Goal: Task Accomplishment & Management: Complete application form

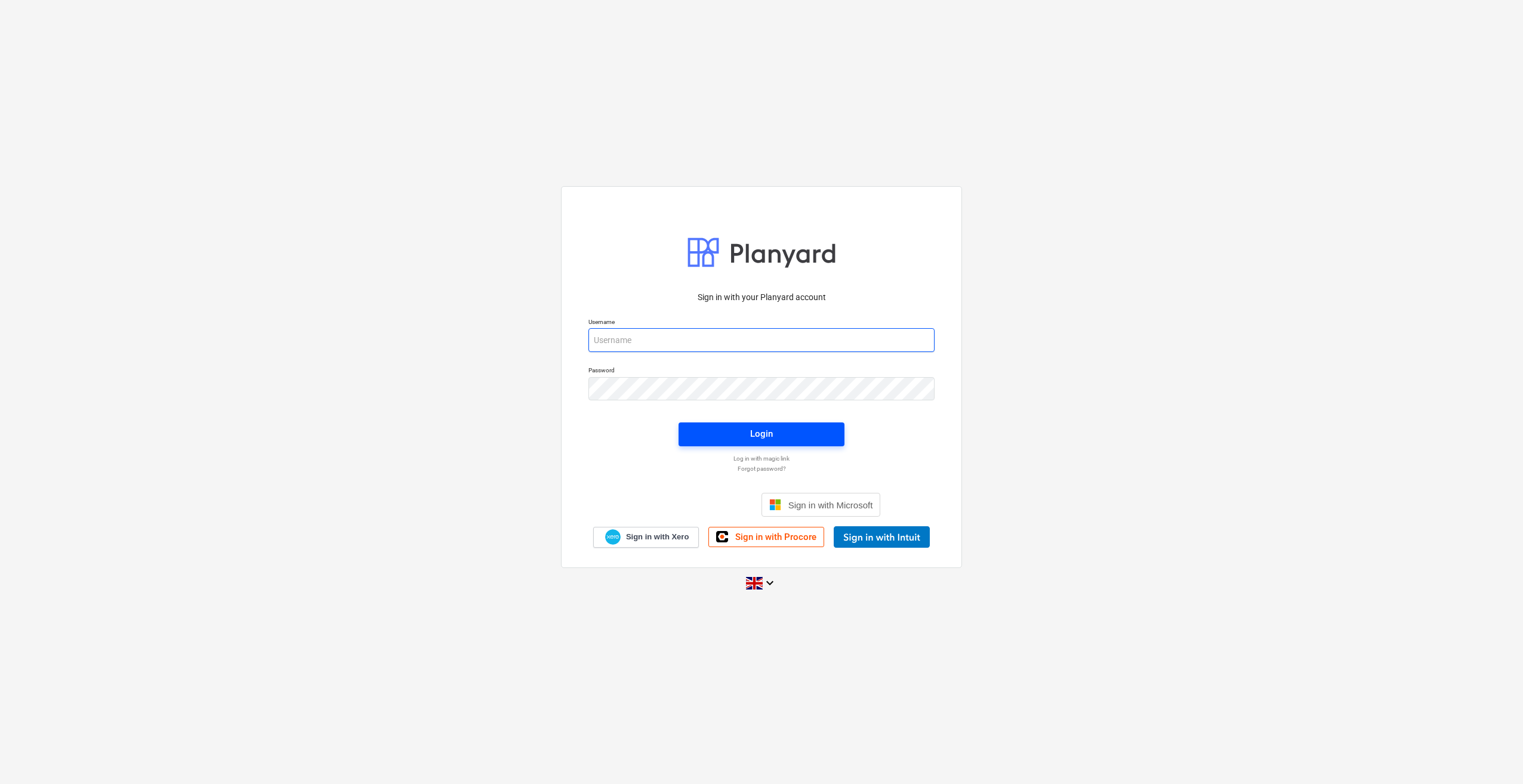
type input "[PERSON_NAME][EMAIL_ADDRESS][PERSON_NAME][DOMAIN_NAME]"
click at [763, 432] on div "Login" at bounding box center [761, 433] width 22 height 15
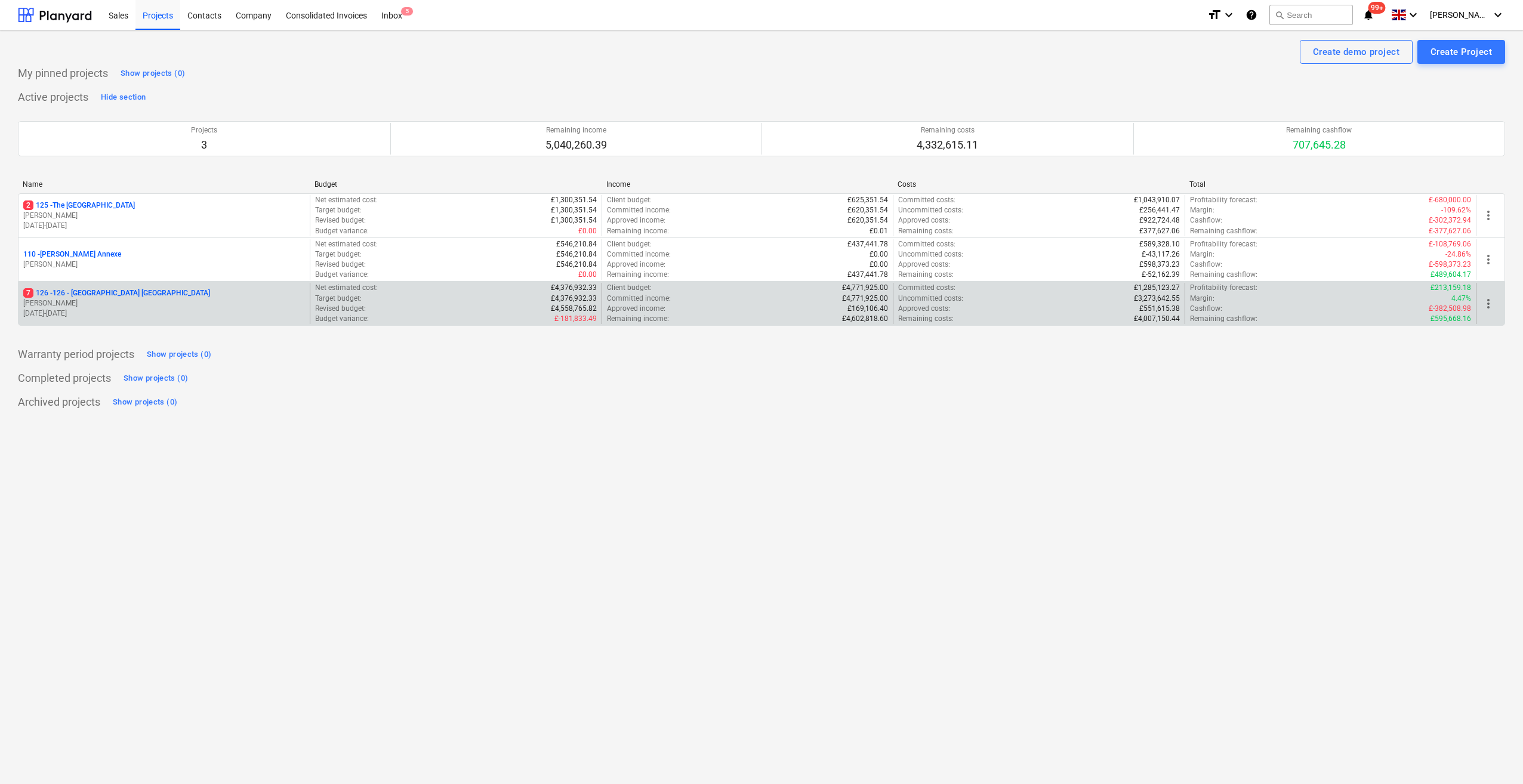
click at [85, 293] on p "7 126 - 126 - [GEOGRAPHIC_DATA] [GEOGRAPHIC_DATA]" at bounding box center [116, 292] width 187 height 10
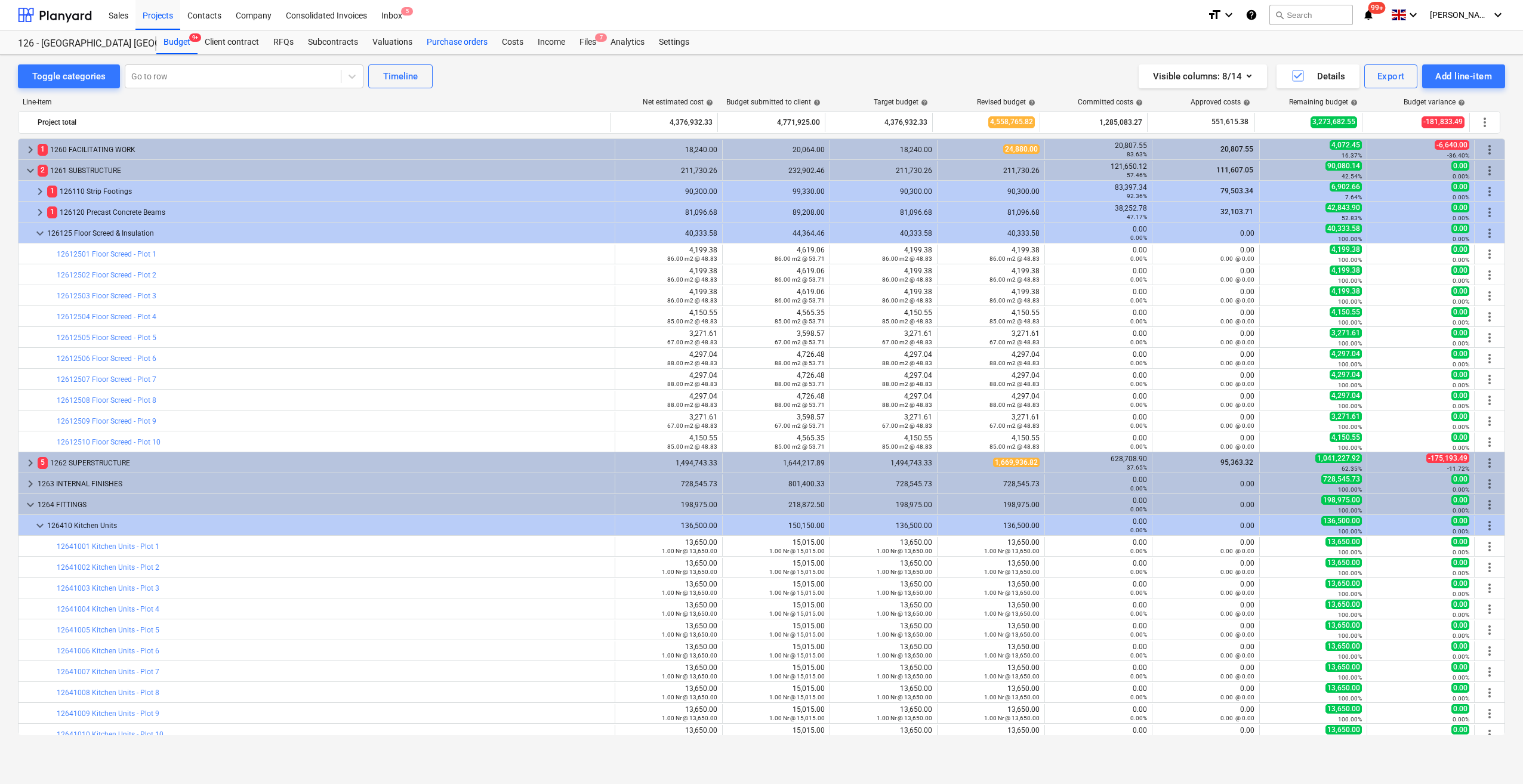
click at [469, 46] on div "Purchase orders" at bounding box center [457, 42] width 75 height 24
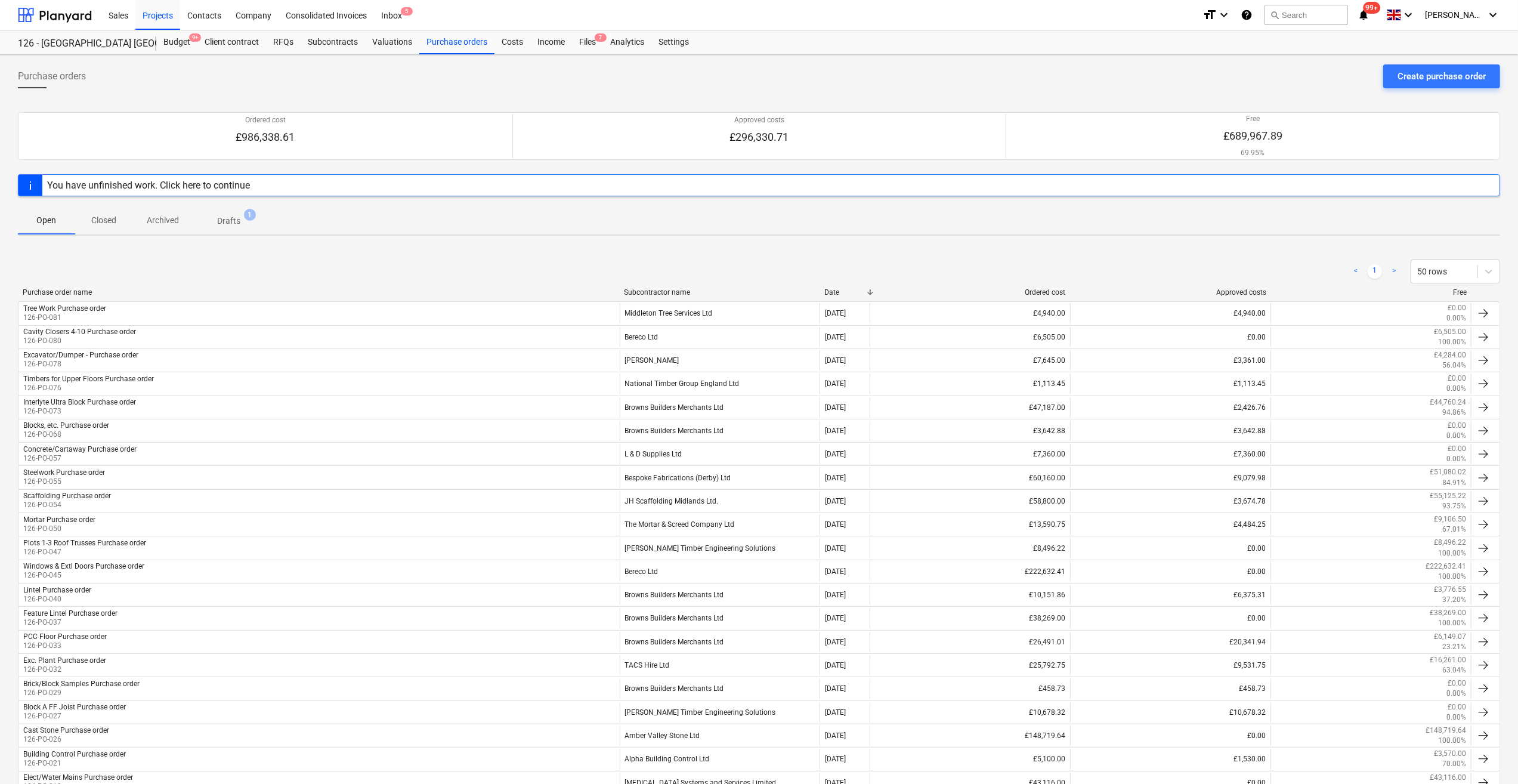
click at [224, 190] on div "You have unfinished work. Click here to continue" at bounding box center [148, 185] width 203 height 12
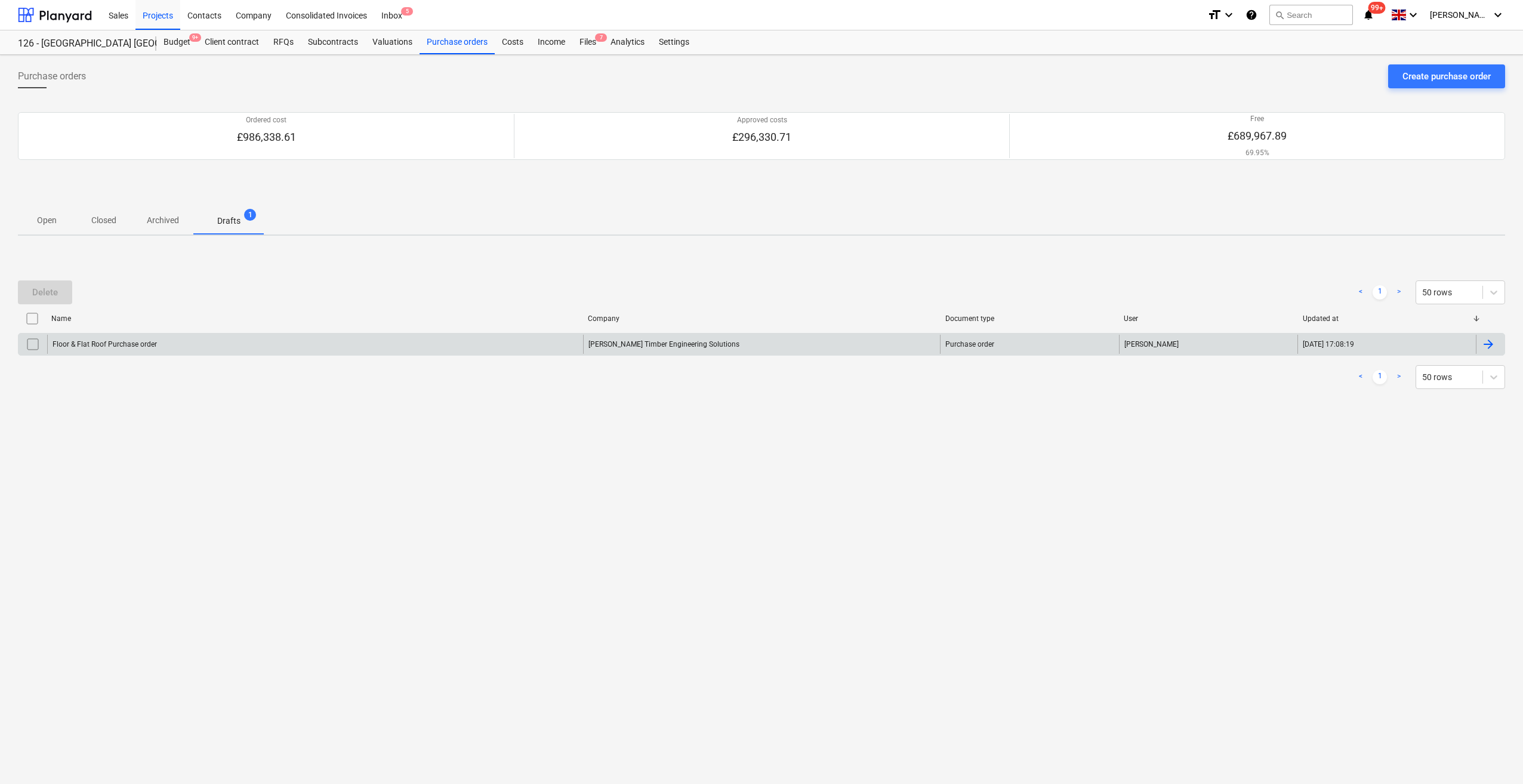
click at [123, 348] on div "Floor & Flat Roof Purchase order" at bounding box center [315, 343] width 536 height 19
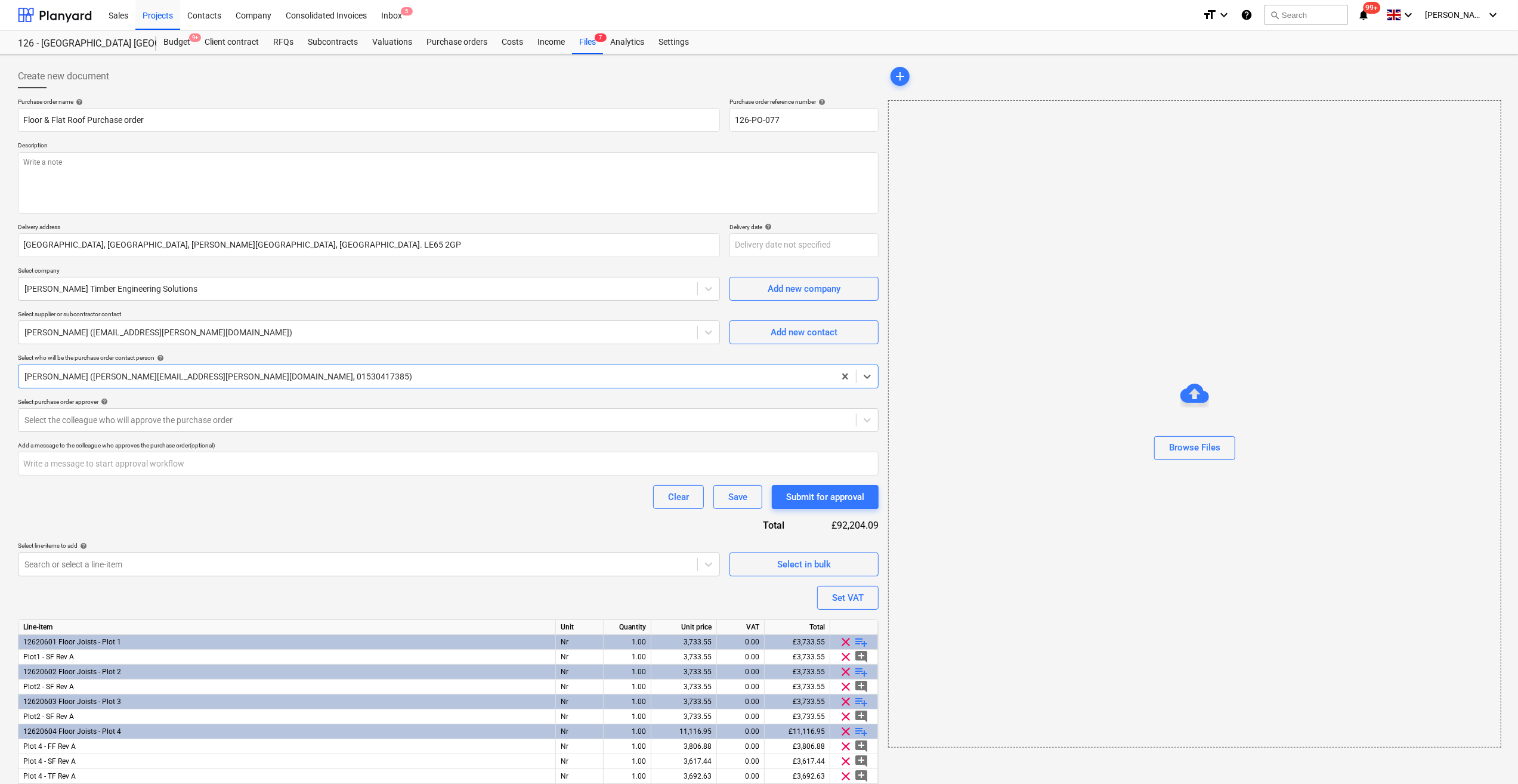
type textarea "x"
click at [21, 115] on input "Floor & Flat Roof Purchase order" at bounding box center [368, 120] width 702 height 24
type input "UFloor & Flat Roof Purchase order"
type textarea "x"
type input "UpFloor & Flat Roof Purchase order"
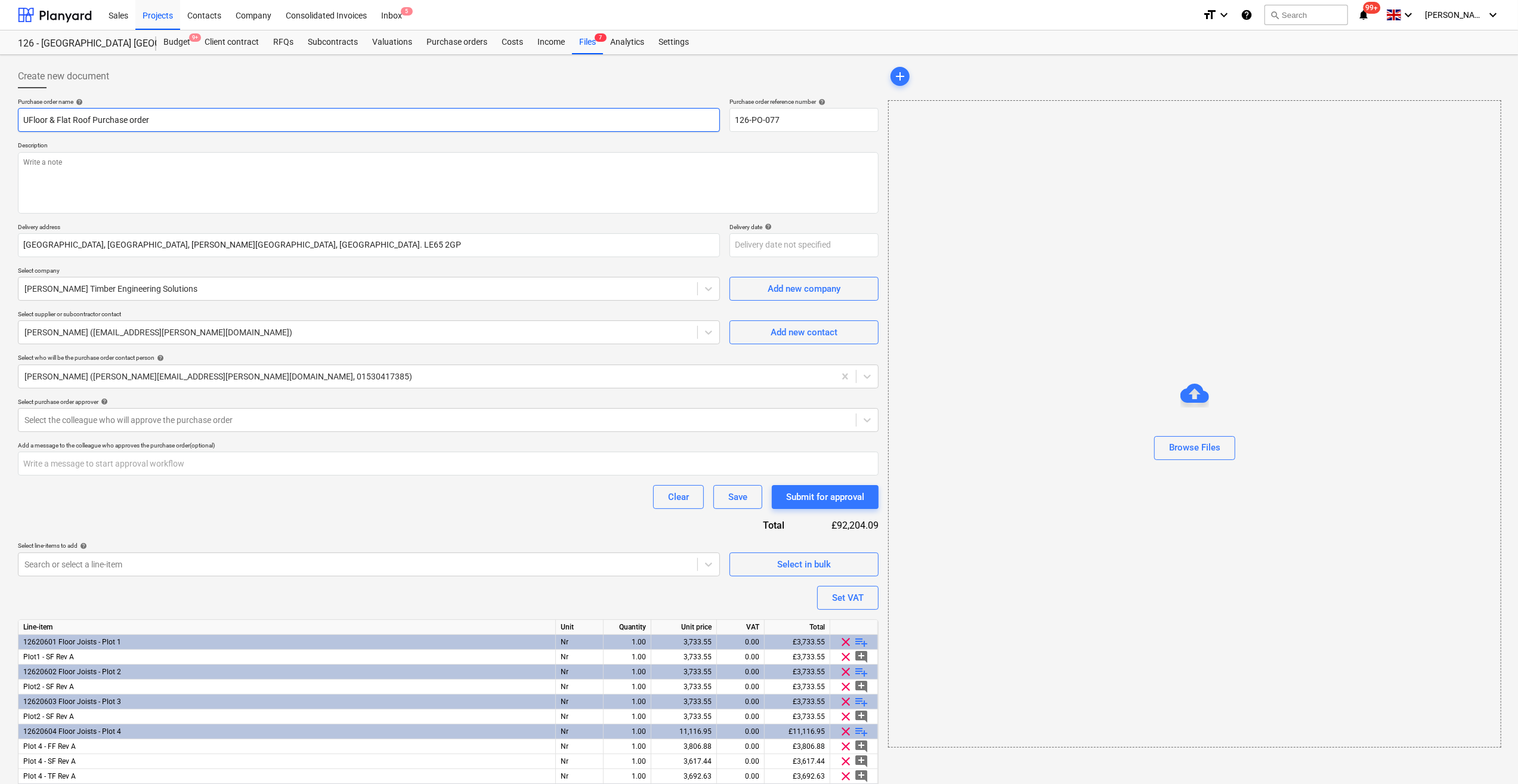
type textarea "x"
type input "UppFloor & Flat Roof Purchase order"
type textarea "x"
type input "UppeFloor & Flat Roof Purchase order"
type textarea "x"
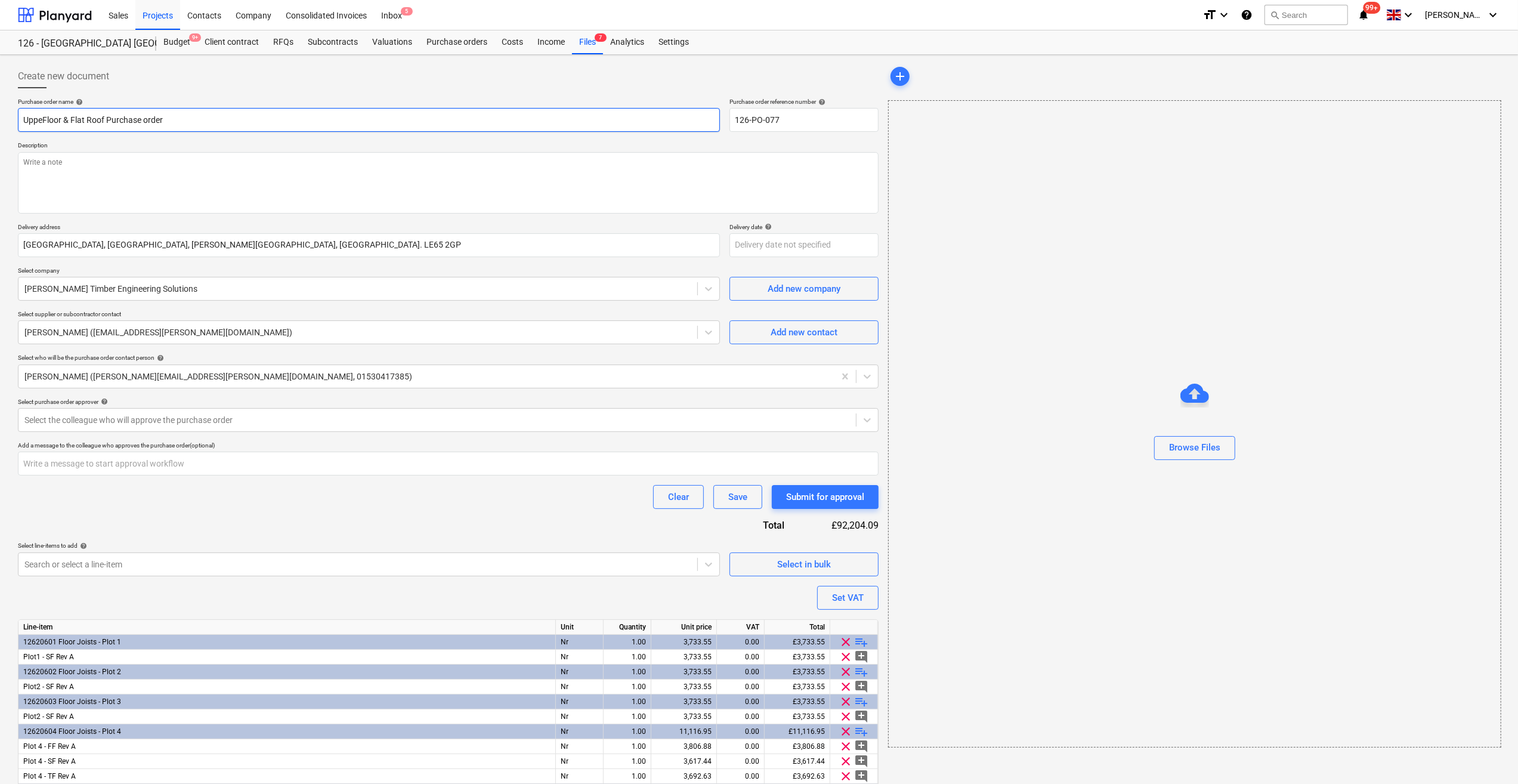
type input "UpperFloor & Flat Roof Purchase order"
type textarea "x"
type input "Upper Floor & Flat Roof Purchase order"
type textarea "x"
click at [112, 121] on input "Upper Floor & Flat Roof Purchase order" at bounding box center [368, 120] width 702 height 24
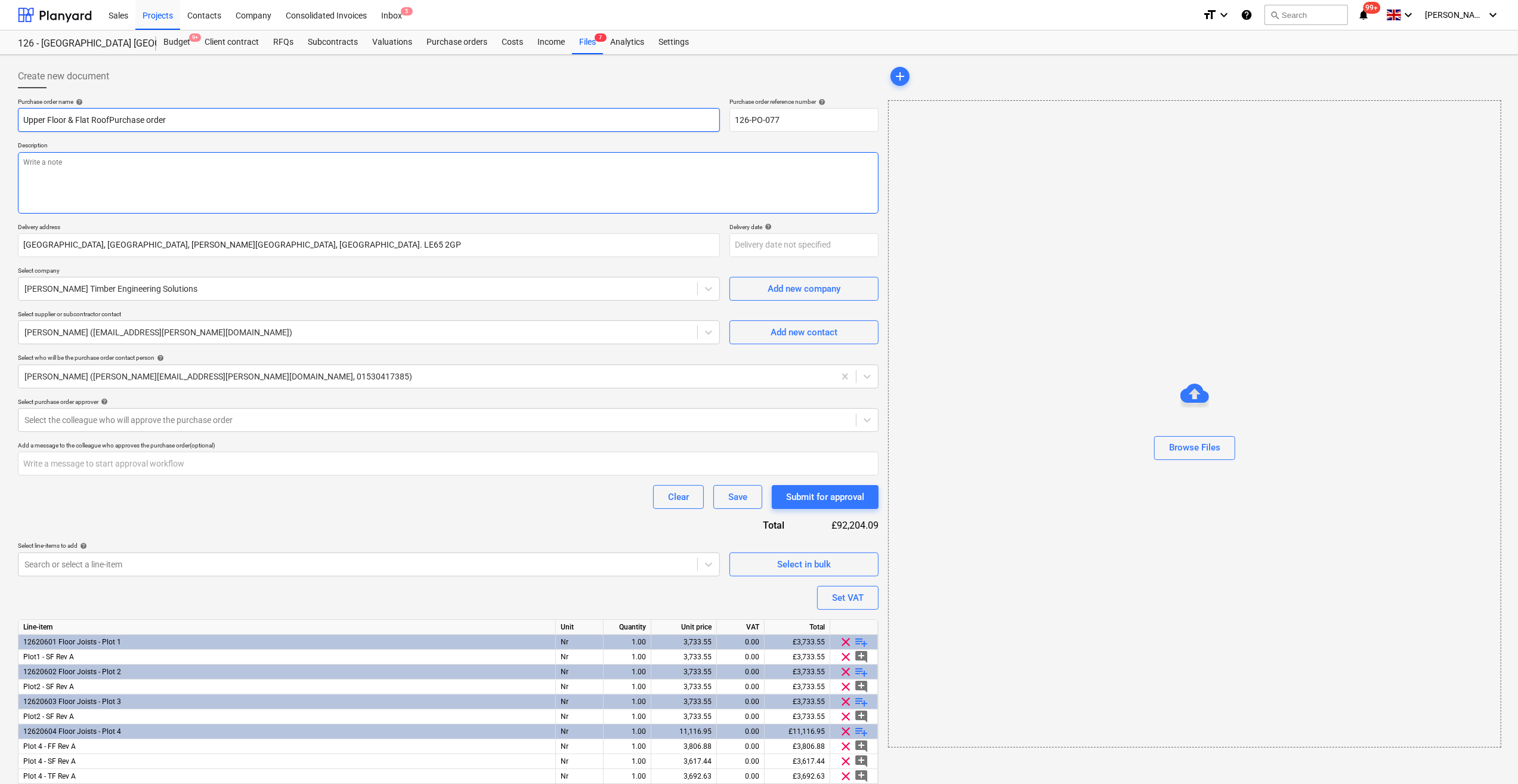
type input "Upper Floor & Flat RooPurchase order"
type textarea "x"
type input "Upper Floor & Flat RoPurchase order"
type textarea "x"
type input "Upper Floor & Flat RPurchase order"
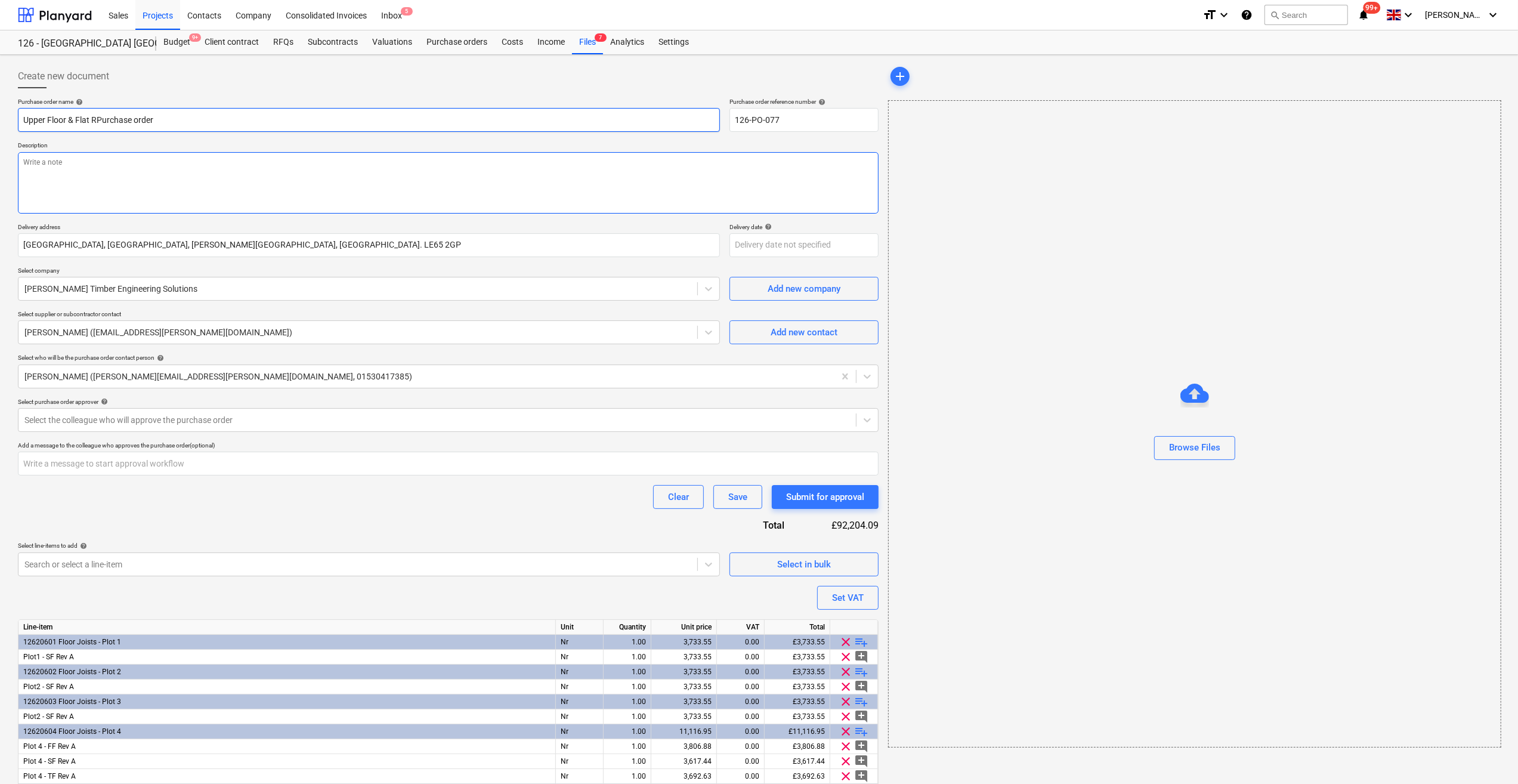
type textarea "x"
type input "Upper Floor & Flat Purchase order"
type textarea "x"
type input "Upper Floor & FlatPurchase order"
type textarea "x"
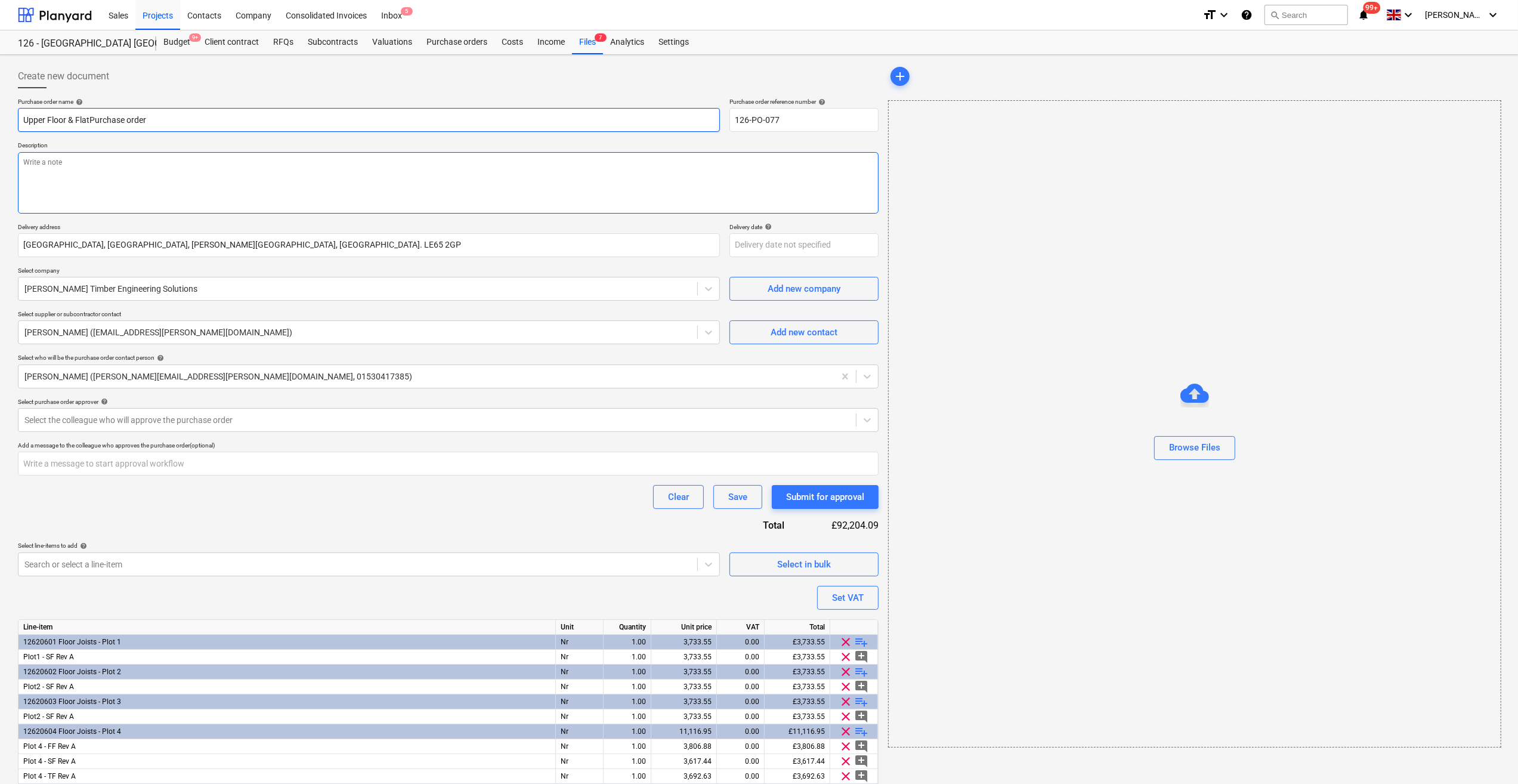
type input "Upper Floor & FlaPurchase order"
type textarea "x"
type input "Upper Floor & FlPurchase order"
type textarea "x"
type input "Upper Floor & FPurchase order"
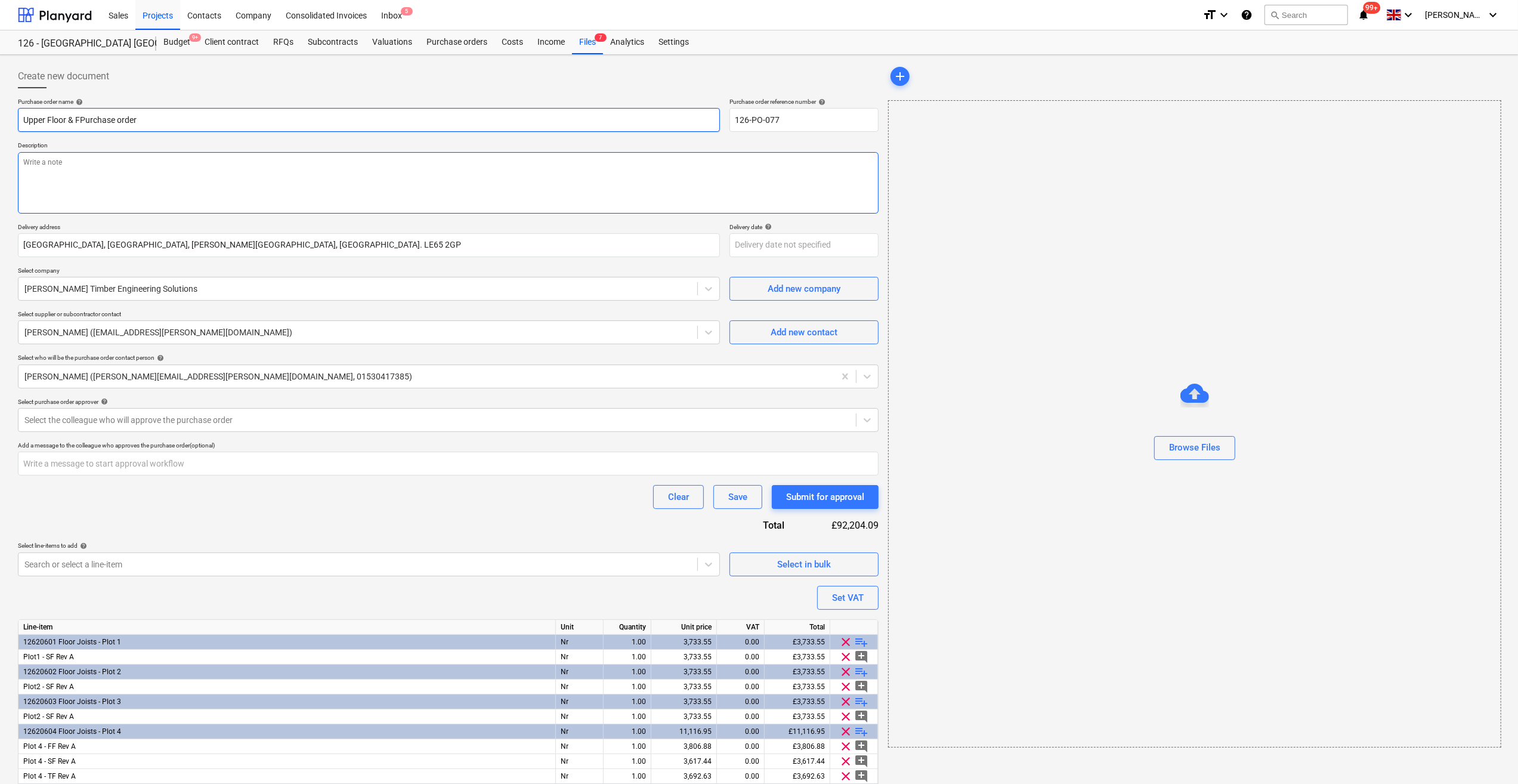
type textarea "x"
type input "Upper Floor & Purchase order"
type textarea "x"
type input "Upper Floor &Purchase order"
type textarea "x"
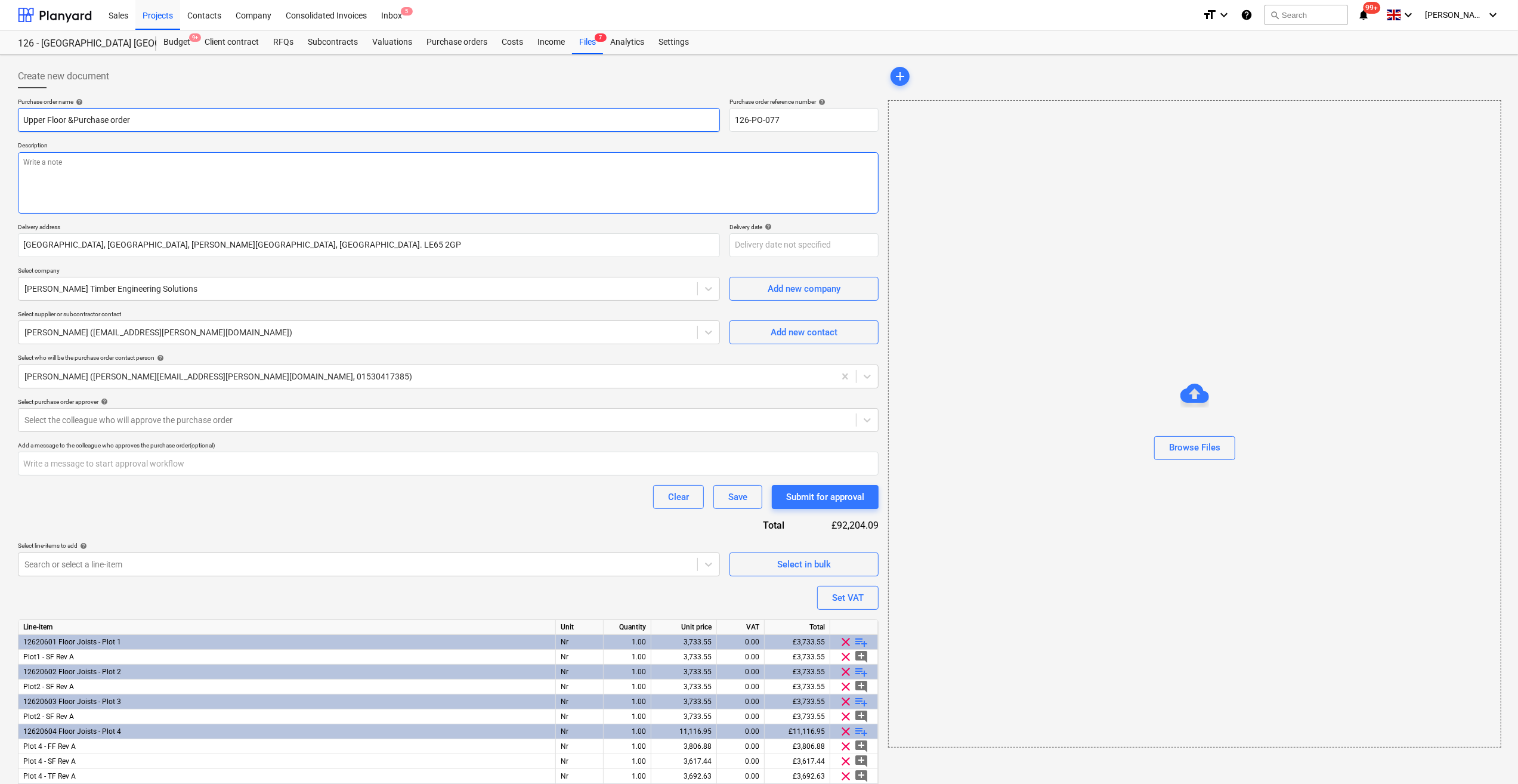
type input "Upper Floor Purchase order"
type textarea "x"
type input "Upper FloorPurchase order"
type textarea "x"
type input "Upper Floor Purchase order"
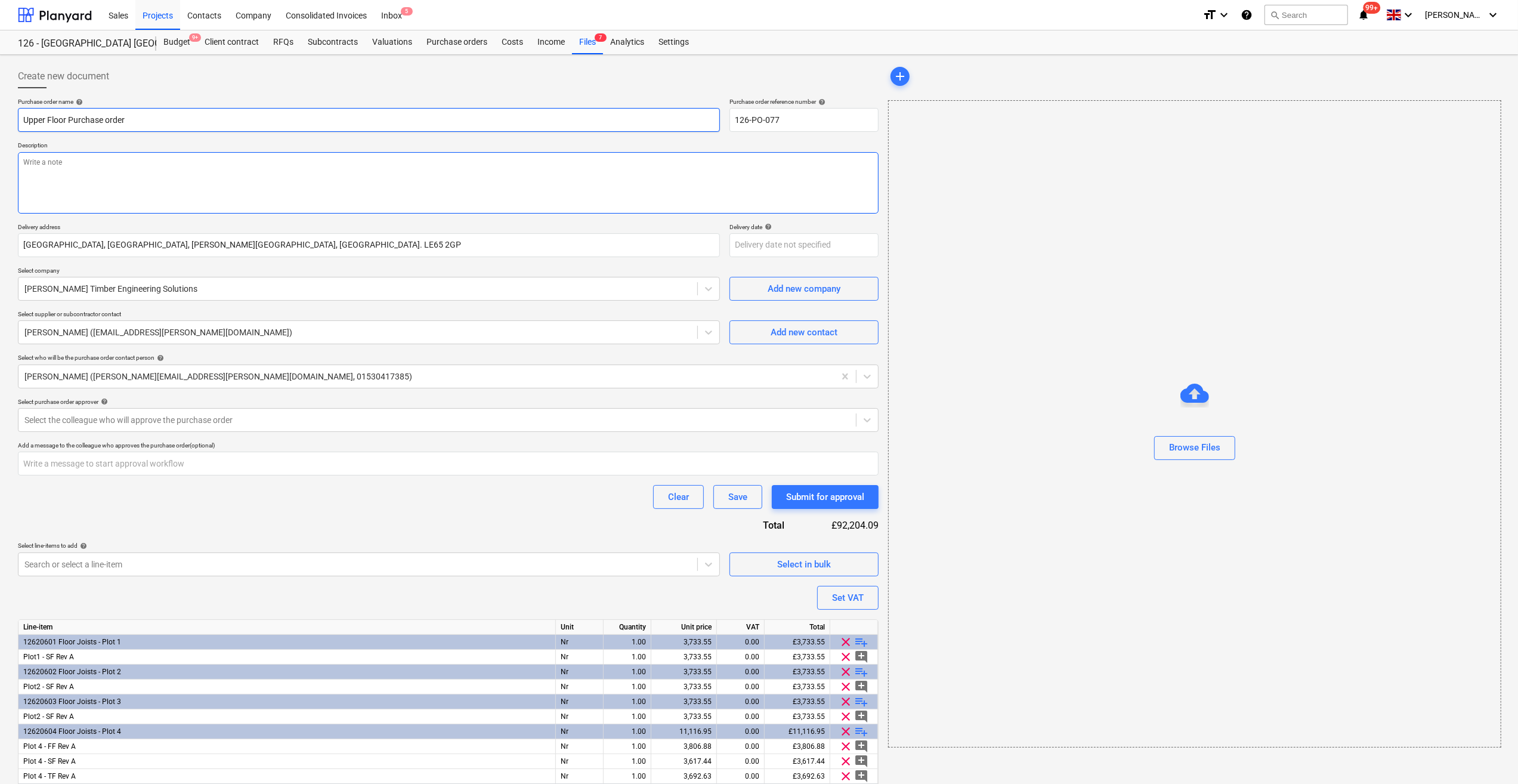
type textarea "x"
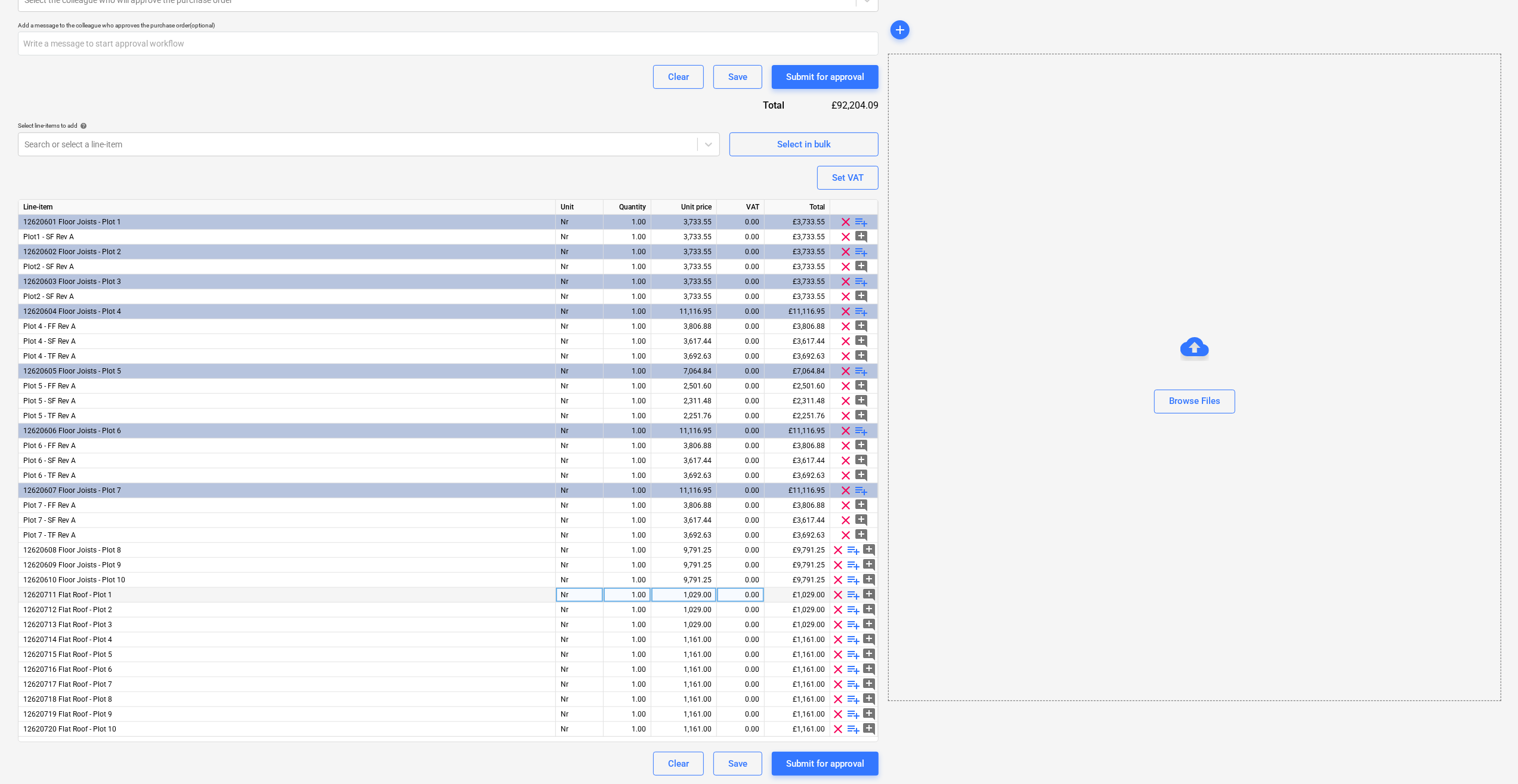
scroll to position [420, 0]
type input "Upper Floor Purchase order"
click at [856, 551] on span "playlist_add" at bounding box center [854, 550] width 14 height 14
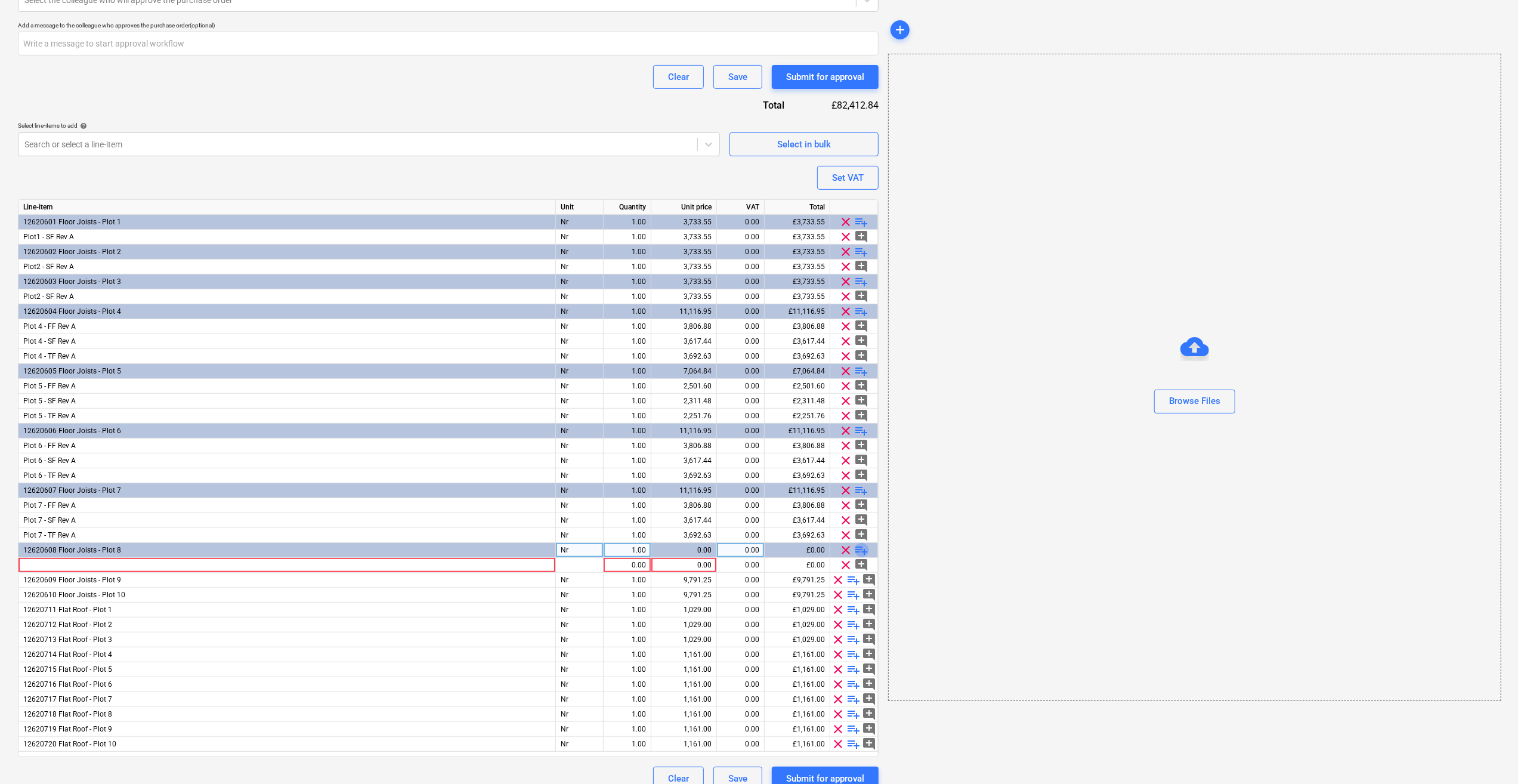
click at [856, 551] on span "playlist_add" at bounding box center [862, 550] width 14 height 14
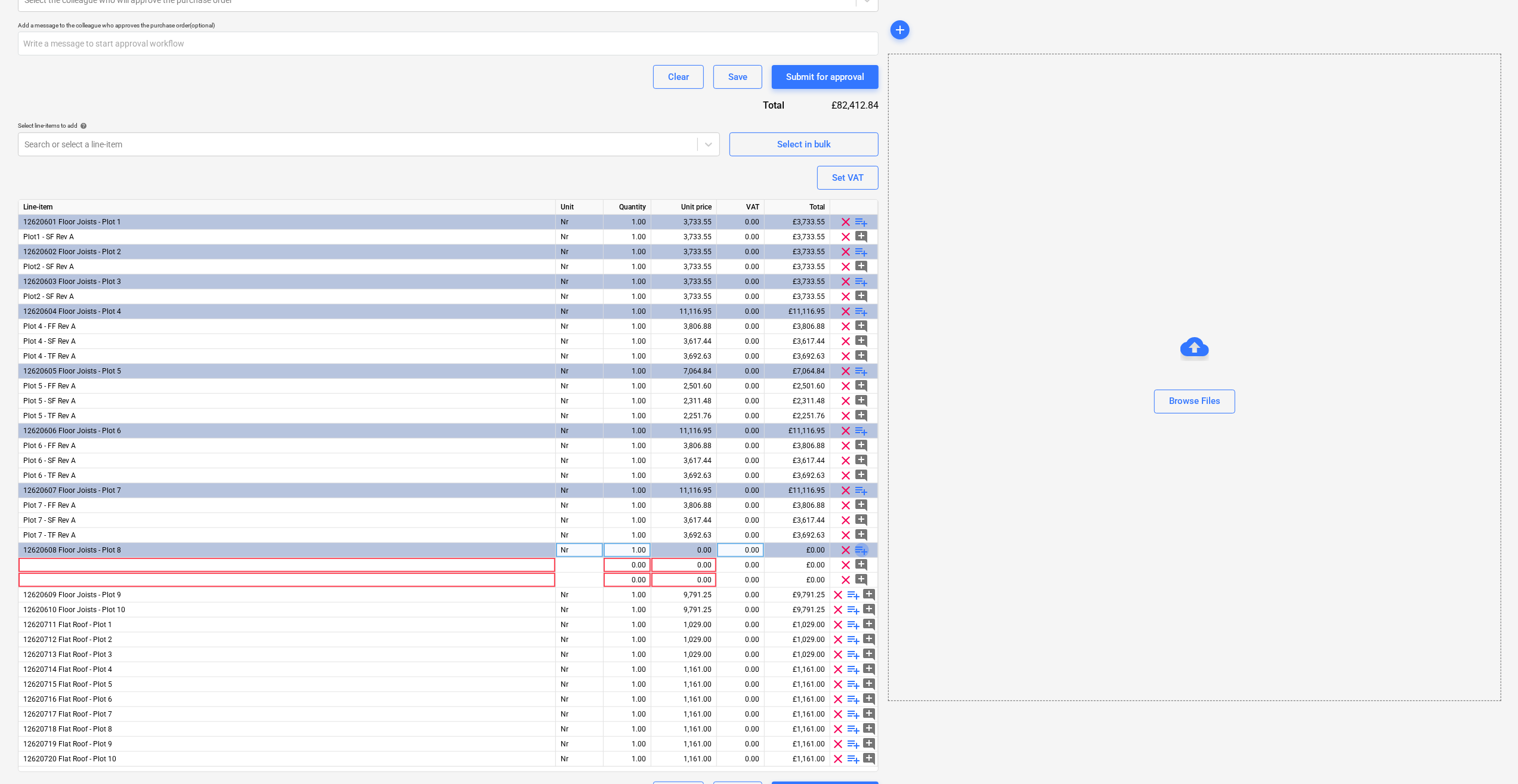
click at [856, 551] on span "playlist_add" at bounding box center [862, 550] width 14 height 14
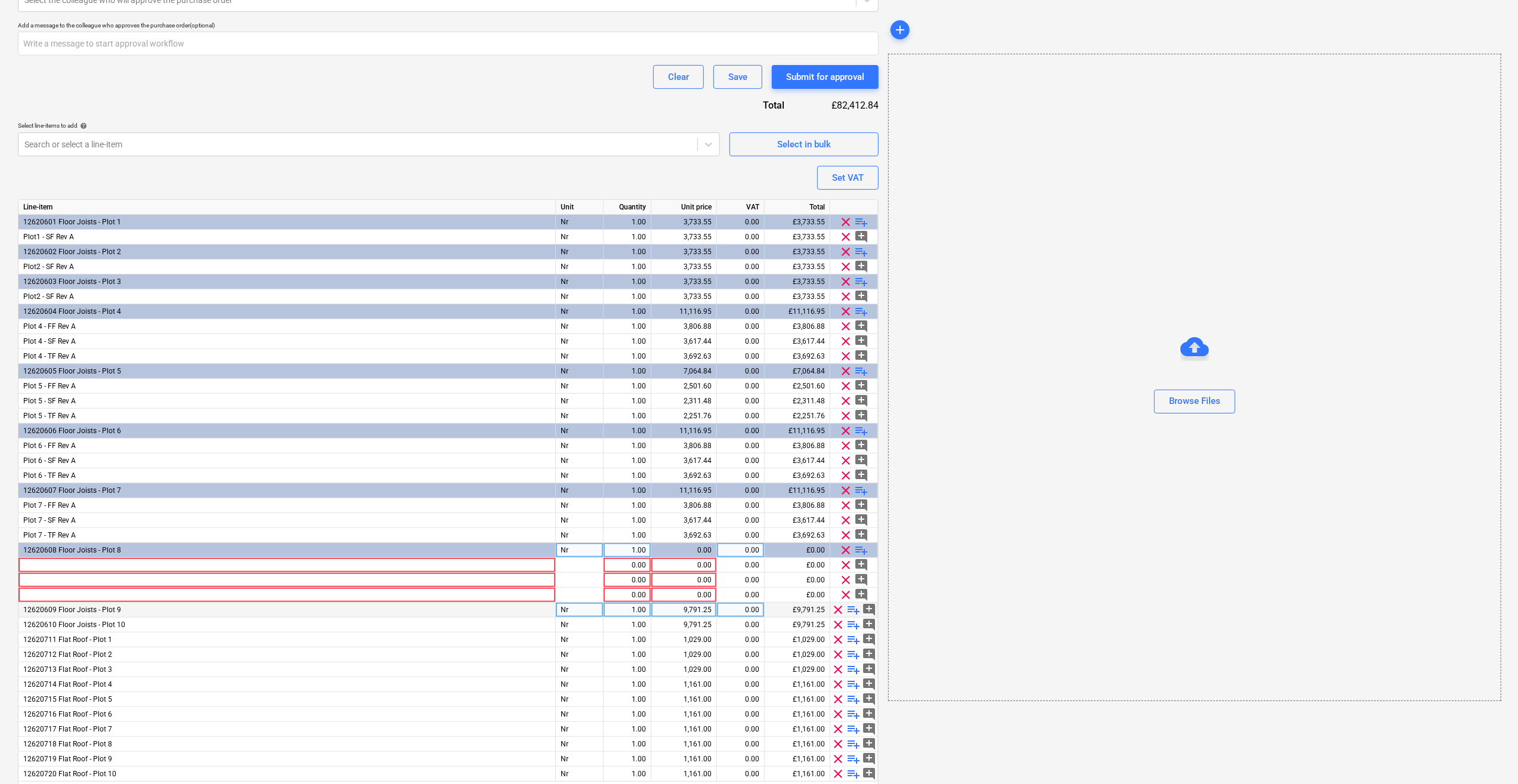
click at [857, 611] on span "playlist_add" at bounding box center [854, 610] width 14 height 14
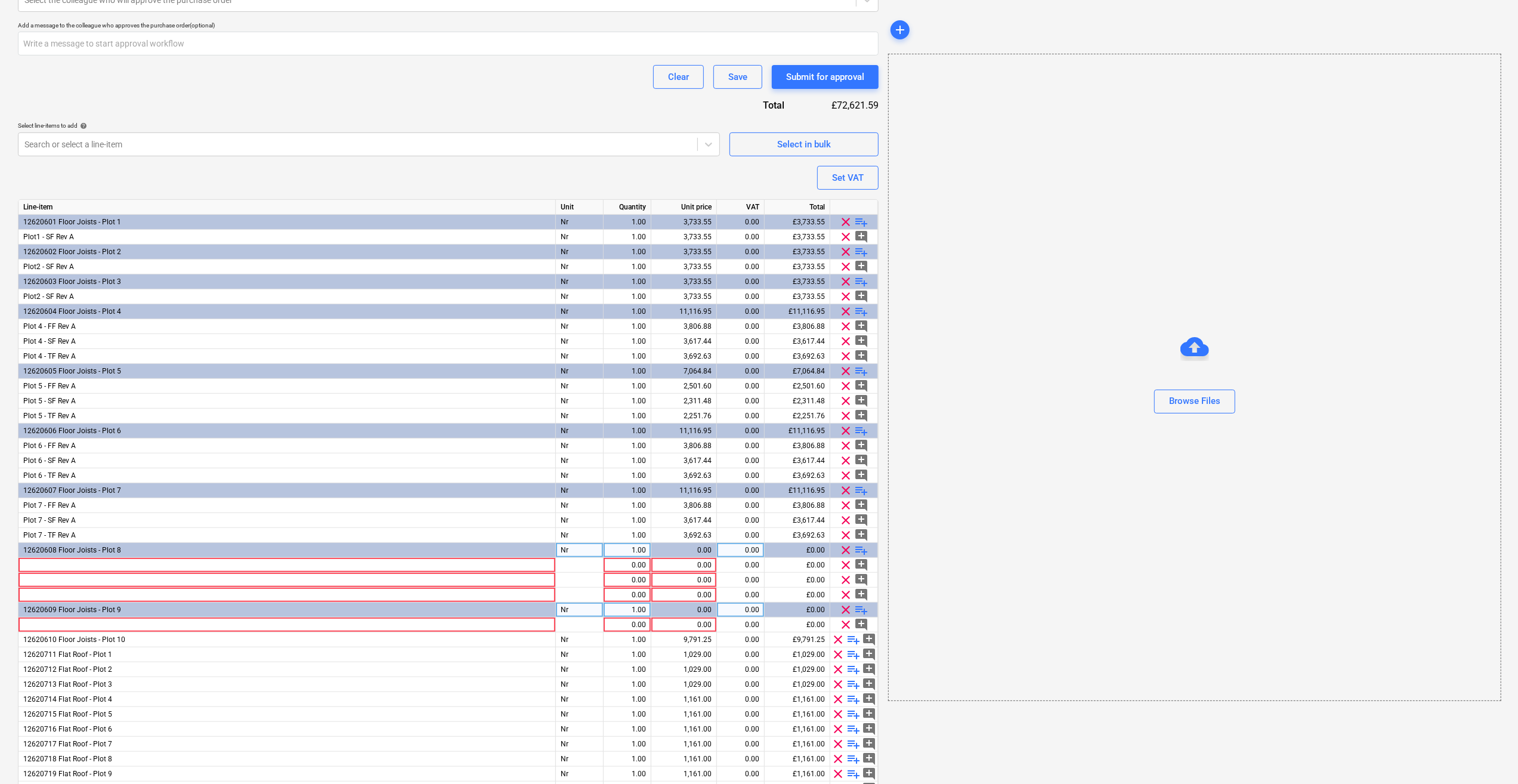
click at [865, 612] on span "playlist_add" at bounding box center [862, 610] width 14 height 14
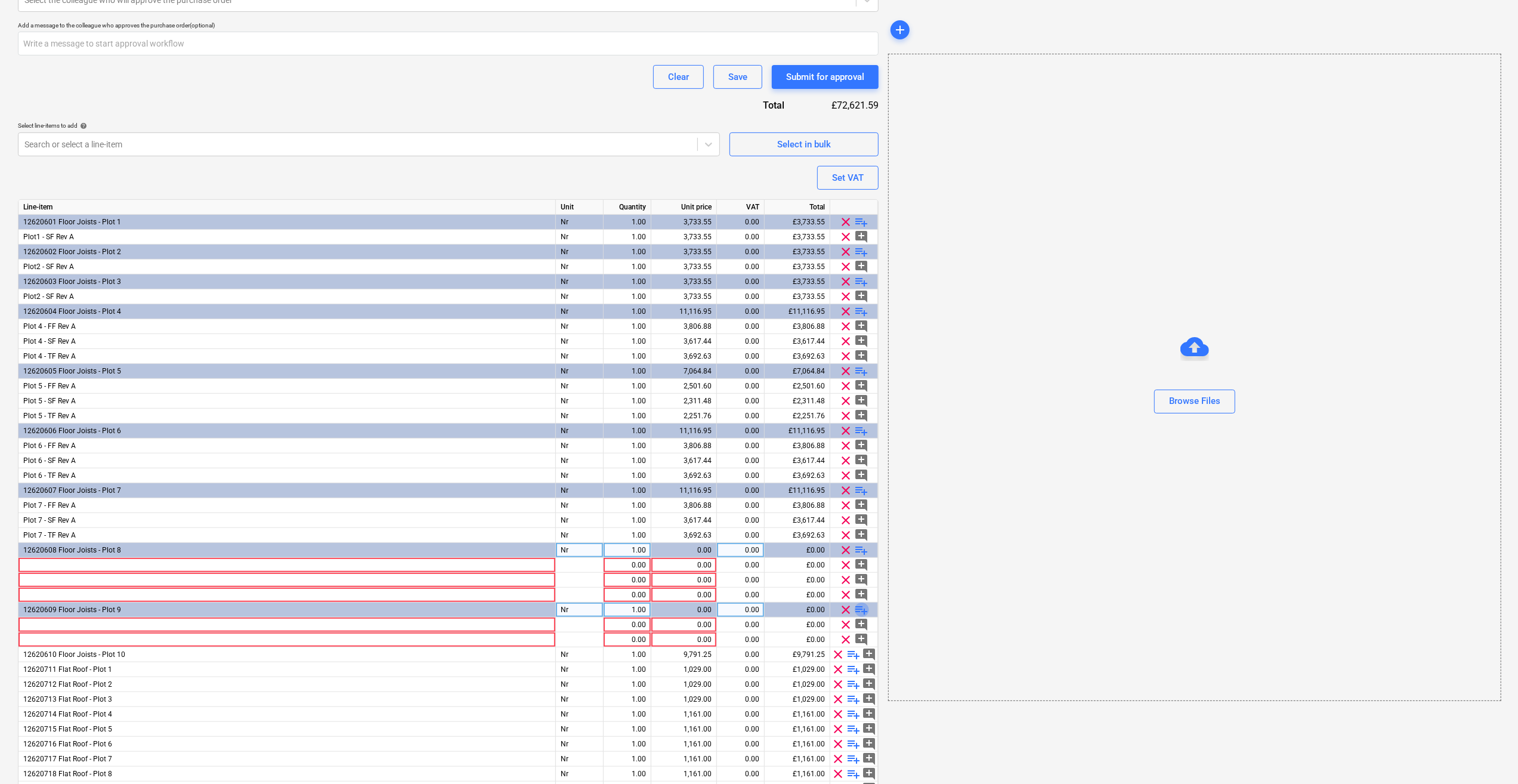
click at [865, 612] on span "playlist_add" at bounding box center [862, 610] width 14 height 14
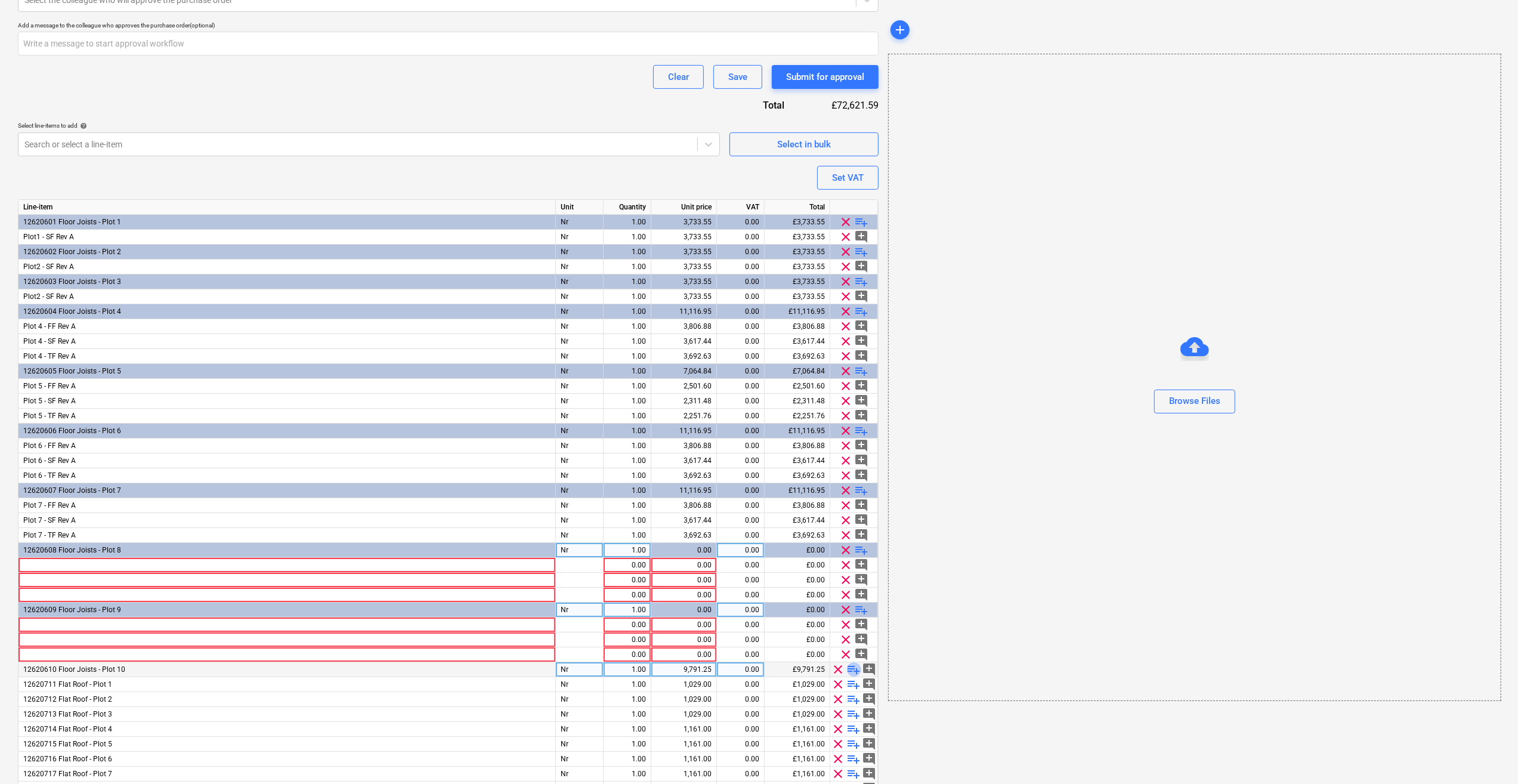
click at [857, 667] on span "playlist_add" at bounding box center [854, 670] width 14 height 14
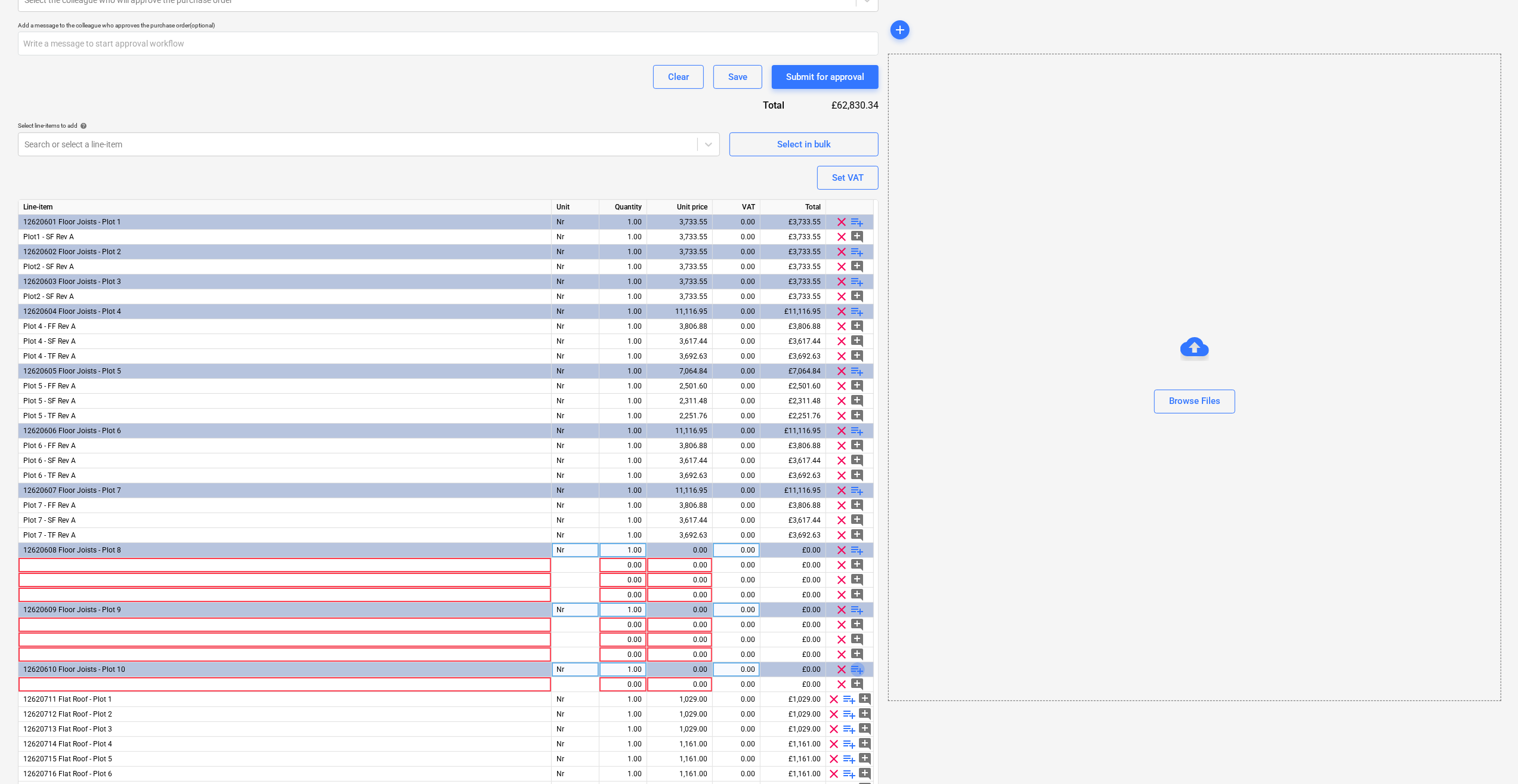
click at [858, 669] on span "playlist_add" at bounding box center [857, 670] width 14 height 14
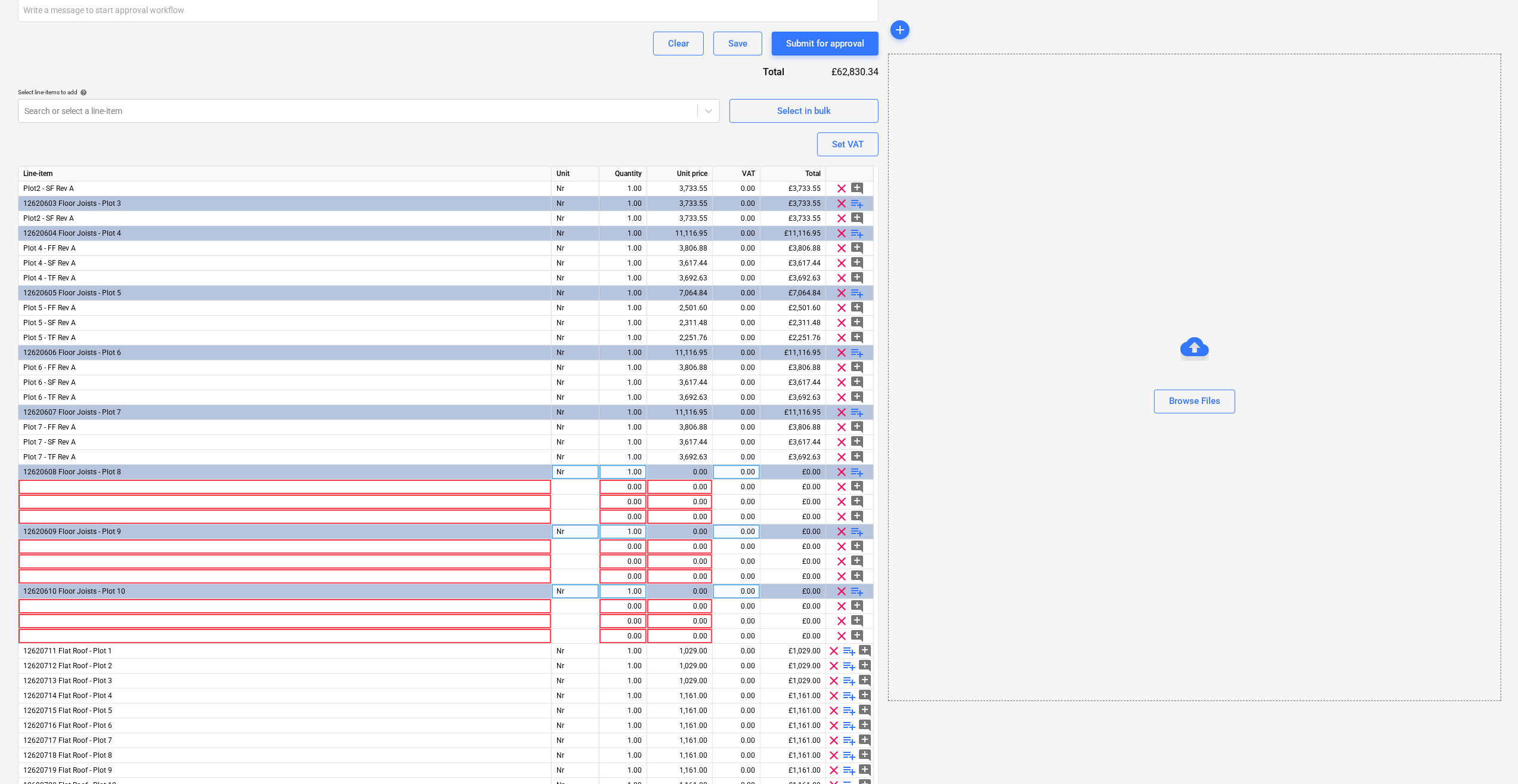
scroll to position [479, 0]
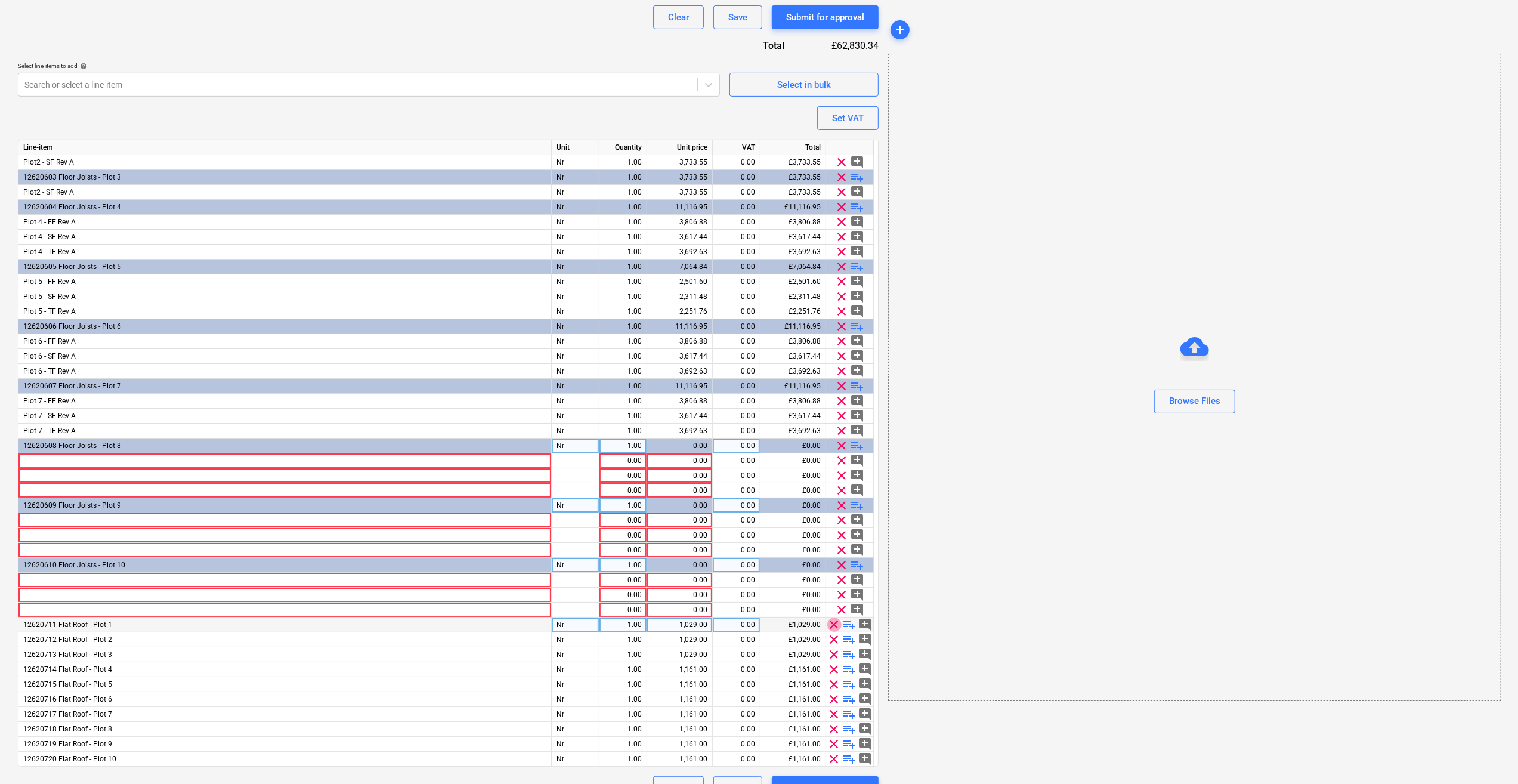
click at [831, 625] on span "clear" at bounding box center [834, 625] width 14 height 14
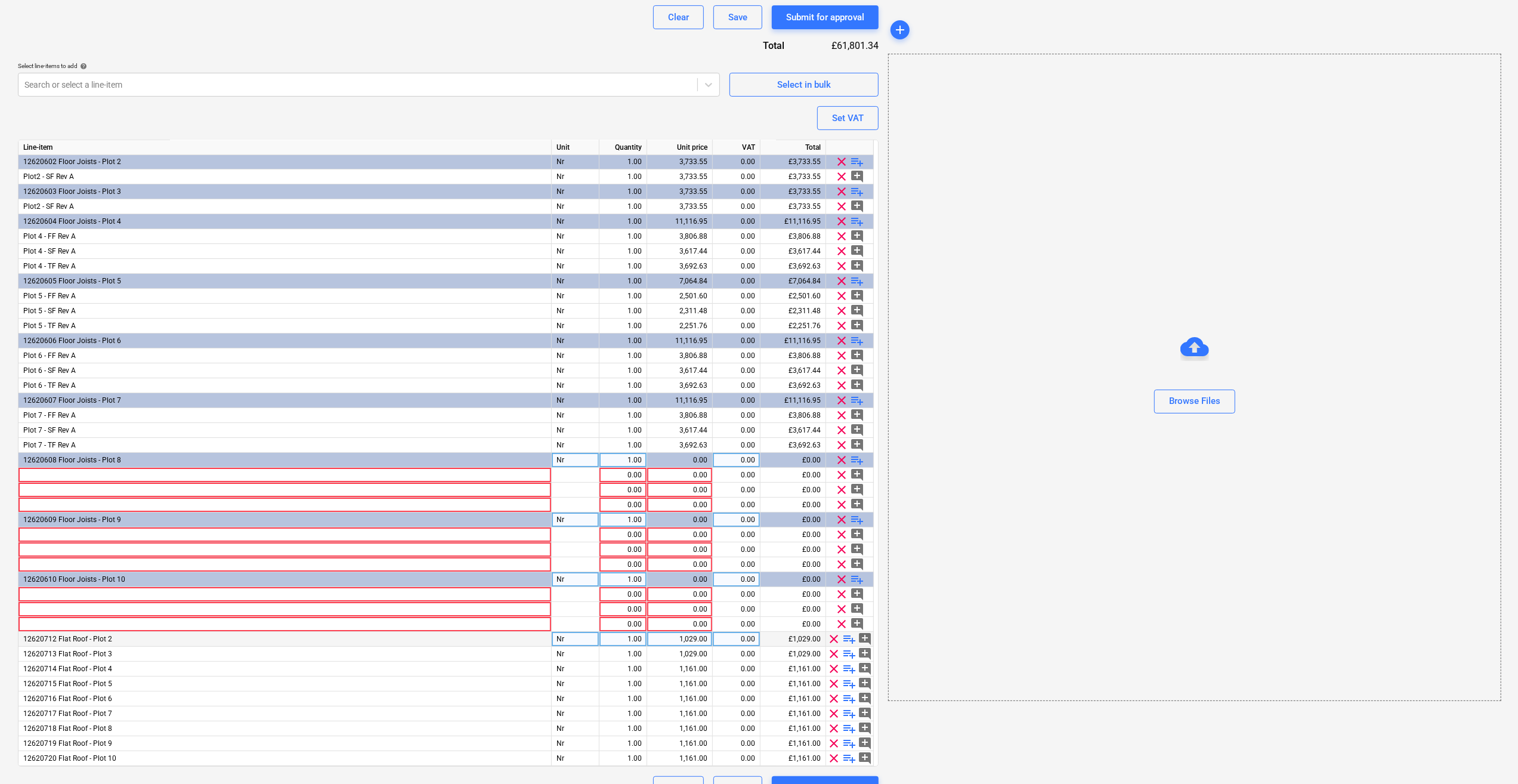
scroll to position [30, 0]
click at [831, 642] on span "clear" at bounding box center [834, 639] width 14 height 14
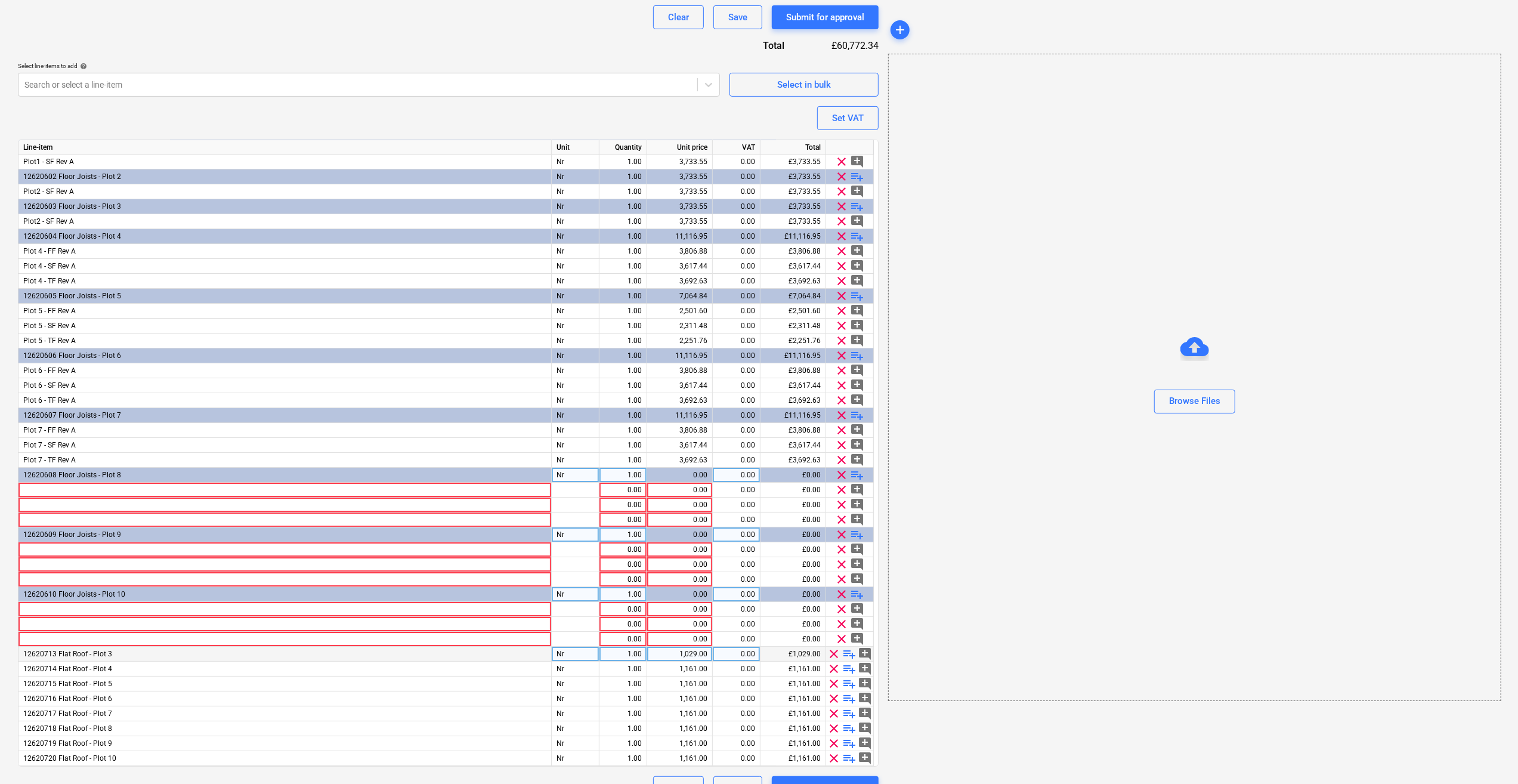
scroll to position [15, 0]
click at [833, 658] on span "clear" at bounding box center [834, 654] width 14 height 14
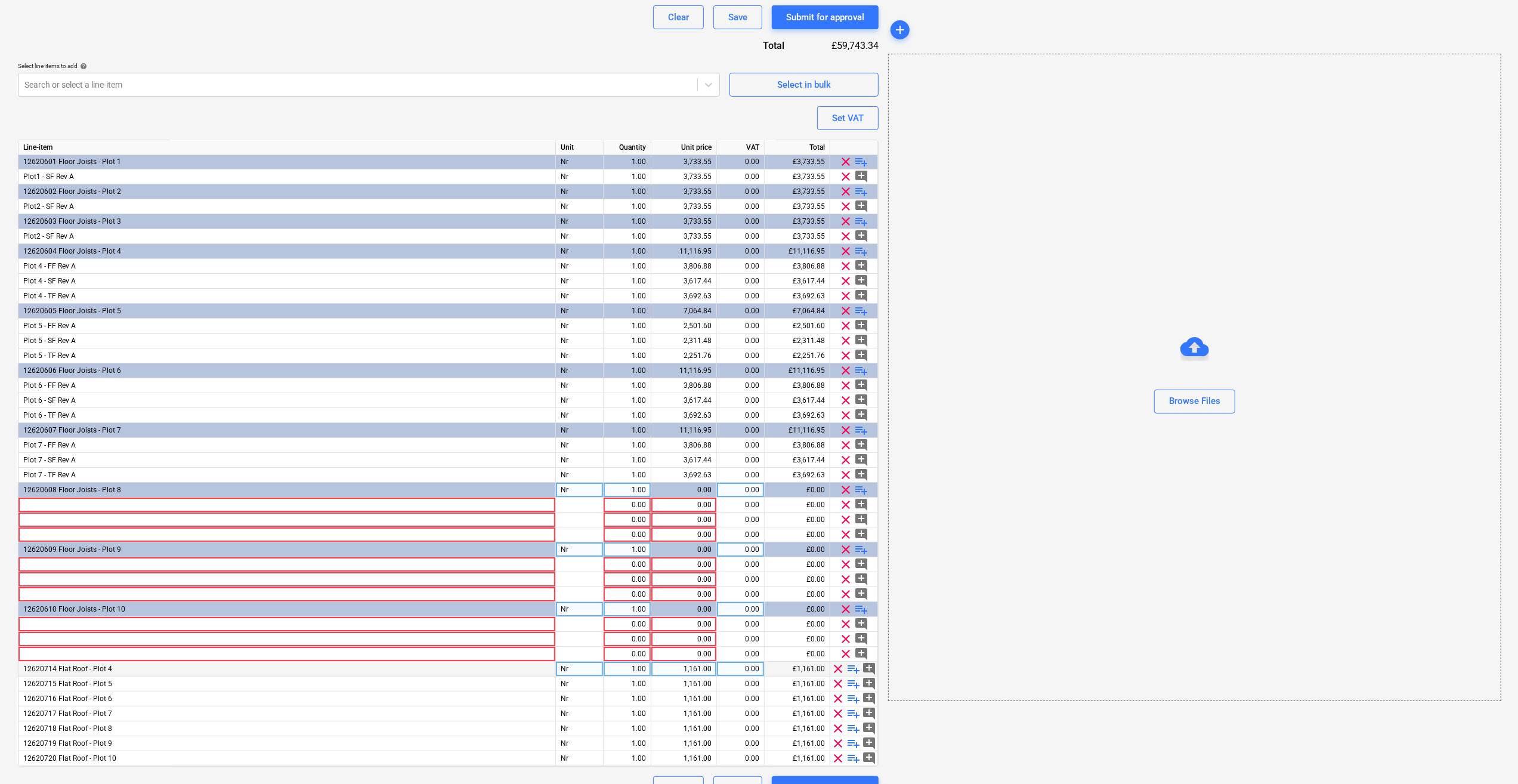
scroll to position [0, 0]
click at [839, 670] on span "clear" at bounding box center [839, 670] width 14 height 14
click at [838, 666] on span "clear" at bounding box center [839, 670] width 14 height 14
click at [838, 683] on span "clear" at bounding box center [839, 684] width 14 height 14
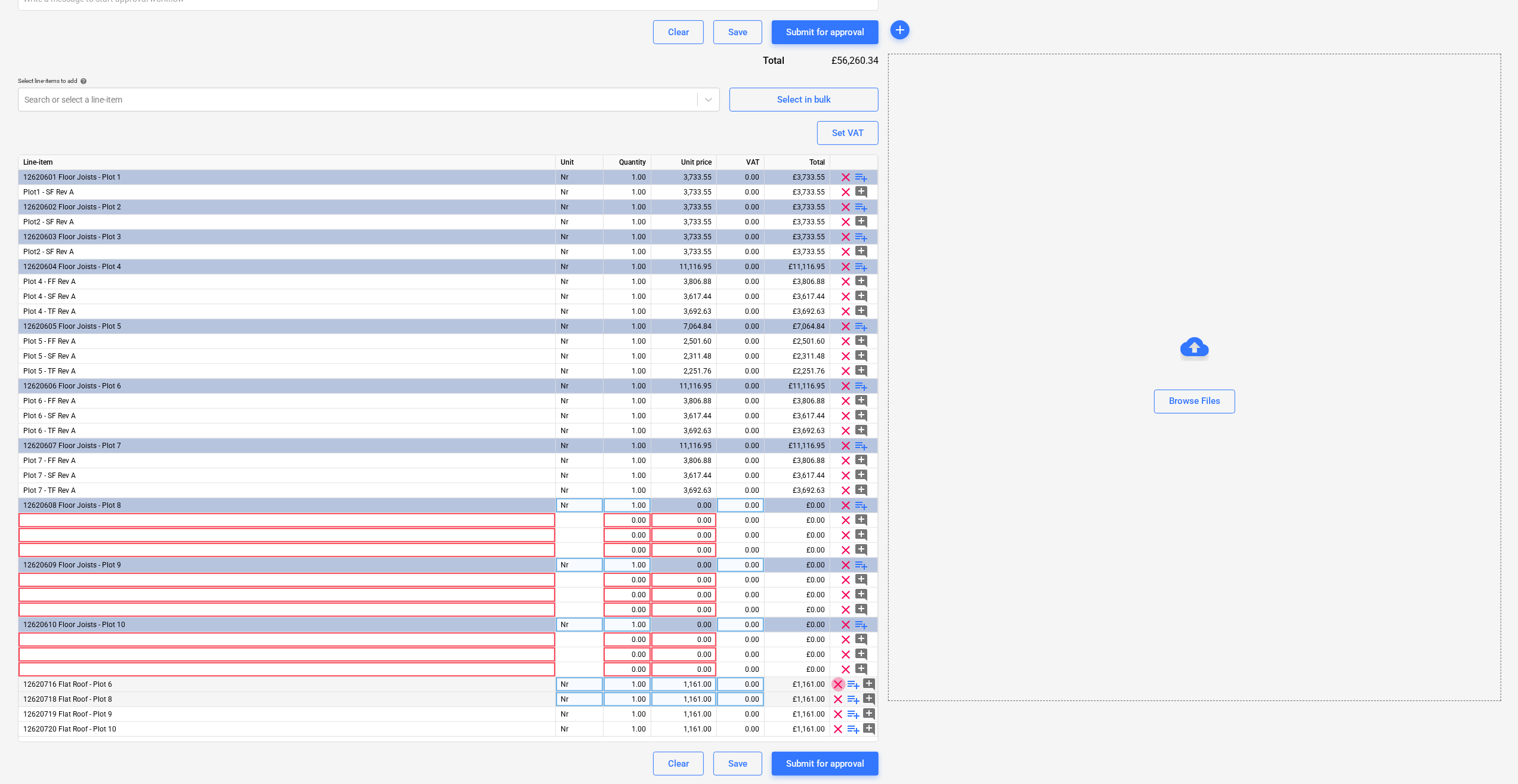
click at [836, 684] on span "clear" at bounding box center [839, 684] width 14 height 14
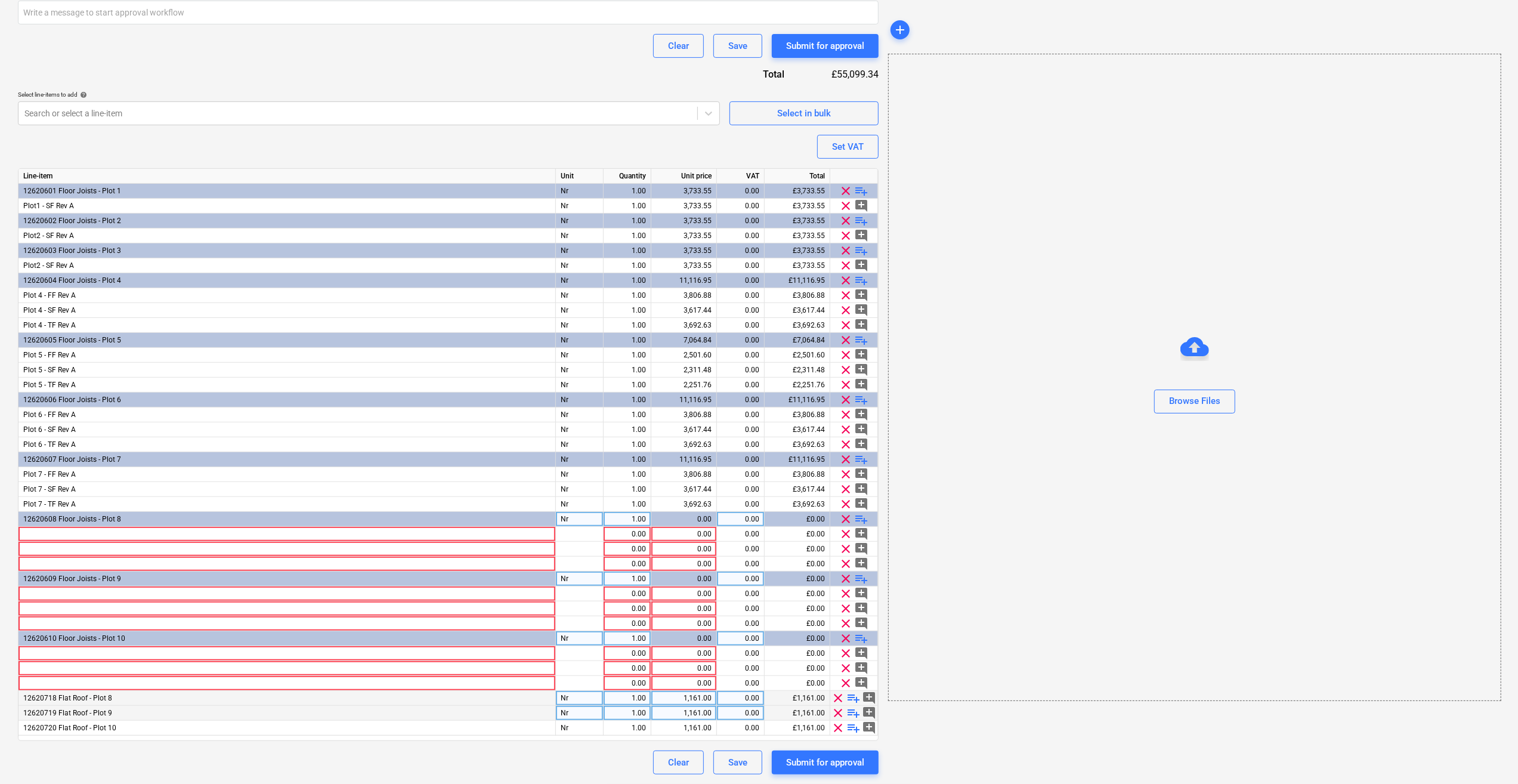
scroll to position [450, 0]
click at [839, 698] on span "clear" at bounding box center [839, 699] width 14 height 14
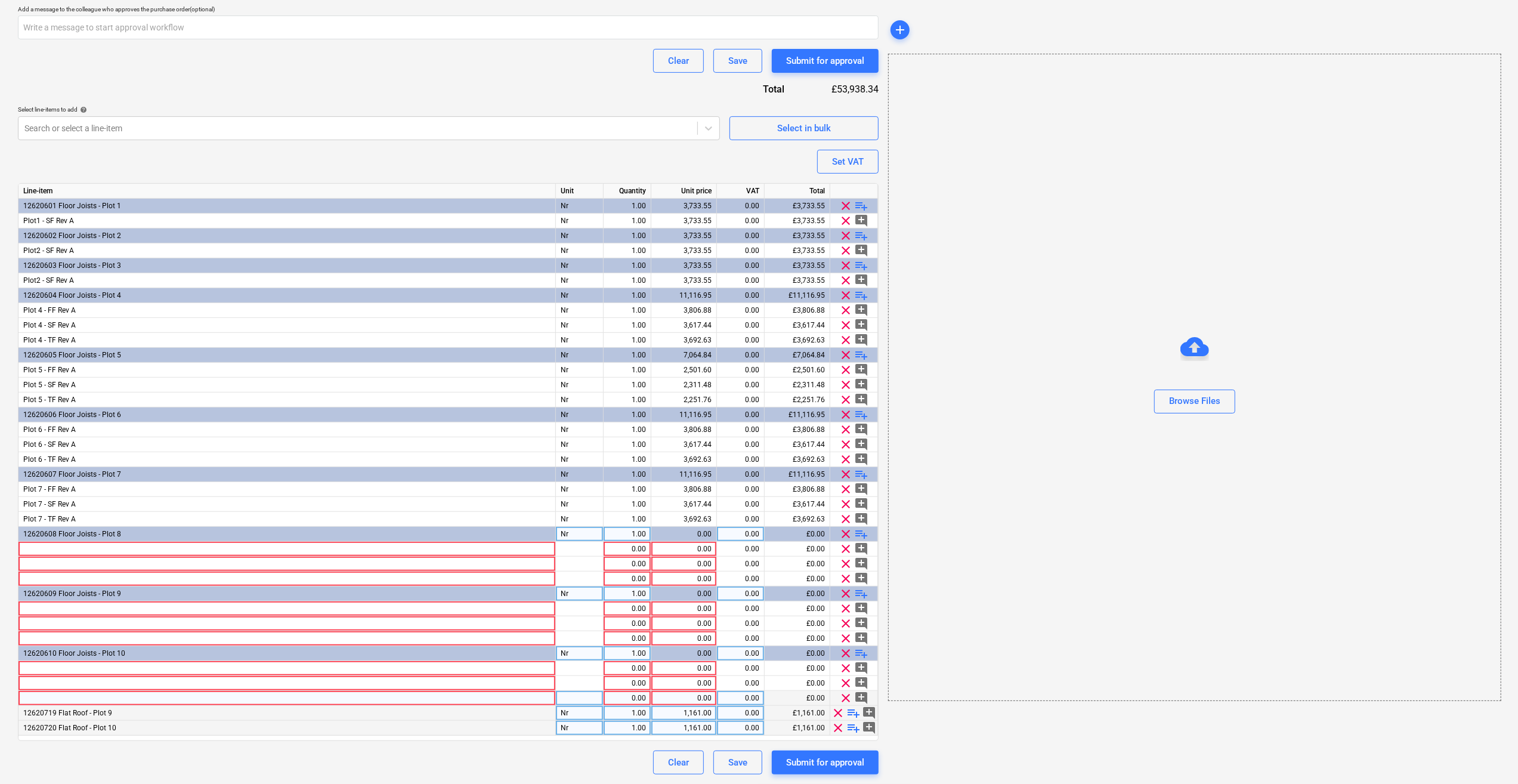
scroll to position [434, 0]
click at [841, 712] on span "clear" at bounding box center [839, 714] width 14 height 14
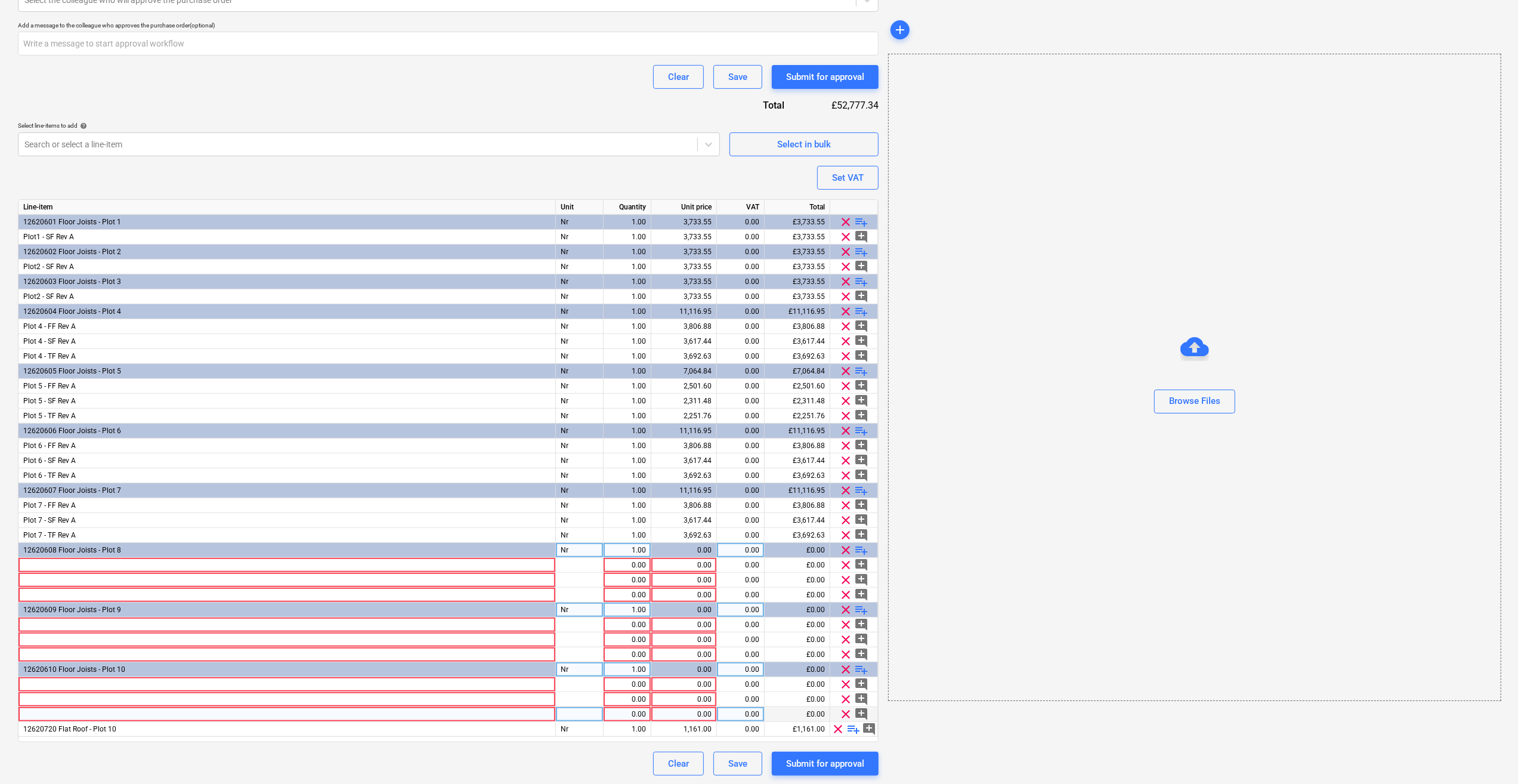
click at [838, 730] on span "clear" at bounding box center [839, 729] width 14 height 14
type textarea "x"
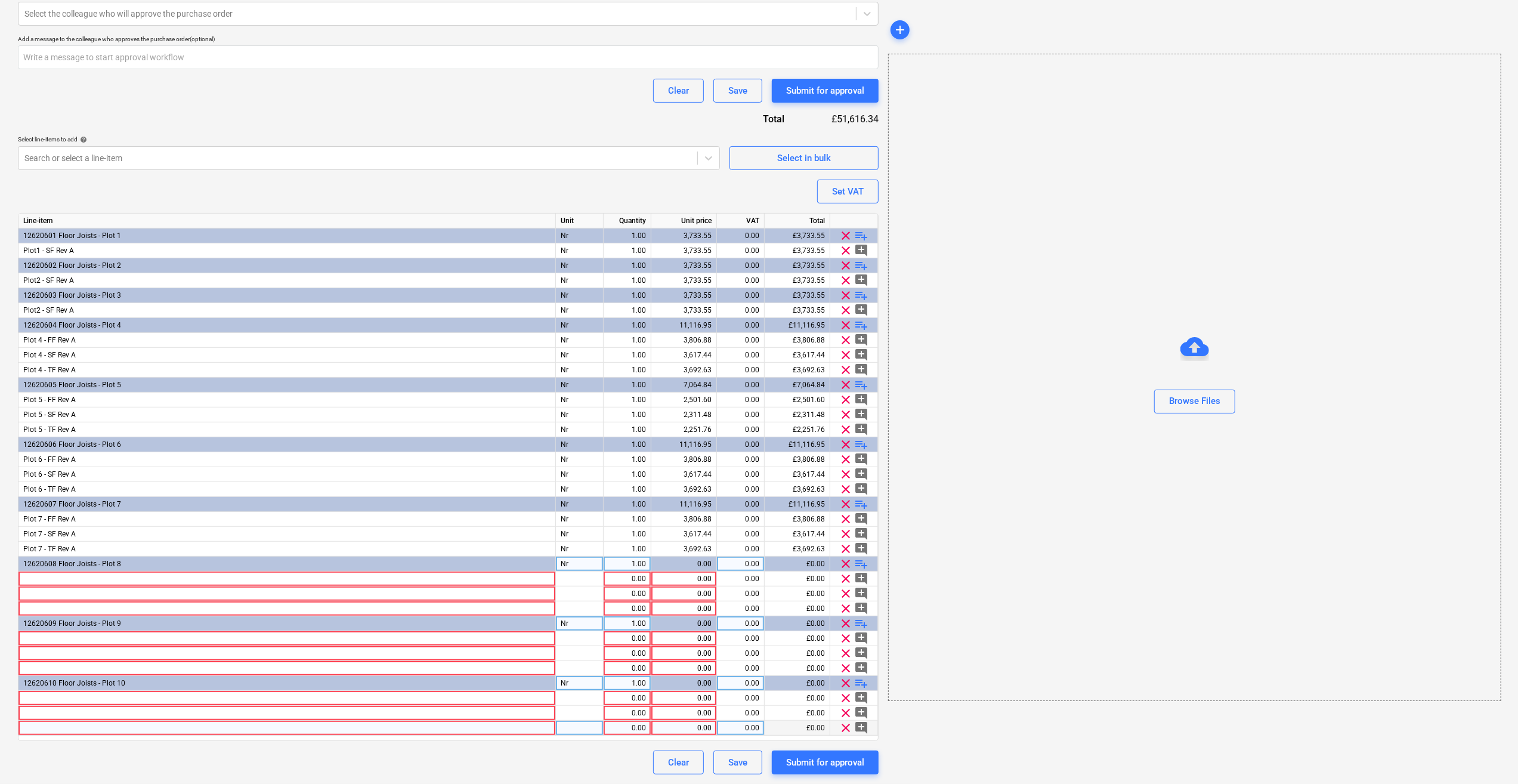
scroll to position [405, 0]
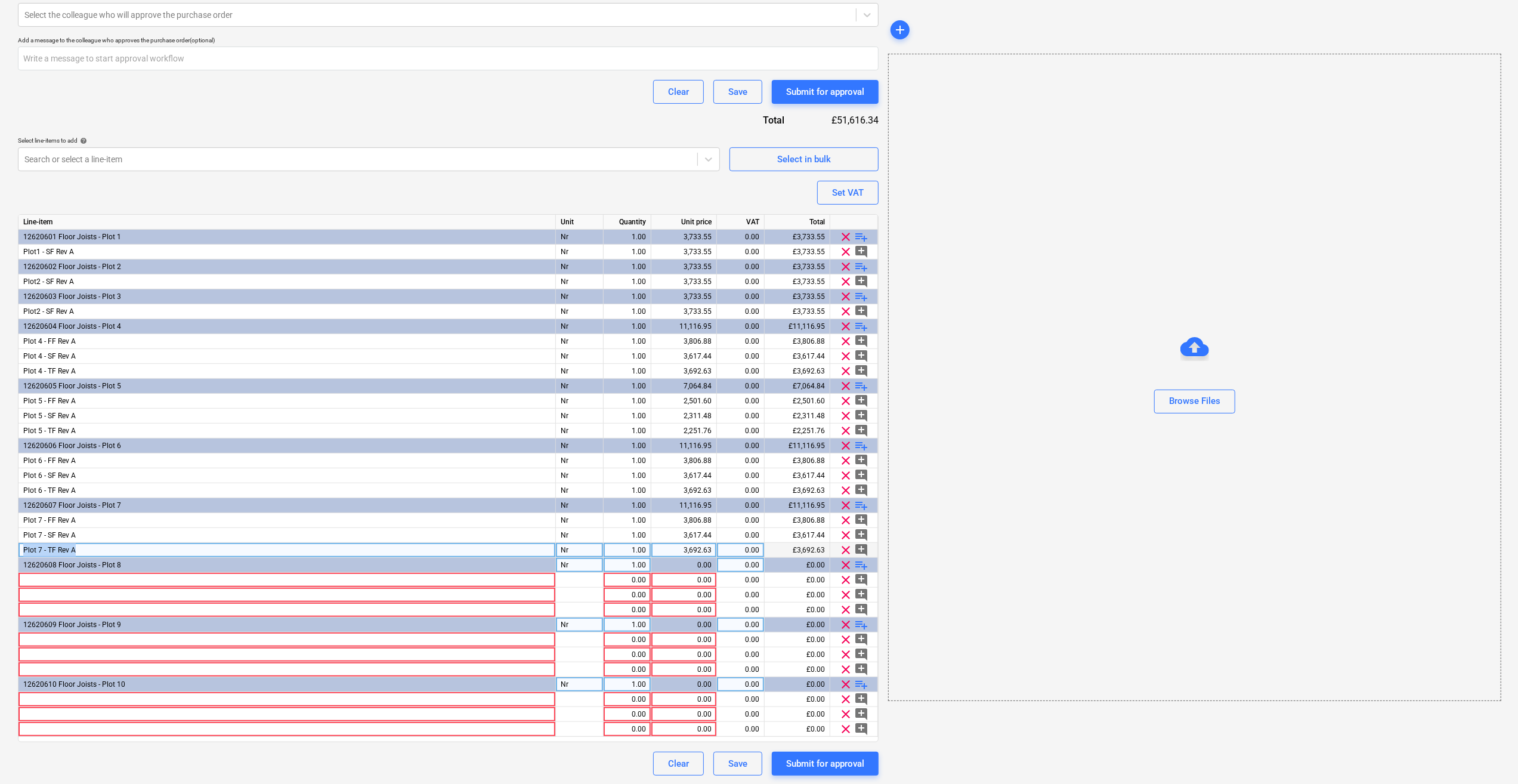
drag, startPoint x: 85, startPoint y: 545, endPoint x: 19, endPoint y: 550, distance: 66.2
click at [19, 550] on div "Plot 7 - TF Rev A" at bounding box center [287, 550] width 537 height 15
click at [40, 577] on div at bounding box center [287, 579] width 537 height 15
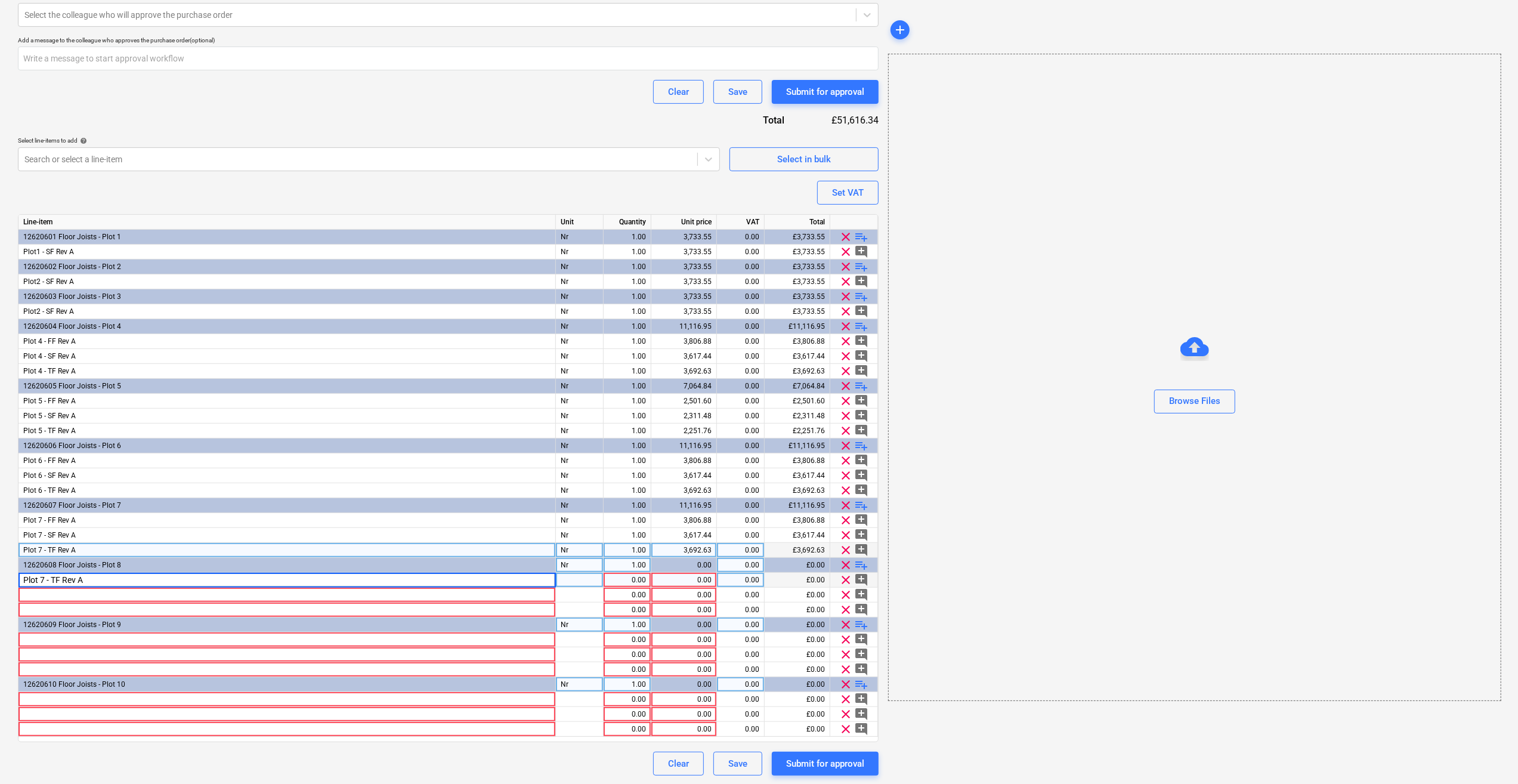
click at [46, 577] on input "Plot 7 - TF Rev A" at bounding box center [287, 579] width 536 height 14
click at [44, 579] on input "Plot 7 - TF Rev A" at bounding box center [287, 579] width 536 height 14
drag, startPoint x: 55, startPoint y: 580, endPoint x: 53, endPoint y: 595, distance: 15.1
click at [55, 583] on input "Plot 8 - TF Rev A" at bounding box center [287, 579] width 536 height 14
type input "Plot 8 - FF Rev A"
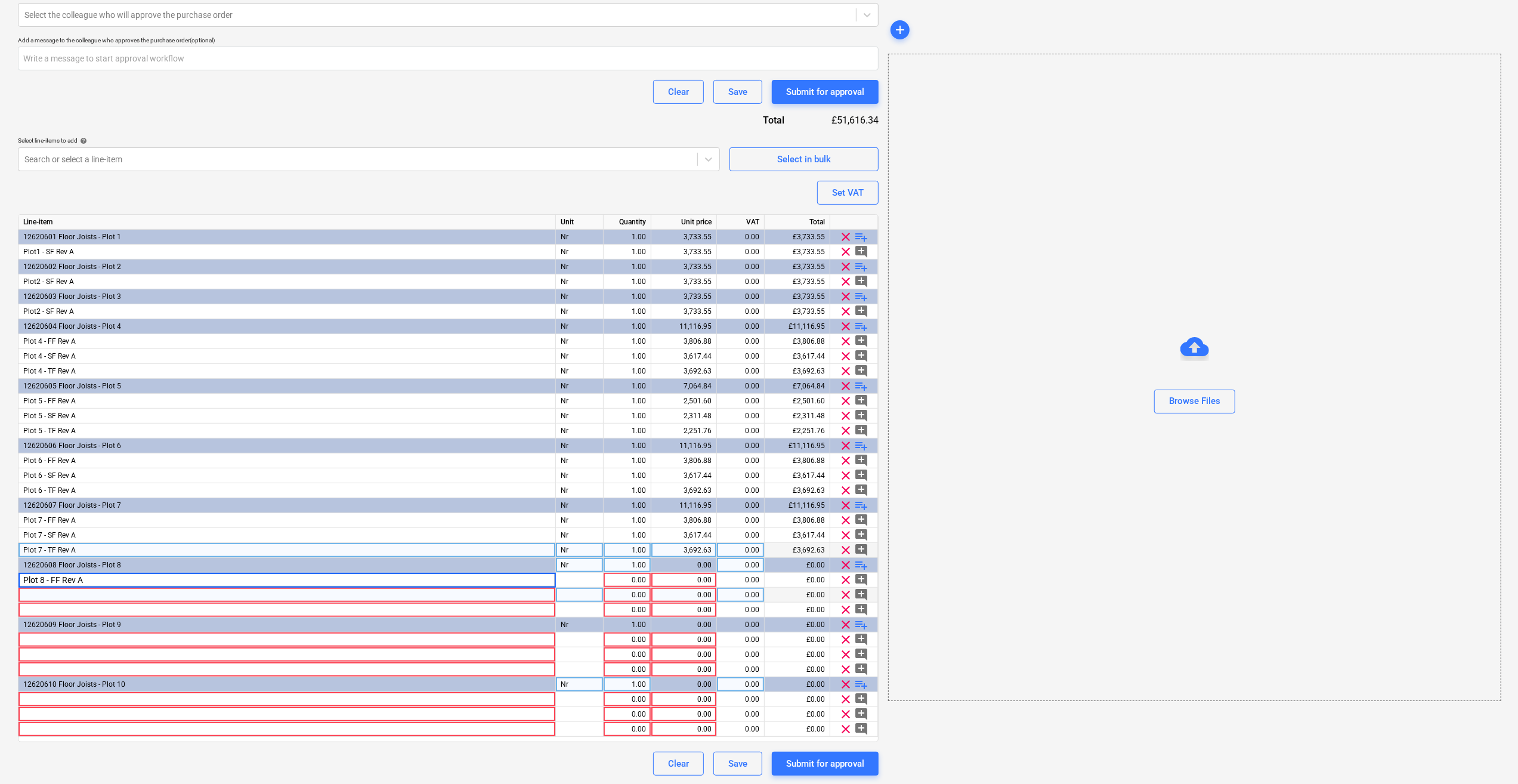
click at [43, 587] on div at bounding box center [287, 594] width 537 height 15
type textarea "x"
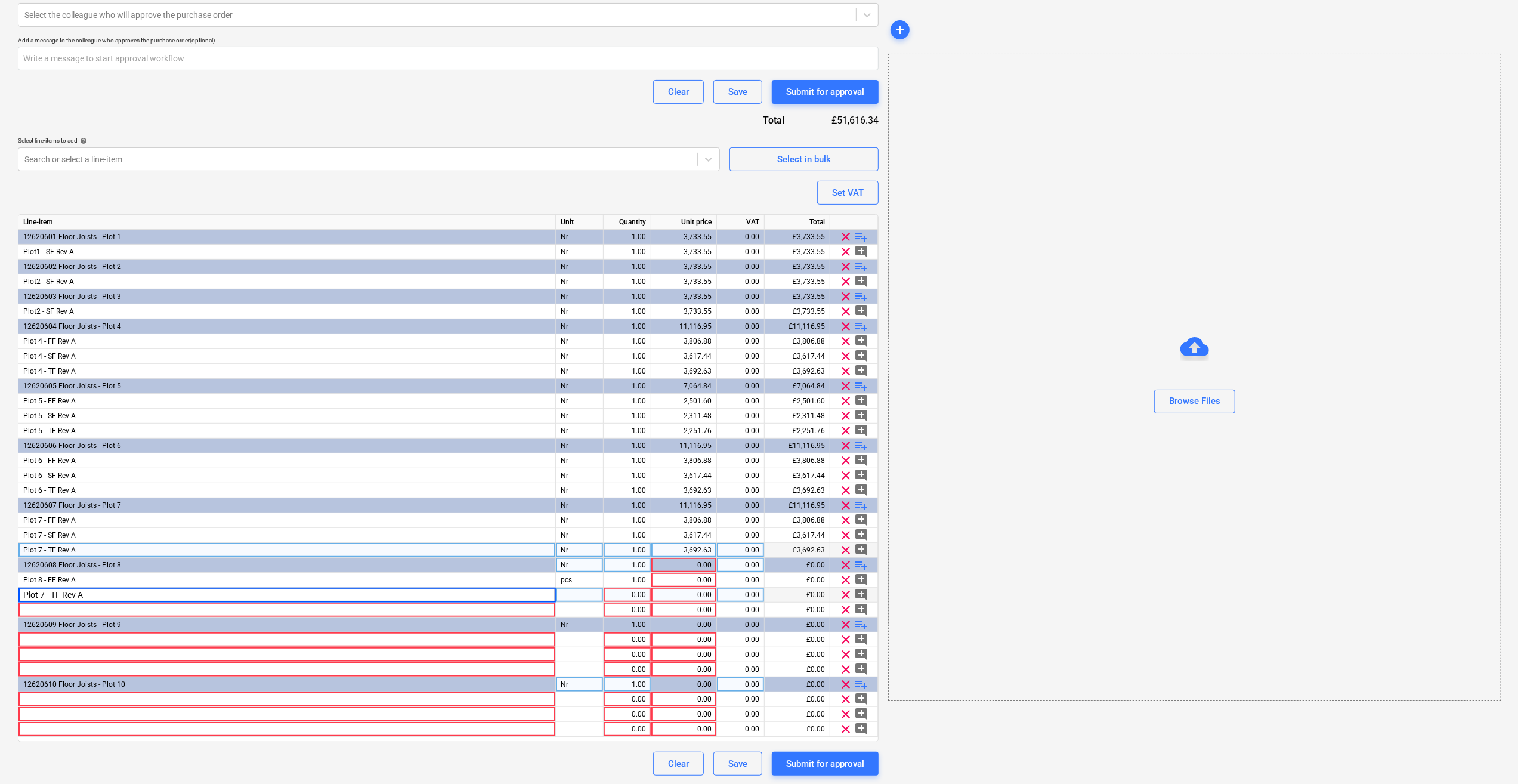
click at [43, 593] on input "Plot 7 - TF Rev A" at bounding box center [287, 594] width 536 height 14
click at [55, 597] on input "Plot 8 - TF Rev A" at bounding box center [287, 594] width 536 height 14
type input "Plot 8 - SF Rev A"
click at [40, 609] on div at bounding box center [287, 610] width 537 height 15
type textarea "x"
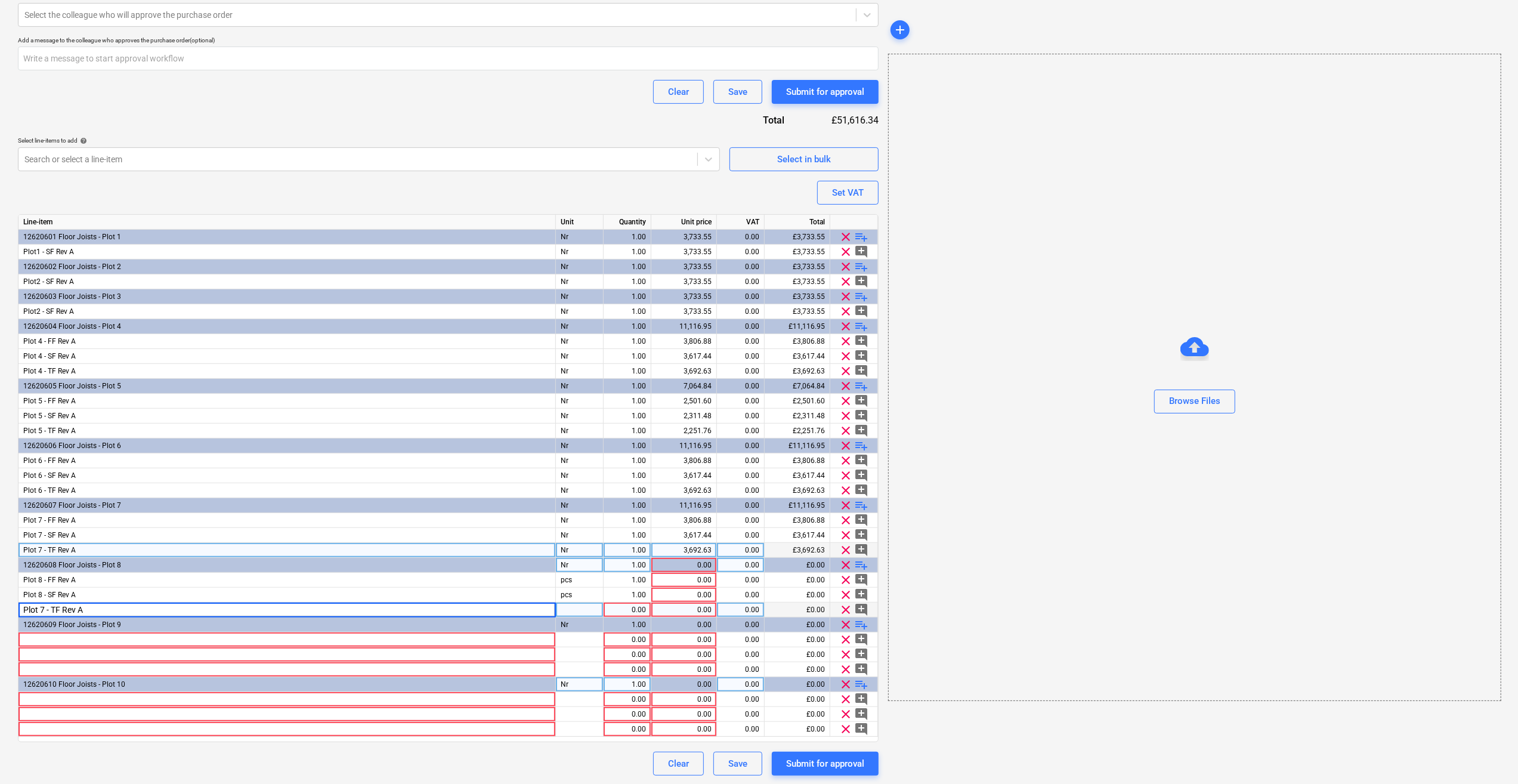
click at [44, 610] on input "Plot 7 - TF Rev A" at bounding box center [287, 610] width 536 height 14
type input "Plot 8 - TF Rev A"
click at [33, 638] on div at bounding box center [287, 639] width 537 height 15
type textarea "x"
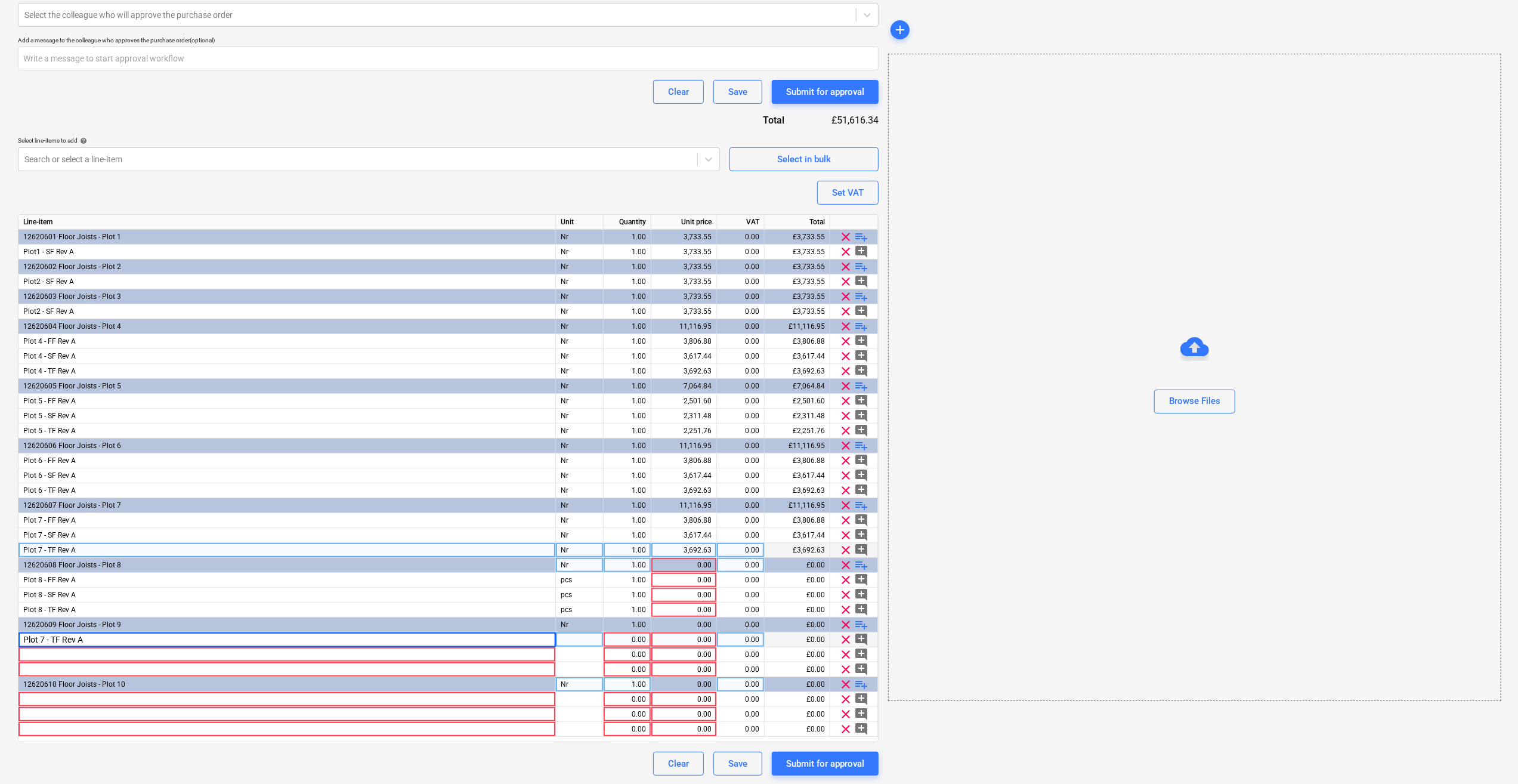
click at [44, 638] on input "Plot 7 - TF Rev A" at bounding box center [287, 639] width 536 height 14
click at [56, 639] on input "Plot 9 - TF Rev A" at bounding box center [287, 639] width 536 height 14
type input "Plot 9 - FF Rev A"
type textarea "x"
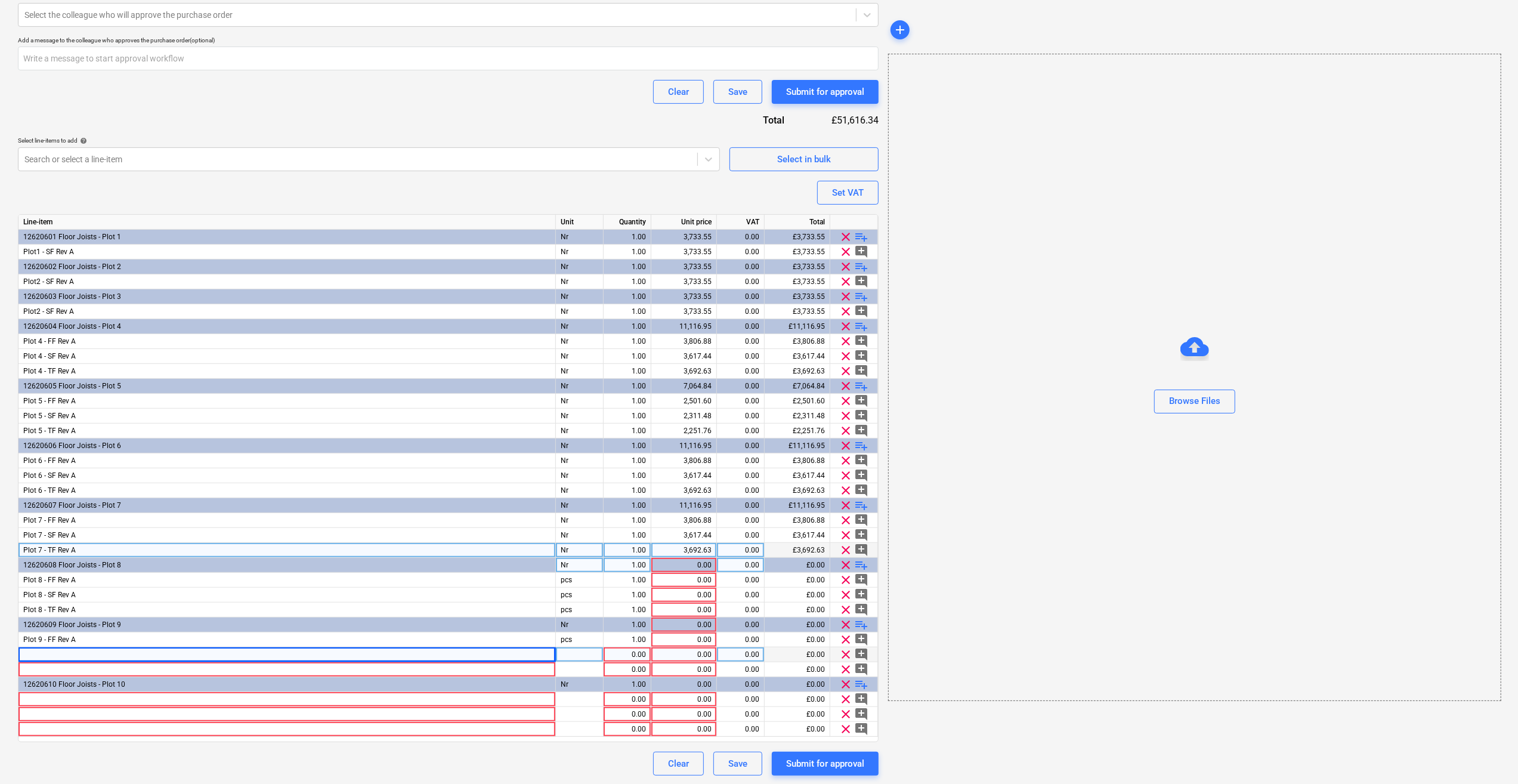
click at [37, 653] on div at bounding box center [287, 654] width 537 height 15
click at [44, 654] on input "Plot 7 - TF Rev A" at bounding box center [287, 654] width 536 height 14
click at [56, 652] on input "Plot 9 - TF Rev A" at bounding box center [287, 654] width 536 height 14
type input "Plot 9 - SF Rev A"
type textarea "x"
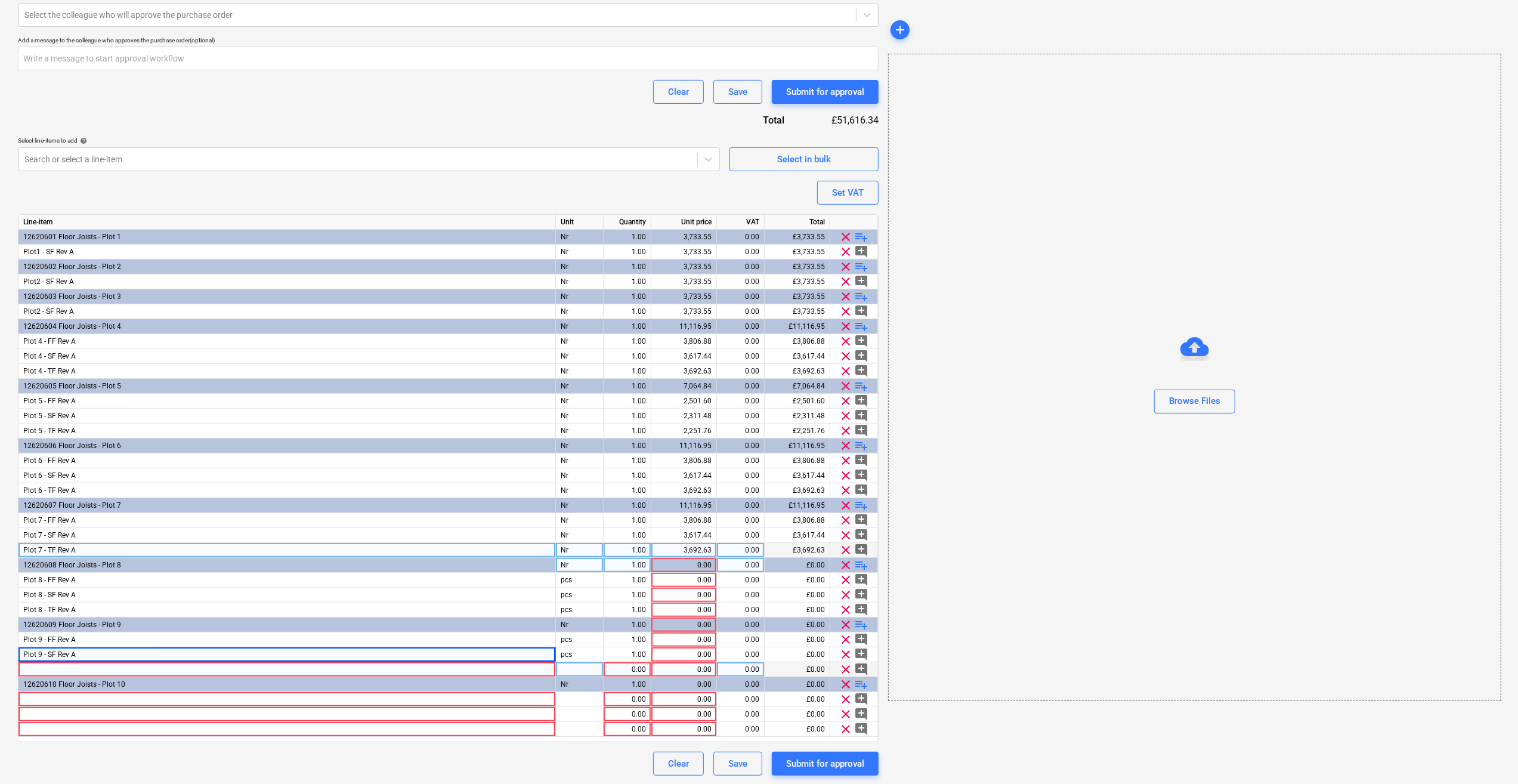
click at [35, 670] on div at bounding box center [287, 670] width 537 height 15
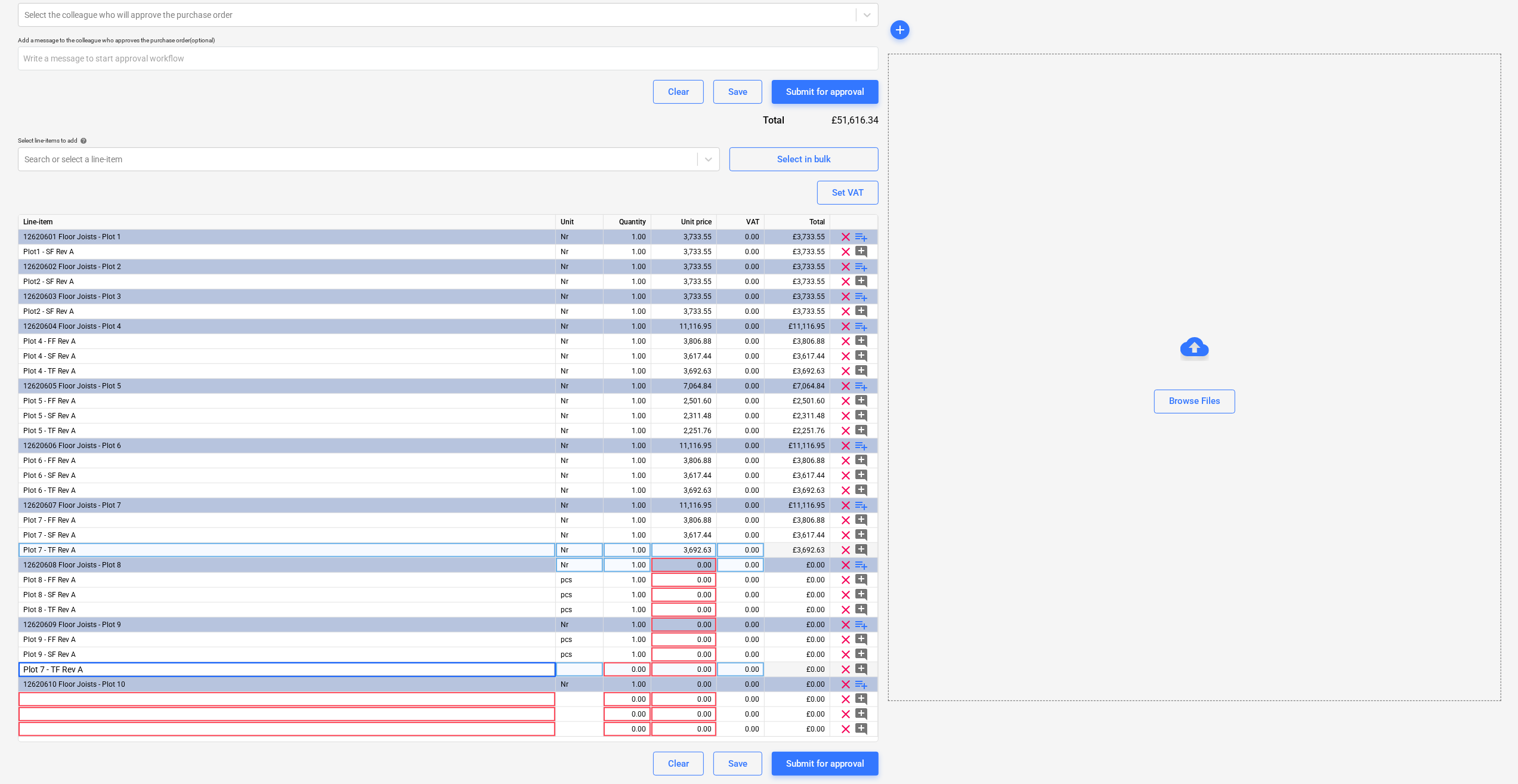
click at [43, 668] on input "Plot 7 - TF Rev A" at bounding box center [287, 670] width 536 height 14
type input "Plot 9 - TF Rev A"
click at [49, 699] on div at bounding box center [287, 699] width 537 height 15
type textarea "x"
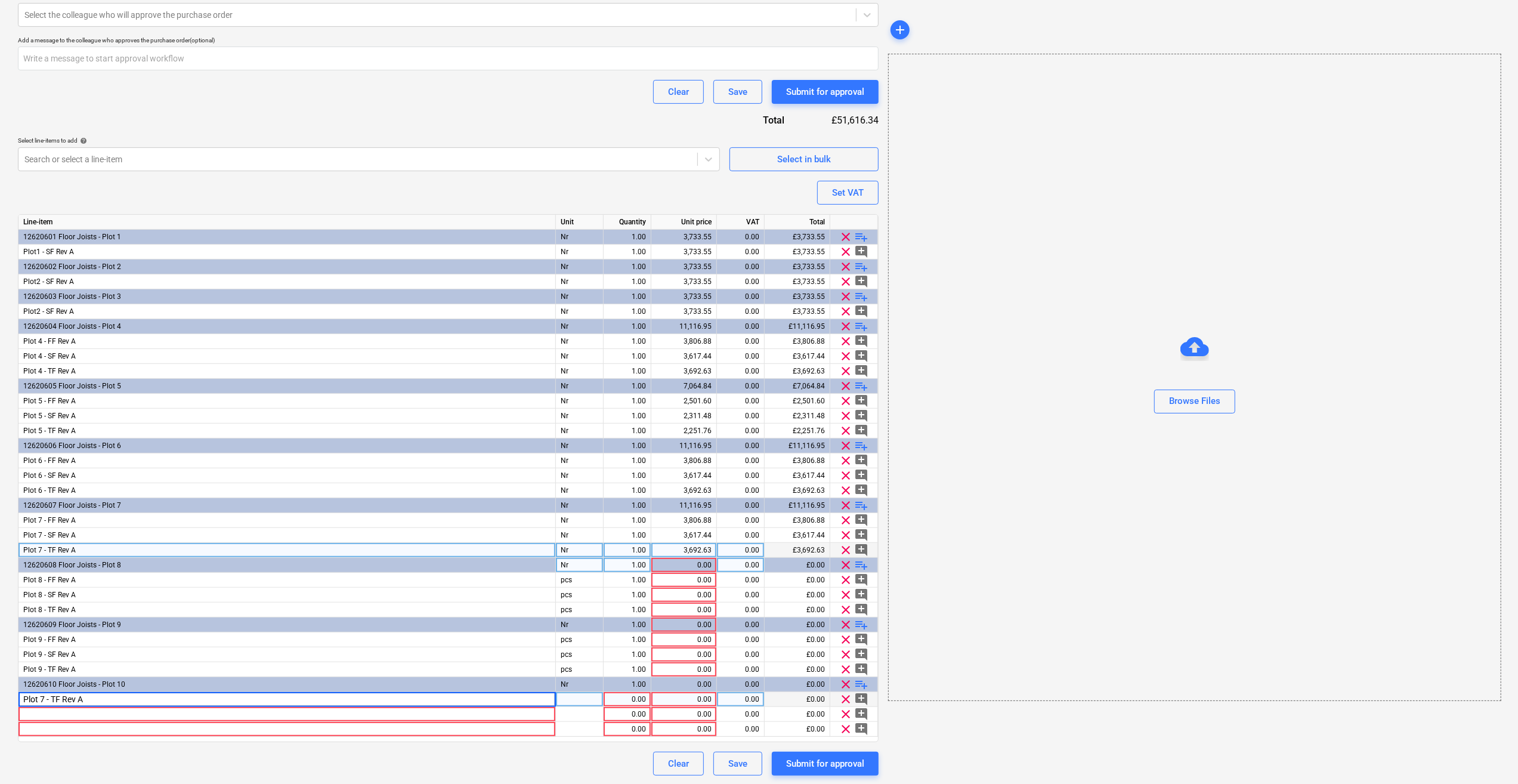
click at [46, 698] on input "Plot 7 - TF Rev A" at bounding box center [287, 699] width 536 height 14
type input "Plot 10 - TF Rev A"
click at [27, 710] on div at bounding box center [287, 714] width 537 height 15
type textarea "x"
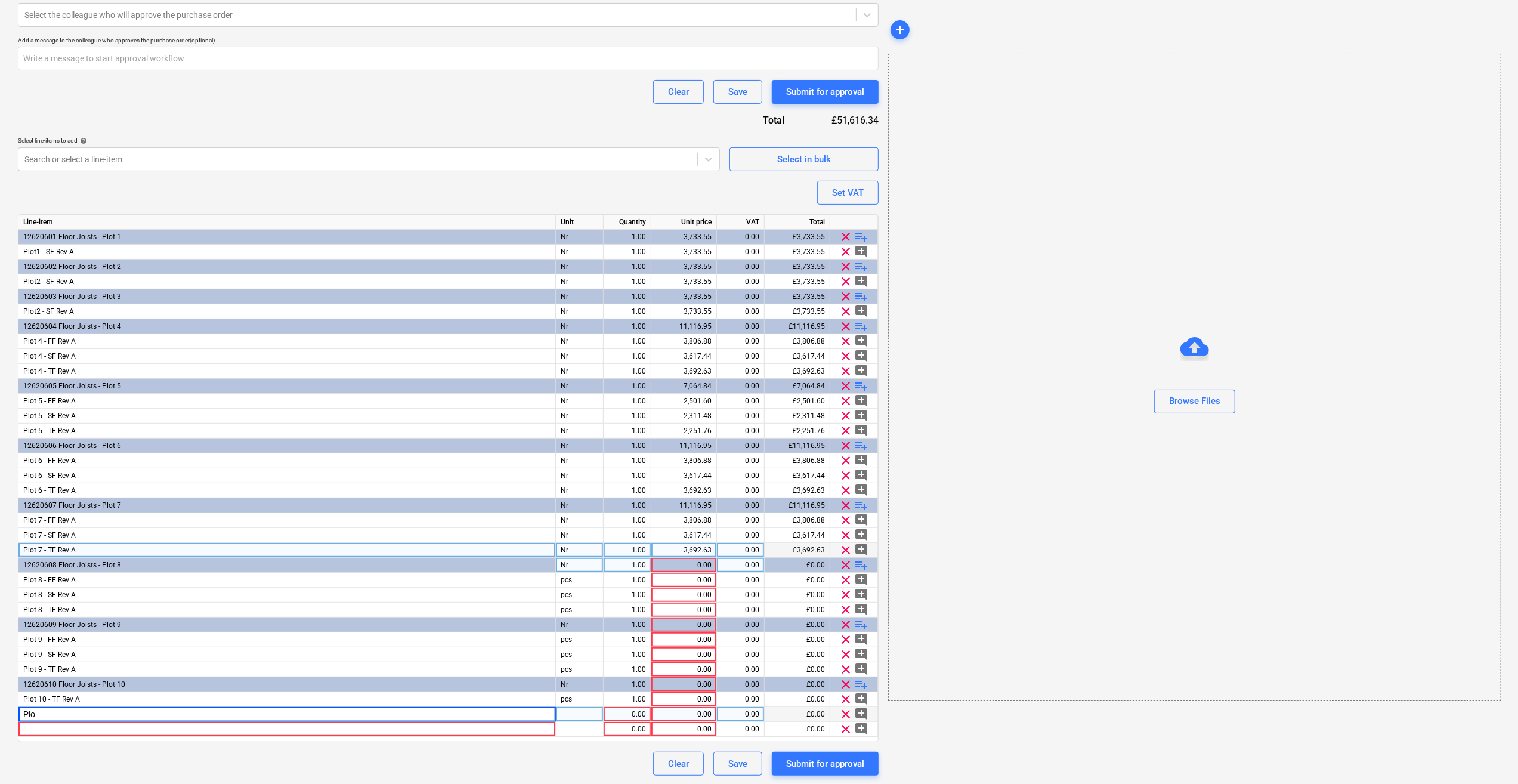
type input "Plot"
click at [56, 714] on input "Plot" at bounding box center [287, 714] width 536 height 14
type textarea "x"
click at [63, 721] on div at bounding box center [287, 729] width 537 height 15
click at [57, 708] on div "Plot" at bounding box center [287, 714] width 537 height 15
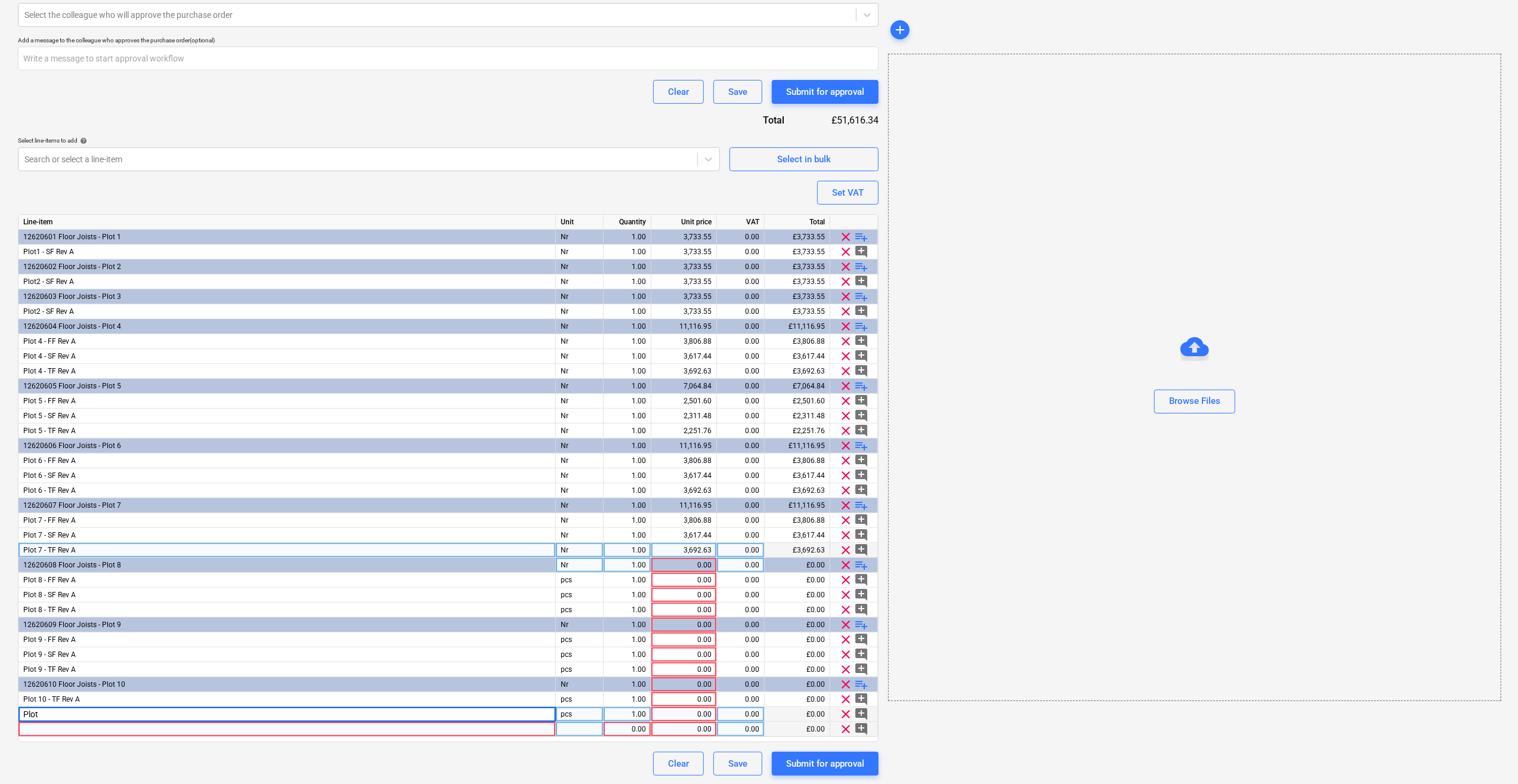
click at [60, 712] on input "Plot" at bounding box center [287, 714] width 536 height 14
type input "P"
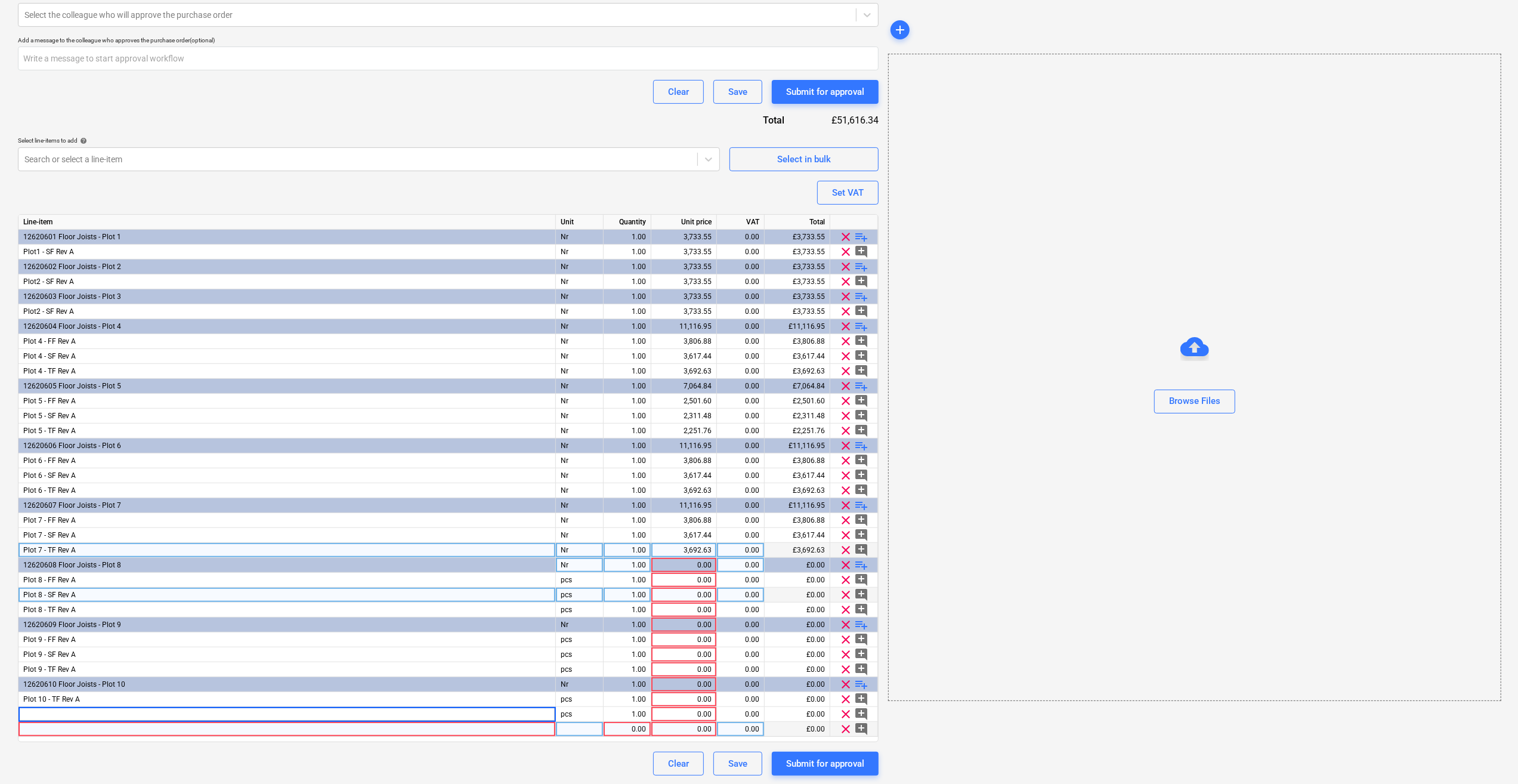
type input "Plot 7 - TF Rev A"
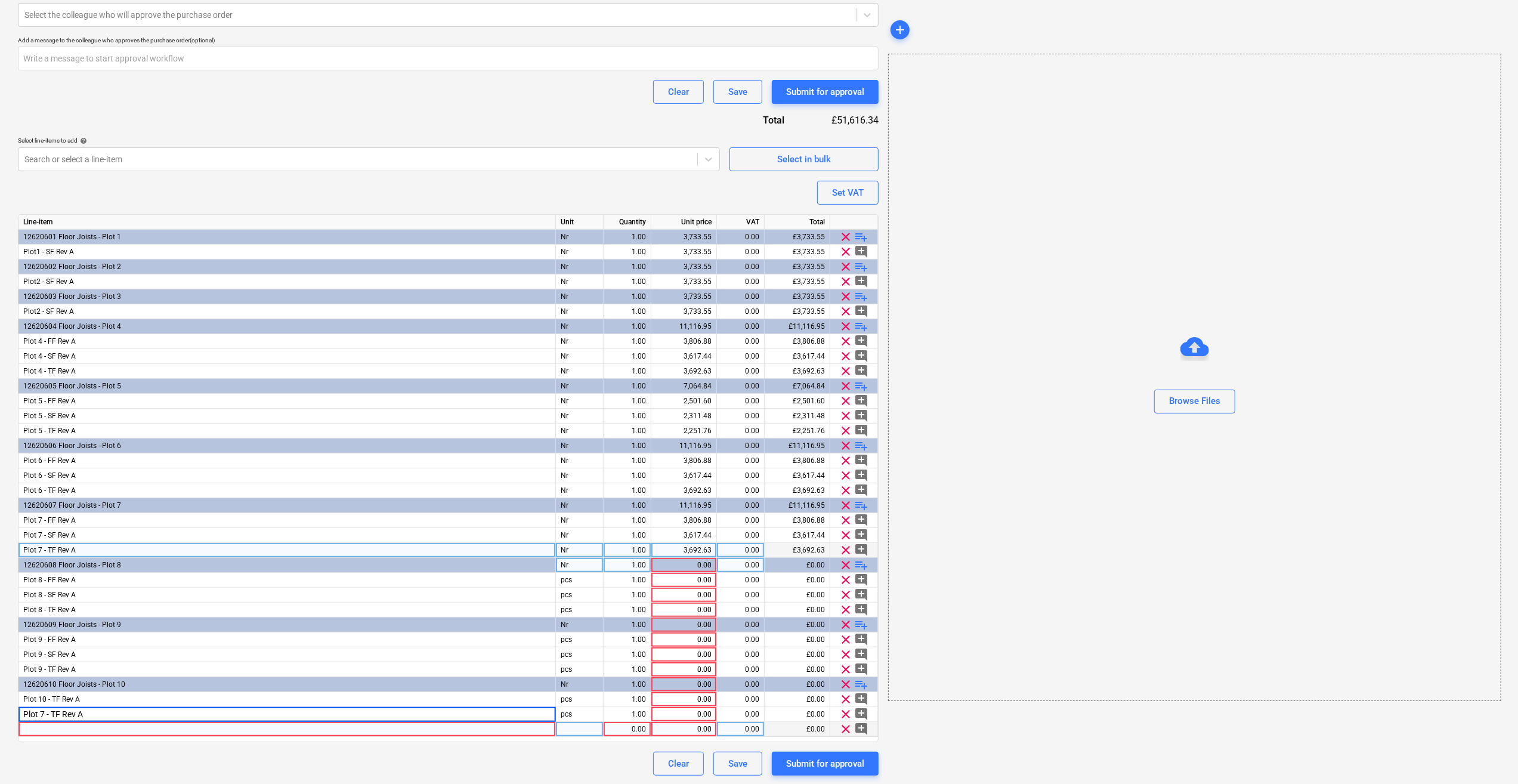
click at [30, 725] on div at bounding box center [287, 729] width 537 height 15
type textarea "x"
type input "Plot 7 - TF Rev A"
click at [42, 712] on span "Plot 7 - TF Rev A" at bounding box center [49, 713] width 53 height 8
type textarea "x"
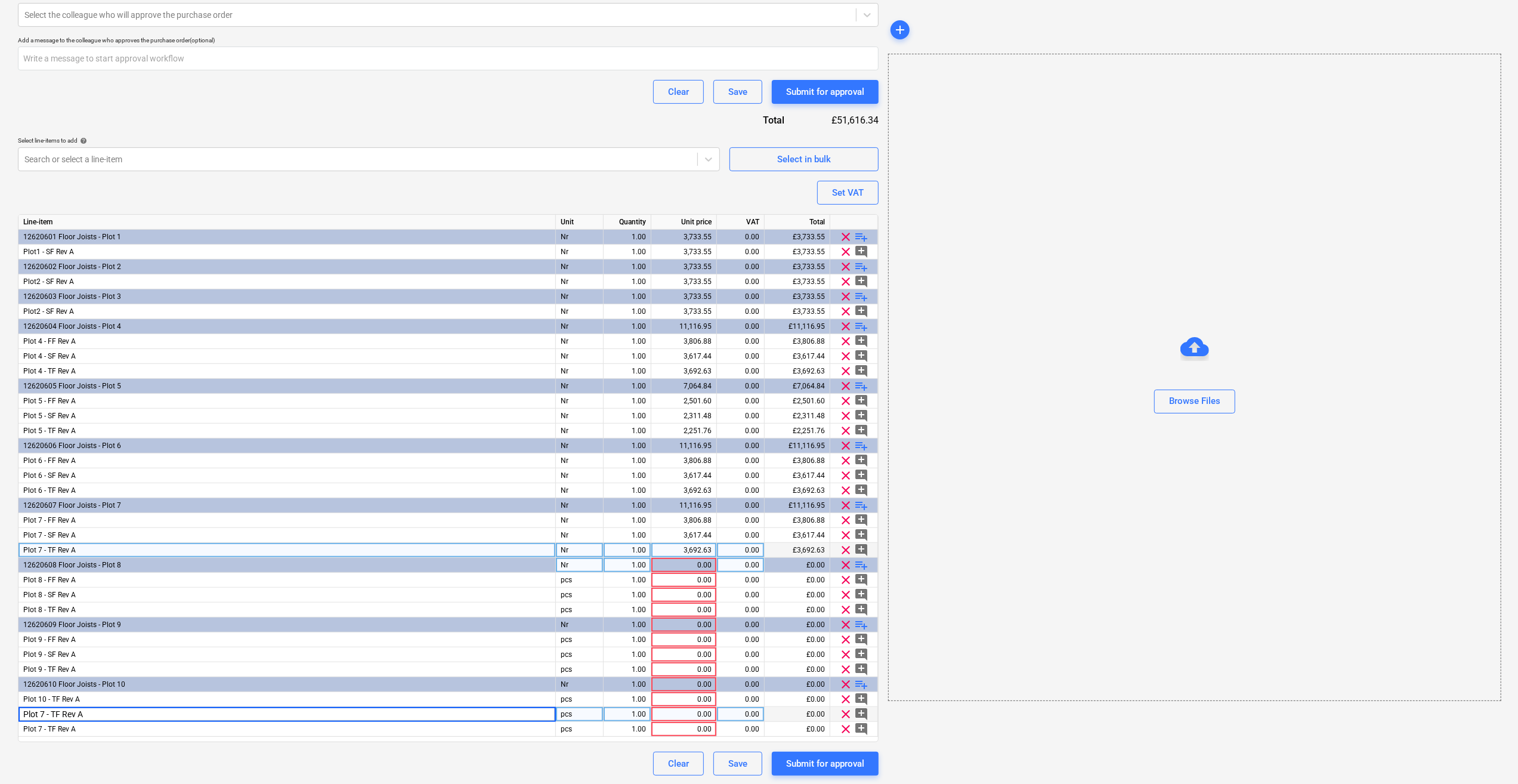
drag, startPoint x: 44, startPoint y: 717, endPoint x: 56, endPoint y: 737, distance: 23.3
click at [44, 717] on input "Plot 7 - TF Rev A" at bounding box center [287, 714] width 536 height 14
click at [60, 712] on input "Plot 10 - TF Rev A" at bounding box center [287, 714] width 536 height 14
type input "Plot 10 - SF Rev A"
click at [55, 696] on span "Plot 10 - TF Rev A" at bounding box center [51, 698] width 56 height 8
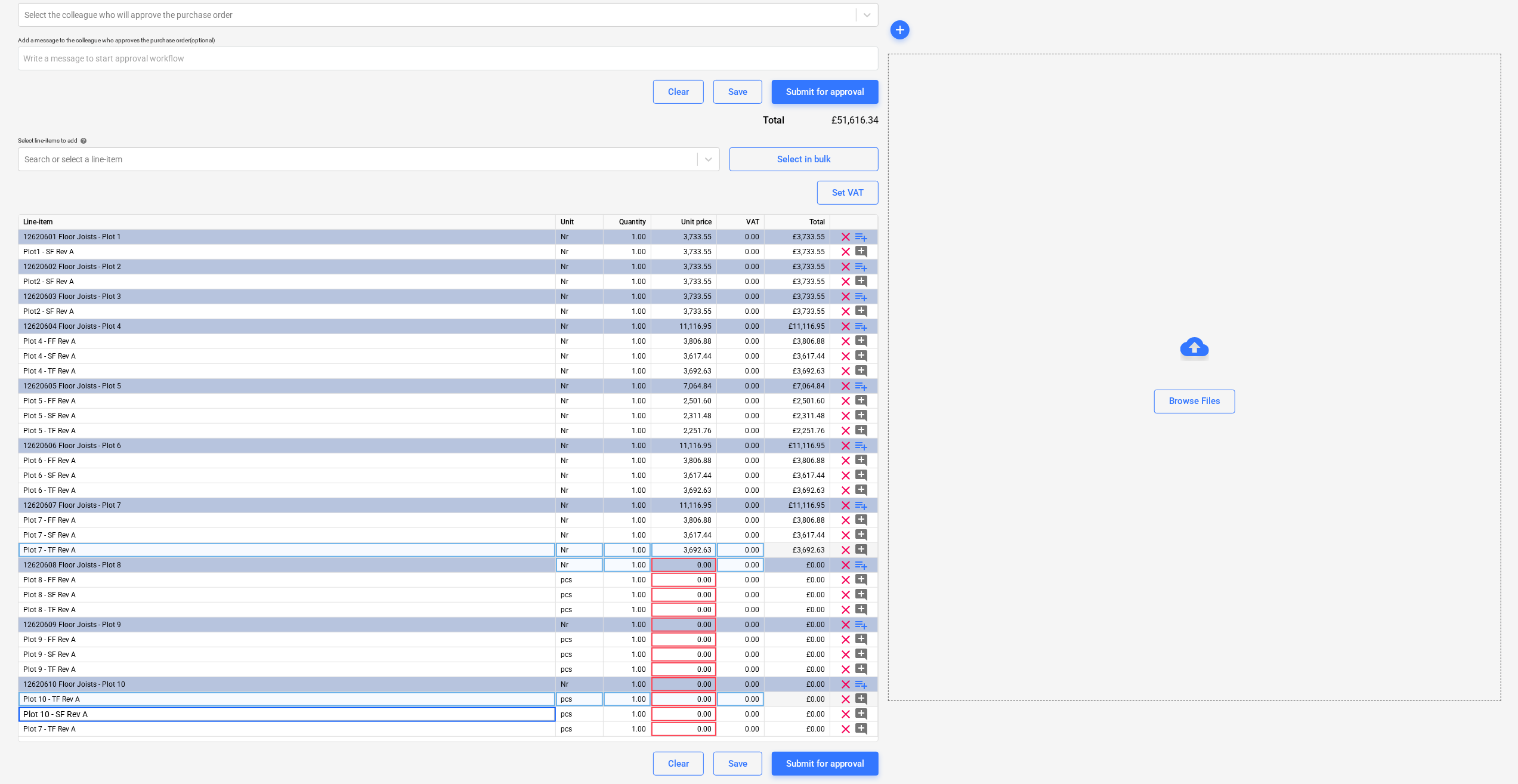
type textarea "x"
click at [61, 696] on input "Plot 10 - TF Rev A" at bounding box center [287, 699] width 536 height 14
type input "Plot 10 - FF Rev A"
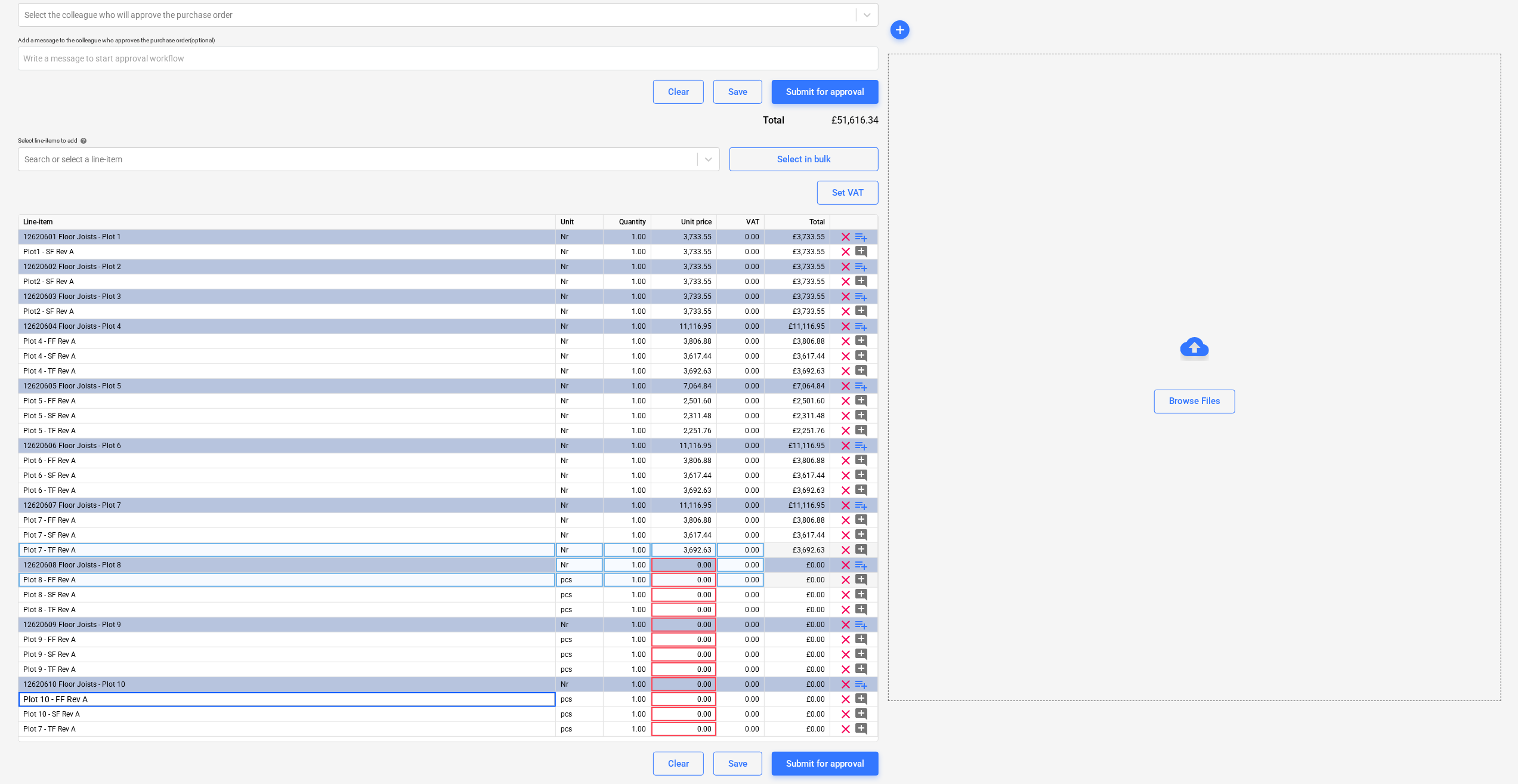
click at [593, 578] on div "pcs" at bounding box center [579, 579] width 47 height 15
type textarea "x"
type input "Nr"
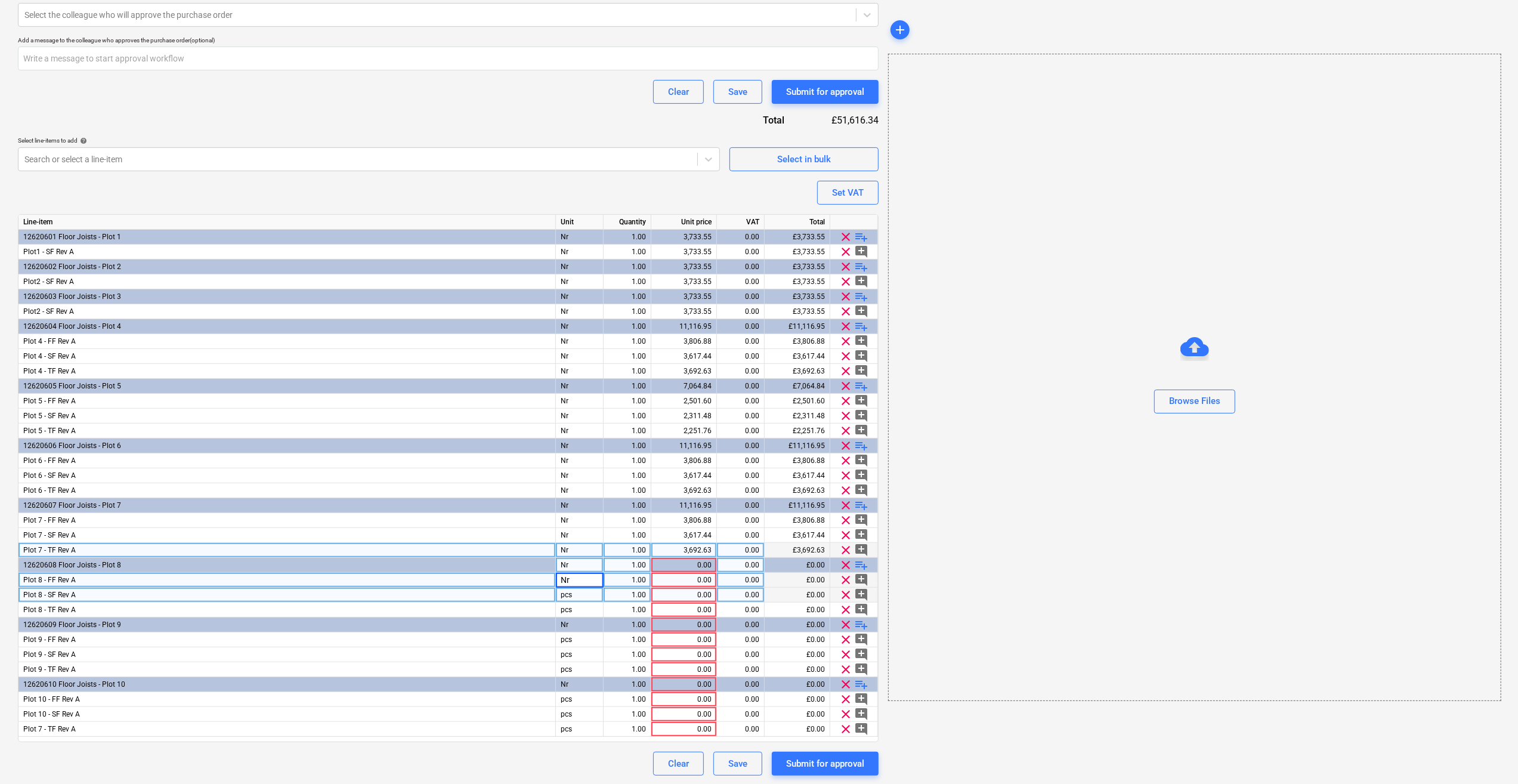
click at [581, 595] on div "pcs" at bounding box center [579, 594] width 47 height 15
type textarea "x"
type input "Nr"
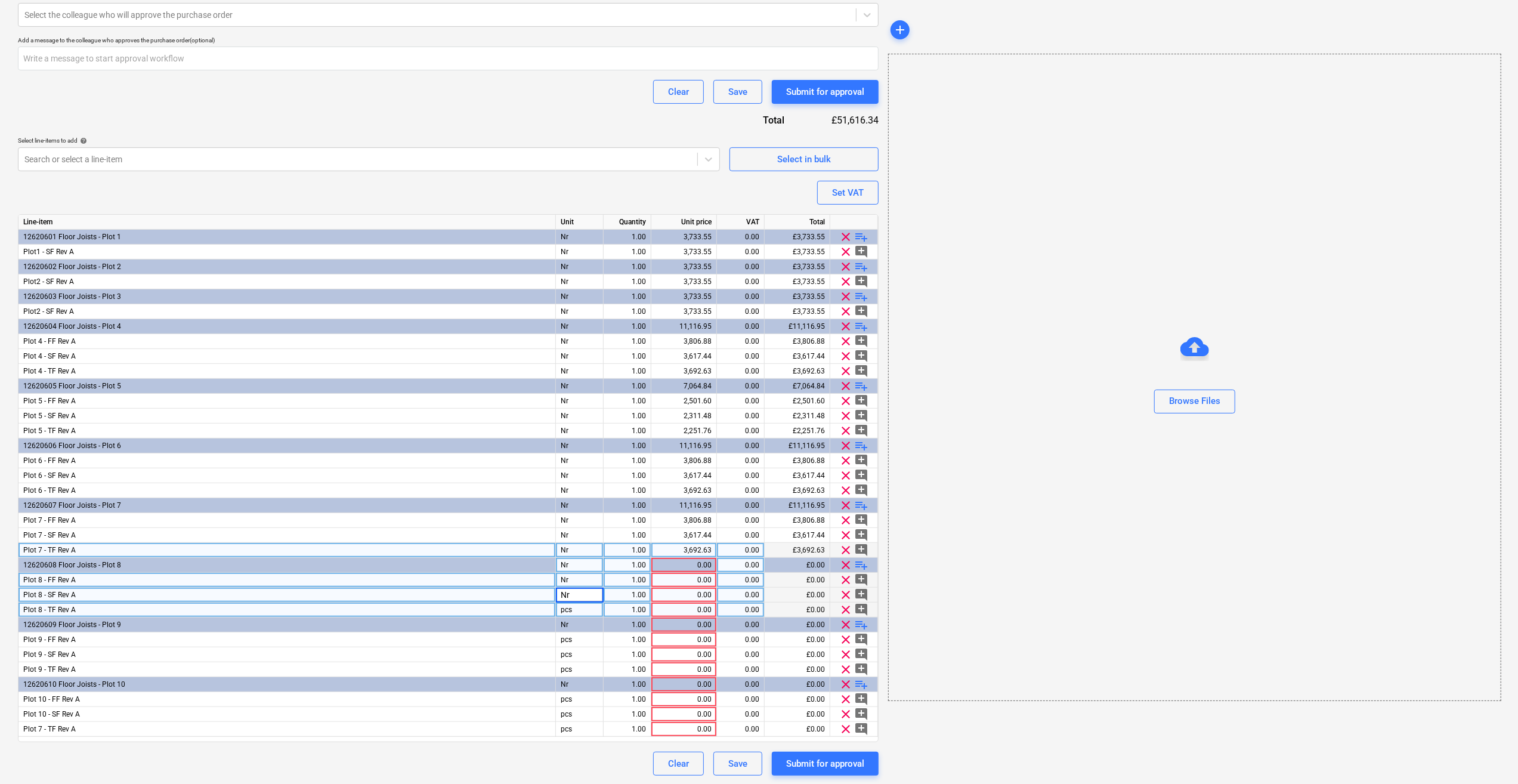
click at [578, 608] on div "pcs" at bounding box center [579, 610] width 47 height 15
type textarea "x"
type input "Nr"
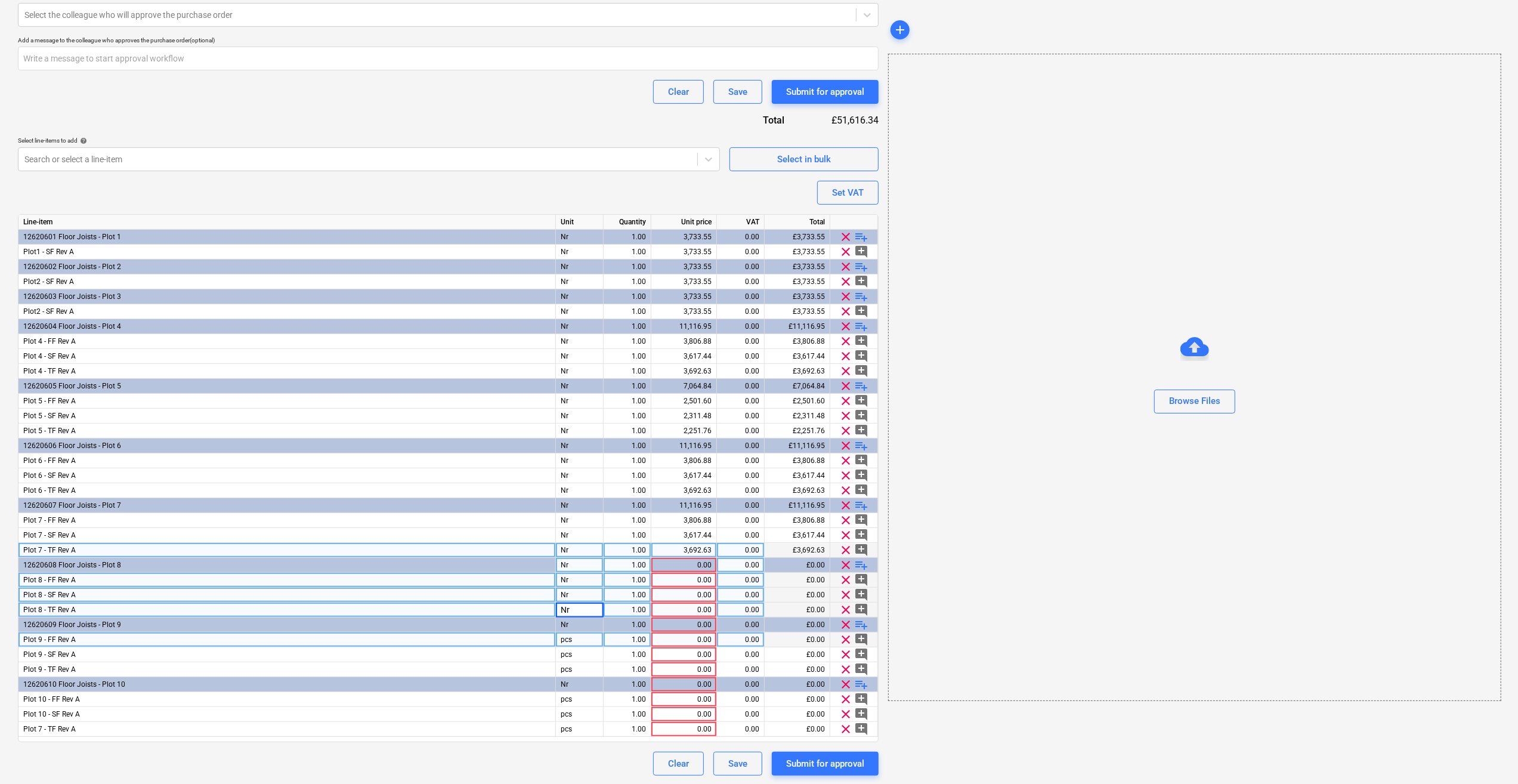
type textarea "x"
click at [585, 636] on div "pcs" at bounding box center [579, 639] width 47 height 15
type input "Nr"
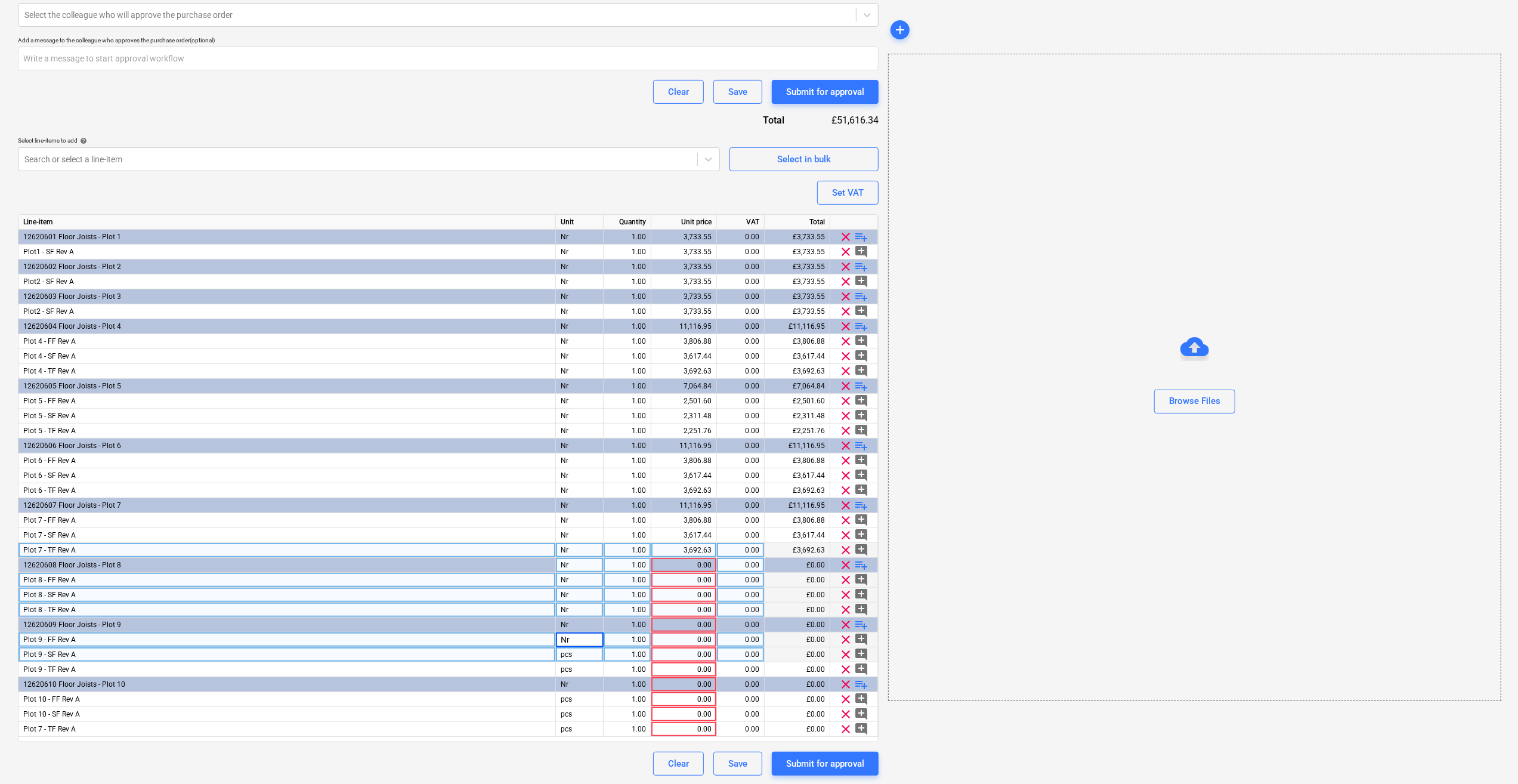
type textarea "x"
click at [586, 652] on div "pcs" at bounding box center [579, 654] width 47 height 15
type input "Nr"
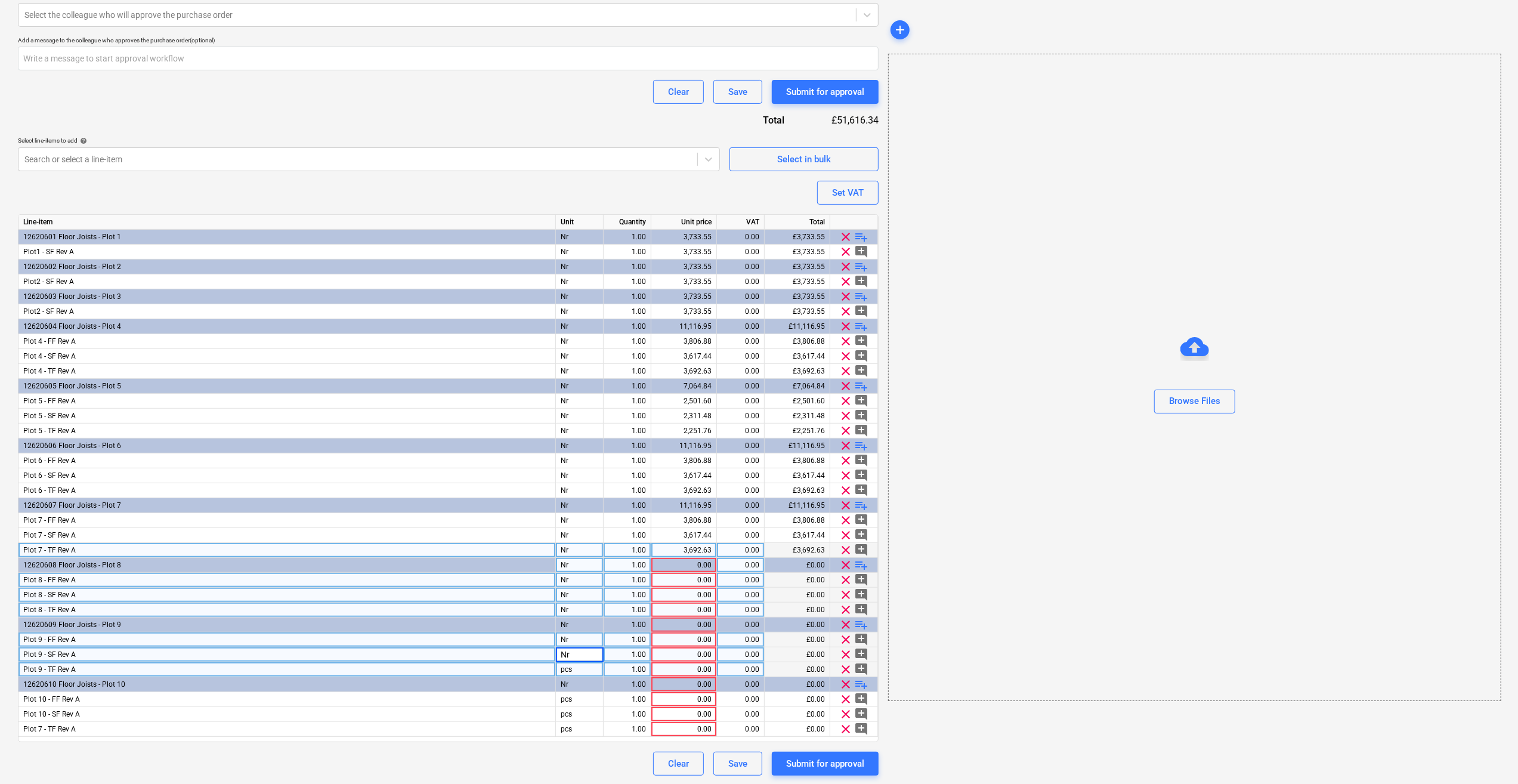
click at [579, 670] on div "pcs" at bounding box center [579, 670] width 47 height 15
type textarea "x"
type input "Nr"
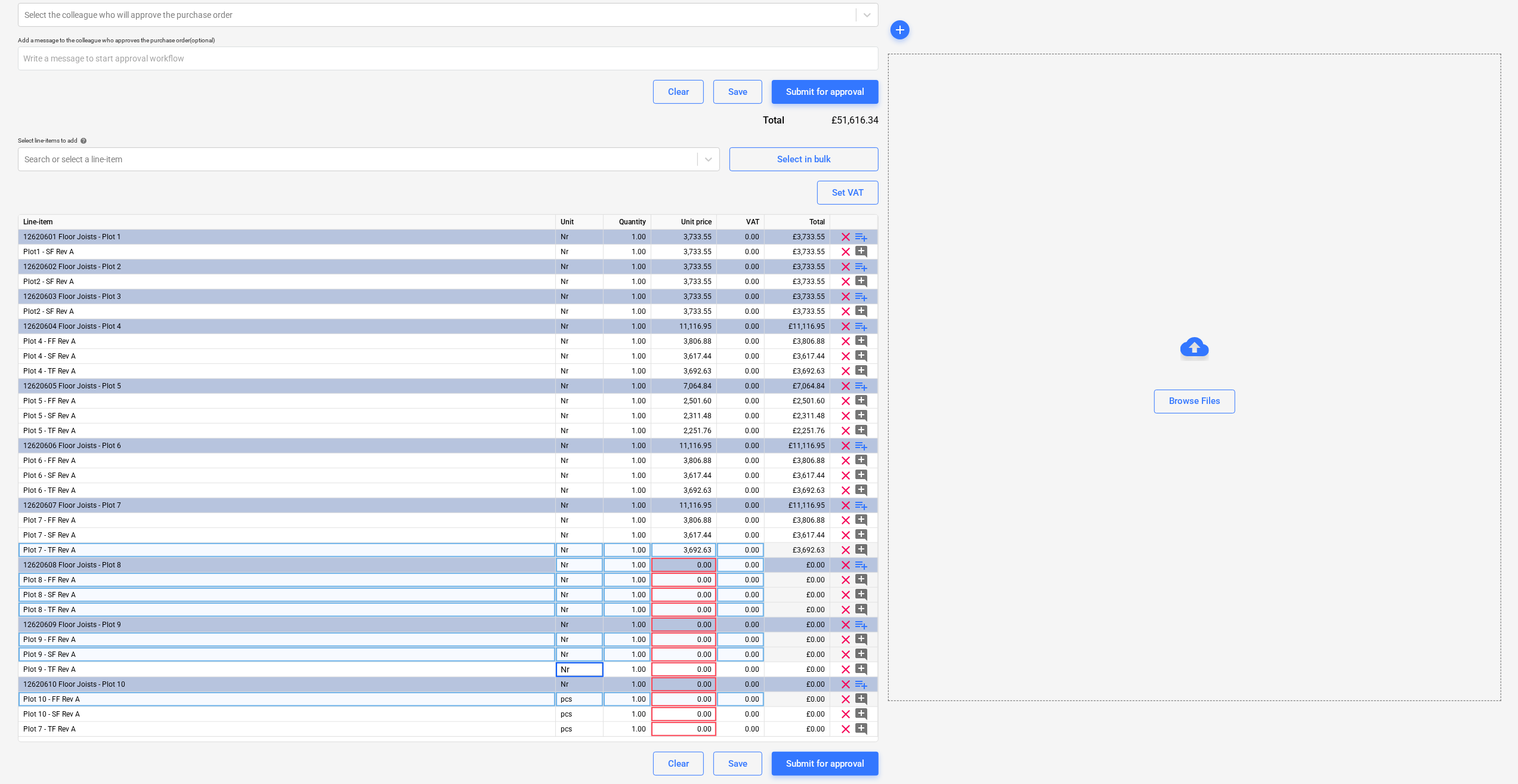
type textarea "x"
click at [582, 702] on div "pcs" at bounding box center [579, 699] width 47 height 15
type input "Nr"
click at [598, 711] on div "pcs" at bounding box center [579, 714] width 47 height 15
type textarea "x"
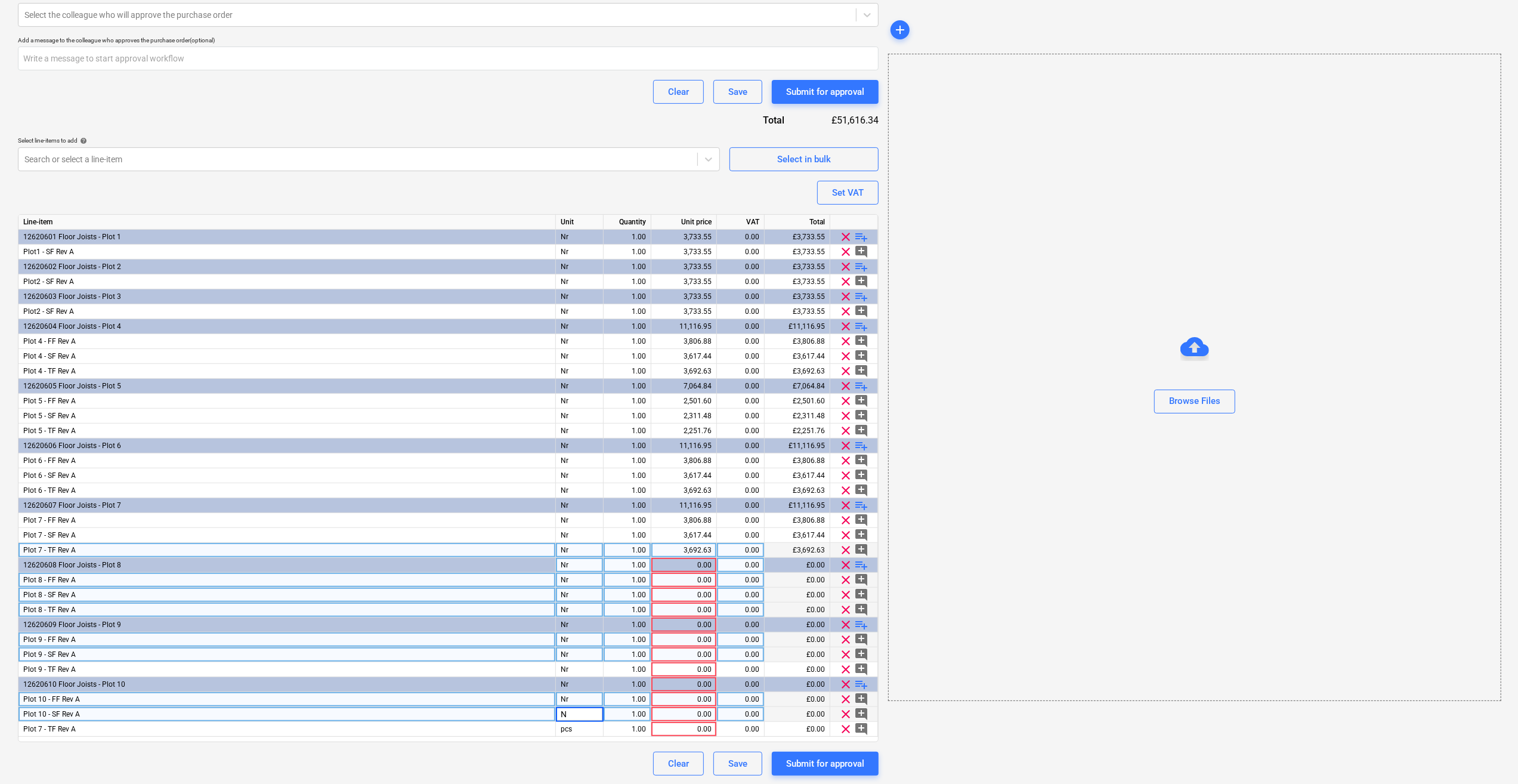
type input "Nr"
type textarea "x"
click at [578, 725] on div "pcs" at bounding box center [579, 729] width 47 height 15
type input "Nr"
click at [700, 577] on div "0.00" at bounding box center [684, 579] width 55 height 15
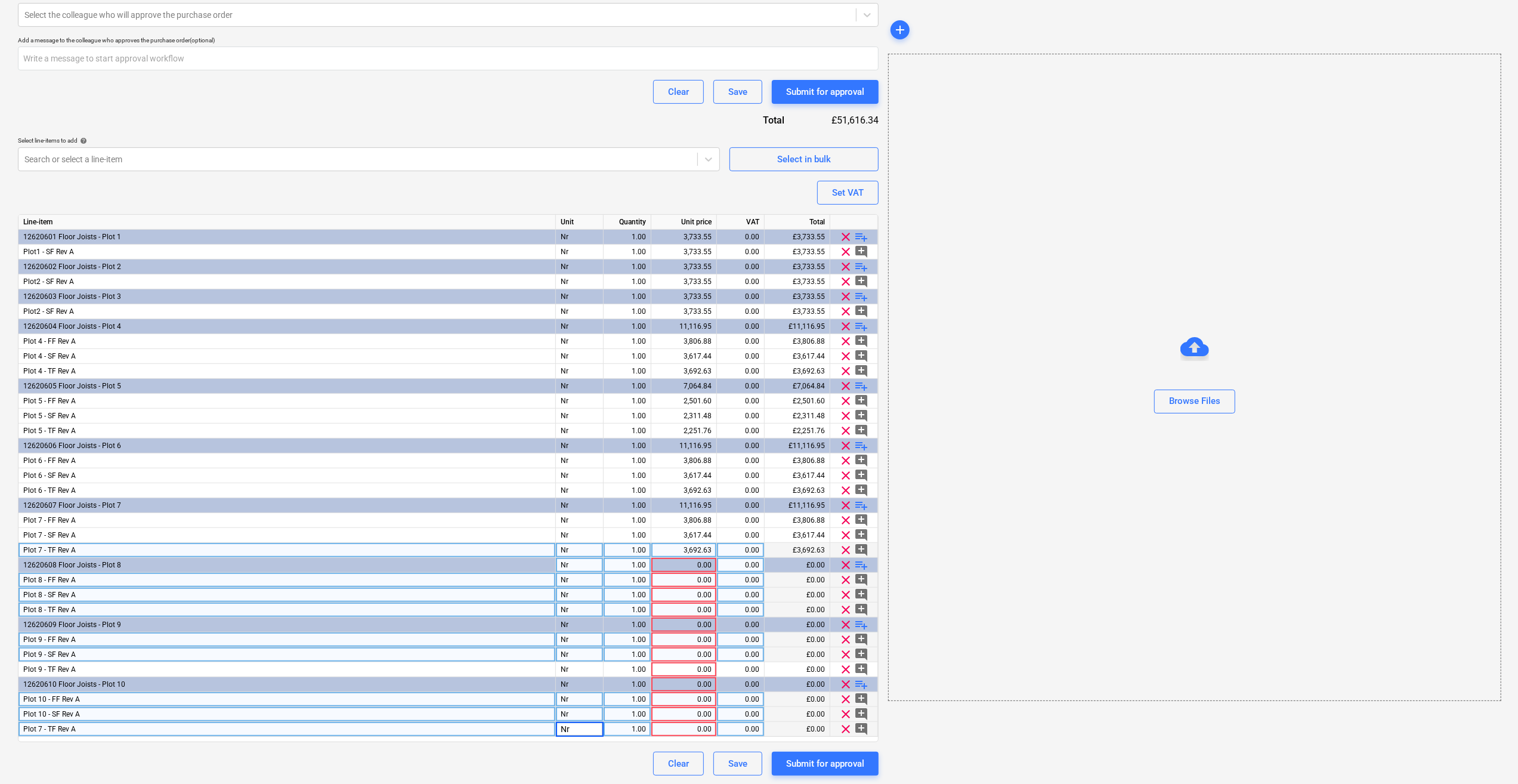
type textarea "x"
type input "3806.88"
type textarea "x"
click at [702, 590] on div "0.00" at bounding box center [684, 594] width 55 height 15
type input "3617.44"
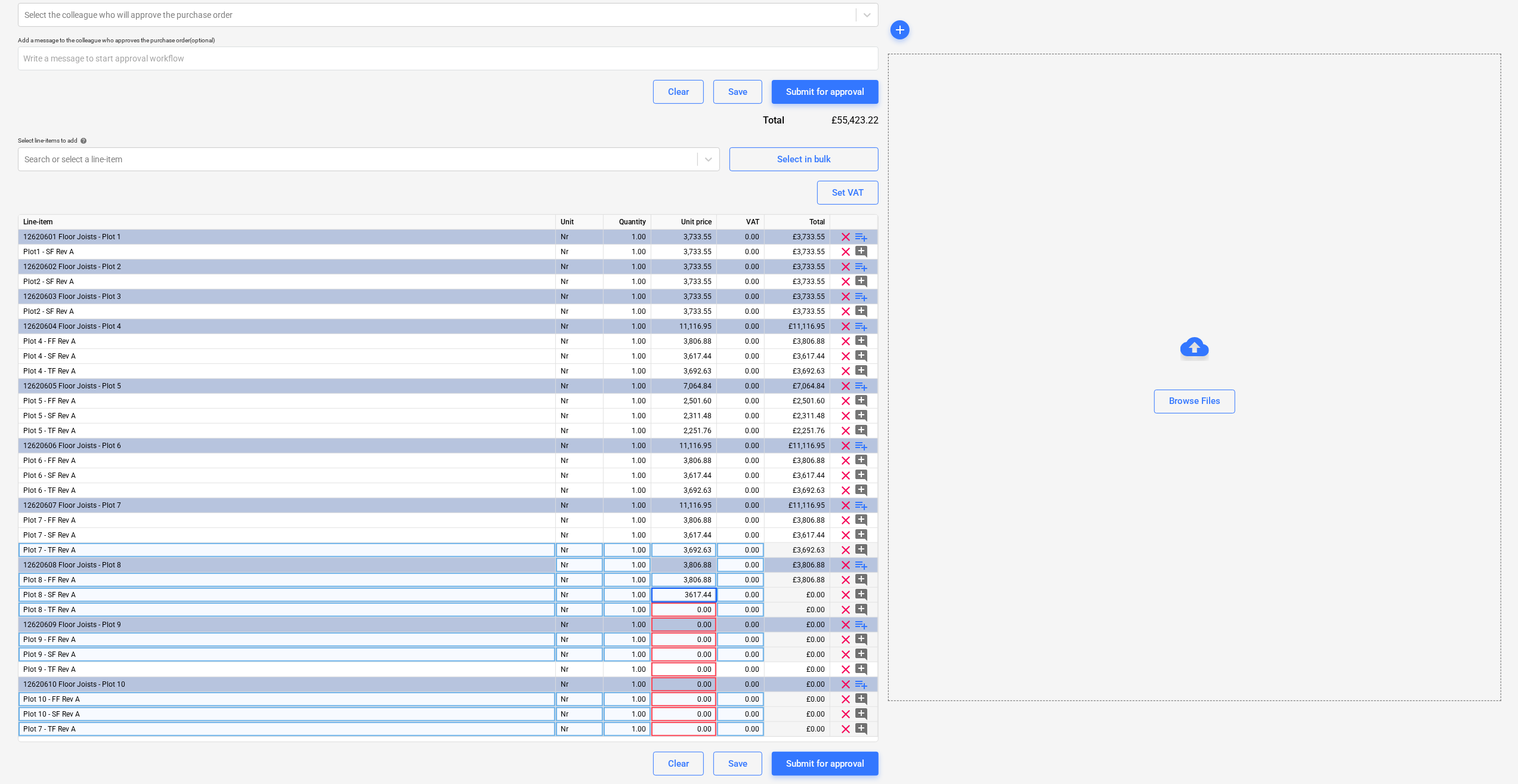
click at [697, 612] on div "0.00" at bounding box center [684, 610] width 55 height 15
type textarea "x"
type input "3692.63"
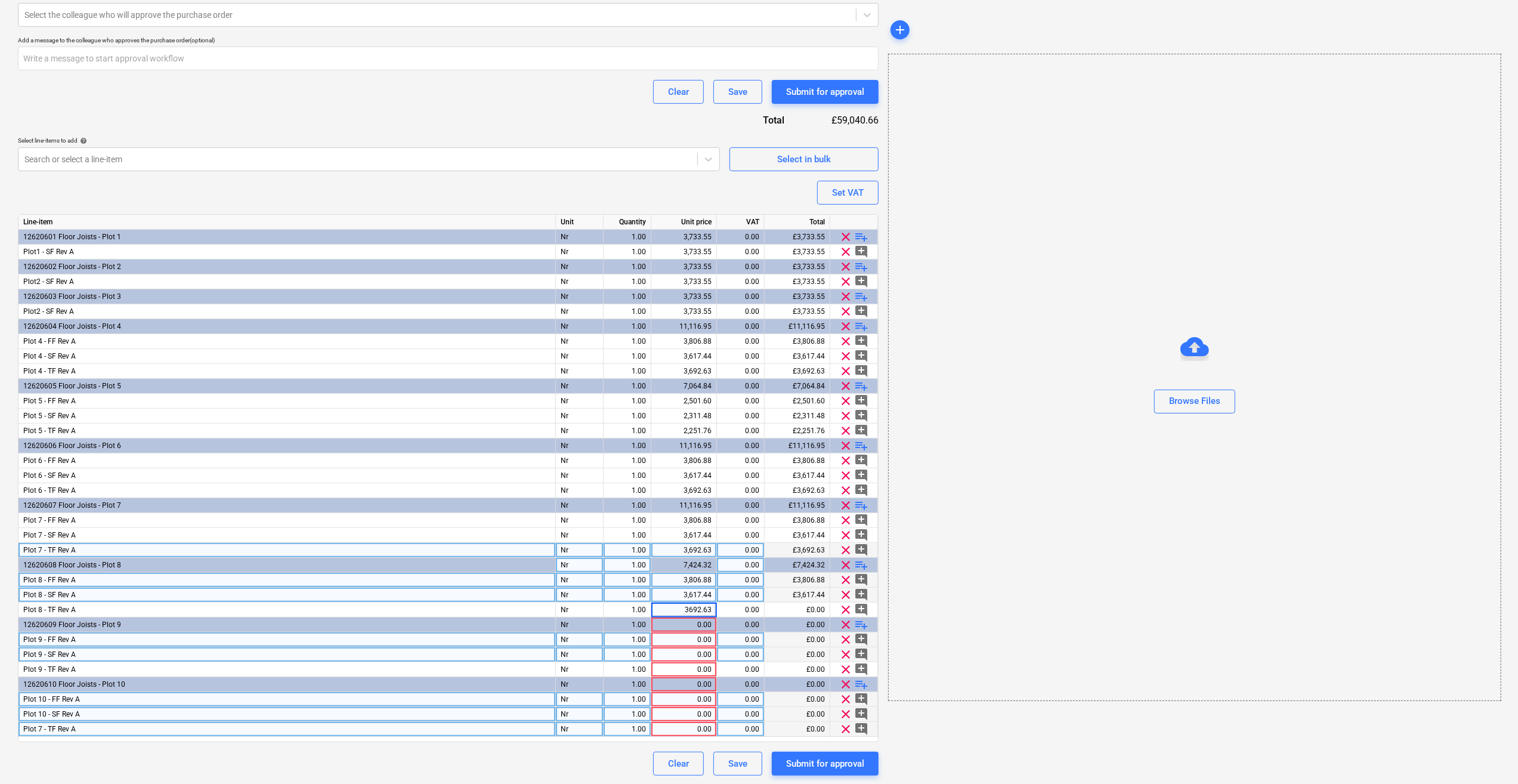
click at [528, 765] on div "Clear Save Submit for approval" at bounding box center [448, 763] width 861 height 24
type textarea "x"
click at [680, 636] on div "0.00" at bounding box center [684, 639] width 55 height 15
type input "2501.6"
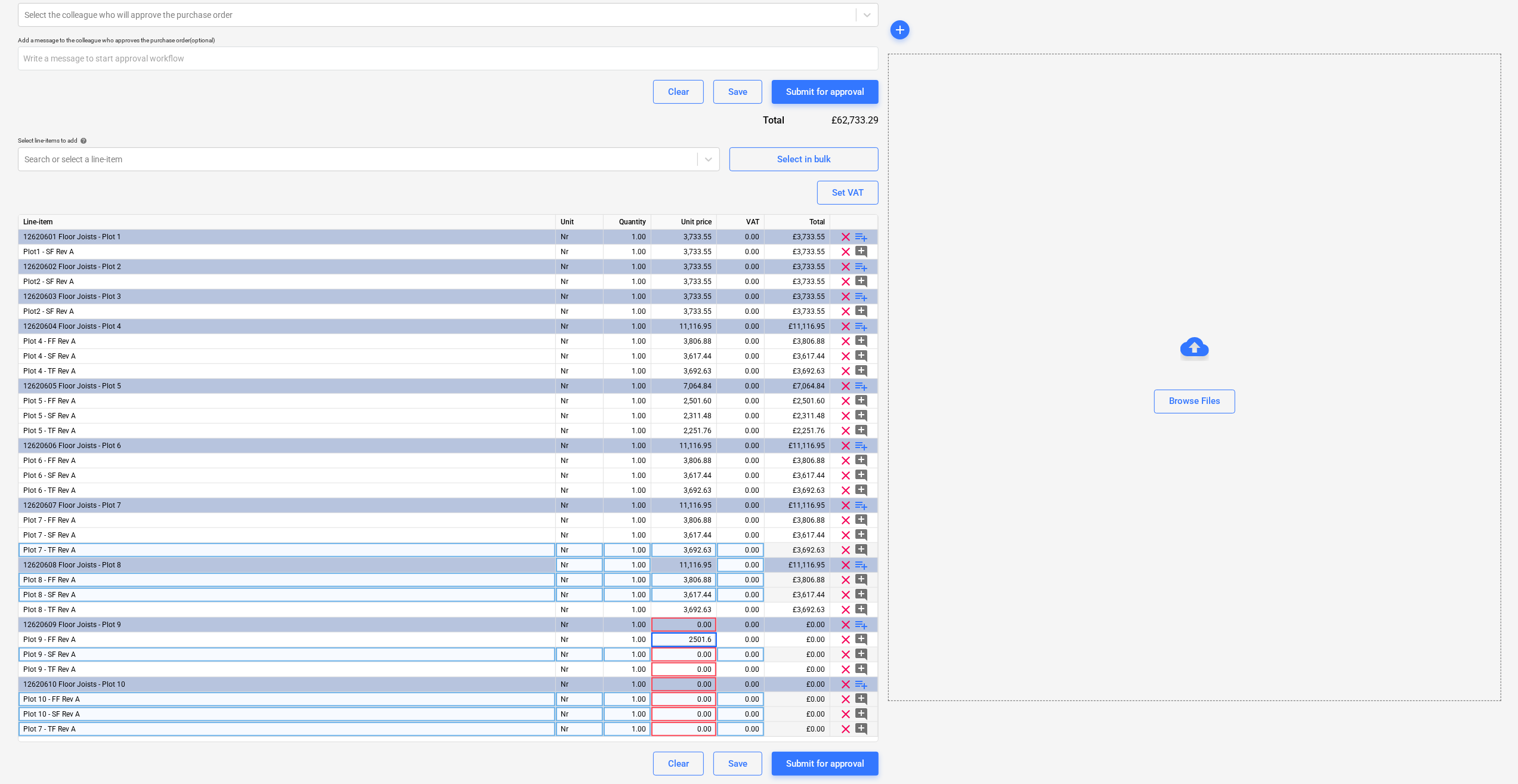
click at [703, 658] on div "0.00" at bounding box center [684, 654] width 55 height 15
type textarea "x"
type input "2311.48"
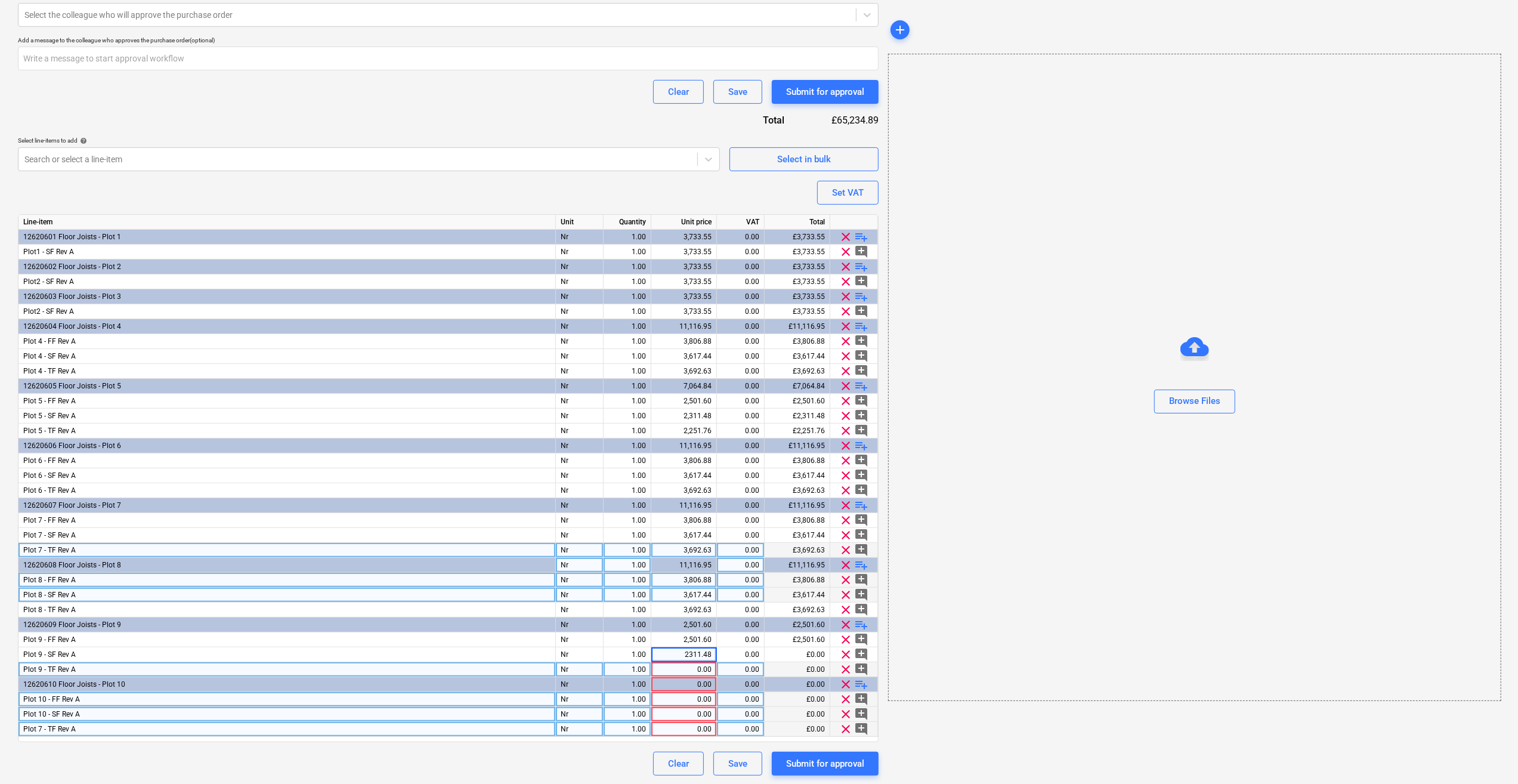
click at [703, 670] on div "0.00" at bounding box center [684, 670] width 55 height 15
type textarea "x"
type input "2251.76"
click at [700, 695] on div "0.00" at bounding box center [684, 699] width 55 height 15
type textarea "x"
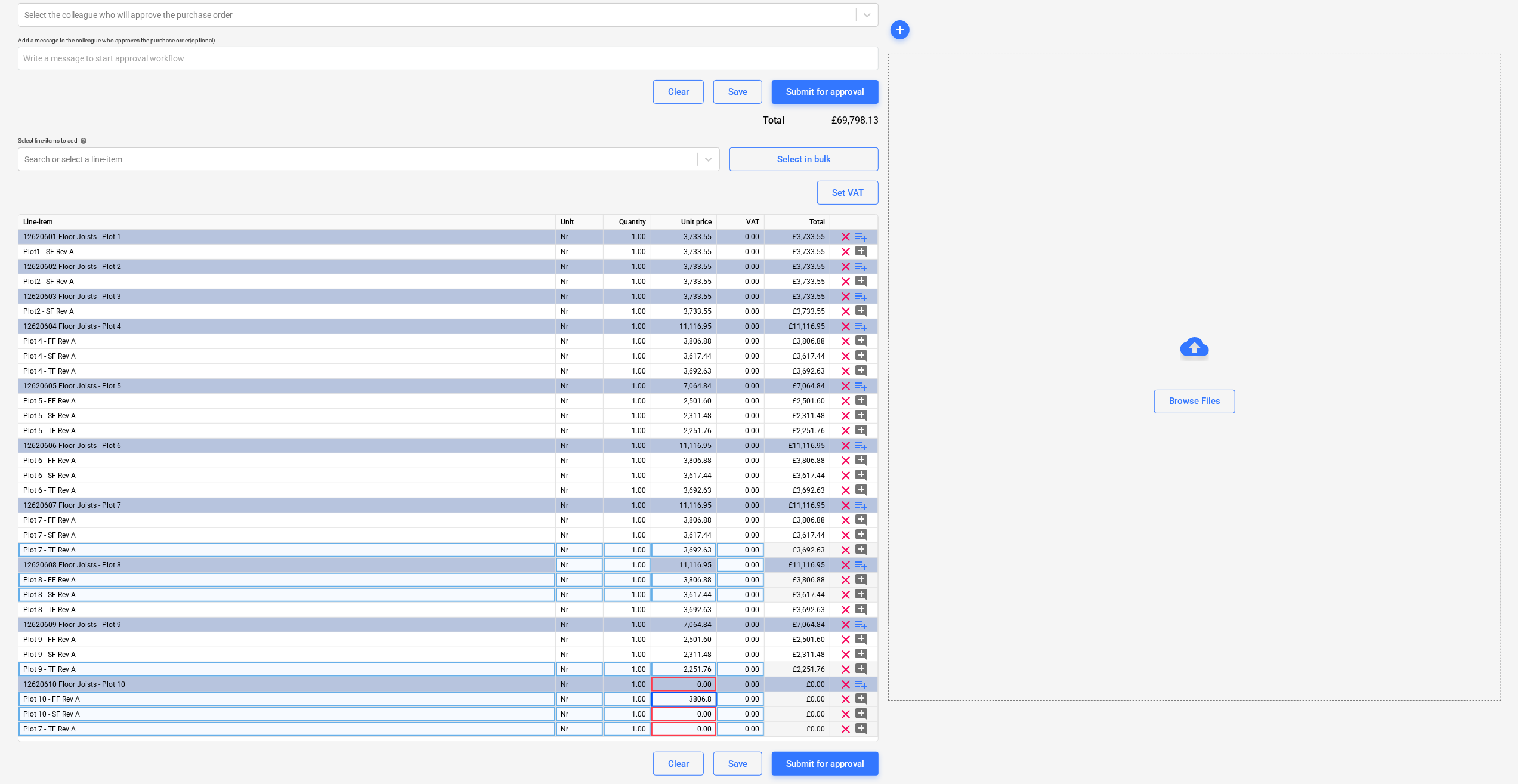
type input "3806.88"
type textarea "x"
click at [704, 714] on div "0.00" at bounding box center [684, 714] width 55 height 15
type input "3617.44"
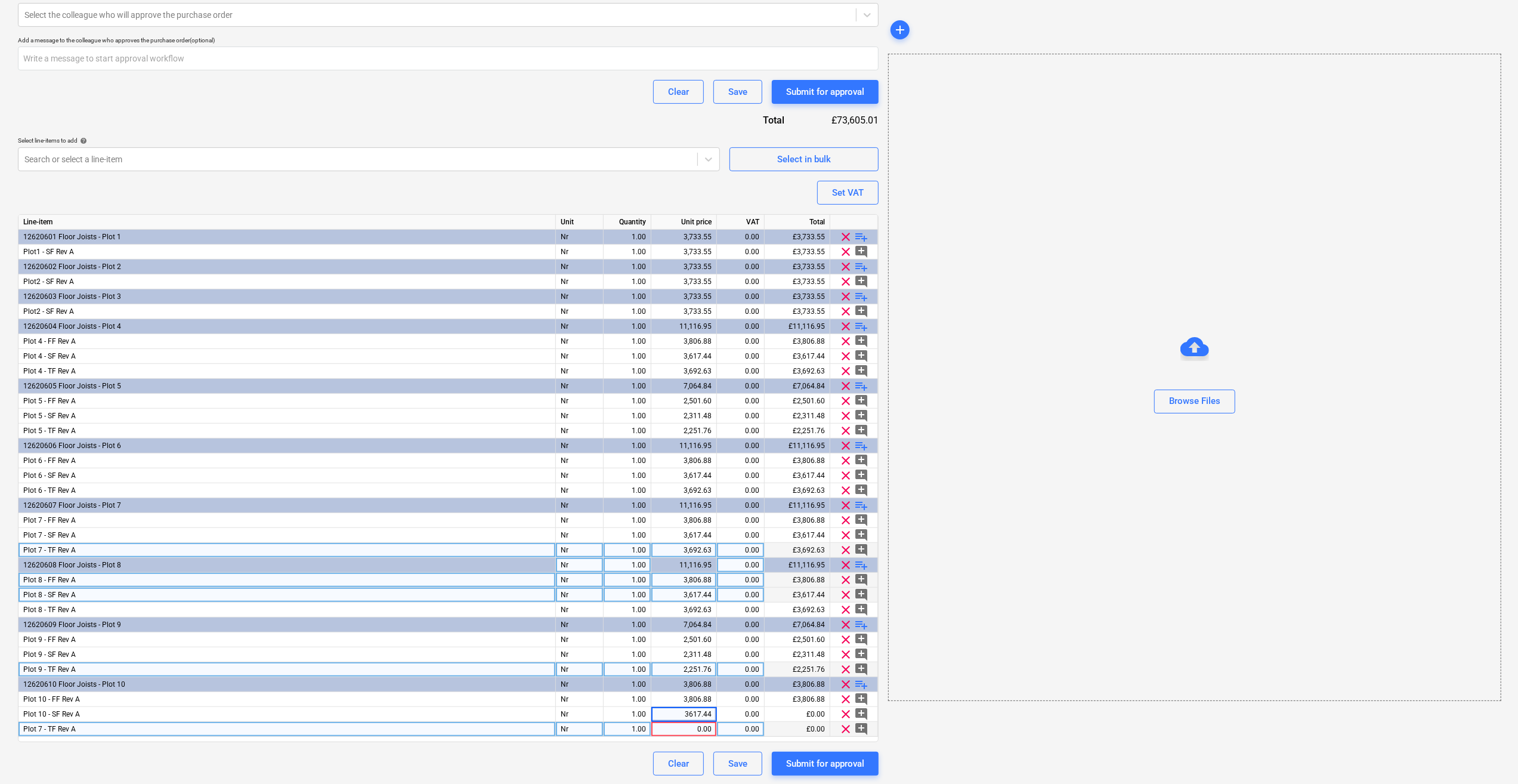
type textarea "x"
click at [698, 730] on div "0.00" at bounding box center [684, 729] width 55 height 15
type input "3692.63"
click at [604, 744] on div "Purchase order name help Upper Floor Purchase order Purchase order reference nu…" at bounding box center [448, 233] width 861 height 1083
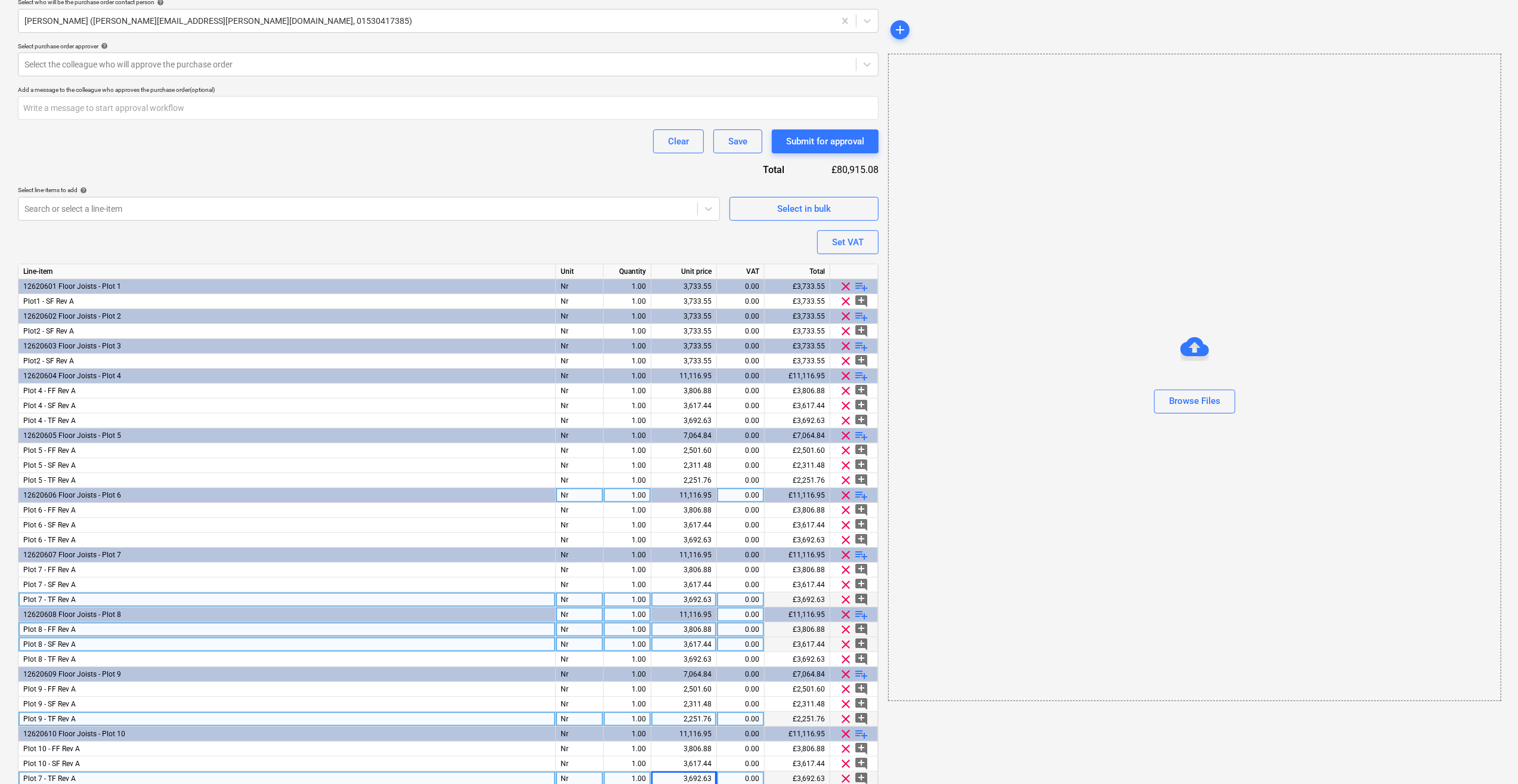
scroll to position [345, 0]
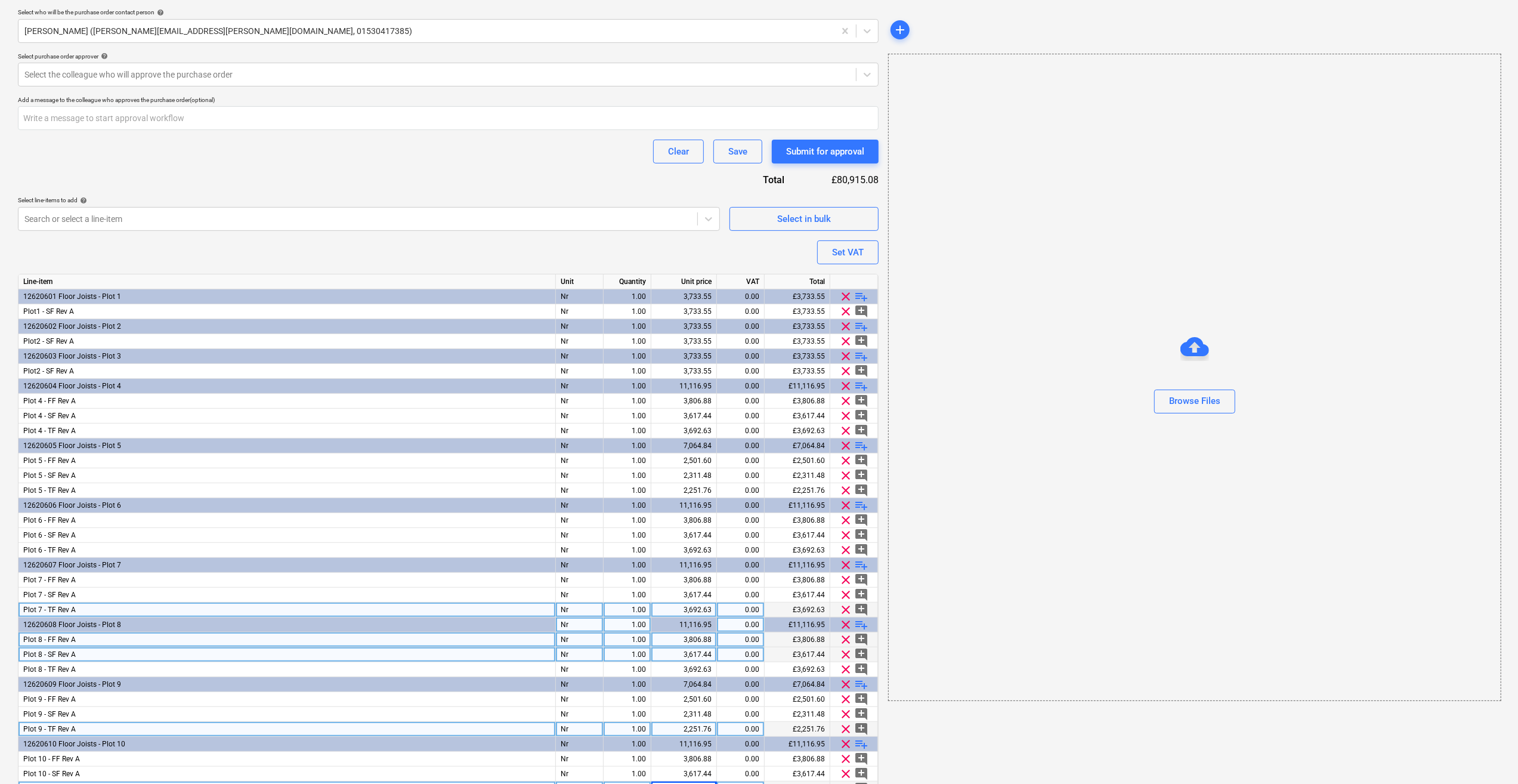
click at [515, 648] on div "Plot 8 - SF Rev A" at bounding box center [287, 654] width 537 height 15
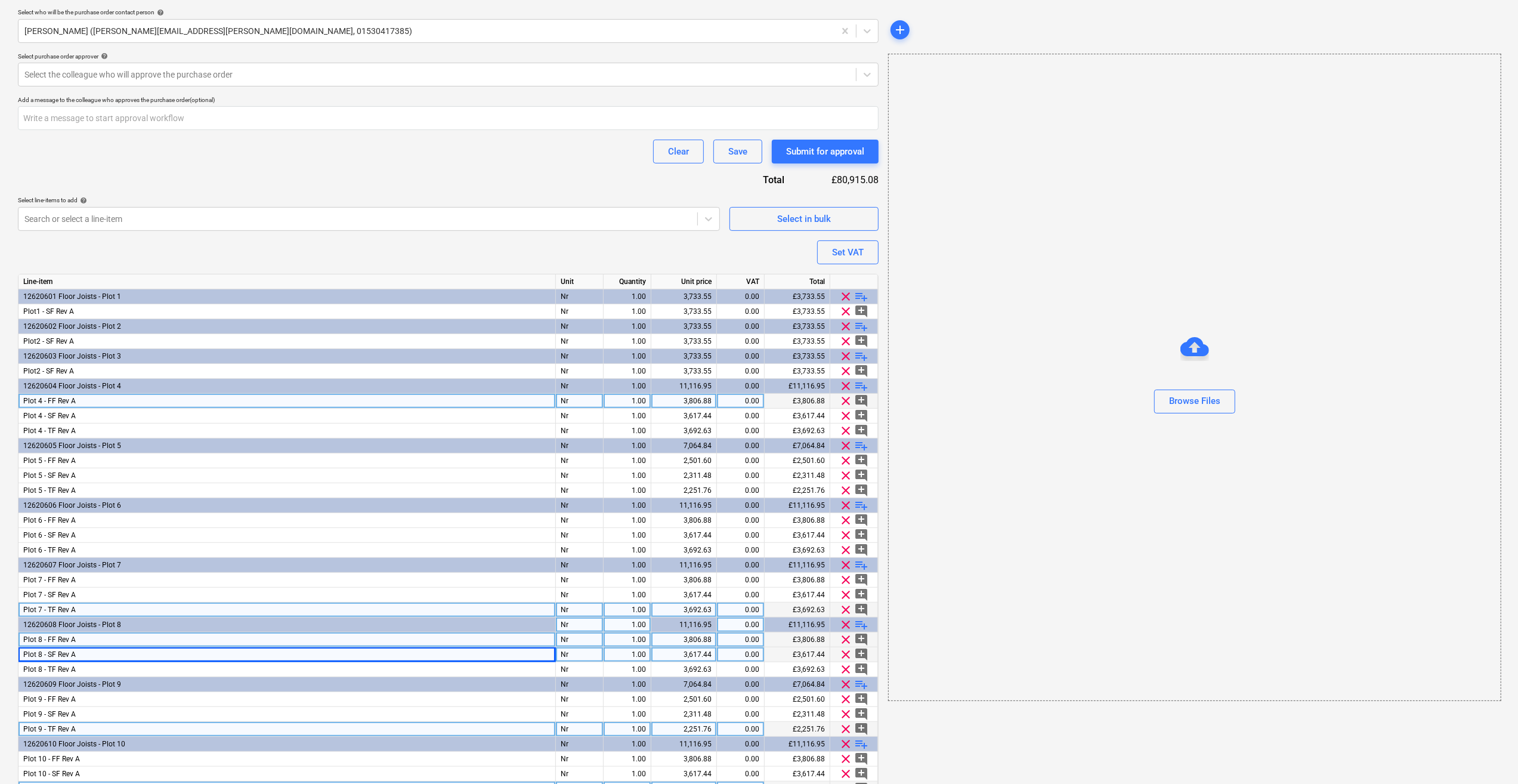
click at [82, 403] on div "Plot 4 - FF Rev A" at bounding box center [287, 400] width 537 height 15
type textarea "x"
click at [83, 402] on input "Plot 4 - FF Rev A" at bounding box center [287, 400] width 536 height 14
type input "Plot 4 - FF Rev B"
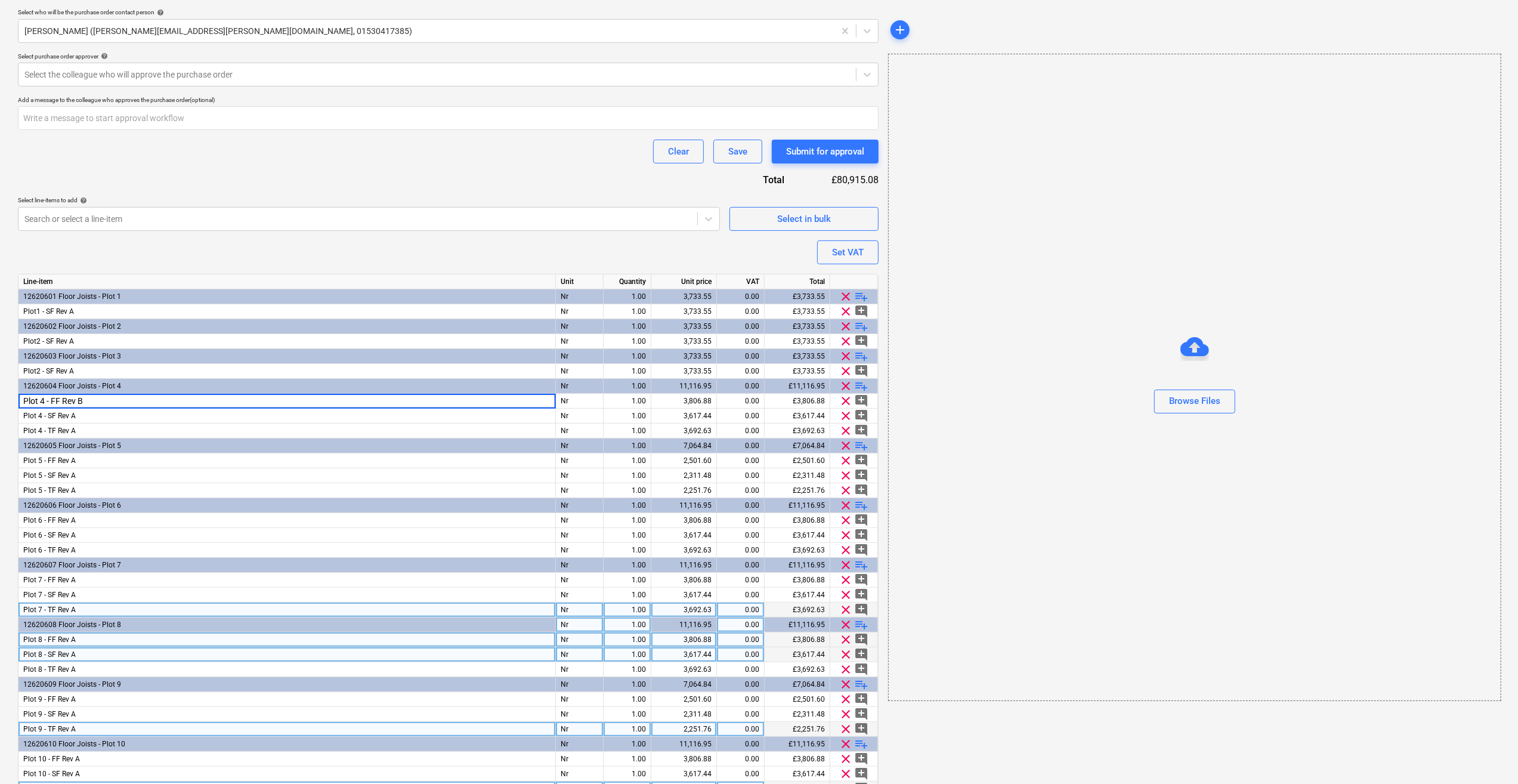
click at [256, 272] on div "Purchase order name help Upper Floor Purchase order Purchase order reference nu…" at bounding box center [448, 293] width 861 height 1083
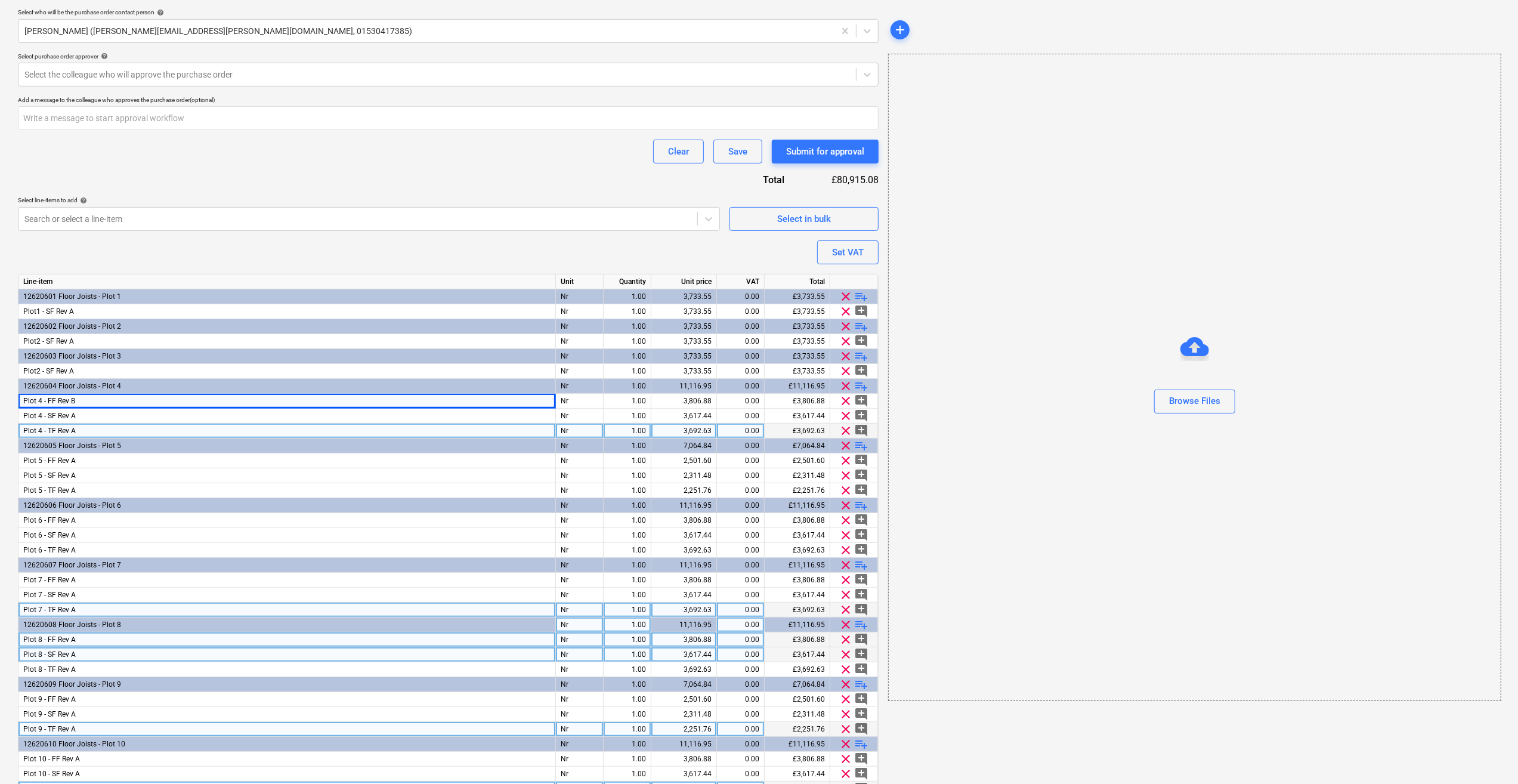
click at [85, 431] on div "Plot 4 - TF Rev A" at bounding box center [287, 431] width 537 height 15
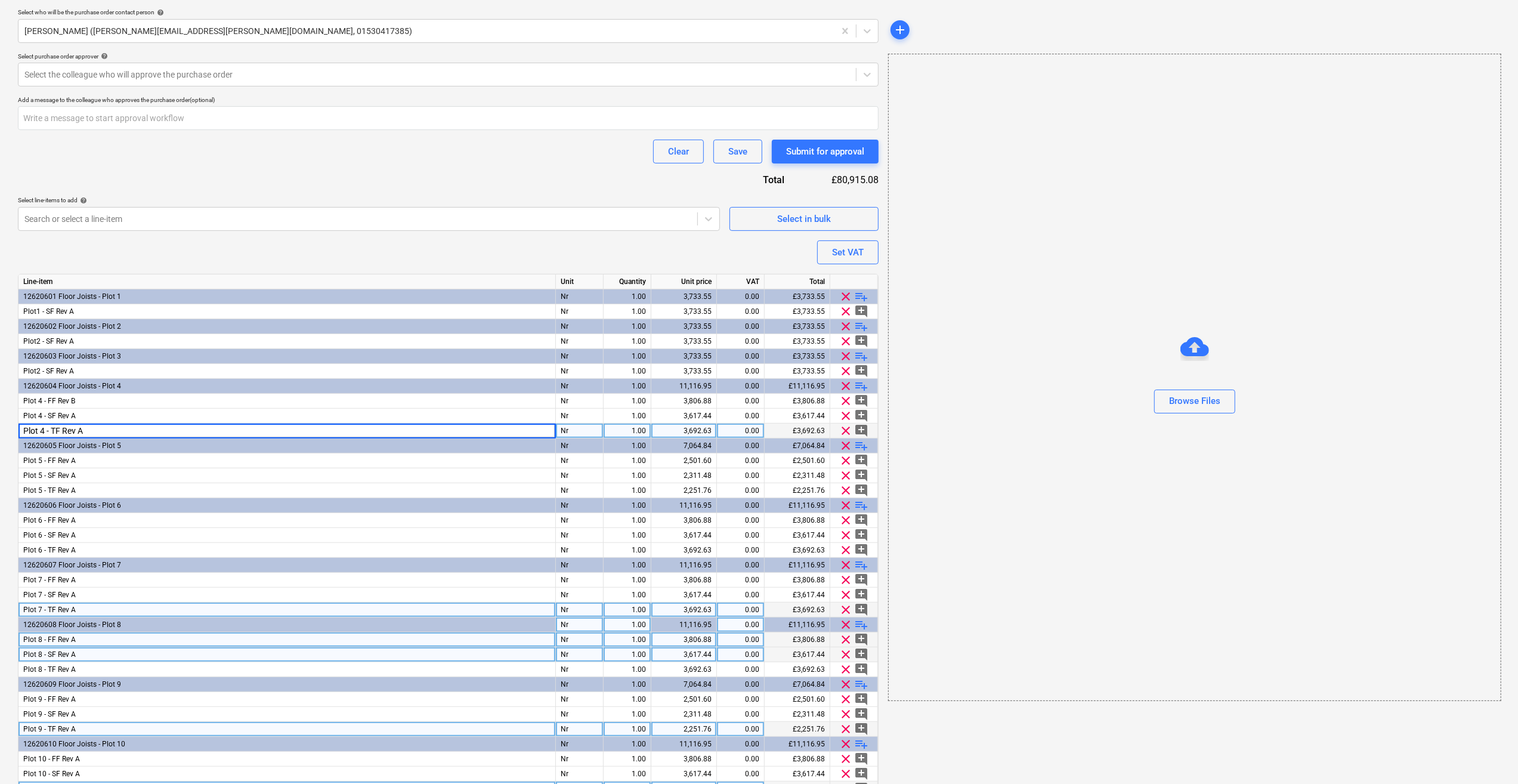
type textarea "x"
click at [89, 428] on input "Plot 4 - TF Rev A" at bounding box center [287, 431] width 536 height 14
type input "Plot 4 - TF Rev B"
click at [89, 460] on div "Plot 5 - FF Rev A" at bounding box center [287, 460] width 537 height 15
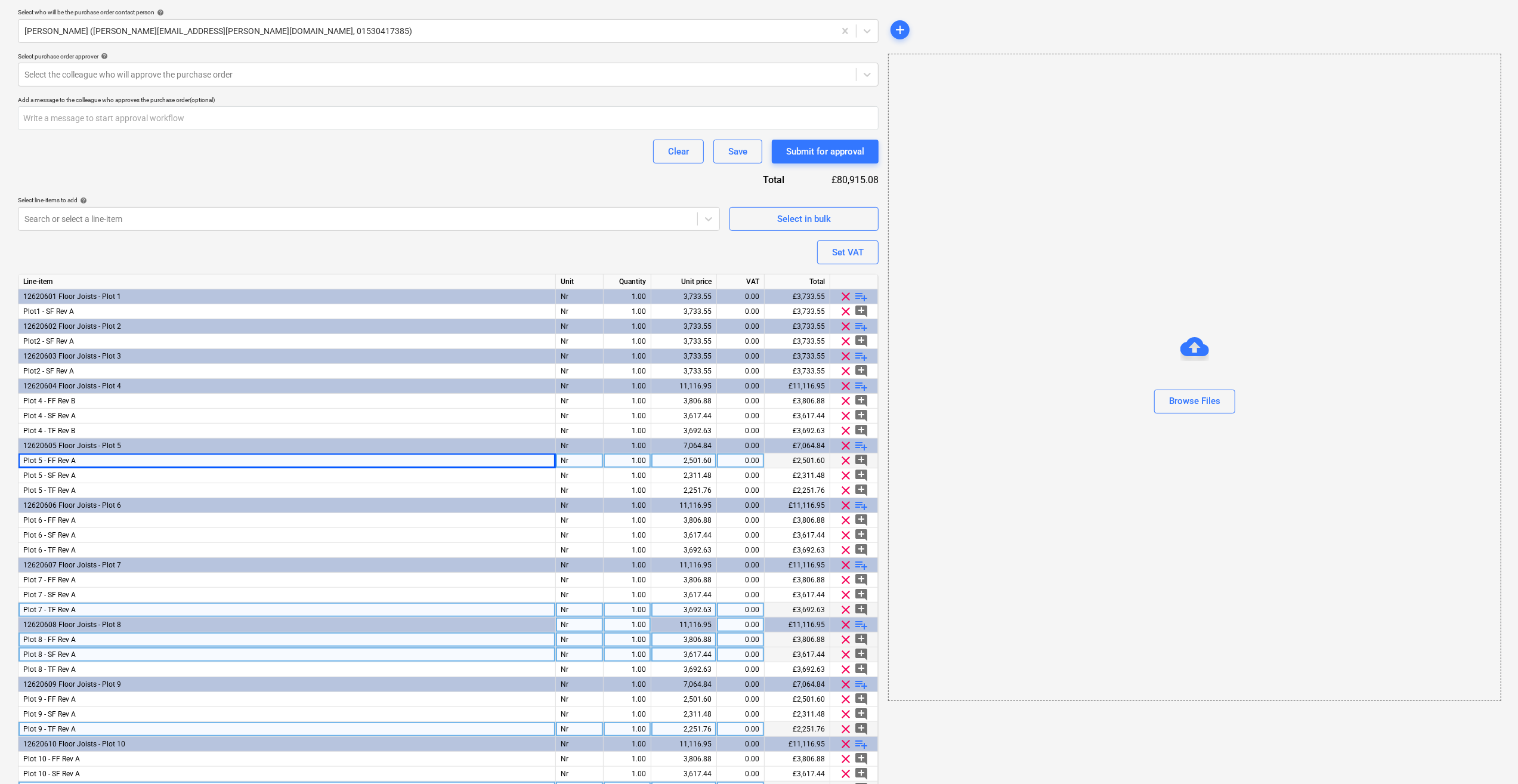
click at [90, 461] on div "Plot 5 - FF Rev A" at bounding box center [287, 460] width 537 height 15
type textarea "x"
click at [89, 461] on input "Plot 5 - FF Rev A" at bounding box center [287, 460] width 536 height 14
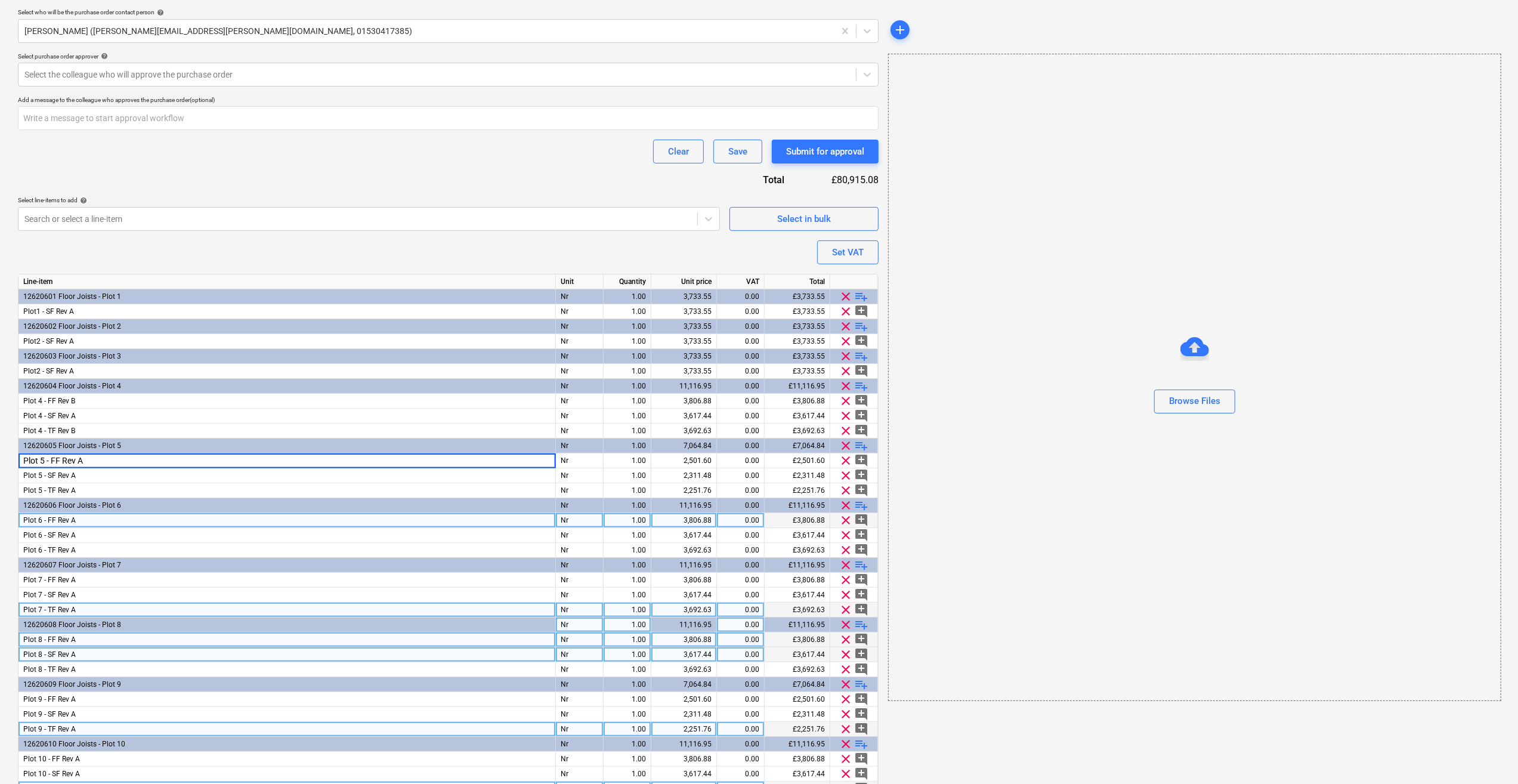
click at [89, 521] on div "Plot 6 - FF Rev A" at bounding box center [287, 520] width 537 height 15
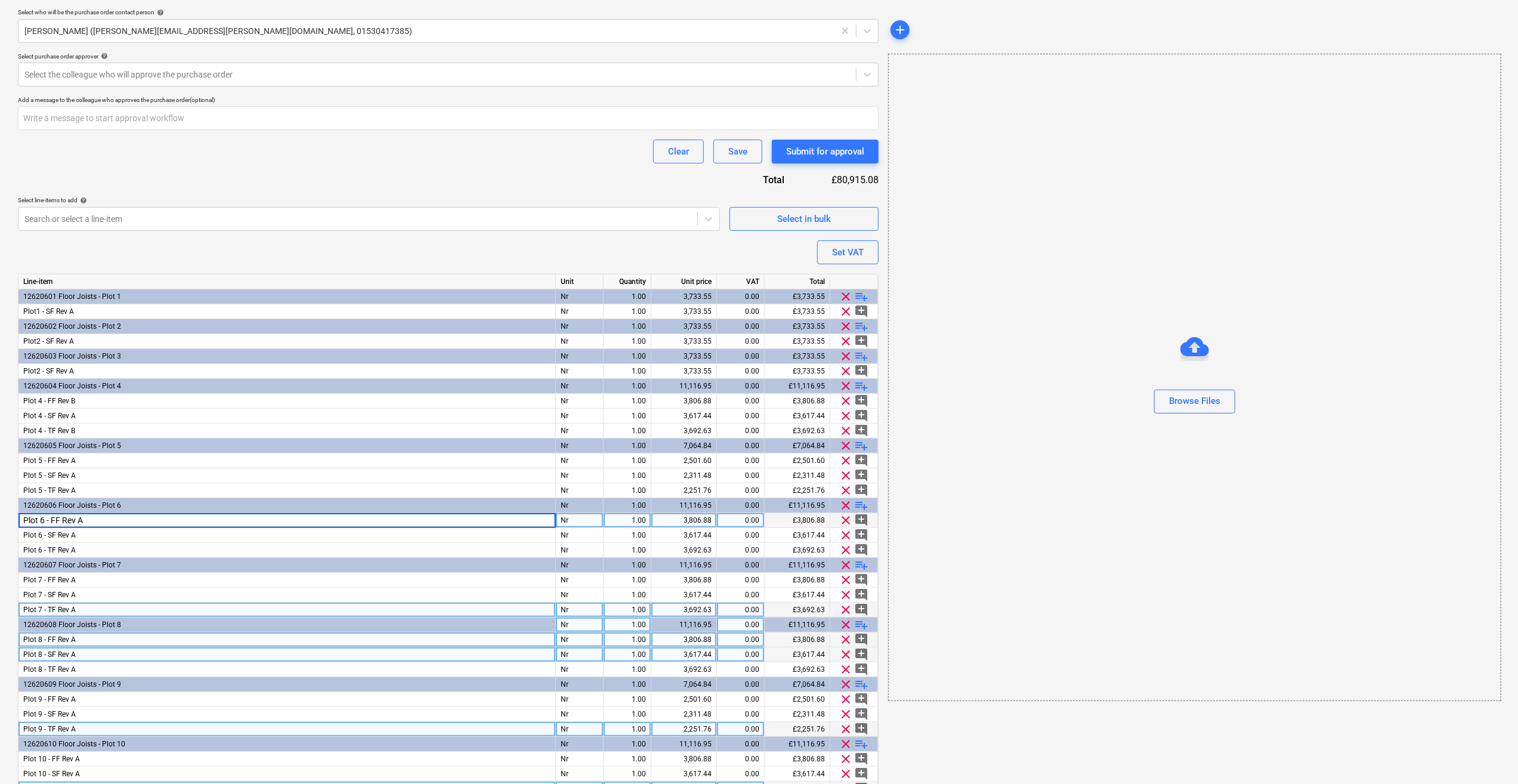
click at [87, 520] on input "Plot 6 - FF Rev A" at bounding box center [287, 520] width 536 height 14
type input "Plot 6 - FF Rev B"
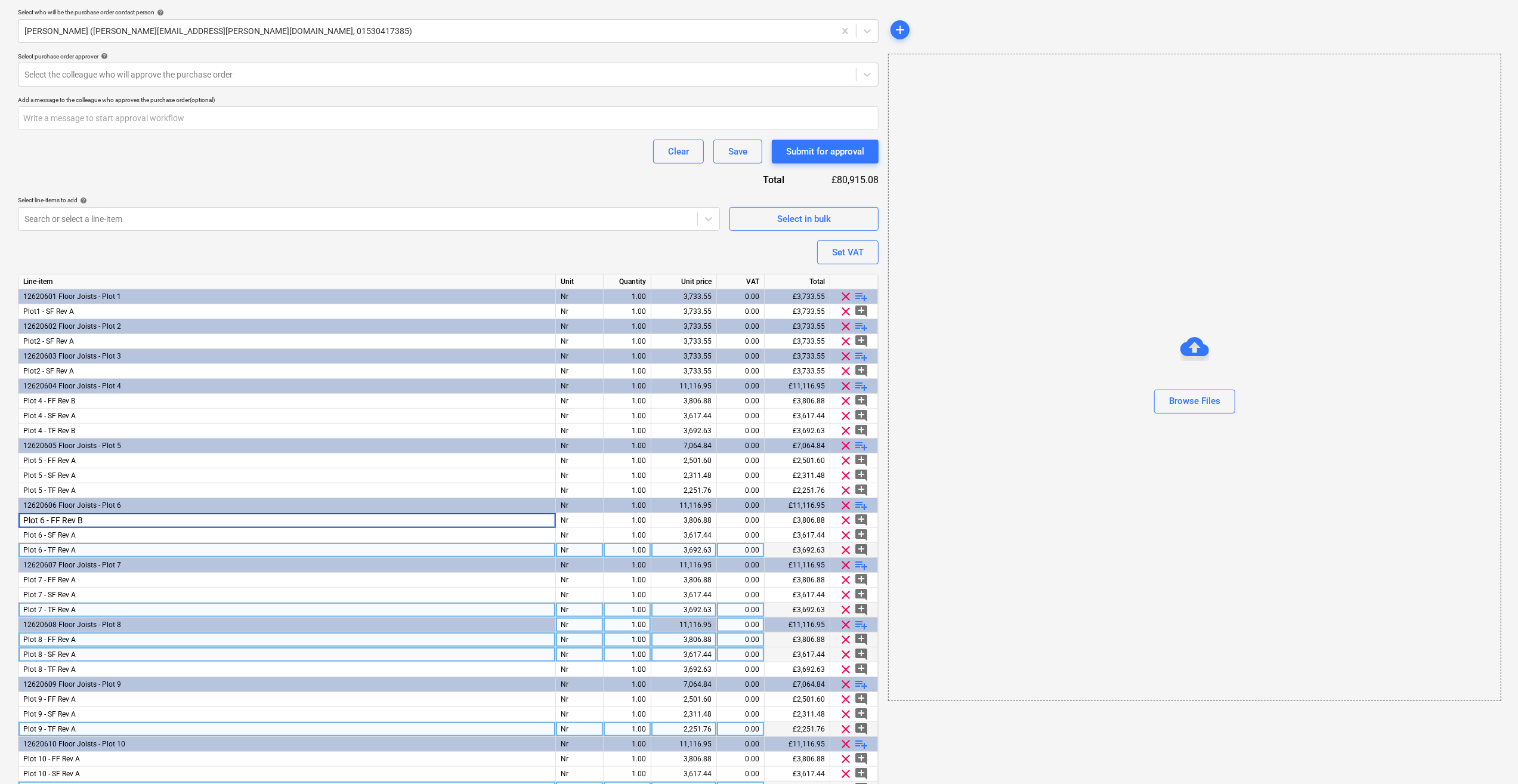
type textarea "x"
click at [82, 545] on div "Plot 6 - TF Rev A" at bounding box center [287, 550] width 537 height 15
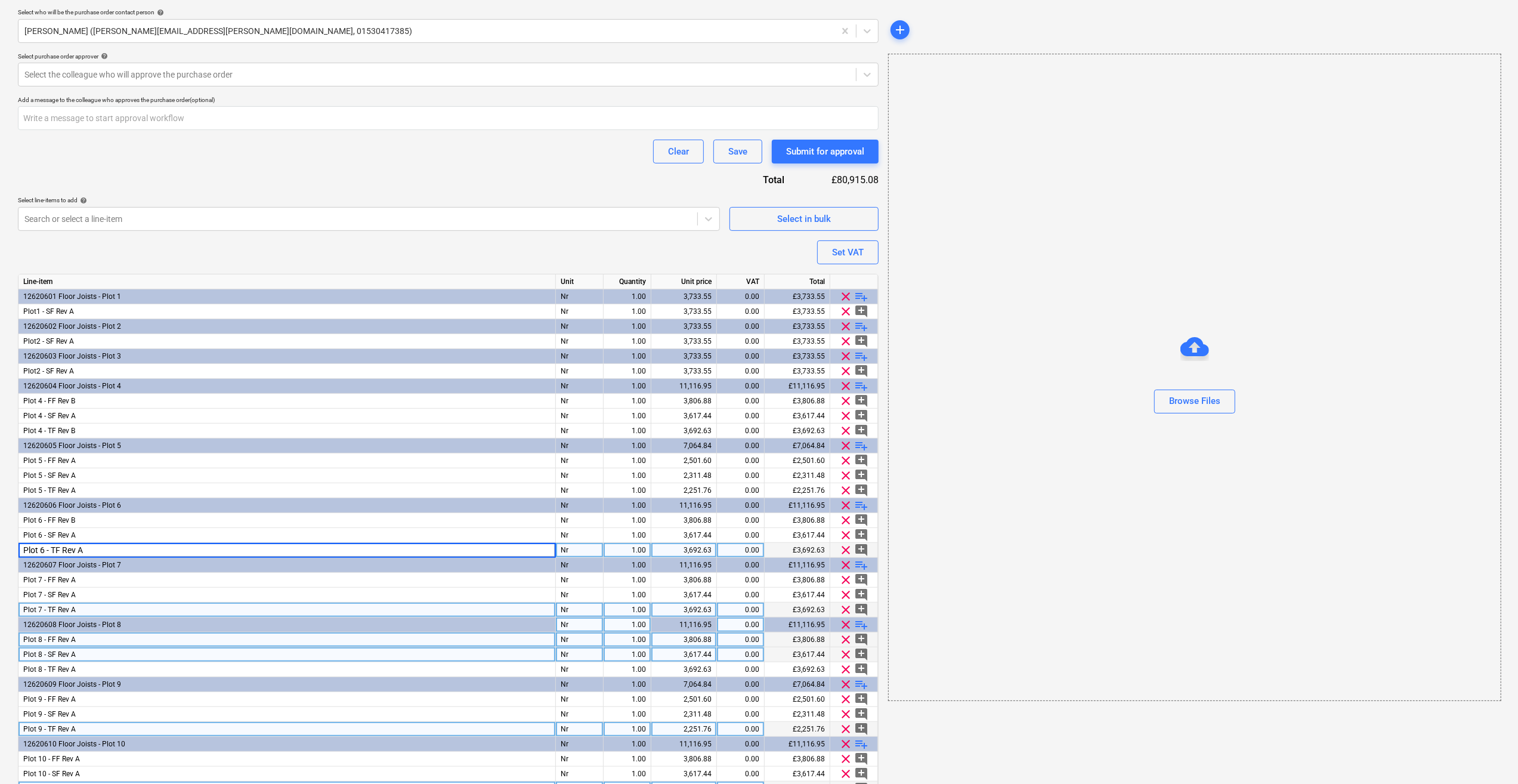
click at [87, 547] on input "Plot 6 - TF Rev A" at bounding box center [287, 550] width 536 height 14
type input "Plot 6 - TF Rev B"
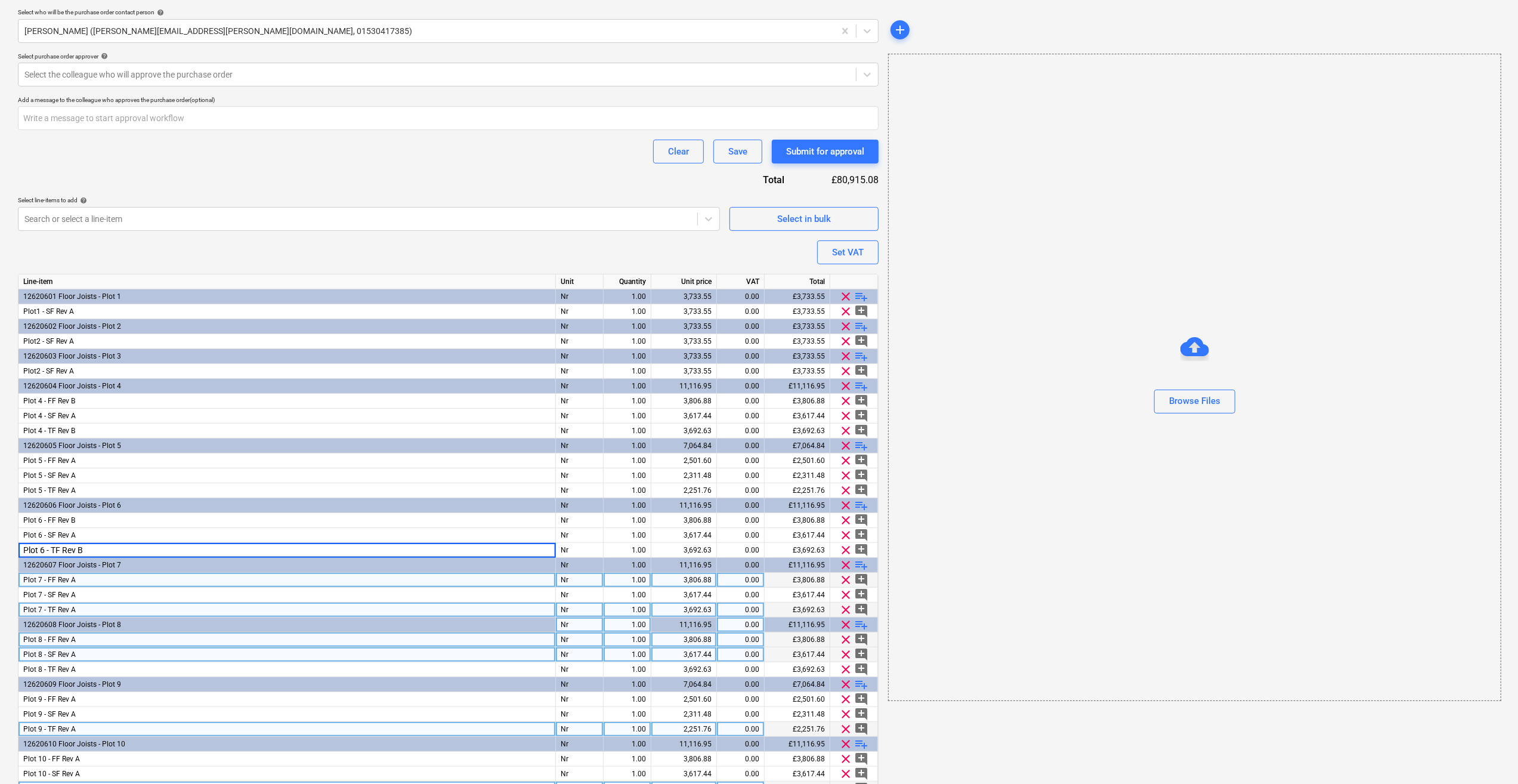
type textarea "x"
click at [85, 576] on div "Plot 7 - FF Rev A" at bounding box center [287, 579] width 537 height 15
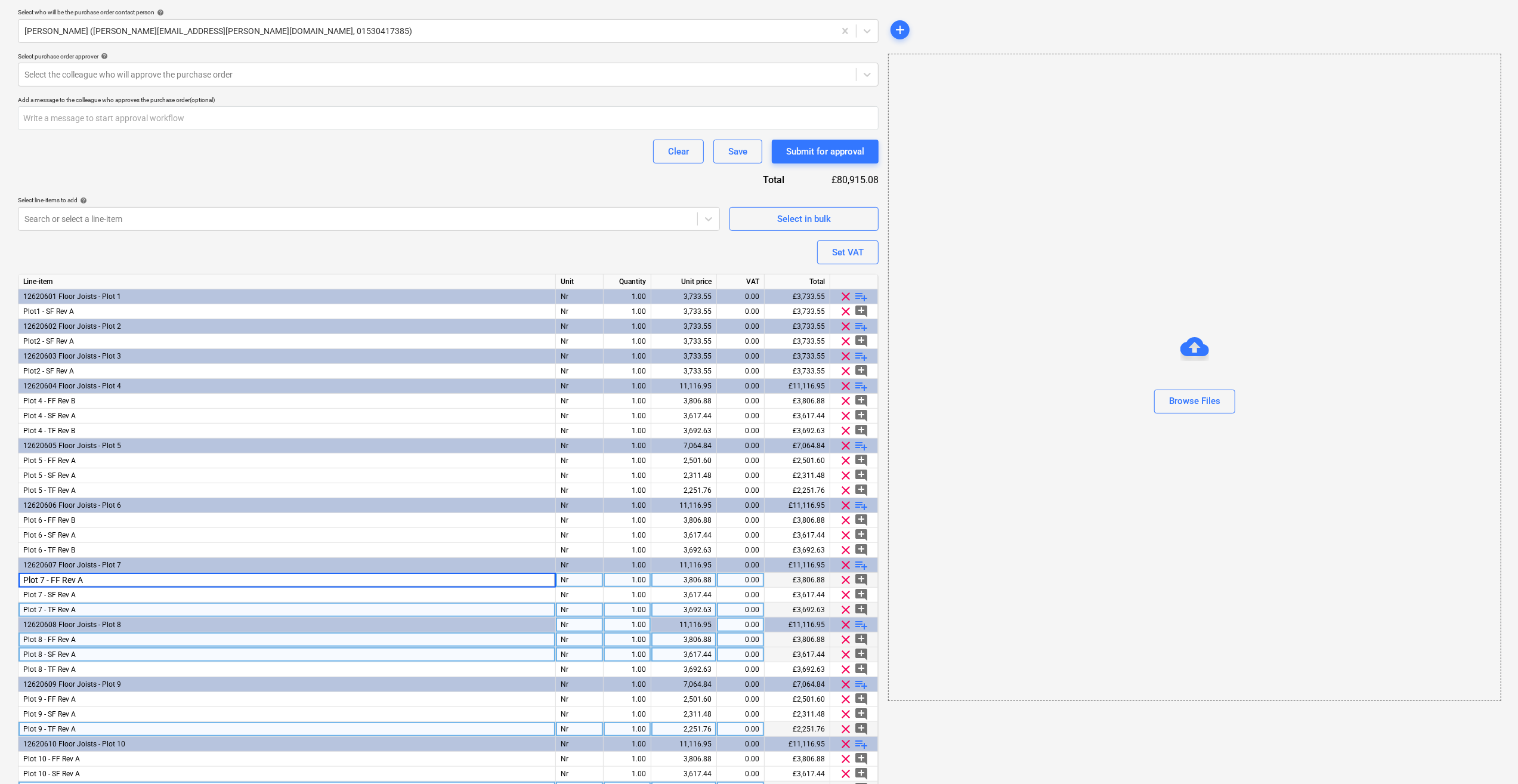
click at [89, 577] on input "Plot 7 - FF Rev A" at bounding box center [287, 579] width 536 height 14
click at [89, 579] on input "Plot 7 - FF Rev A" at bounding box center [287, 579] width 536 height 14
type input "Plot 7 - FF Rev B"
type textarea "x"
click at [86, 607] on div "Plot 7 - TF Rev A" at bounding box center [287, 610] width 537 height 15
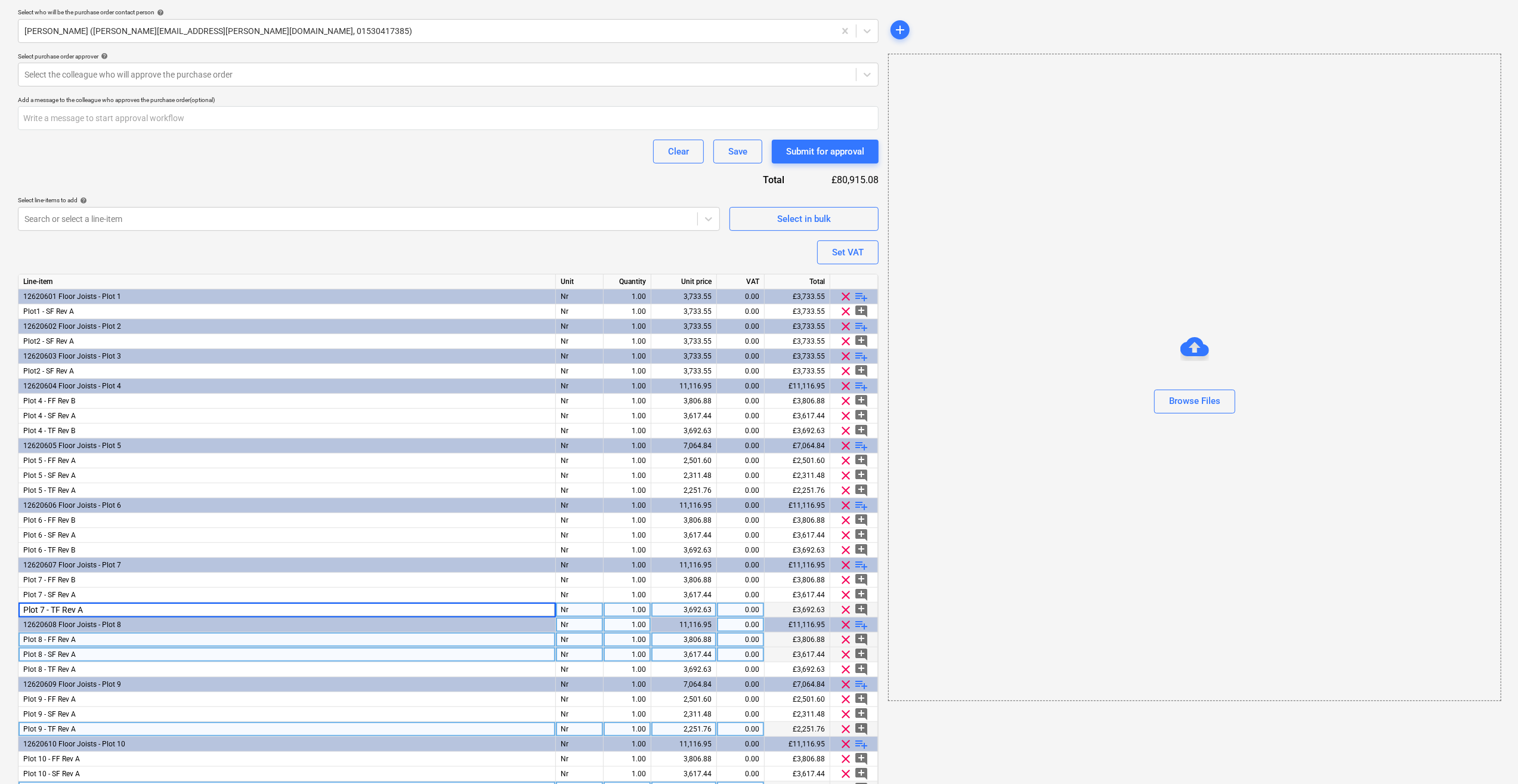
click at [84, 607] on input "Plot 7 - TF Rev A" at bounding box center [287, 610] width 536 height 14
type input "Plot 7 - TF Rev B"
type textarea "x"
click at [78, 639] on div "Plot 8 - FF Rev A" at bounding box center [287, 639] width 537 height 15
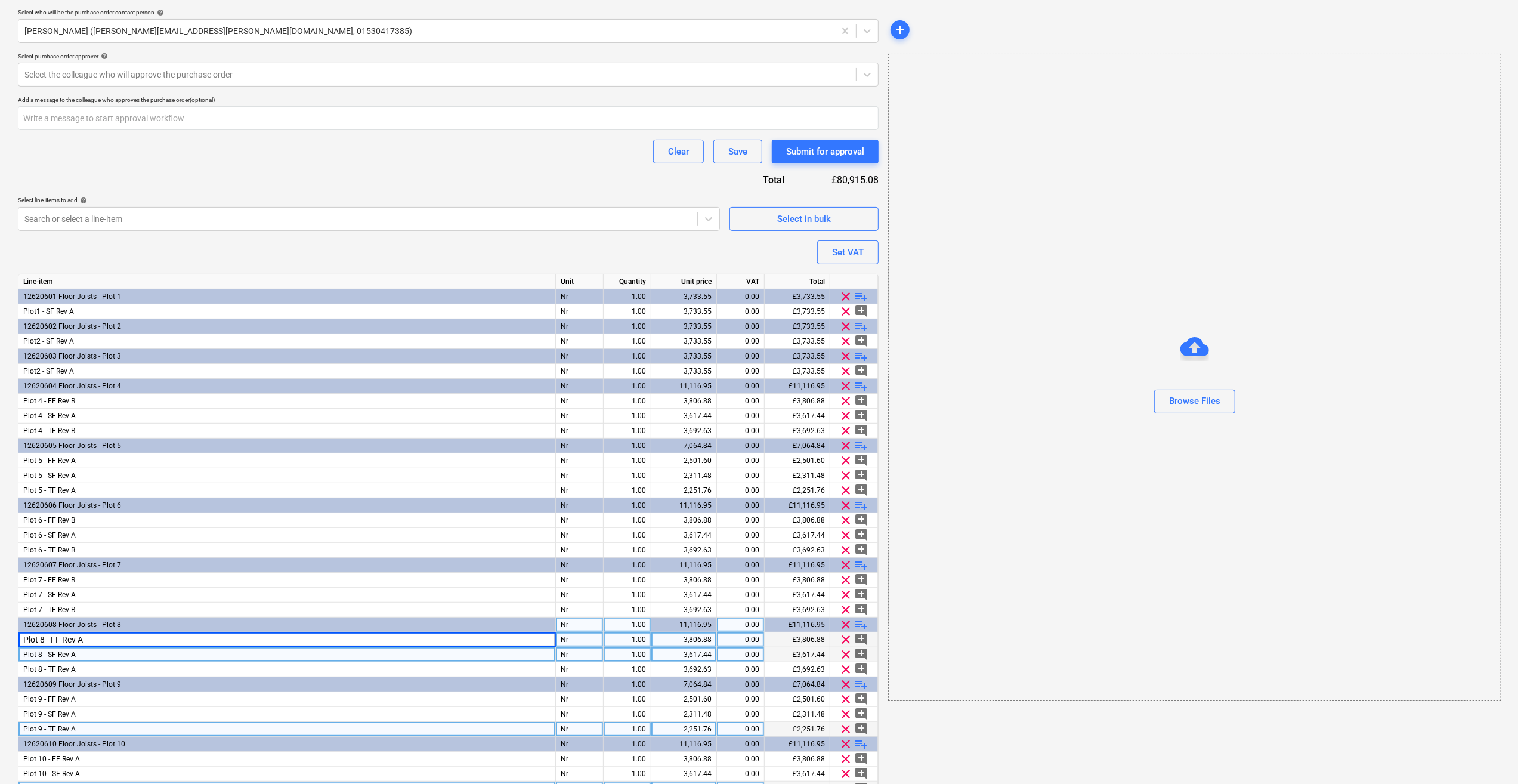
click at [86, 638] on input "Plot 8 - FF Rev A" at bounding box center [287, 639] width 536 height 14
type input "Plot 8 - FF Rev B"
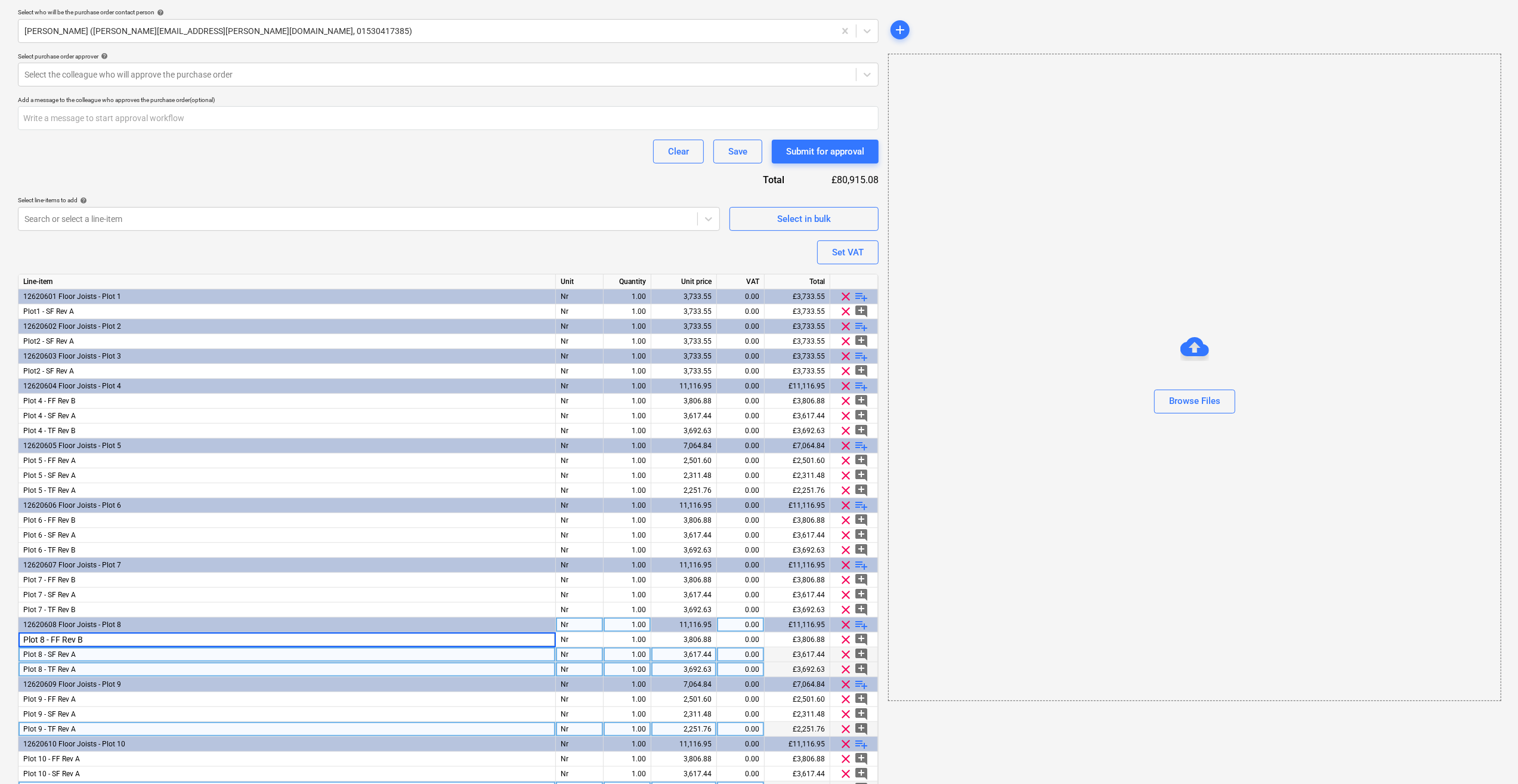
type textarea "x"
click at [83, 670] on div "Plot 8 - TF Rev A" at bounding box center [287, 670] width 537 height 15
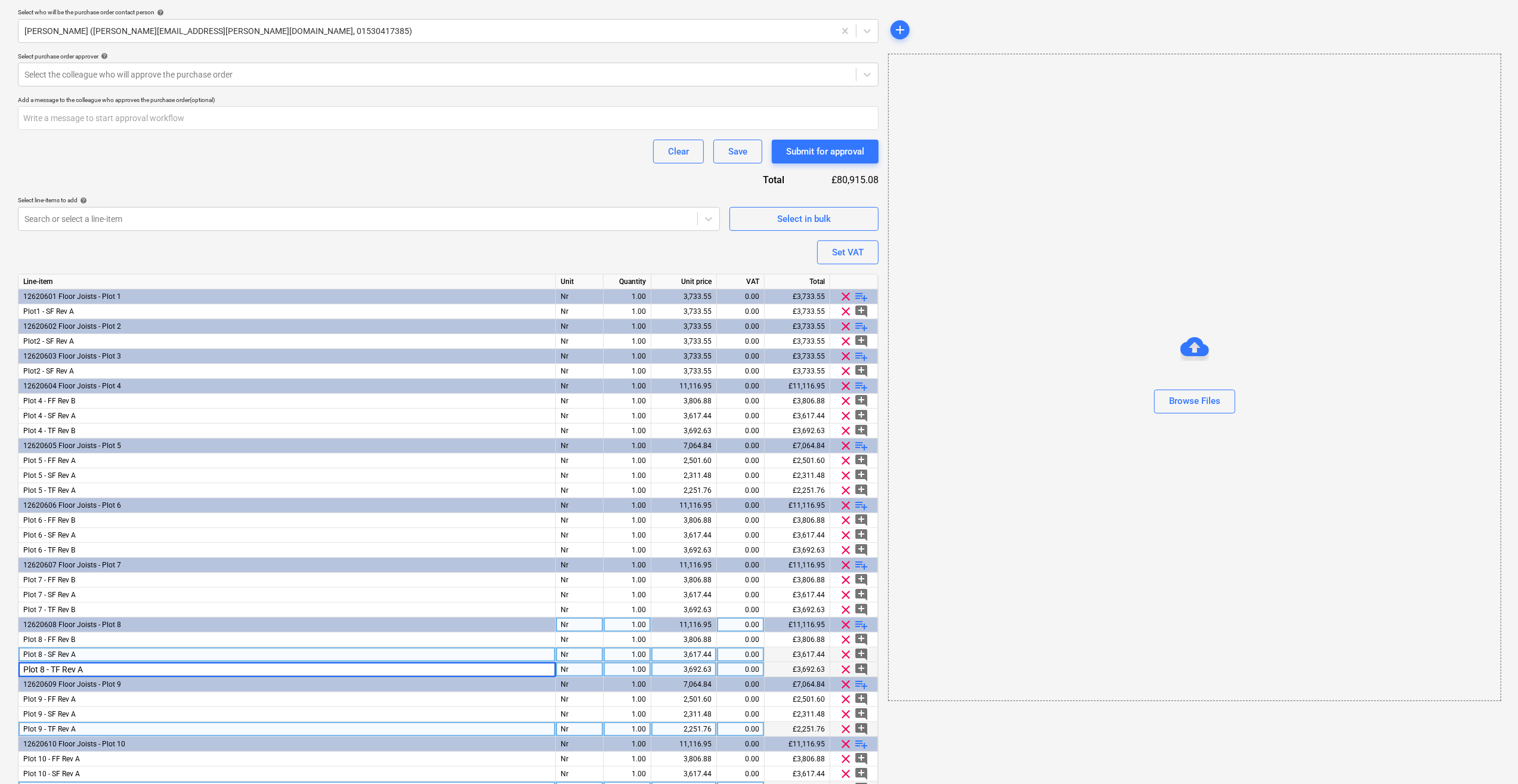
click at [87, 670] on input "Plot 8 - TF Rev A" at bounding box center [287, 670] width 536 height 14
type input "Plot 8 - TF Rev B"
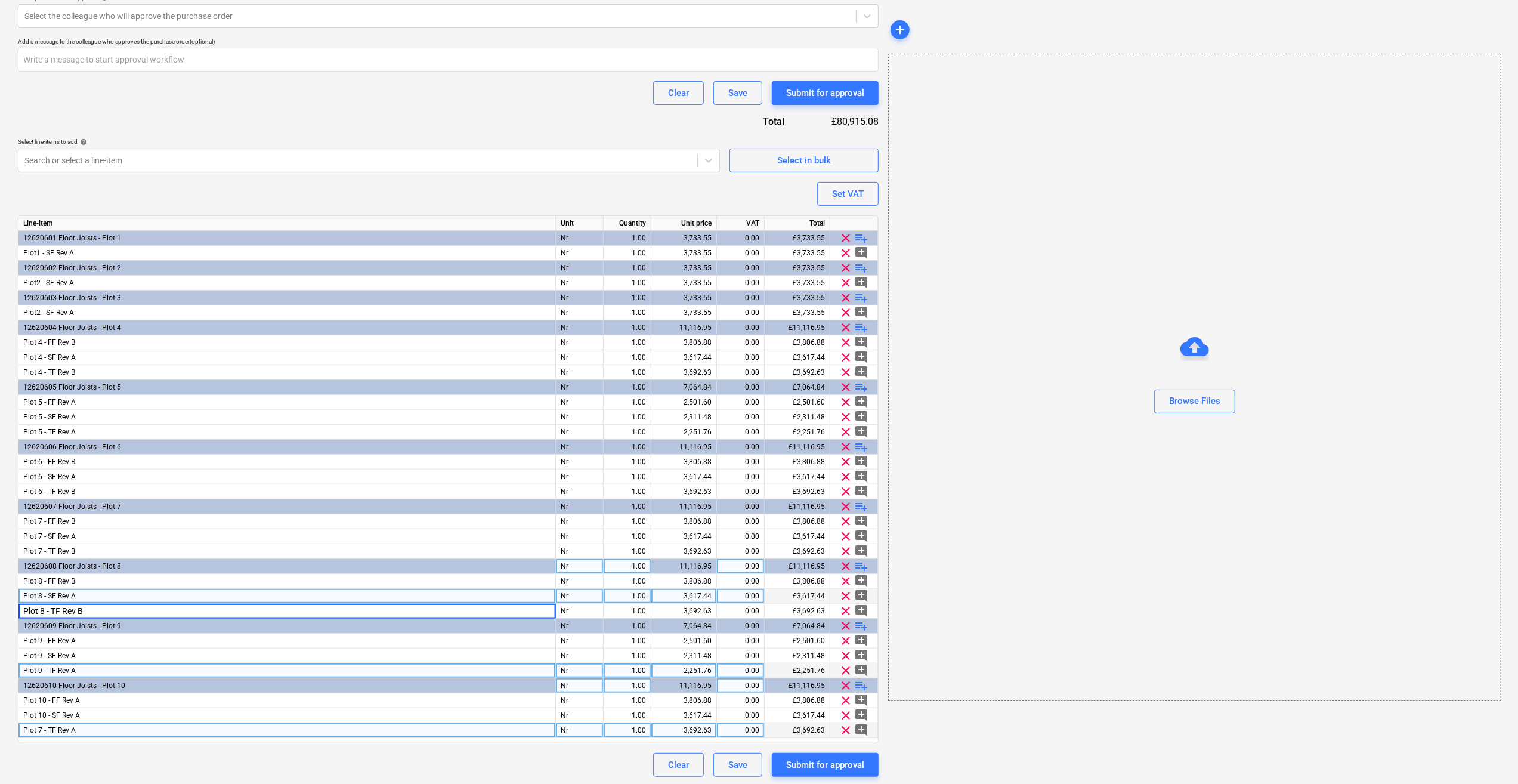
scroll to position [405, 0]
type textarea "x"
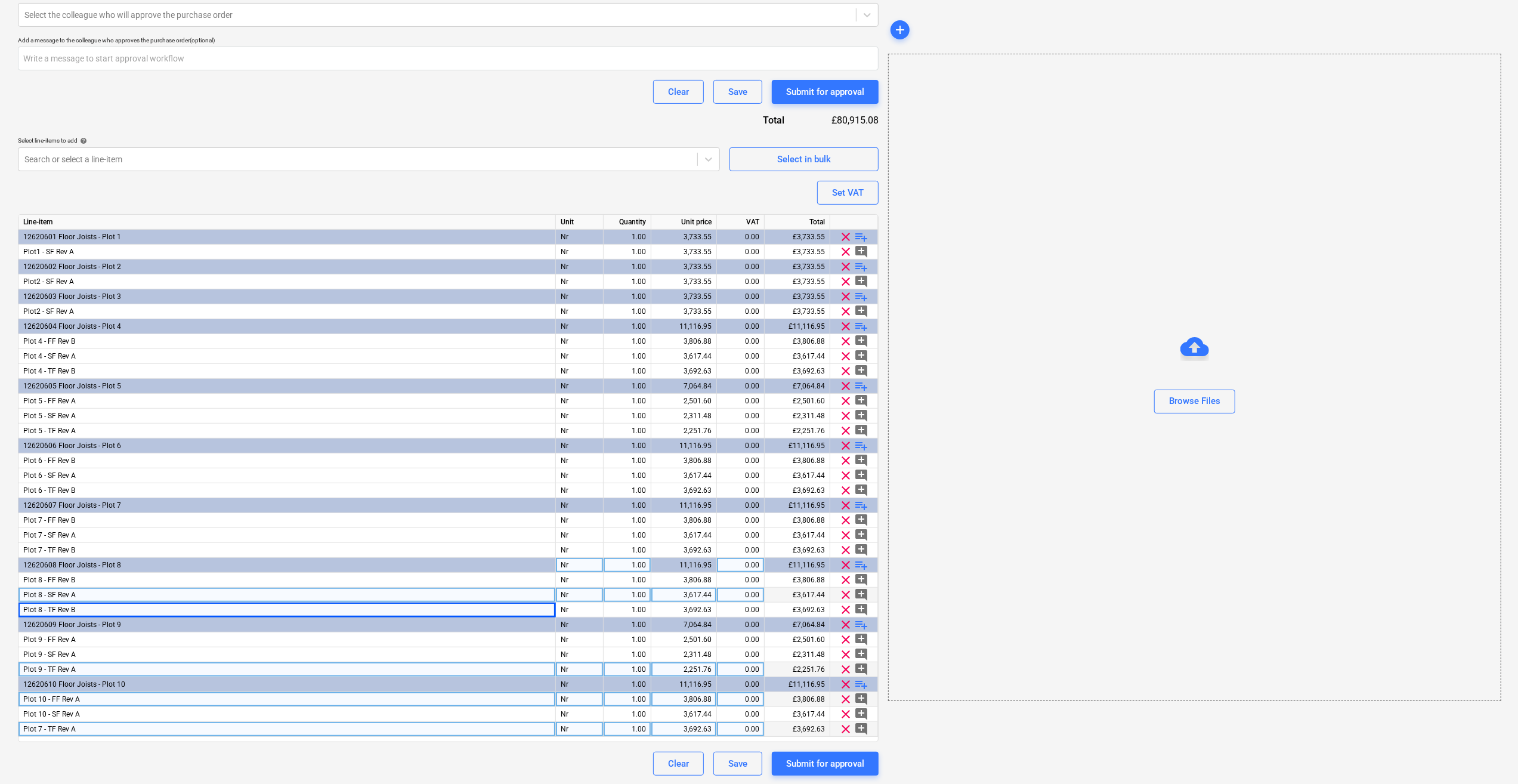
click at [86, 702] on div "Plot 10 - FF Rev A" at bounding box center [287, 699] width 537 height 15
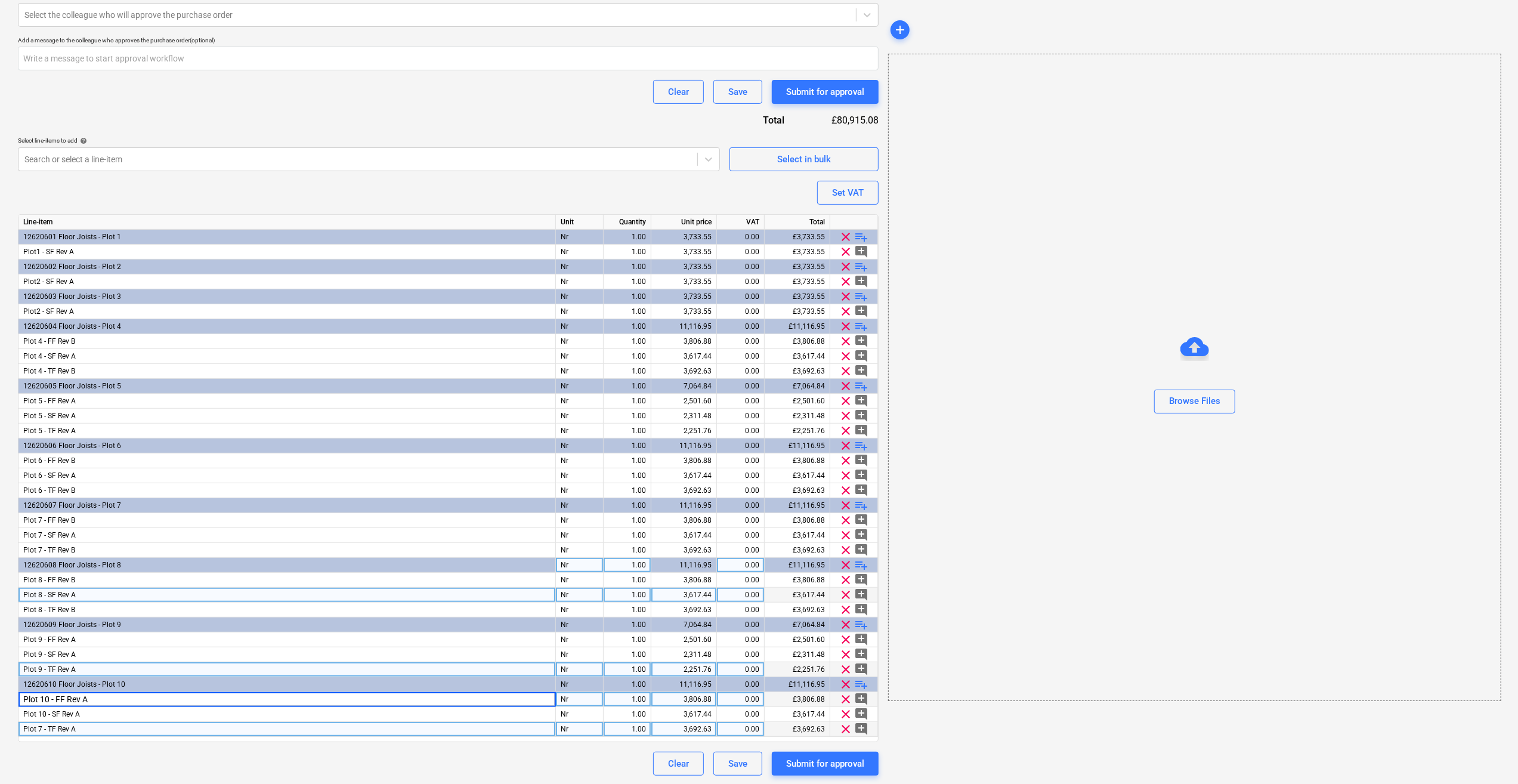
click at [100, 698] on input "Plot 10 - FF Rev A" at bounding box center [287, 699] width 536 height 14
type input "Plot 10 - FF Rev B"
type textarea "x"
click at [82, 725] on div "Plot 7 - TF Rev A" at bounding box center [287, 729] width 537 height 15
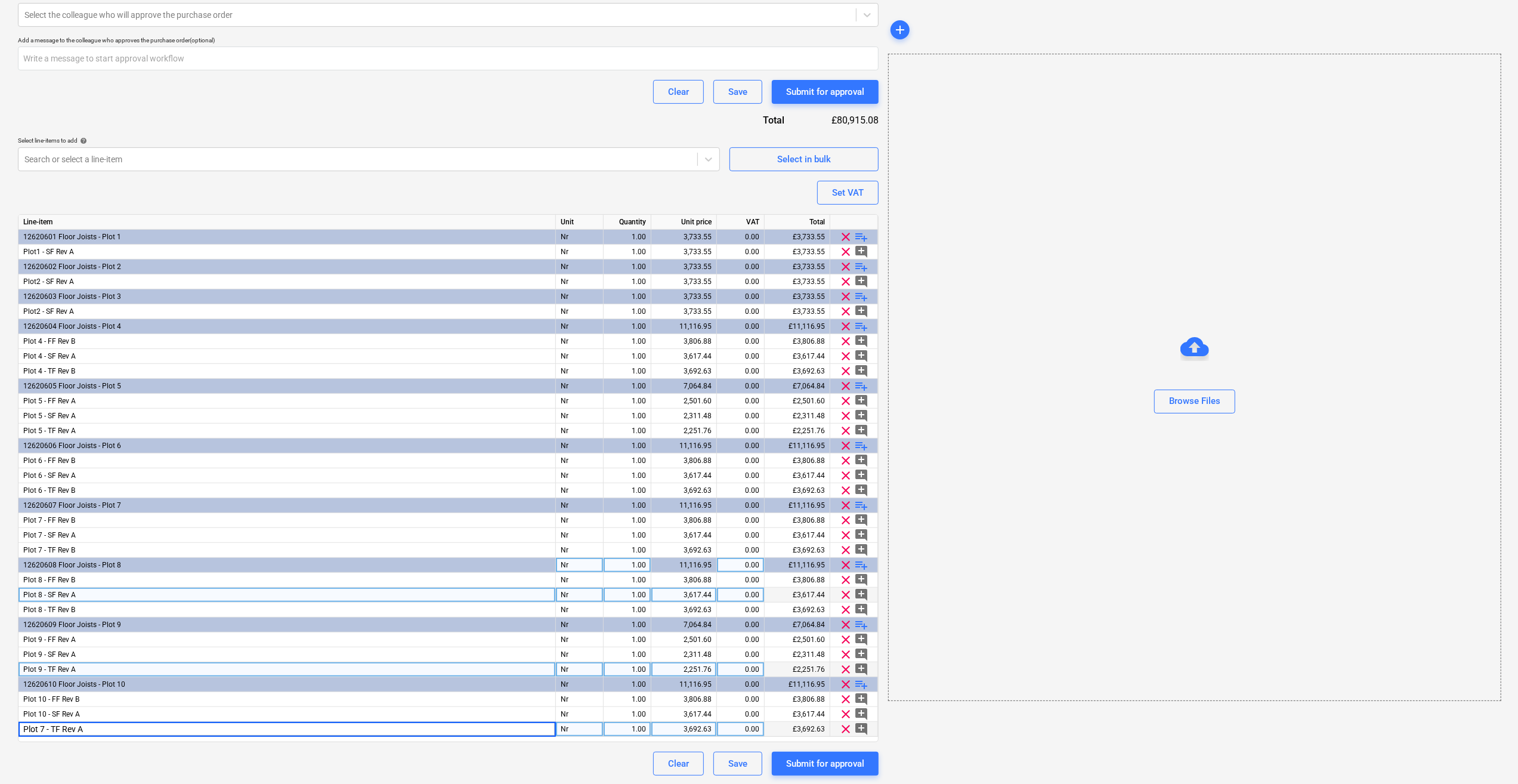
click at [82, 724] on input "Plot 7 - TF Rev A" at bounding box center [287, 729] width 536 height 14
type input "Plot 7 - TF Rev B"
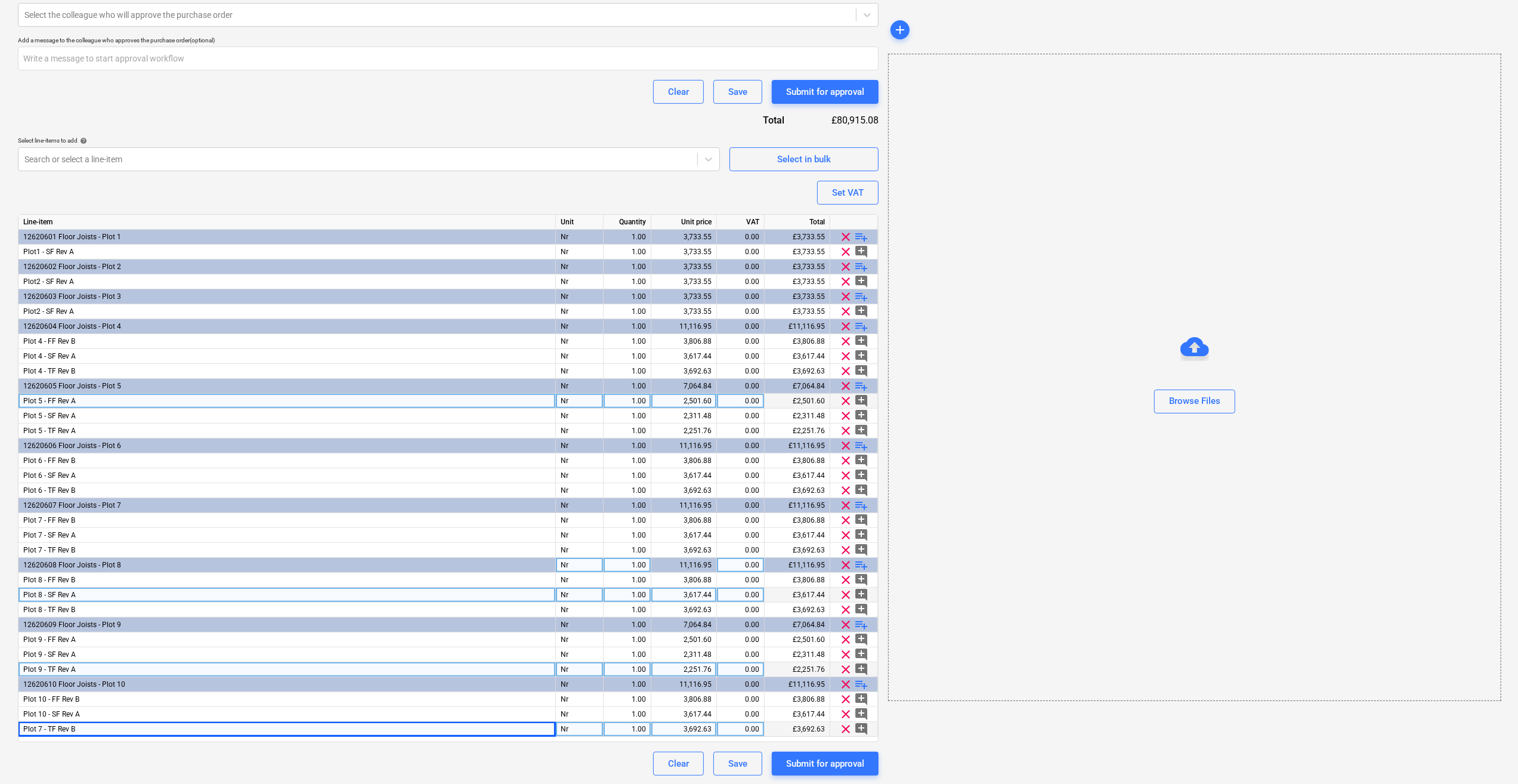
click at [79, 400] on div "Plot 5 - FF Rev A" at bounding box center [287, 400] width 537 height 15
type textarea "x"
click at [90, 402] on input "Plot 5 - FF Rev A" at bounding box center [287, 400] width 536 height 14
type input "Plot 5 - FF Rev B"
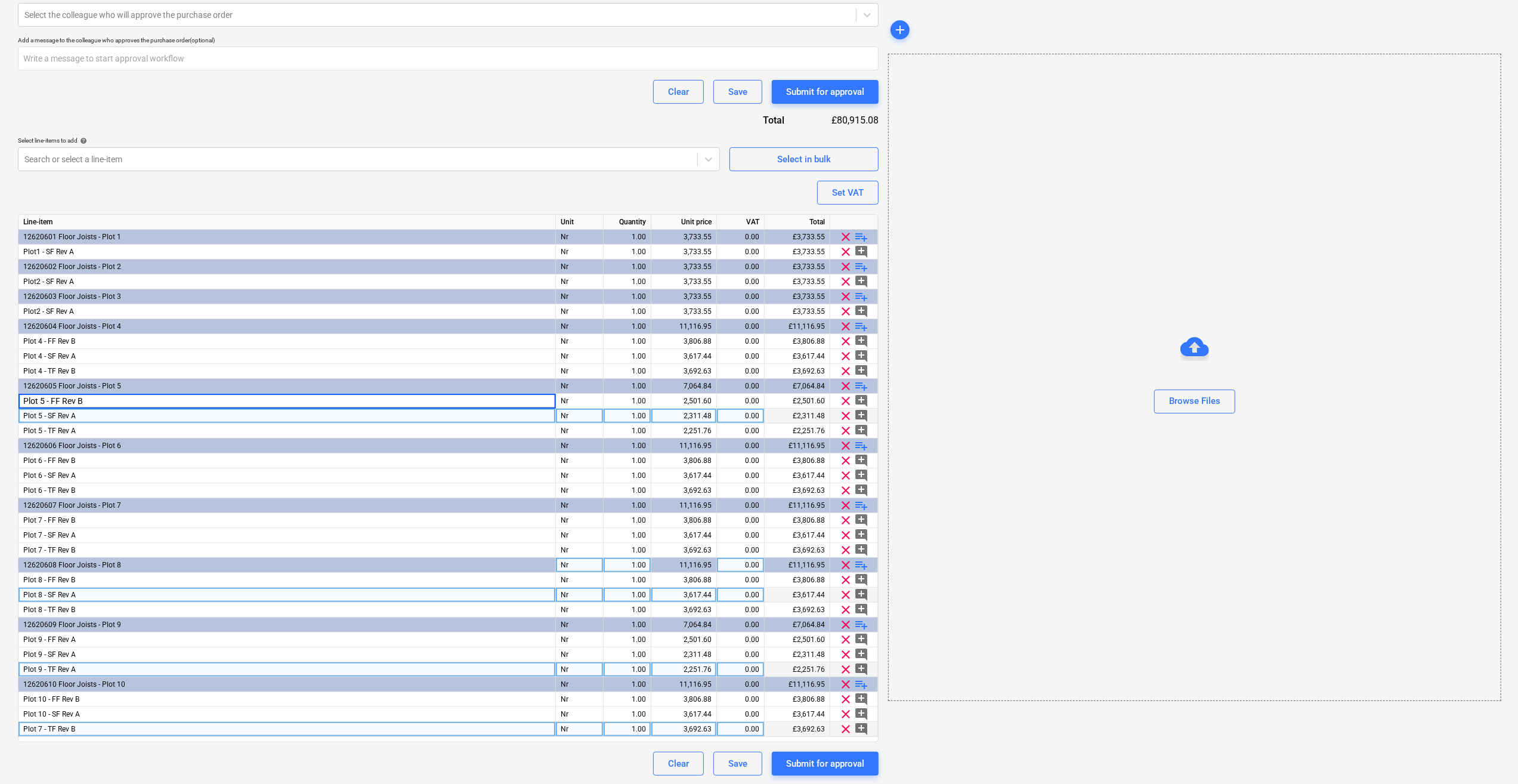
type textarea "x"
click at [81, 412] on div "Plot 5 - SF Rev A" at bounding box center [287, 416] width 537 height 15
click at [83, 413] on input "Plot 5 - SF Rev A" at bounding box center [287, 416] width 536 height 14
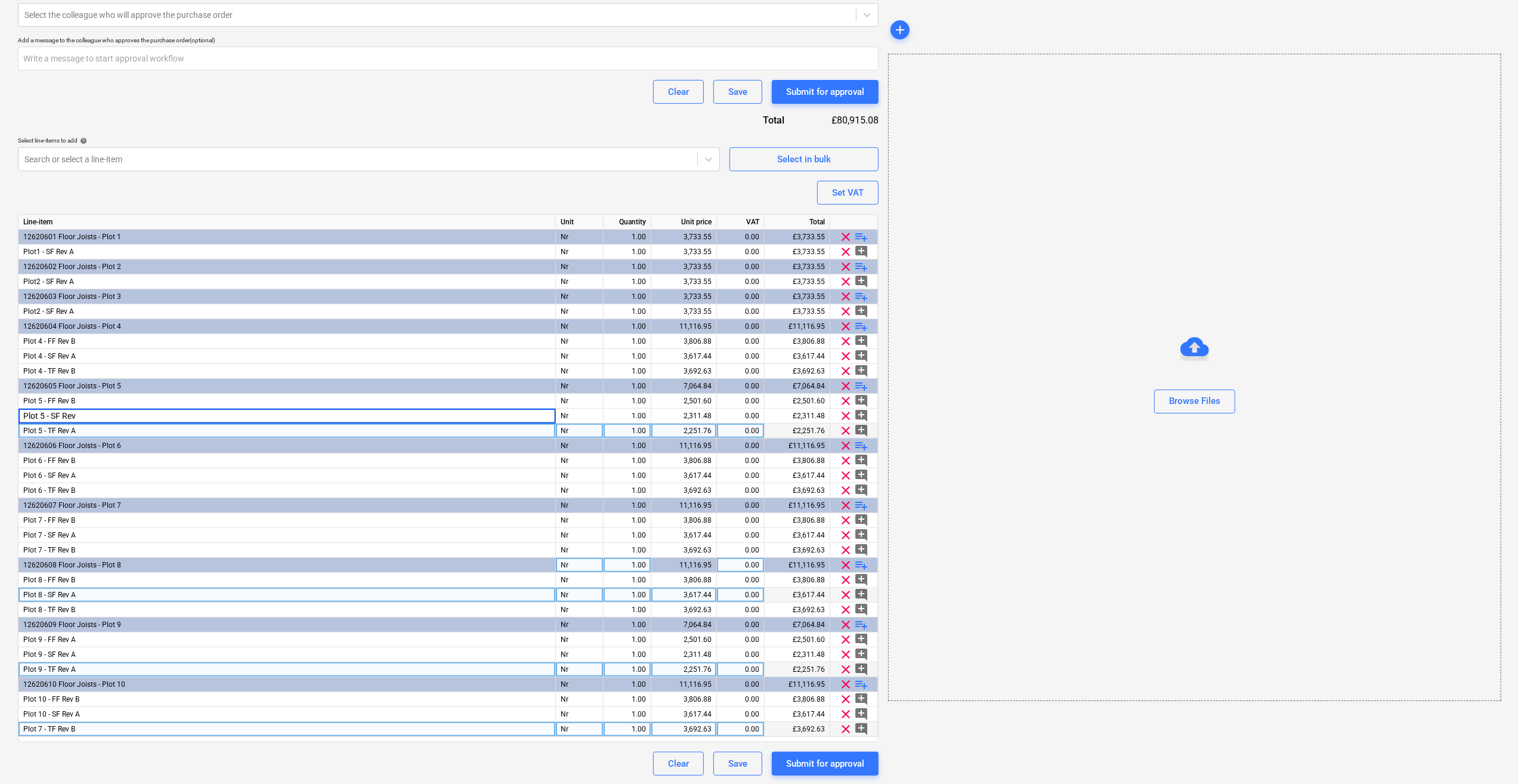
type input "Plot 5 - SF Rev B"
type textarea "x"
click at [80, 427] on div "Plot 5 - TF Rev A" at bounding box center [287, 431] width 537 height 15
click at [89, 432] on input "Plot 5 - TF Rev A" at bounding box center [287, 431] width 536 height 14
type input "Plot 5 - TF Rev B"
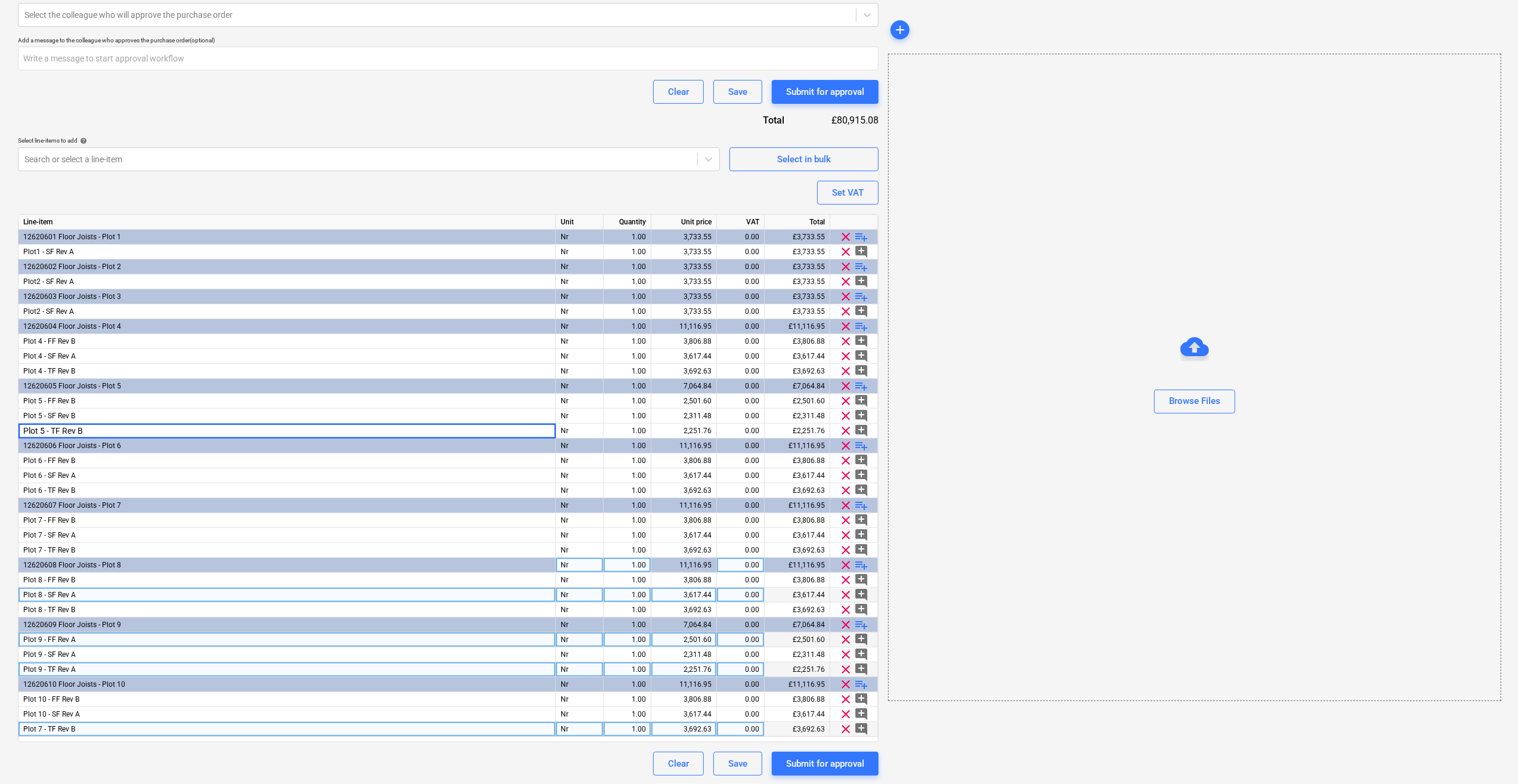
type textarea "x"
click at [80, 638] on div "Plot 9 - FF Rev A" at bounding box center [287, 639] width 537 height 15
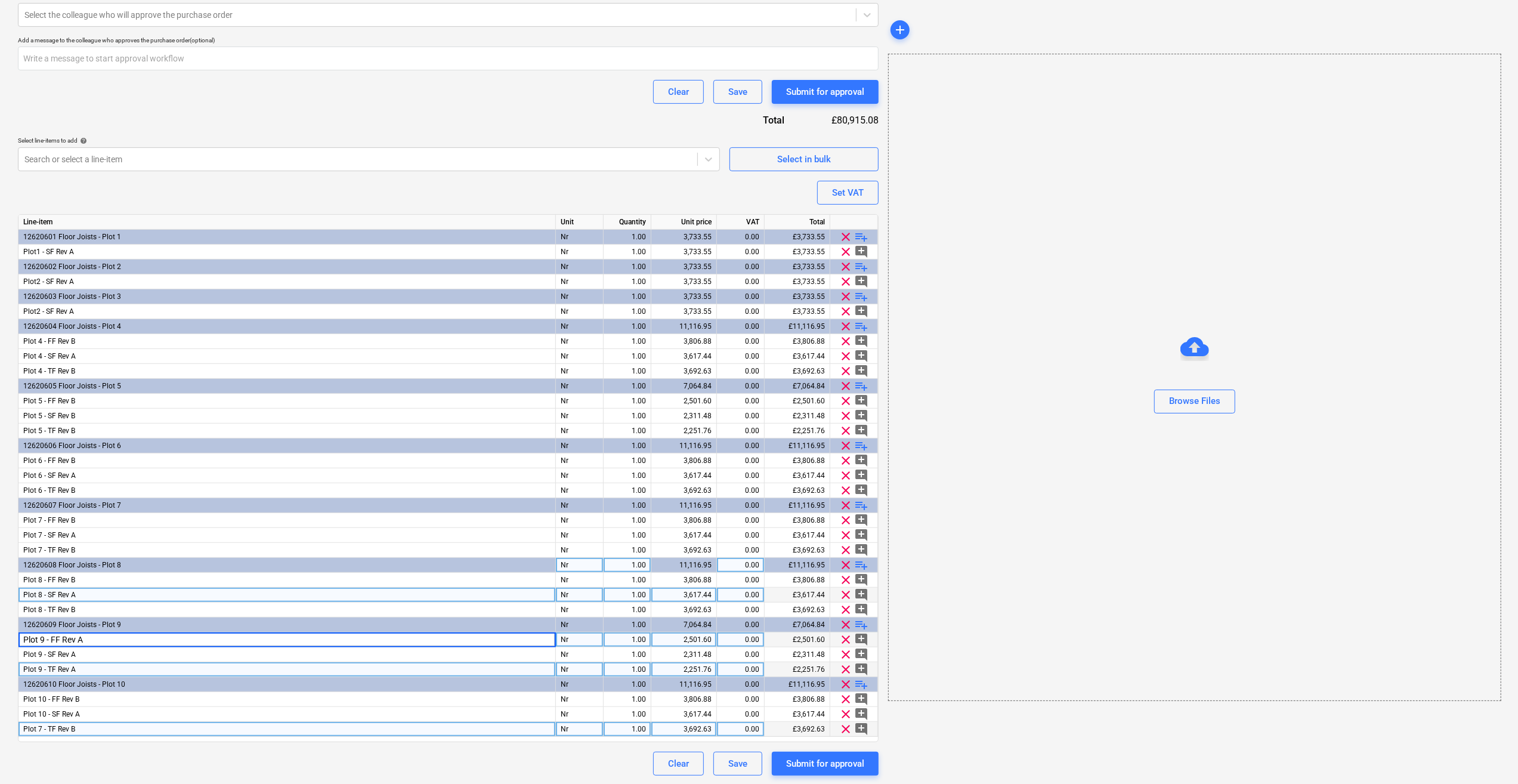
click at [94, 639] on input "Plot 9 - FF Rev A" at bounding box center [287, 639] width 536 height 14
click at [92, 639] on input "Plot 9 - FF Rev A" at bounding box center [287, 639] width 536 height 14
type input "Plot 9 - FF Rev B"
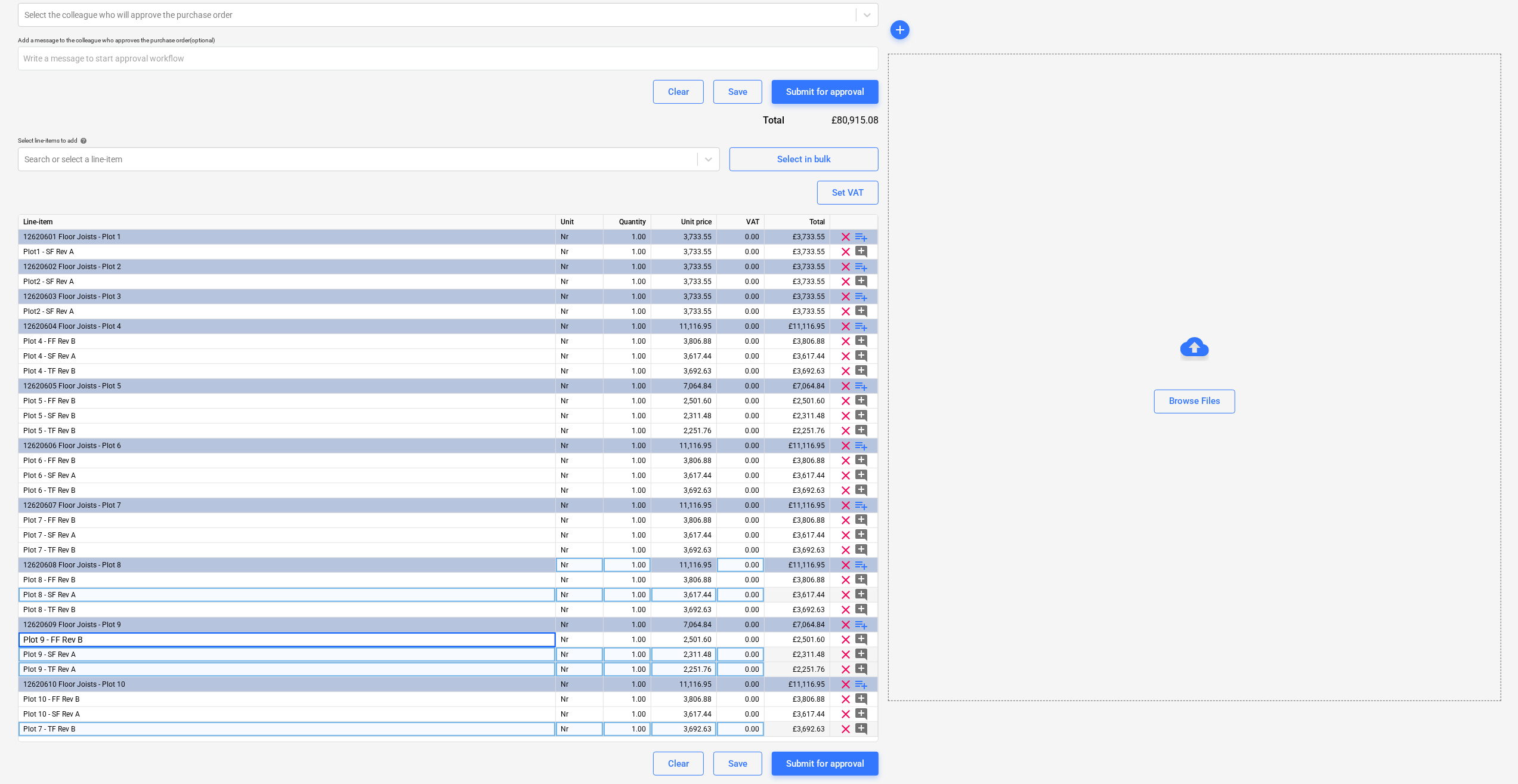
type textarea "x"
click at [75, 650] on div "Plot 9 - SF Rev A" at bounding box center [287, 654] width 537 height 15
click at [99, 655] on input "Plot 9 - SF Rev A" at bounding box center [287, 654] width 536 height 14
type input "Plot 9 - SF Rev B"
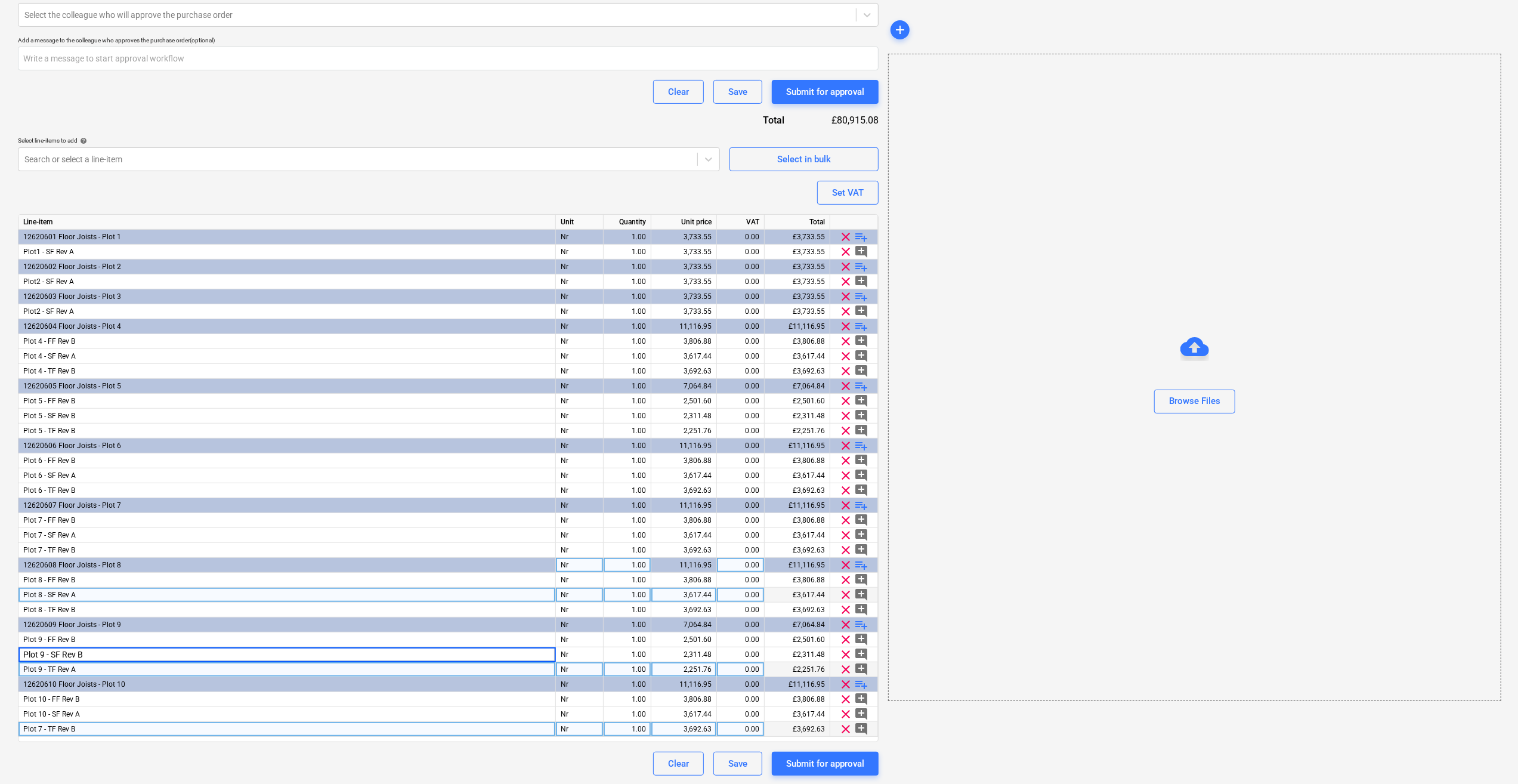
type textarea "x"
click at [77, 664] on div "Plot 9 - TF Rev A" at bounding box center [287, 670] width 537 height 15
click at [89, 670] on input "Plot 9 - TF Rev A" at bounding box center [287, 670] width 536 height 14
type input "Plot 9 - TF Rev B"
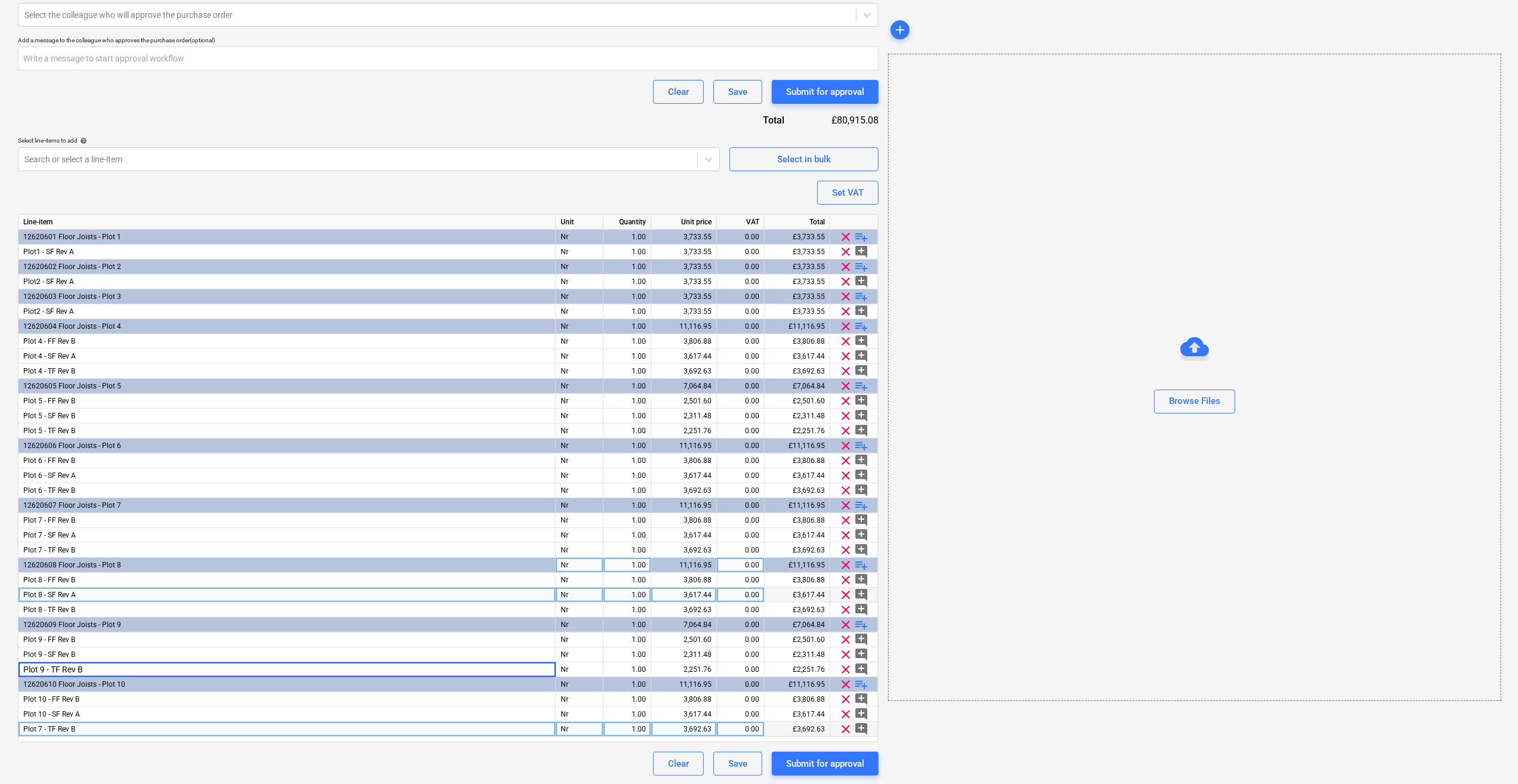
click at [225, 759] on div "Clear Save Submit for approval" at bounding box center [448, 763] width 861 height 24
type textarea "x"
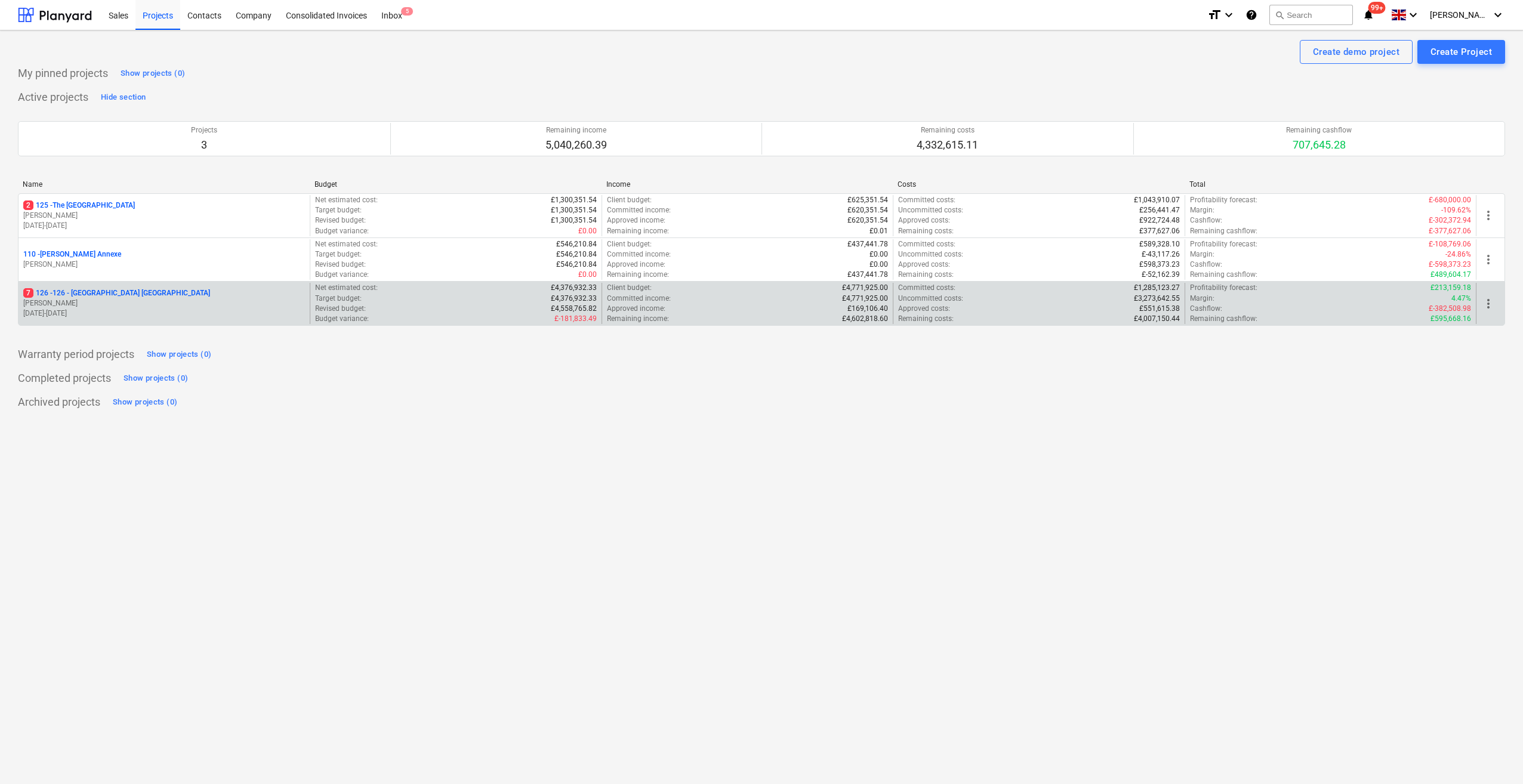
click at [80, 295] on p "7 126 - 126 - [GEOGRAPHIC_DATA] [GEOGRAPHIC_DATA]" at bounding box center [116, 292] width 187 height 10
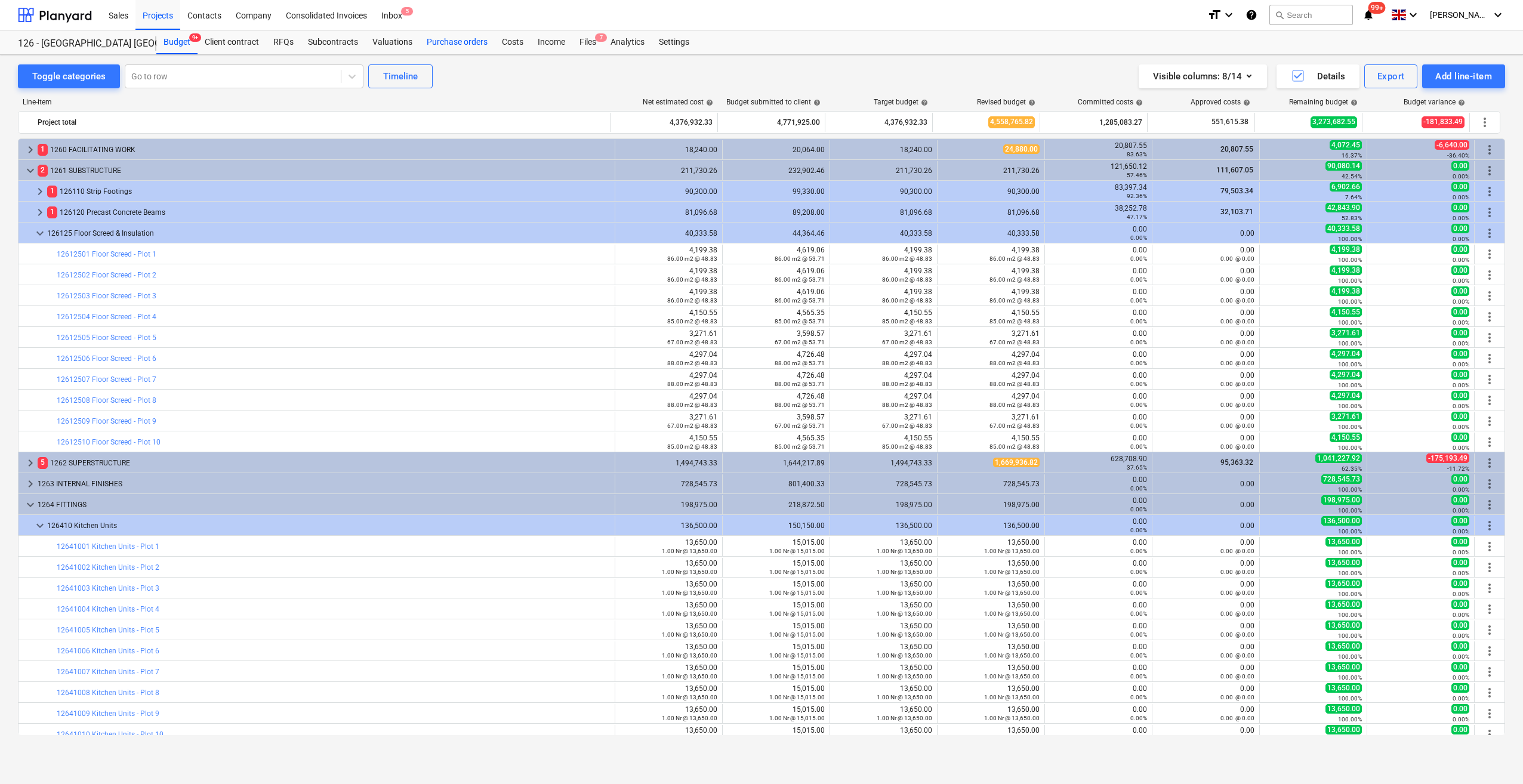
click at [438, 42] on div "Purchase orders" at bounding box center [457, 42] width 75 height 24
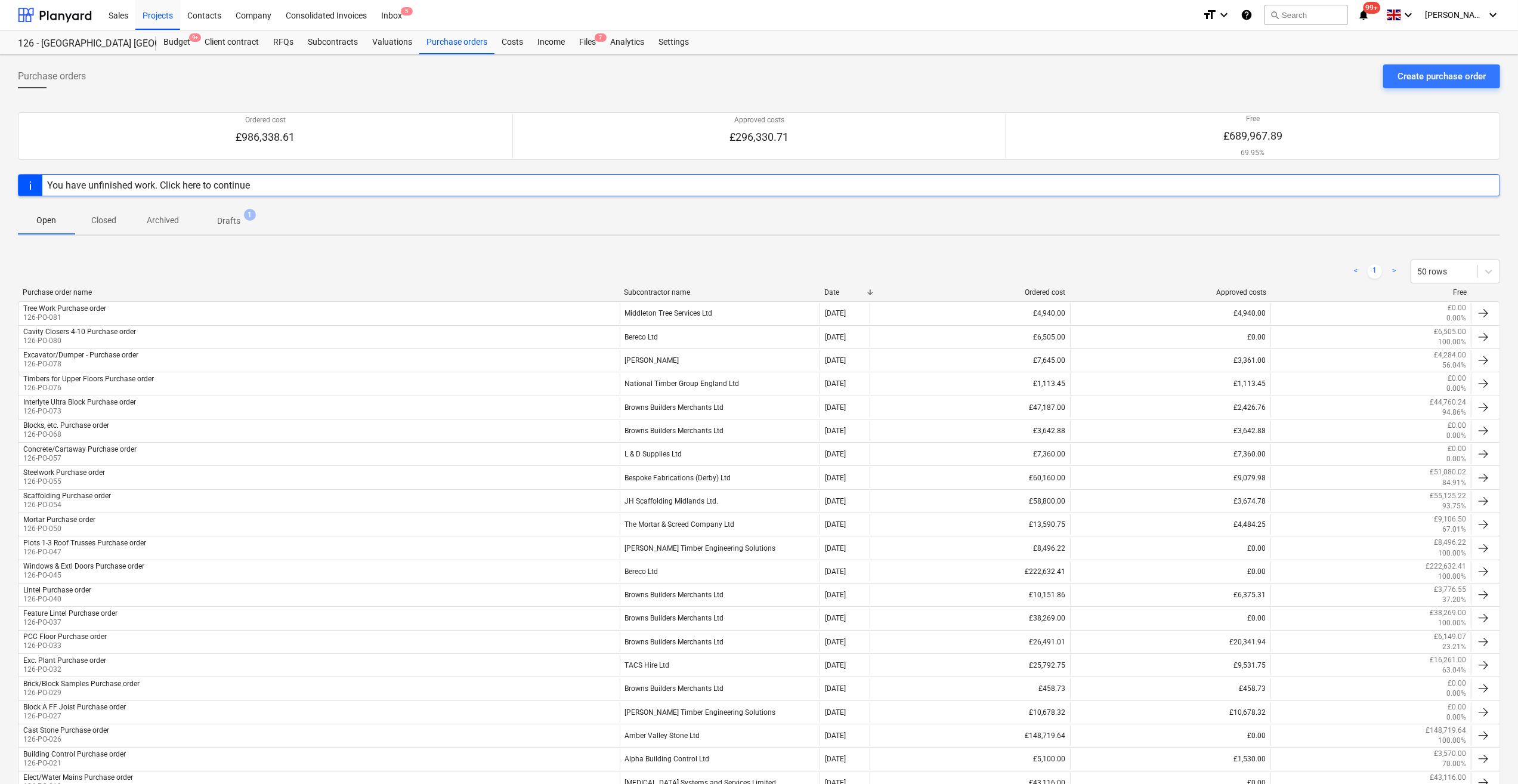
click at [200, 189] on div "You have unfinished work. Click here to continue" at bounding box center [148, 185] width 203 height 12
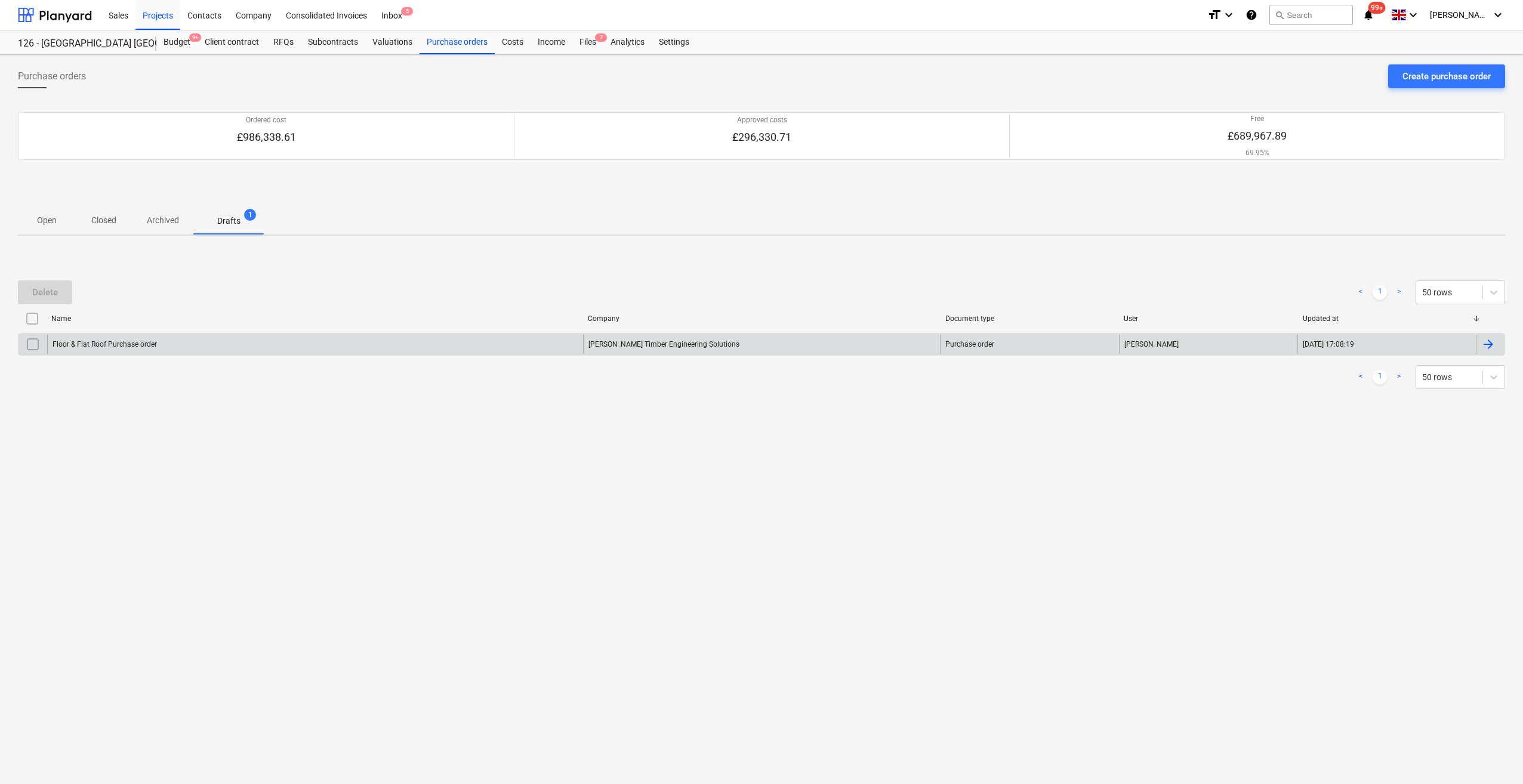
click at [184, 340] on div "Floor & Flat Roof Purchase order" at bounding box center [315, 343] width 536 height 19
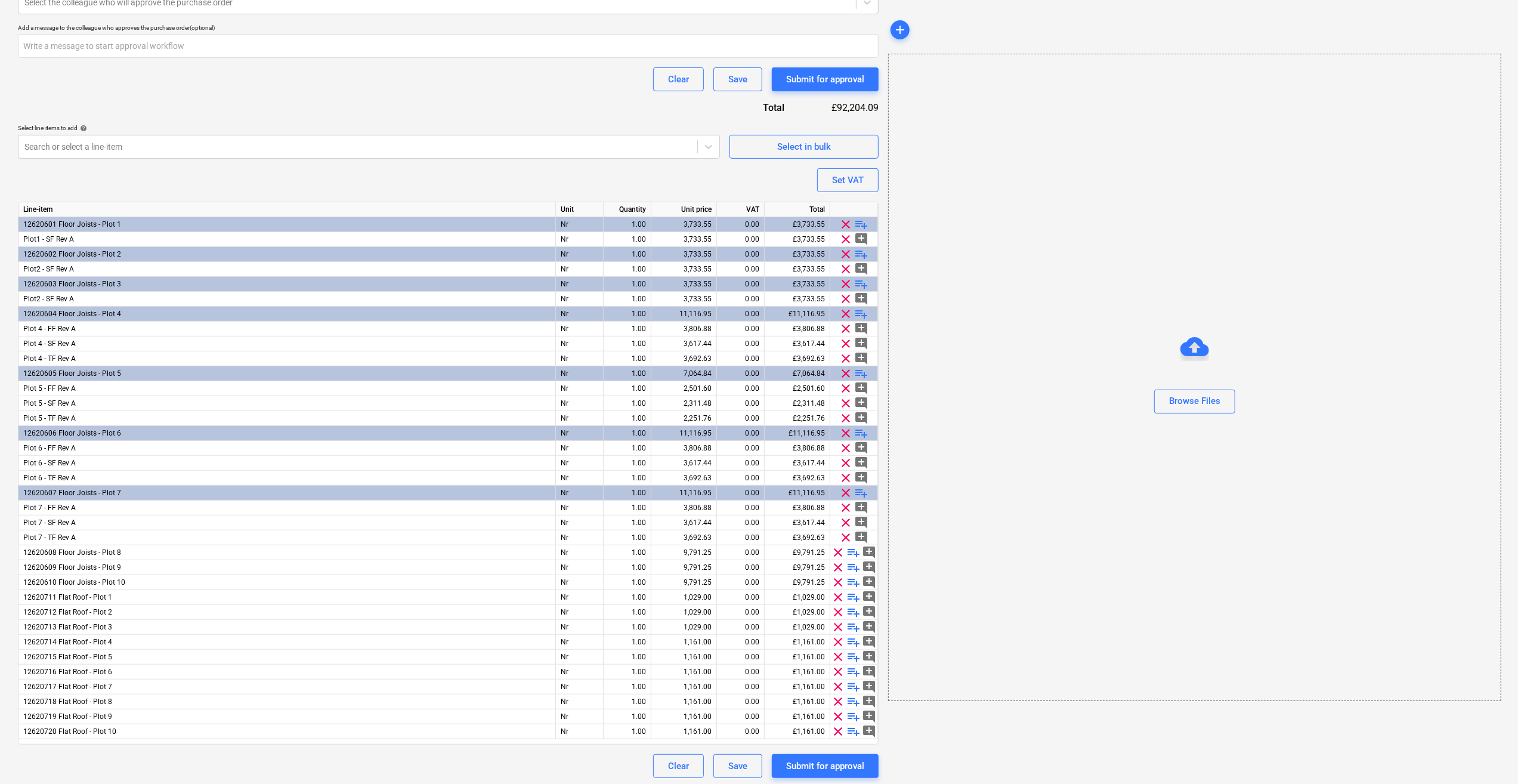
scroll to position [420, 0]
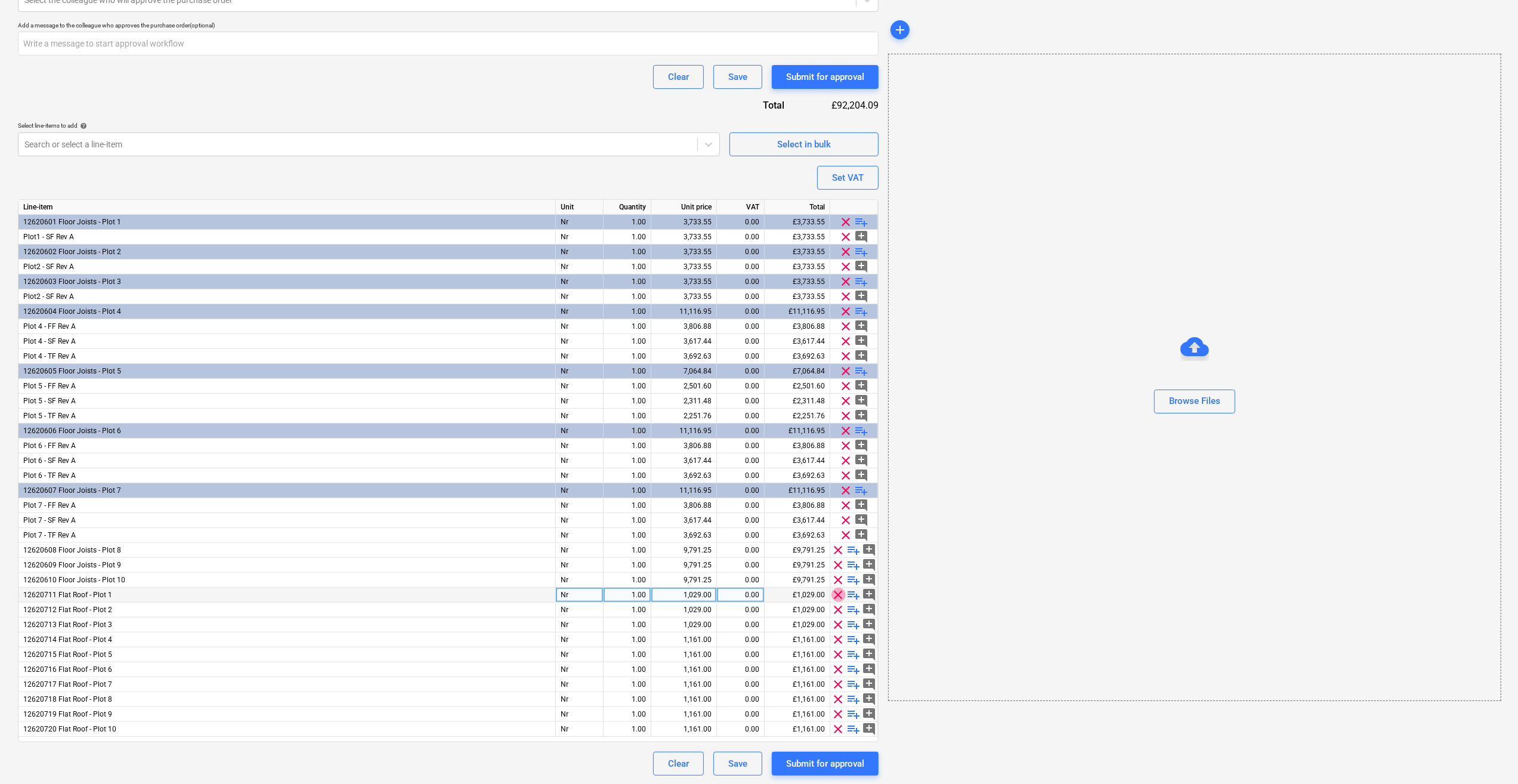
click at [836, 593] on span "clear" at bounding box center [839, 594] width 14 height 14
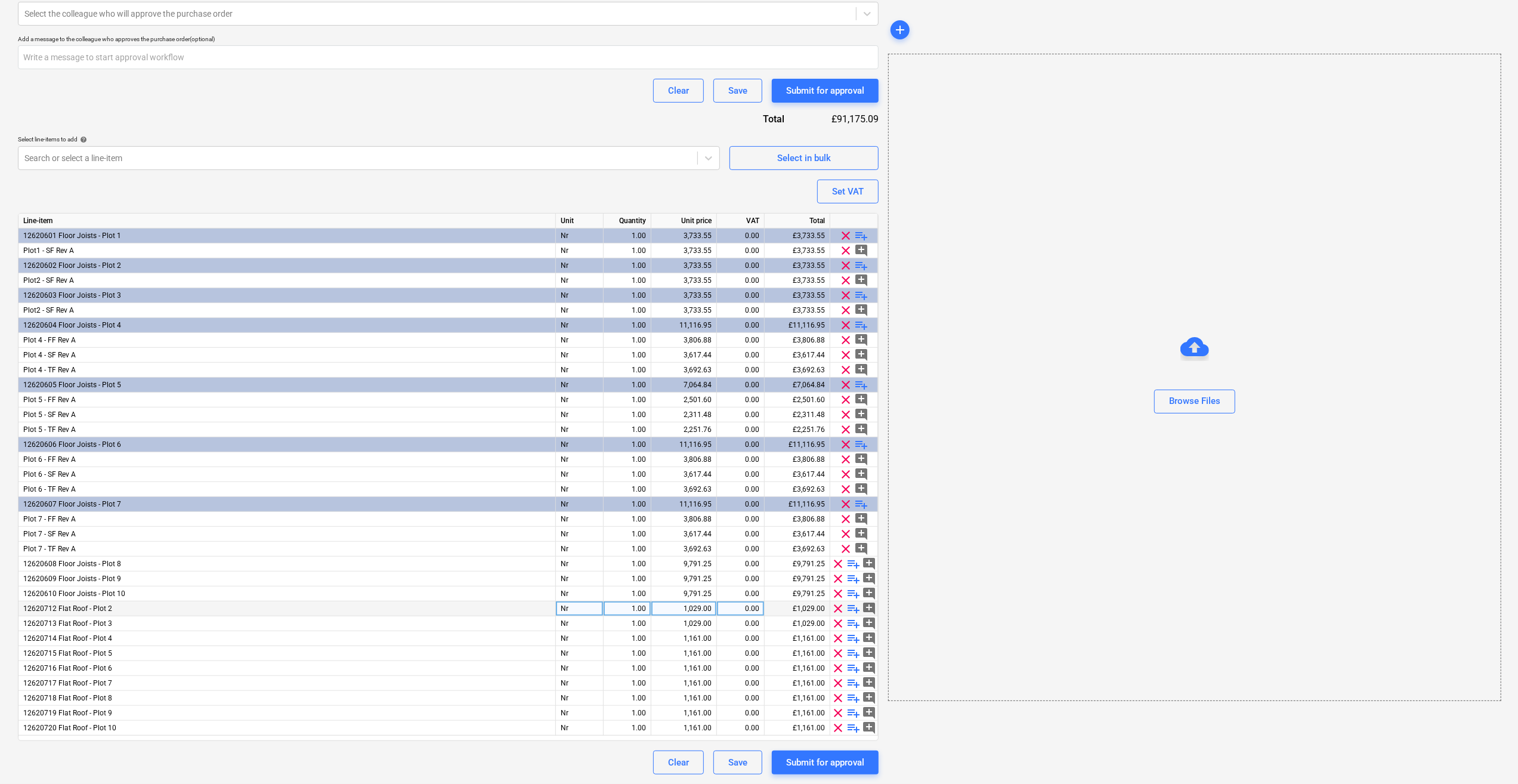
scroll to position [405, 0]
click at [835, 610] on span "clear" at bounding box center [839, 610] width 14 height 14
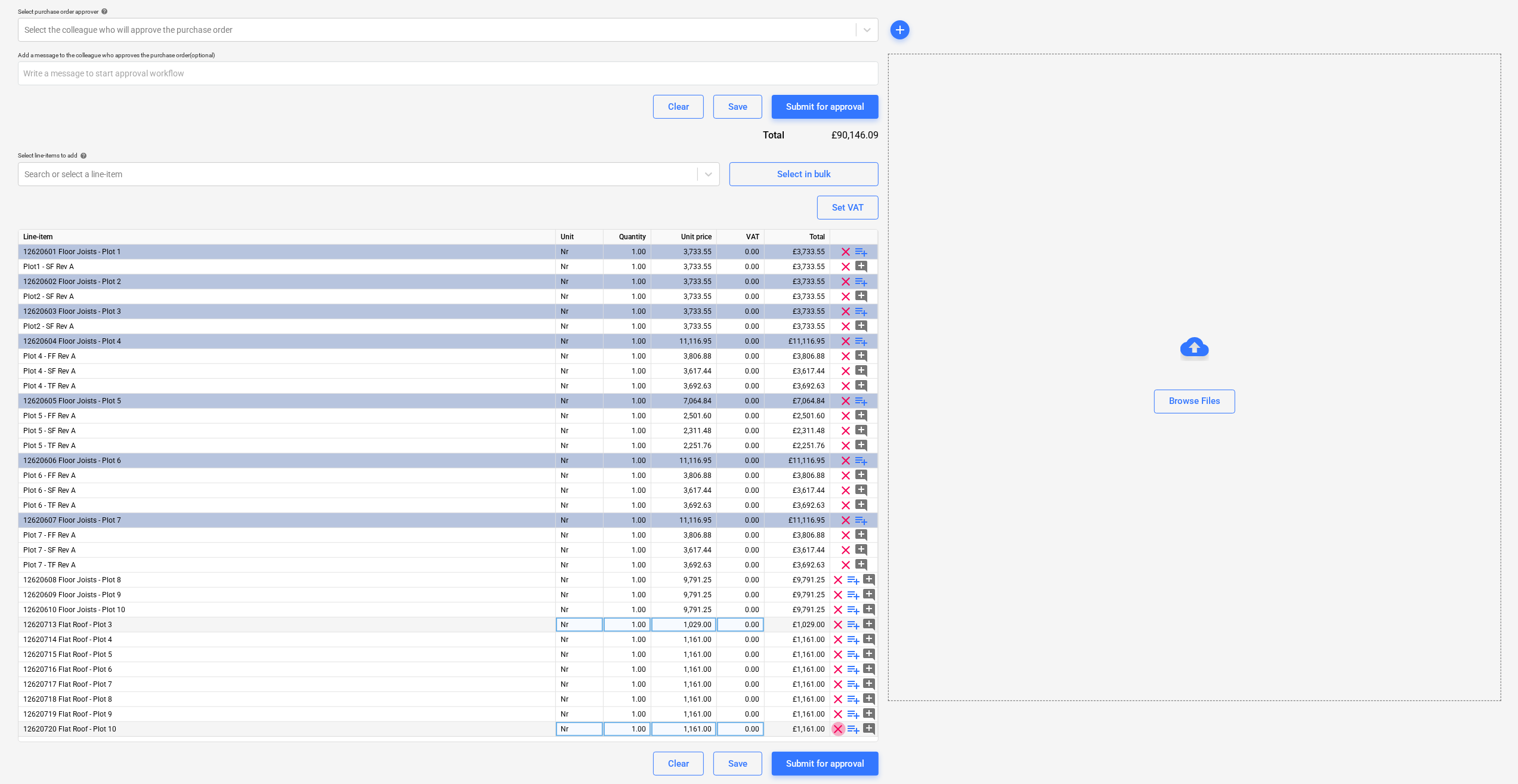
click at [835, 729] on span "clear" at bounding box center [839, 729] width 14 height 14
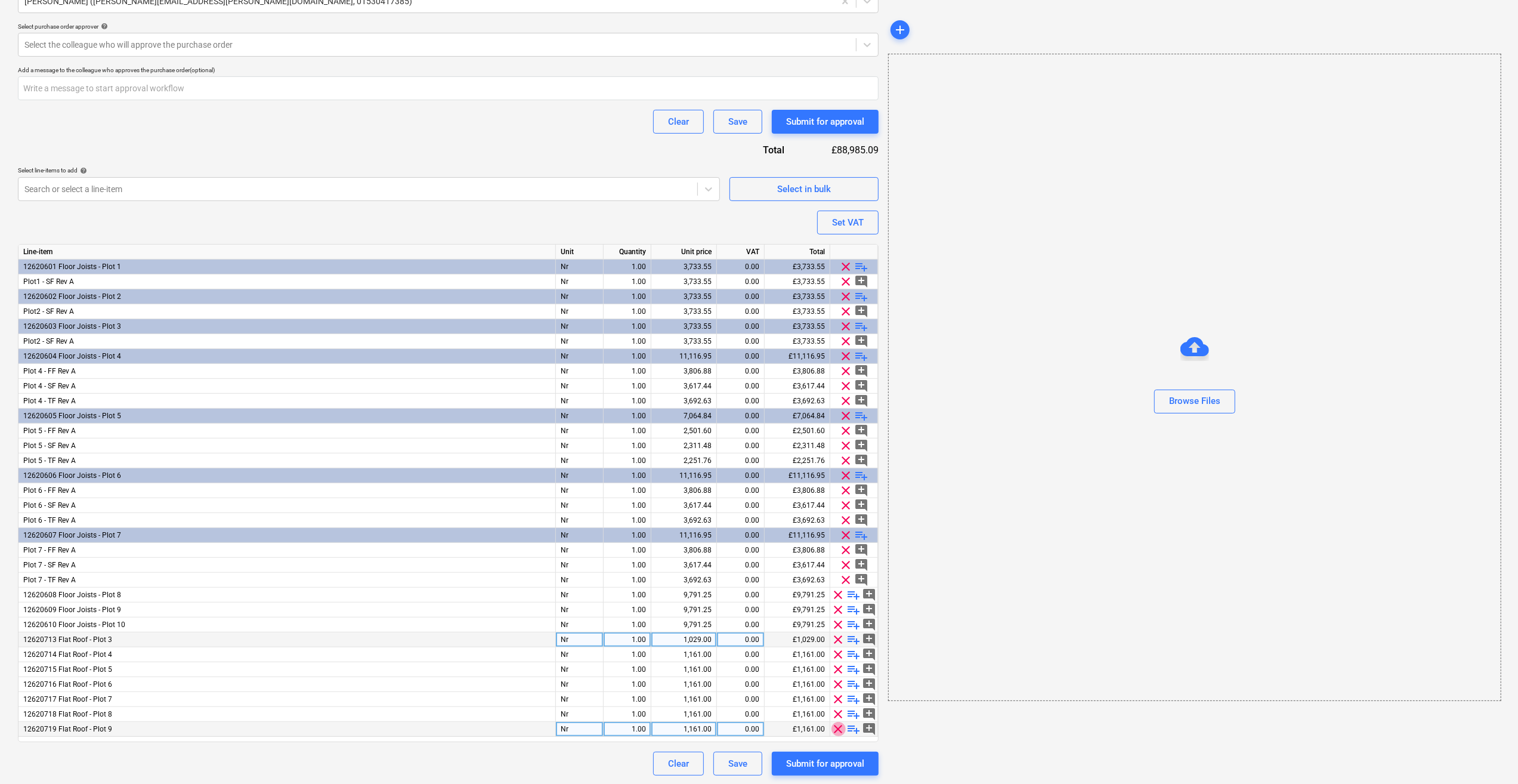
click at [836, 724] on span "clear" at bounding box center [839, 729] width 14 height 14
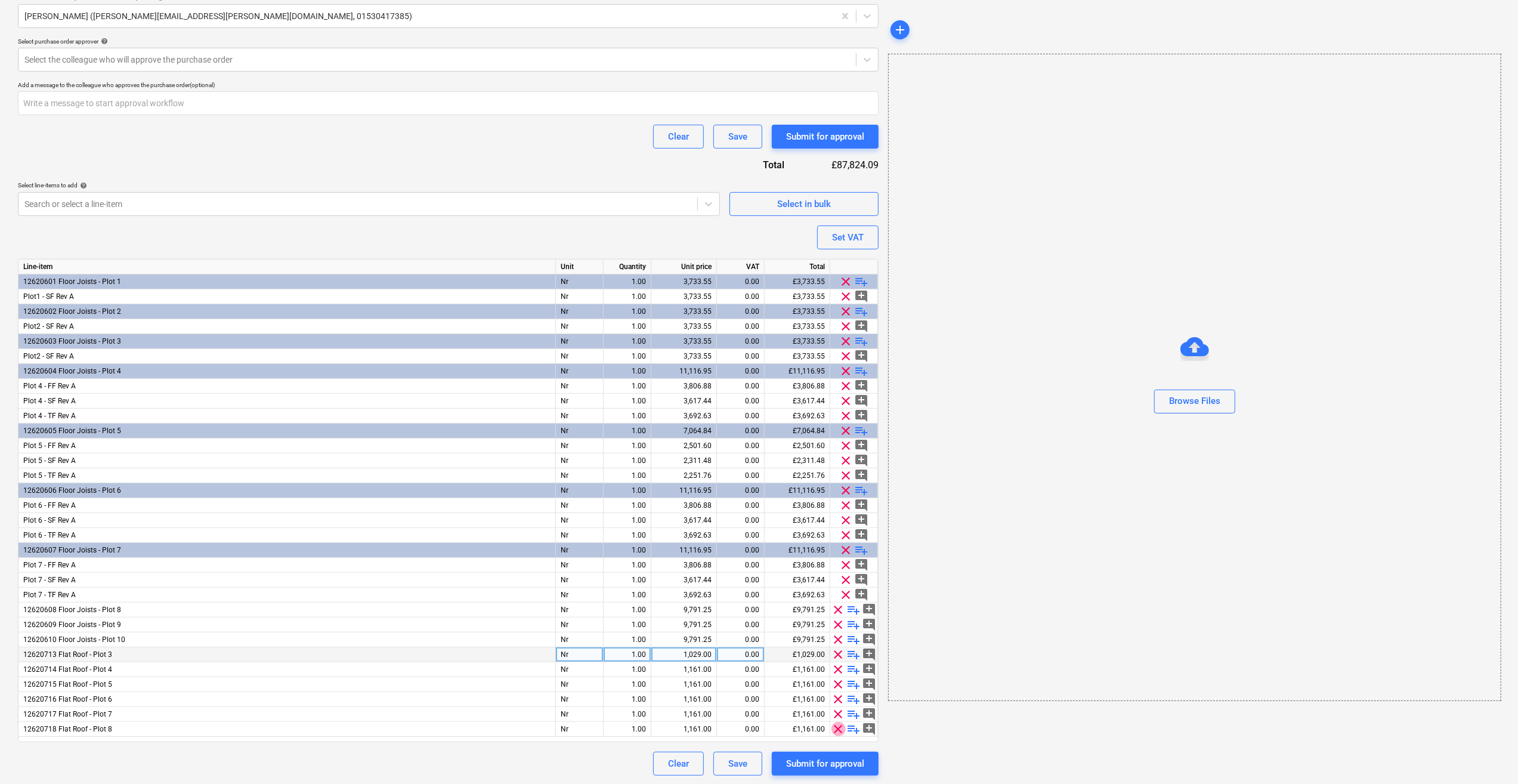
click at [836, 724] on span "clear" at bounding box center [839, 729] width 14 height 14
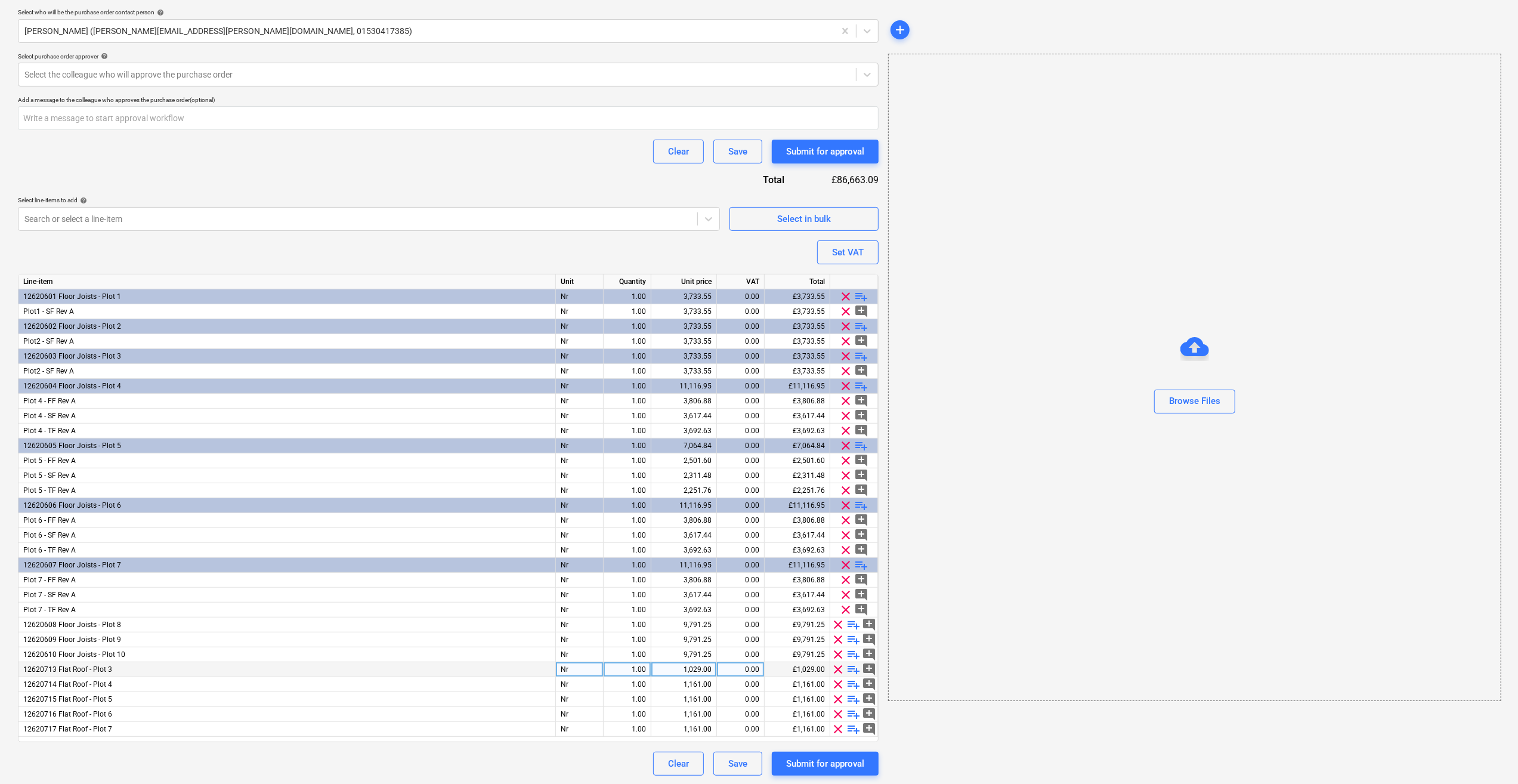
click at [836, 724] on span "clear" at bounding box center [839, 729] width 14 height 14
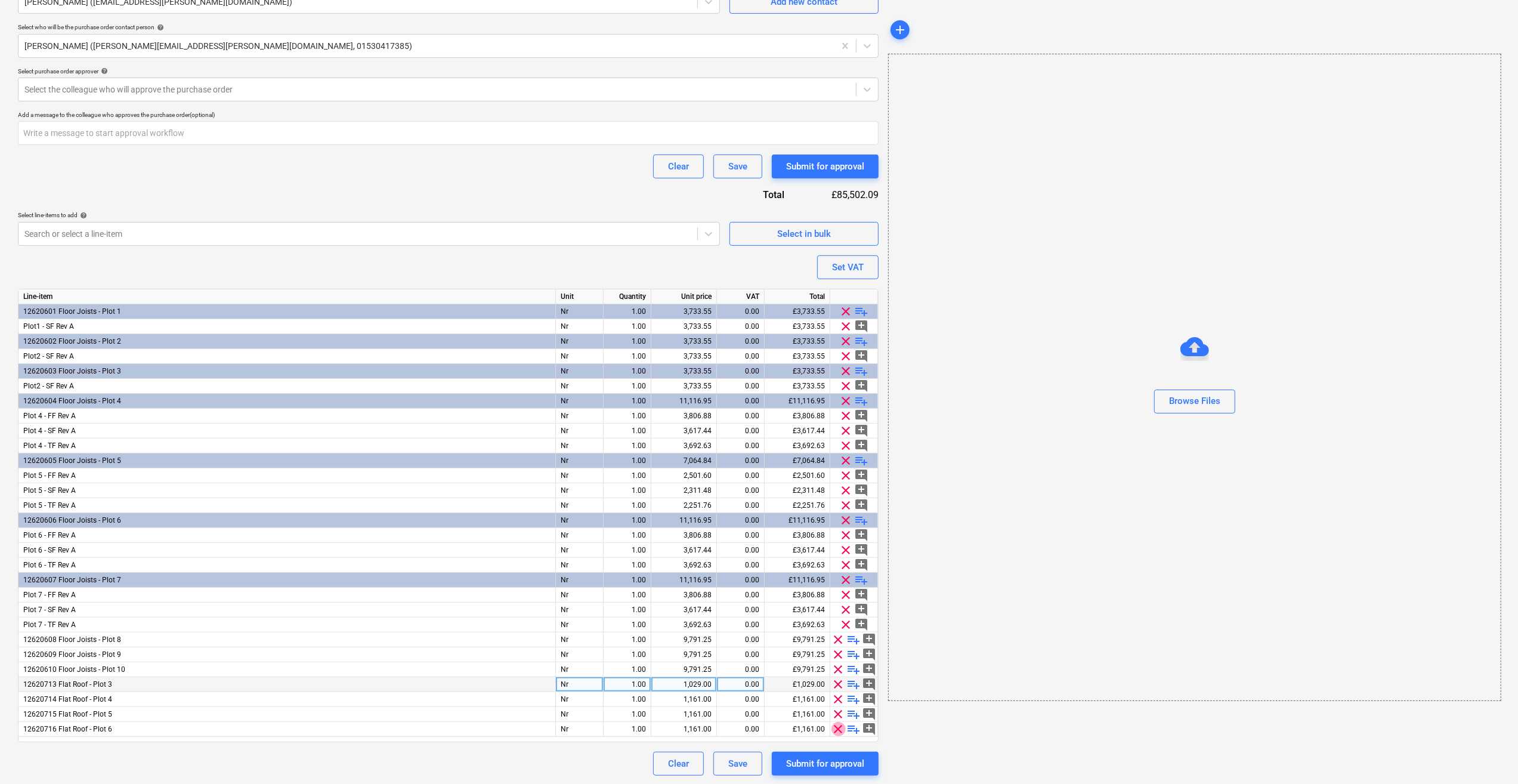
click at [836, 724] on span "clear" at bounding box center [839, 729] width 14 height 14
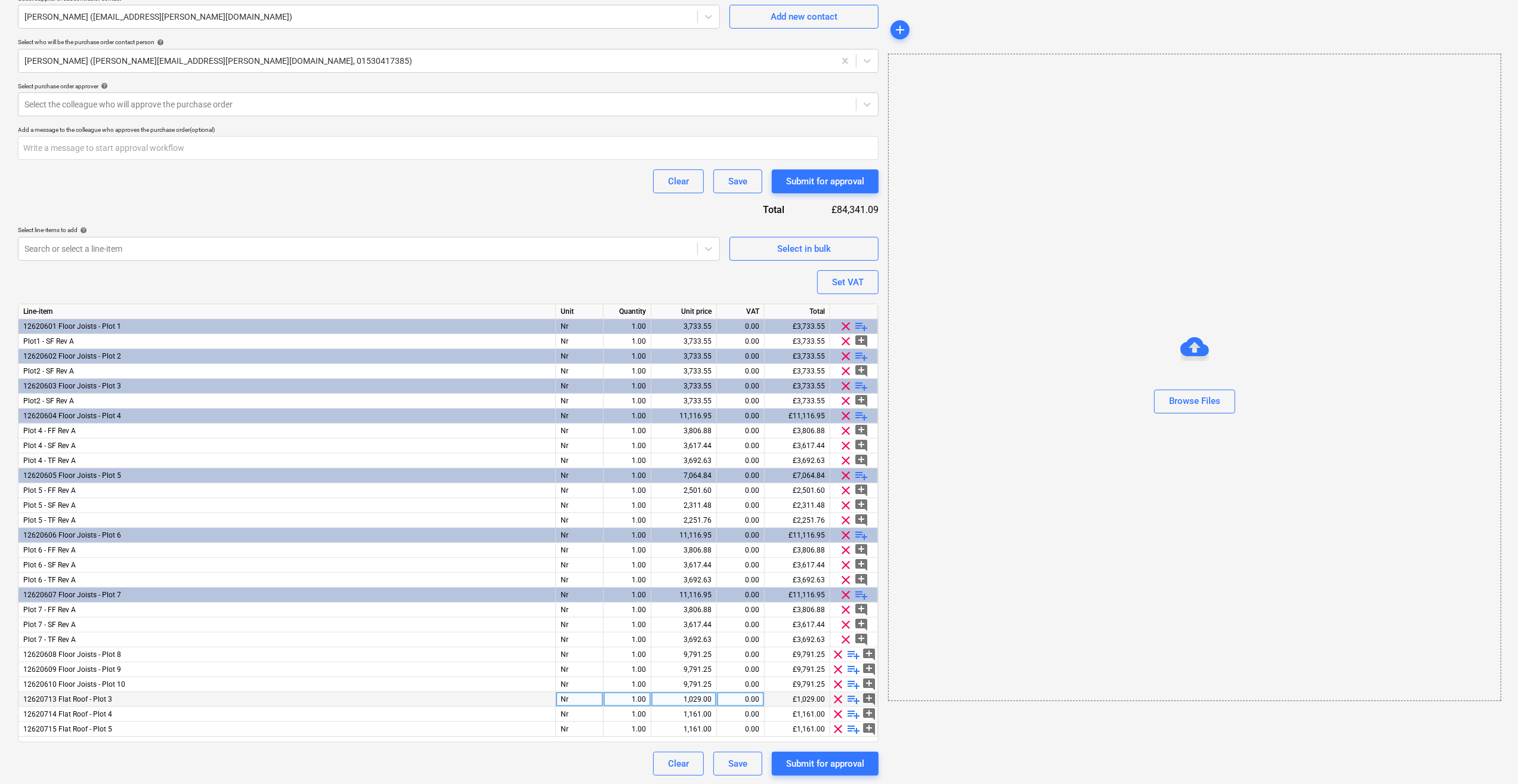
click at [836, 724] on span "clear" at bounding box center [839, 729] width 14 height 14
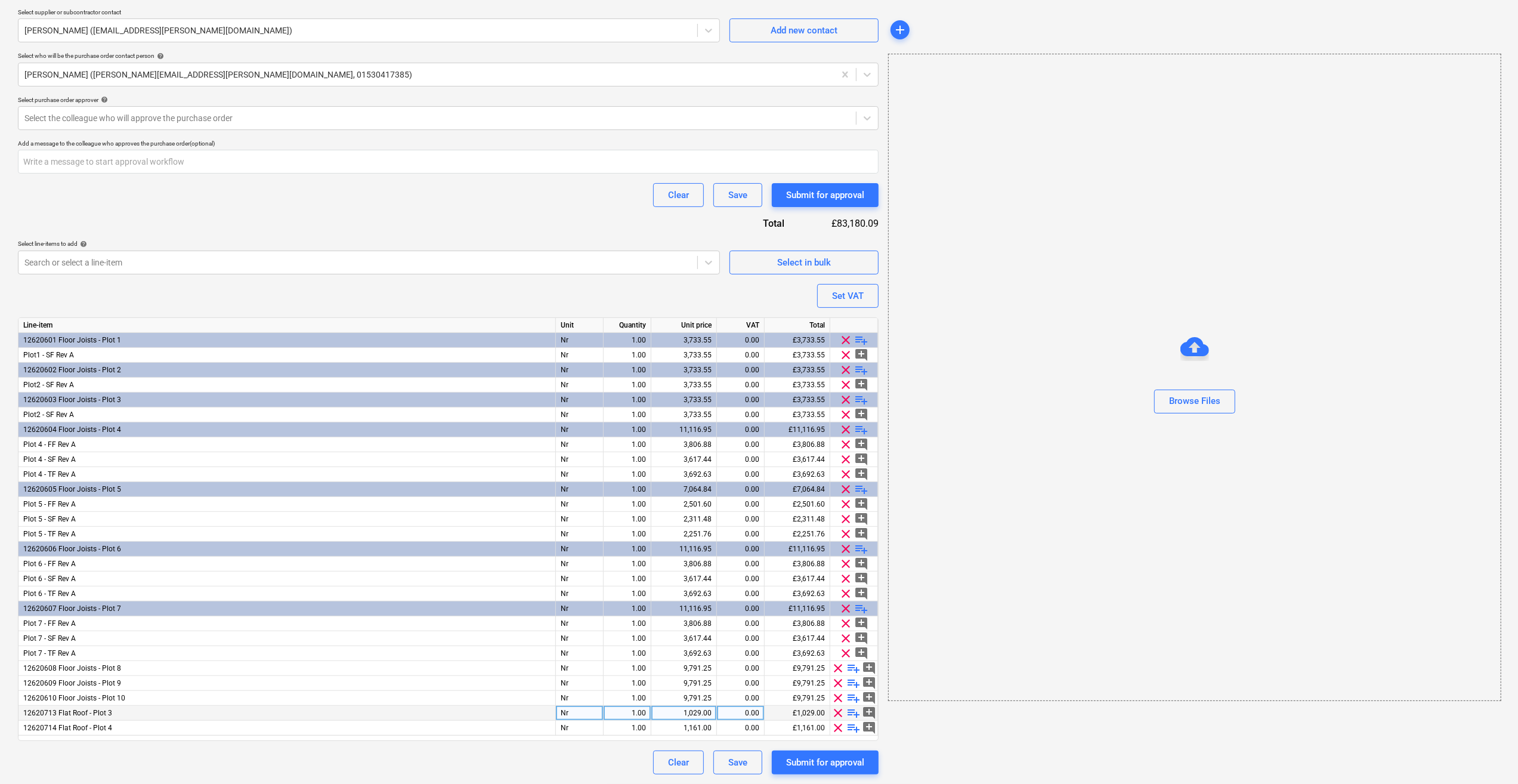
scroll to position [300, 0]
click at [836, 724] on span "clear" at bounding box center [839, 729] width 14 height 14
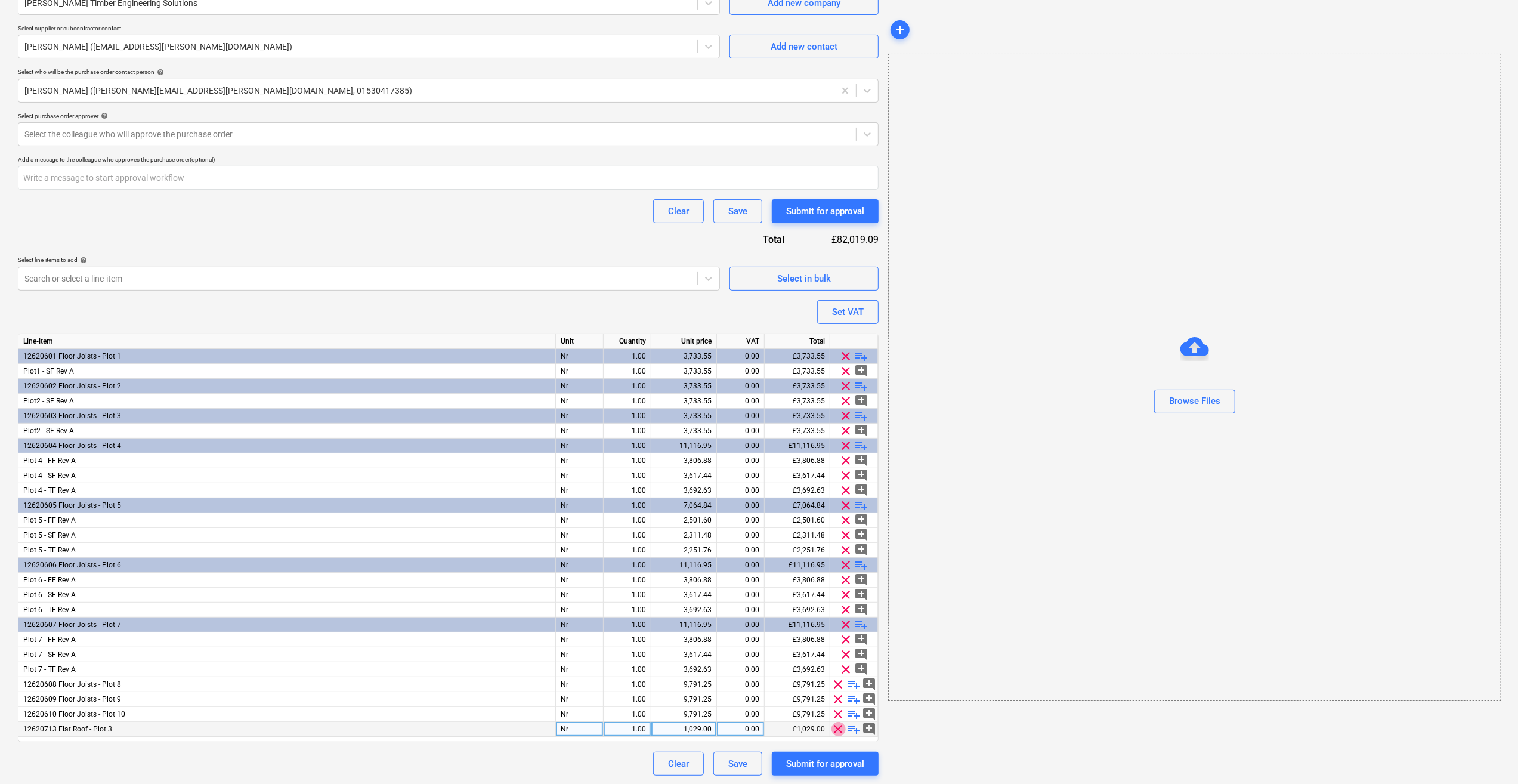
click at [836, 724] on span "clear" at bounding box center [839, 729] width 14 height 14
type textarea "x"
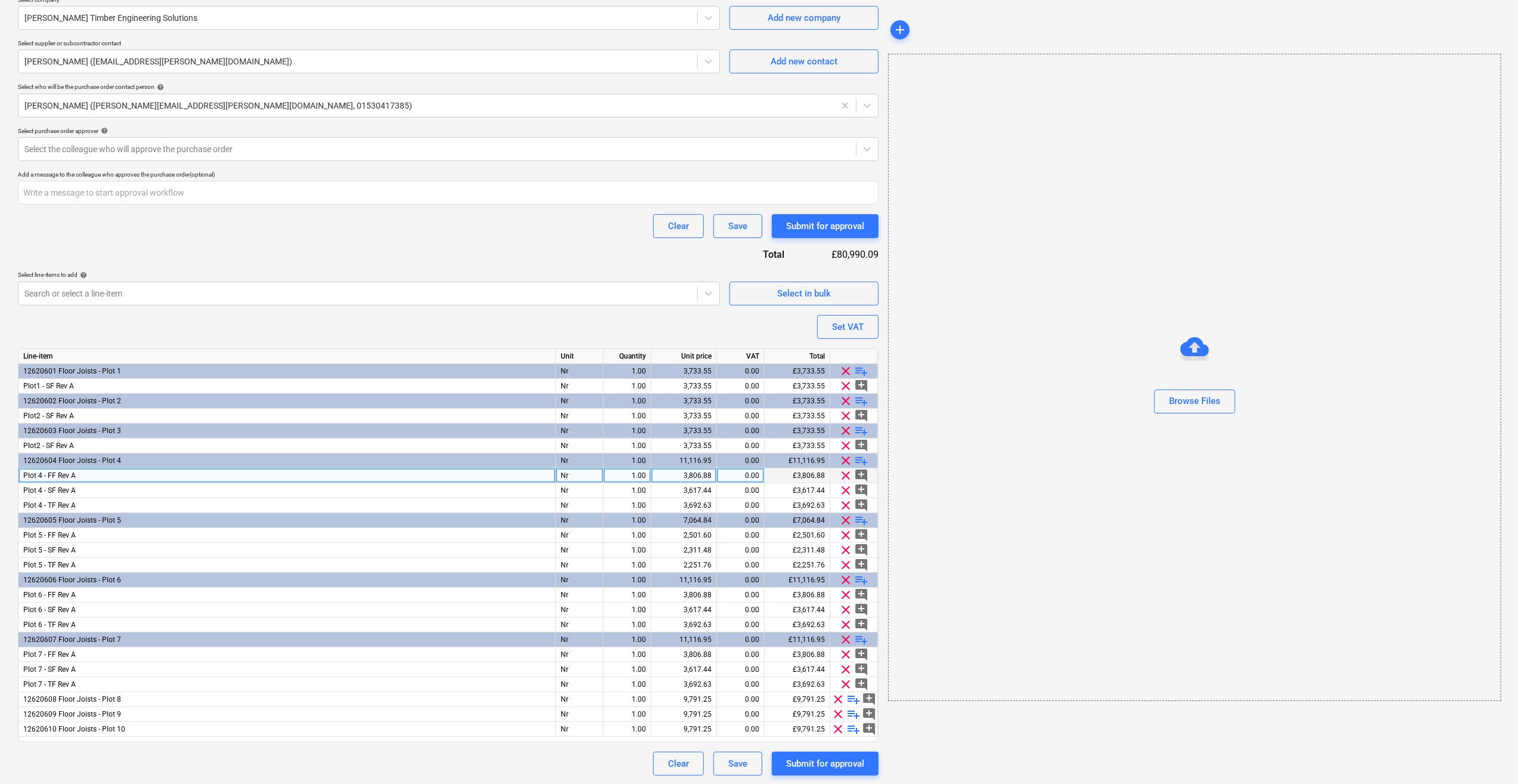
click at [78, 474] on div "Plot 4 - FF Rev A" at bounding box center [287, 476] width 537 height 15
click at [85, 476] on input "Plot 4 - FF Rev A" at bounding box center [287, 476] width 536 height 14
type input "Plot 4 - FF Rev B"
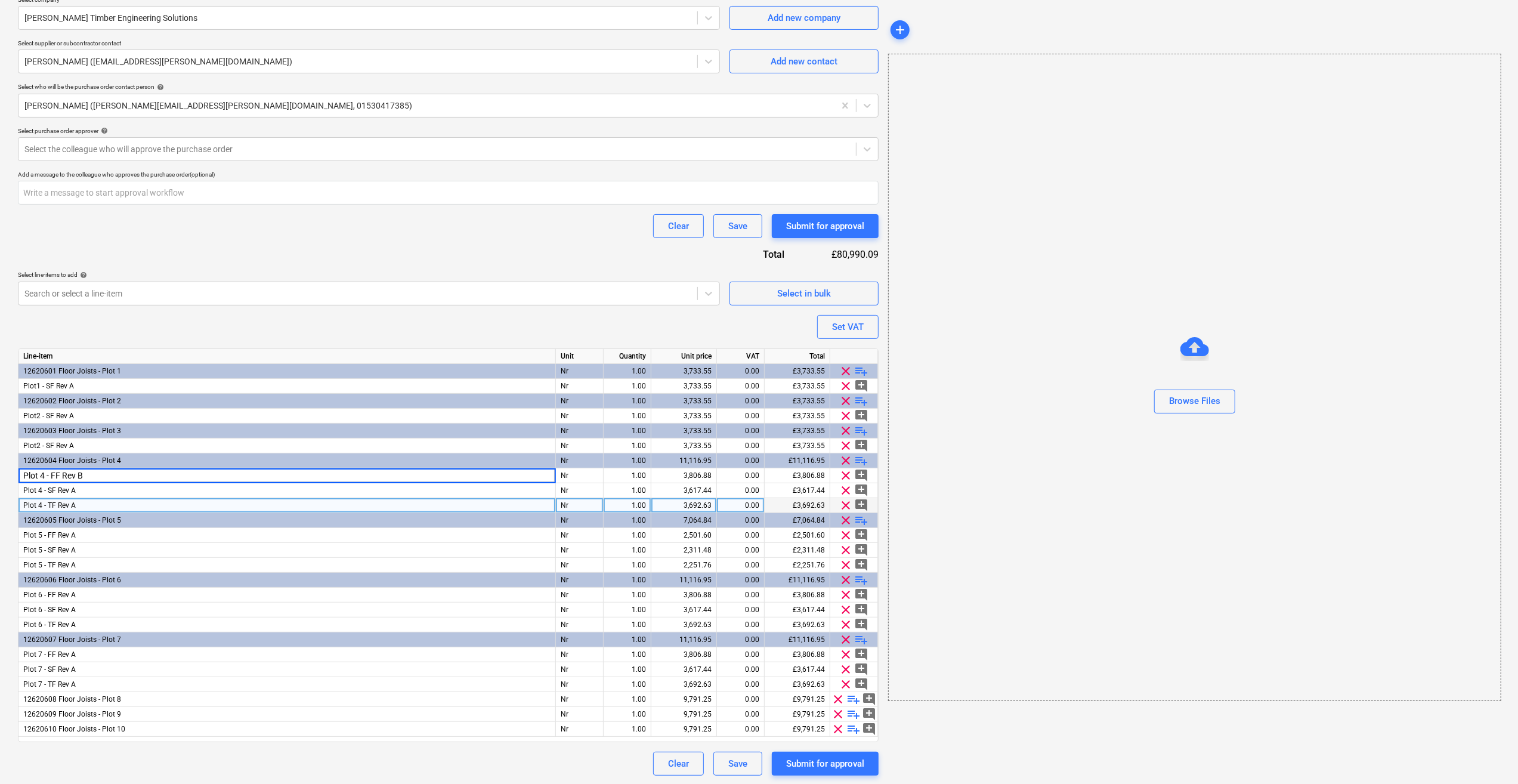
type textarea "x"
click at [93, 499] on div "Plot 4 - TF Rev A" at bounding box center [287, 505] width 537 height 15
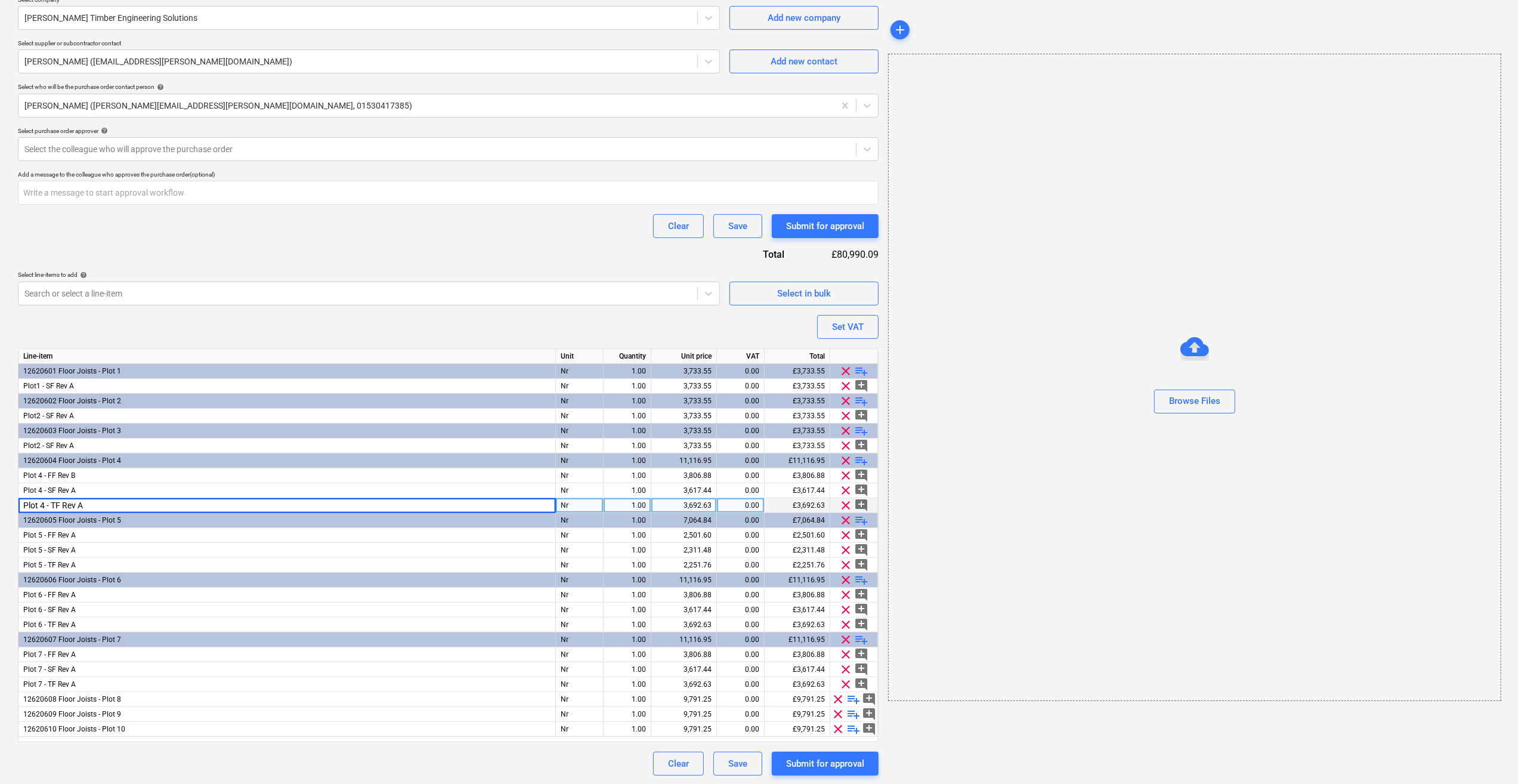
click at [86, 499] on input "Plot 4 - TF Rev A" at bounding box center [287, 505] width 536 height 14
type input "Plot 4 - TF Rev B"
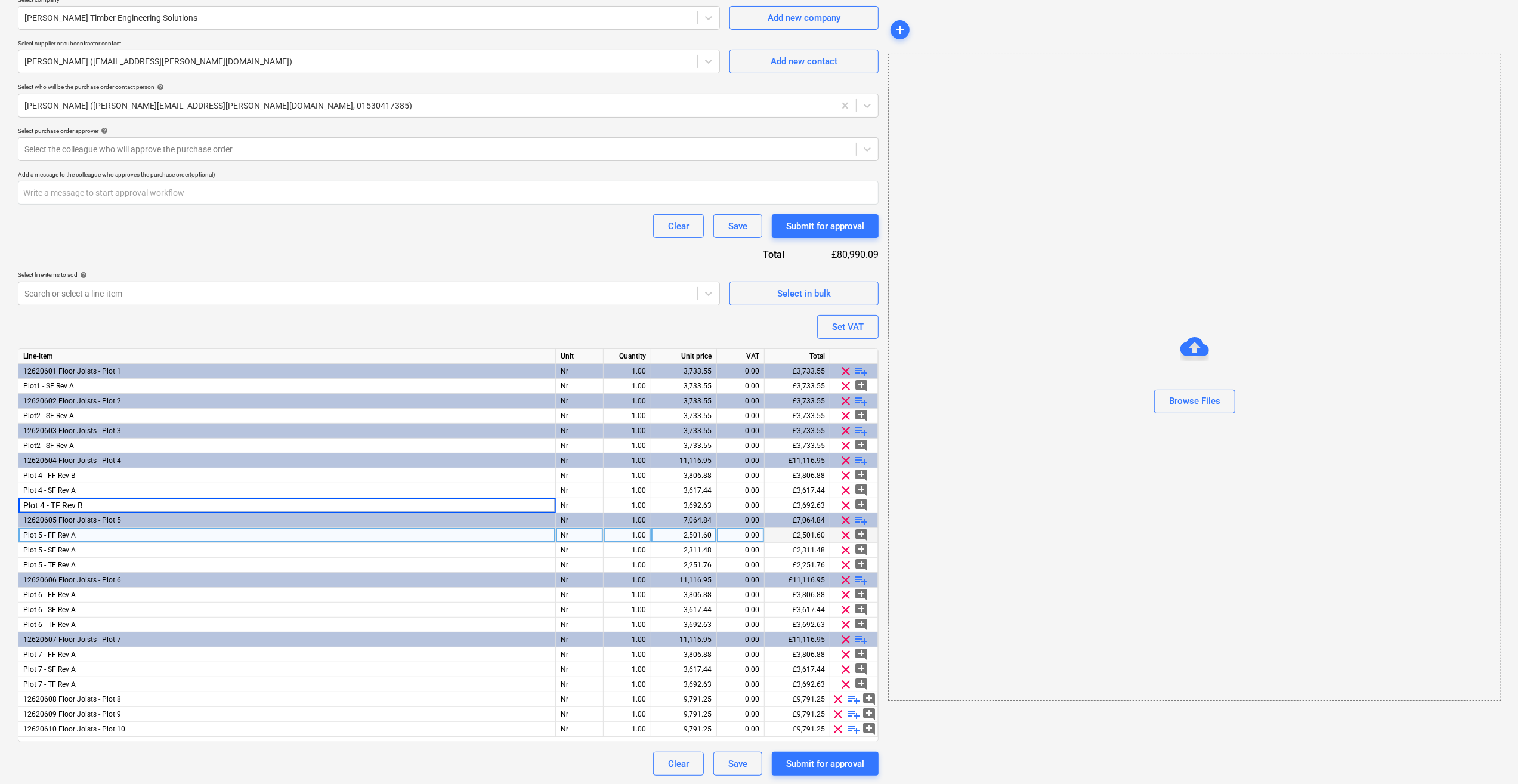
type textarea "x"
click at [87, 530] on div "Plot 5 - FF Rev A" at bounding box center [287, 535] width 537 height 15
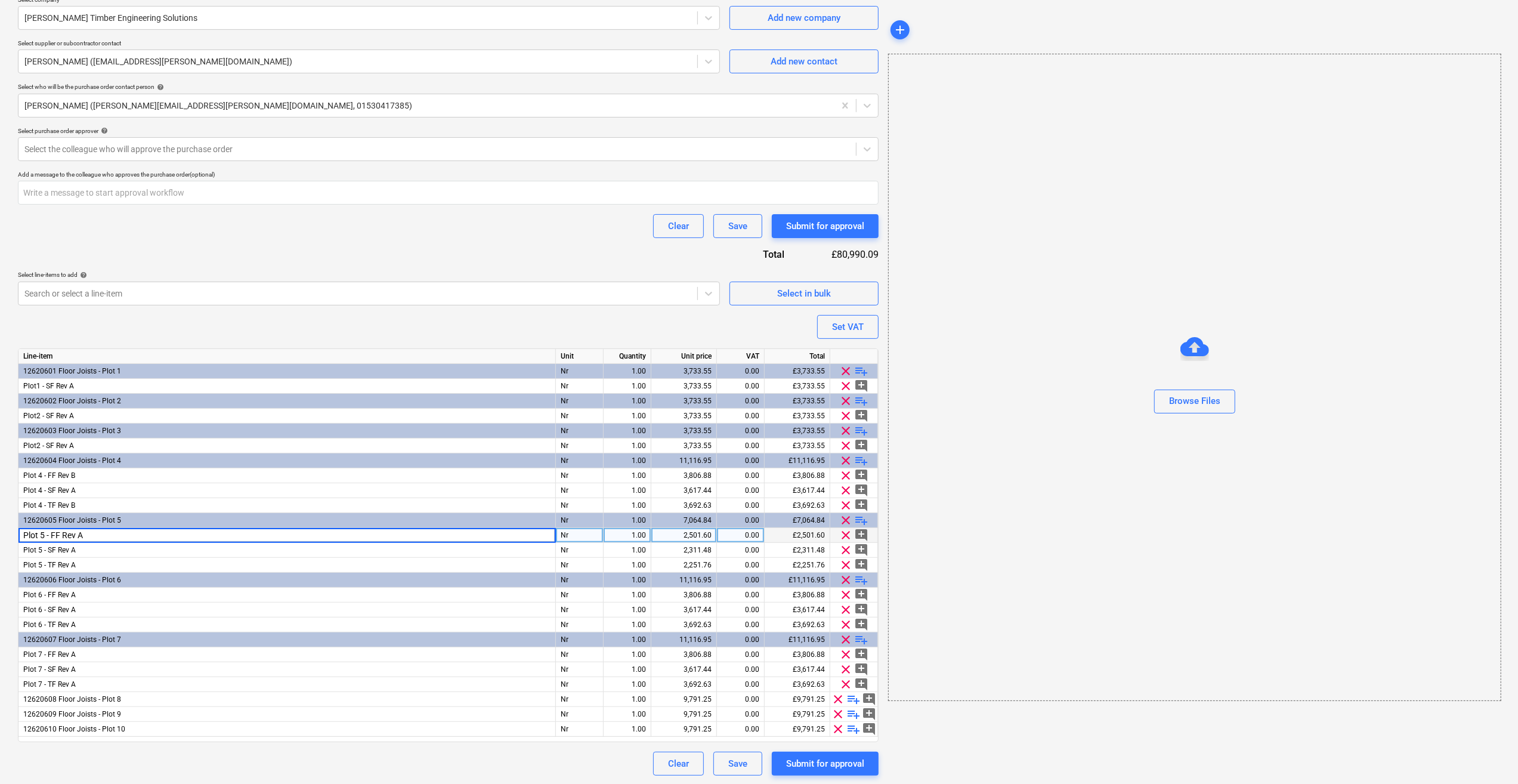
click at [112, 533] on input "Plot 5 - FF Rev A" at bounding box center [287, 535] width 536 height 14
click at [91, 531] on input "Plot 5 - FF Rev A" at bounding box center [287, 535] width 536 height 14
type input "Plot 5 - FF Rev B"
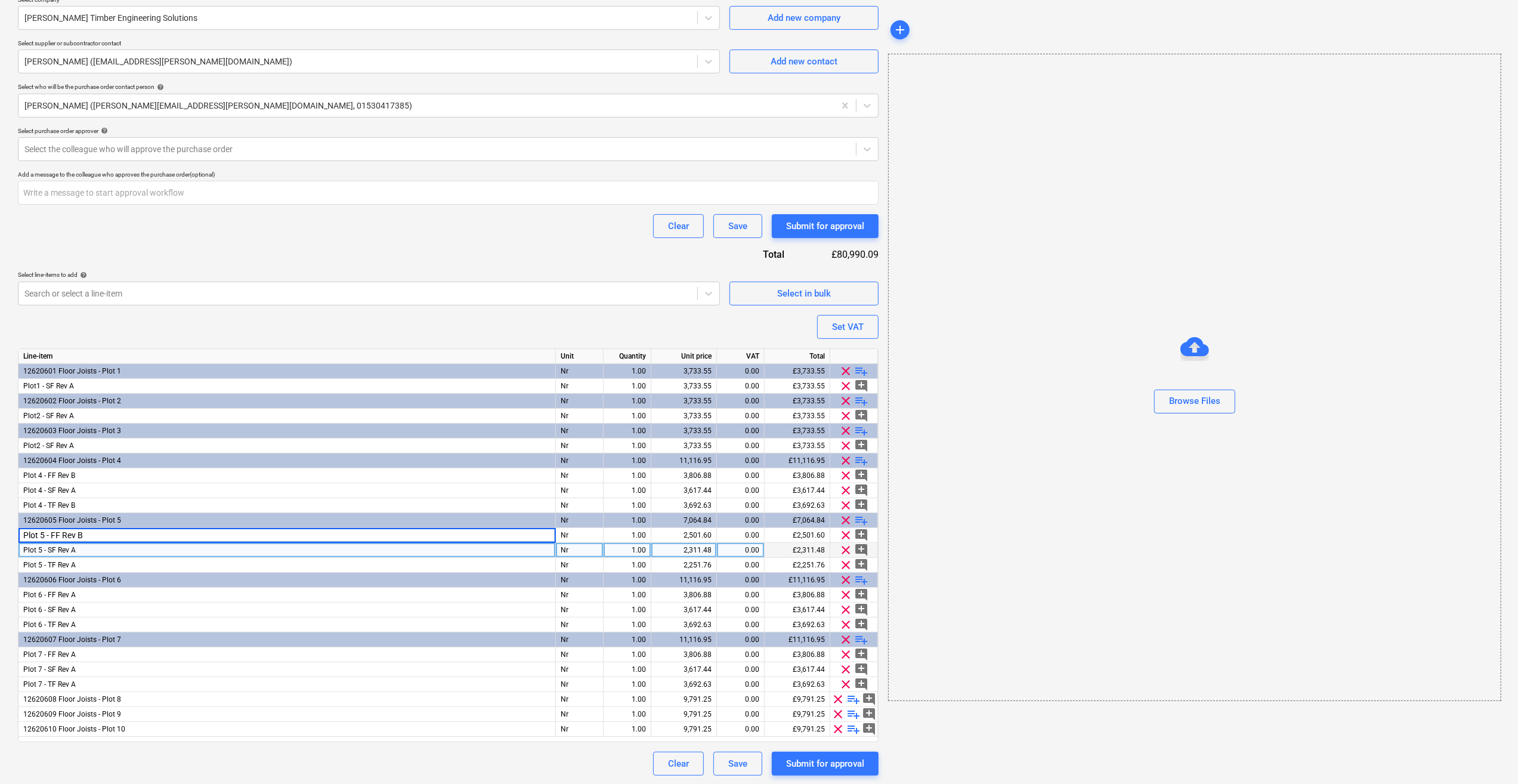
type textarea "x"
click at [83, 550] on div "Plot 5 - SF Rev A" at bounding box center [287, 550] width 537 height 15
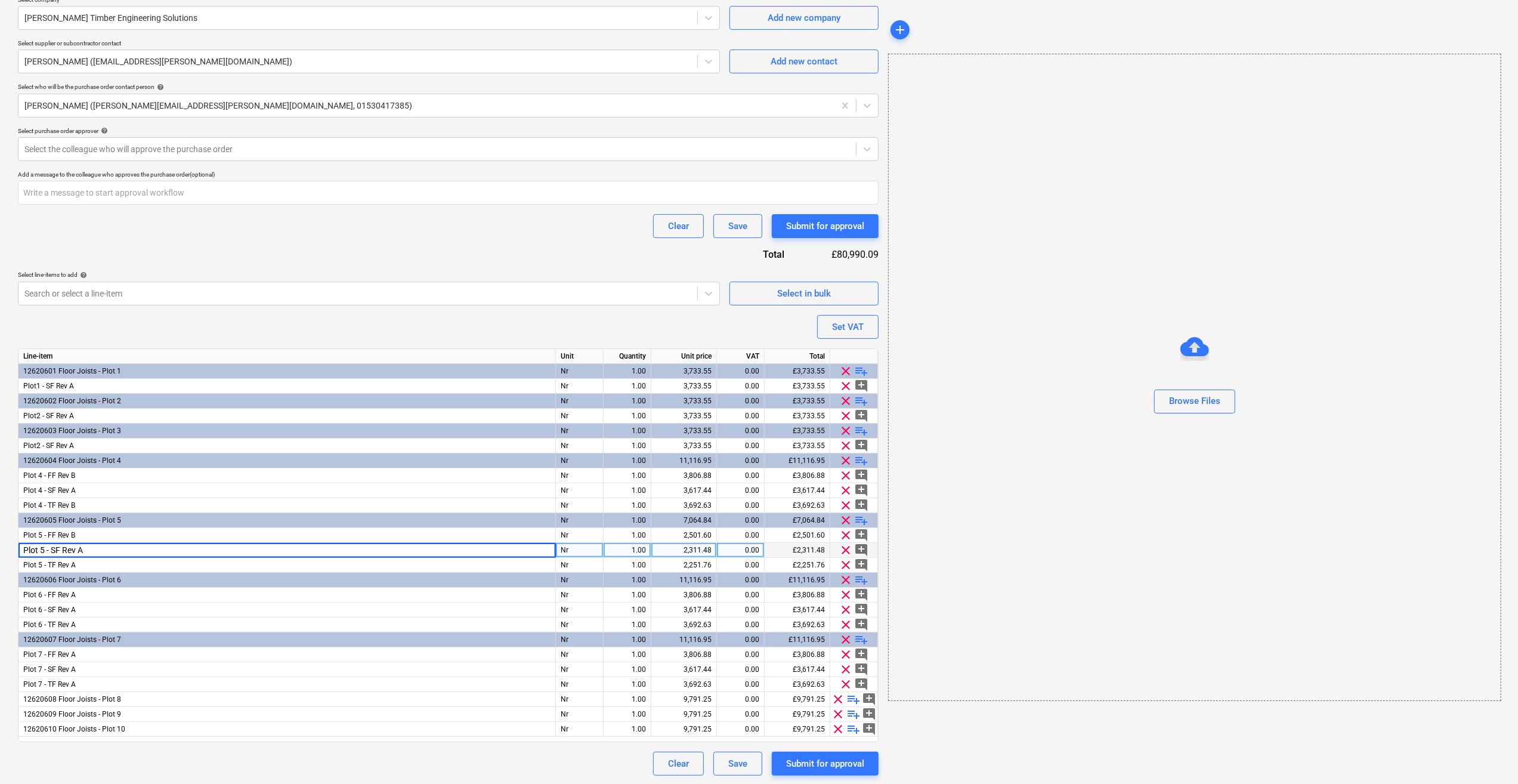
click at [83, 550] on input "Plot 5 - SF Rev A" at bounding box center [287, 550] width 536 height 14
type input "Plot 5 - SF Rev B"
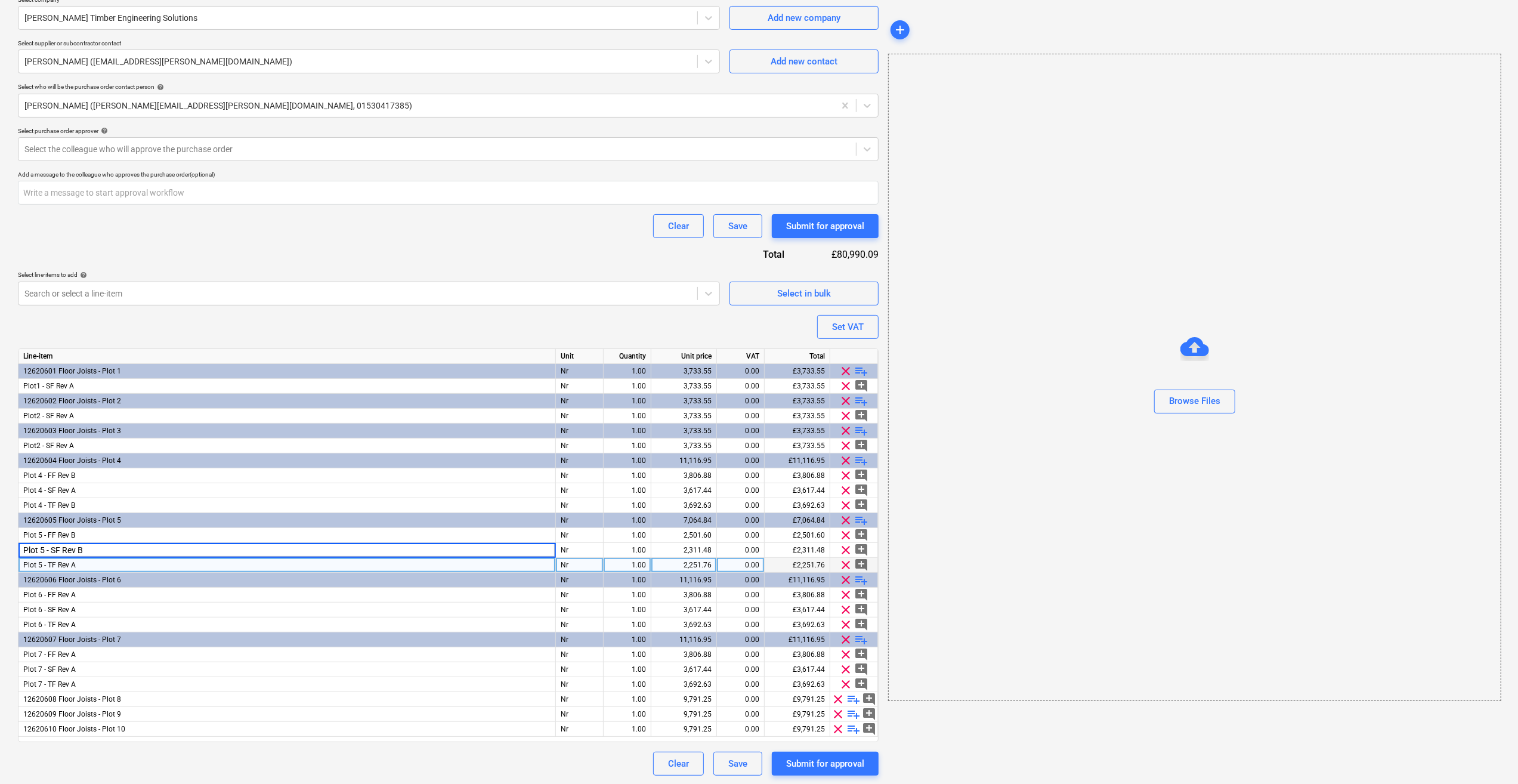
type textarea "x"
click at [86, 562] on div "Plot 5 - TF Rev A" at bounding box center [287, 565] width 537 height 15
click at [86, 562] on input "Plot 5 - TF Rev A" at bounding box center [287, 565] width 536 height 14
type input "Plot 5 - TF Rev B"
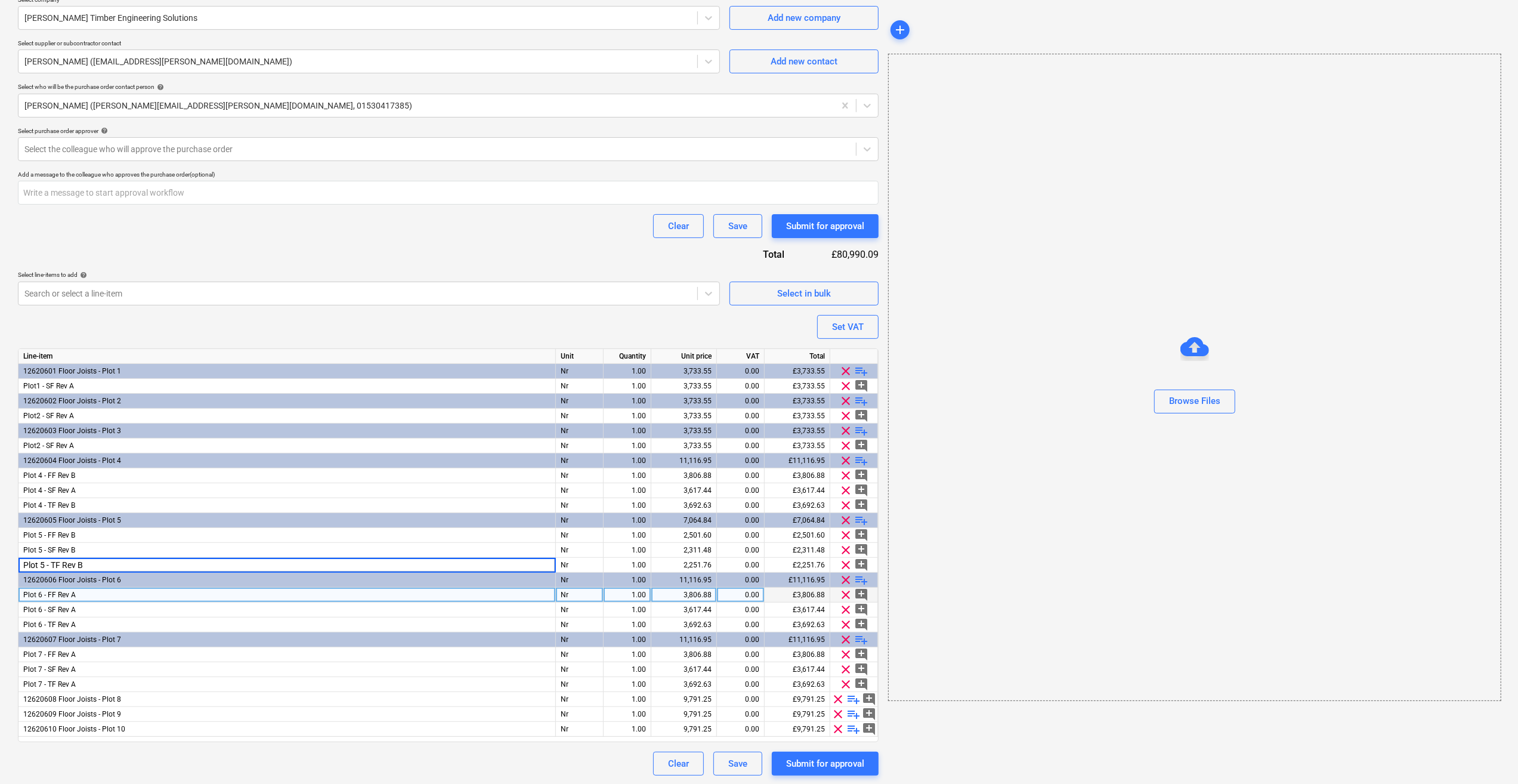
type textarea "x"
click at [89, 590] on div "Plot 6 - FF Rev A" at bounding box center [287, 594] width 537 height 15
click at [89, 590] on input "Plot 6 - FF Rev A" at bounding box center [287, 594] width 536 height 14
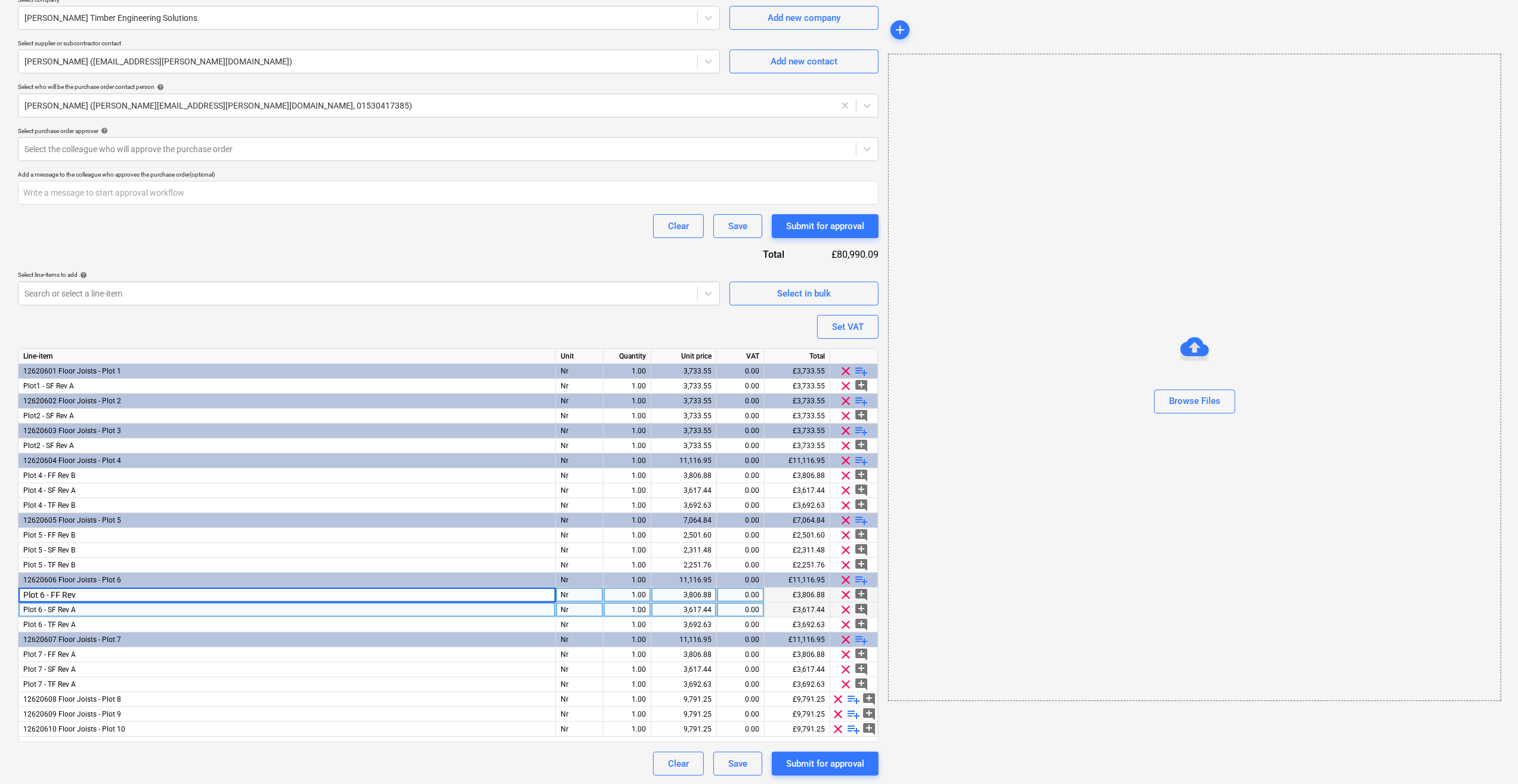
type input "Plot 6 - FF Rev B"
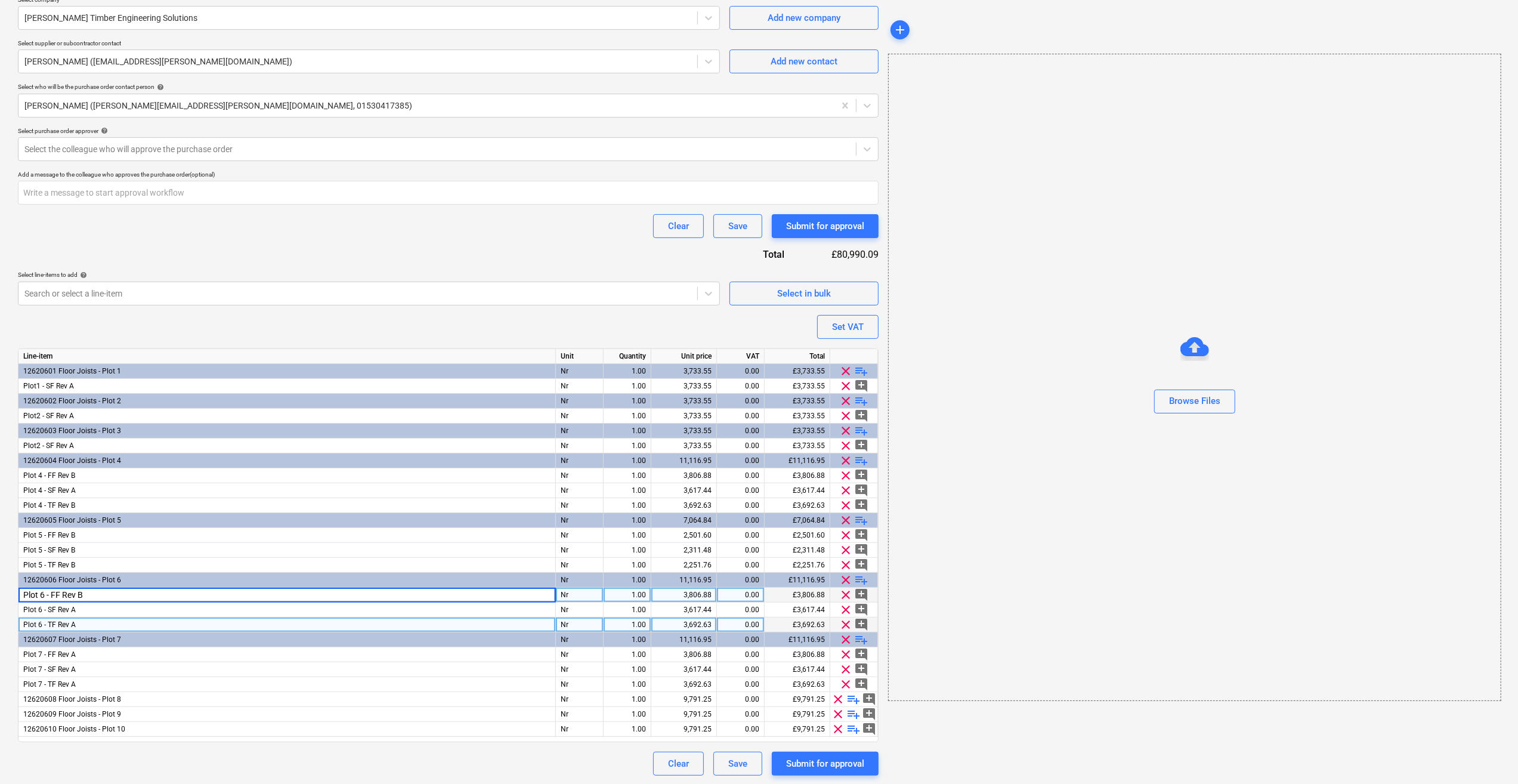
type textarea "x"
click at [87, 624] on div "Plot 6 - TF Rev A" at bounding box center [287, 625] width 537 height 15
click at [87, 624] on input "Plot 6 - TF Rev A" at bounding box center [287, 625] width 536 height 14
type input "Plot 6 - TF Rev B"
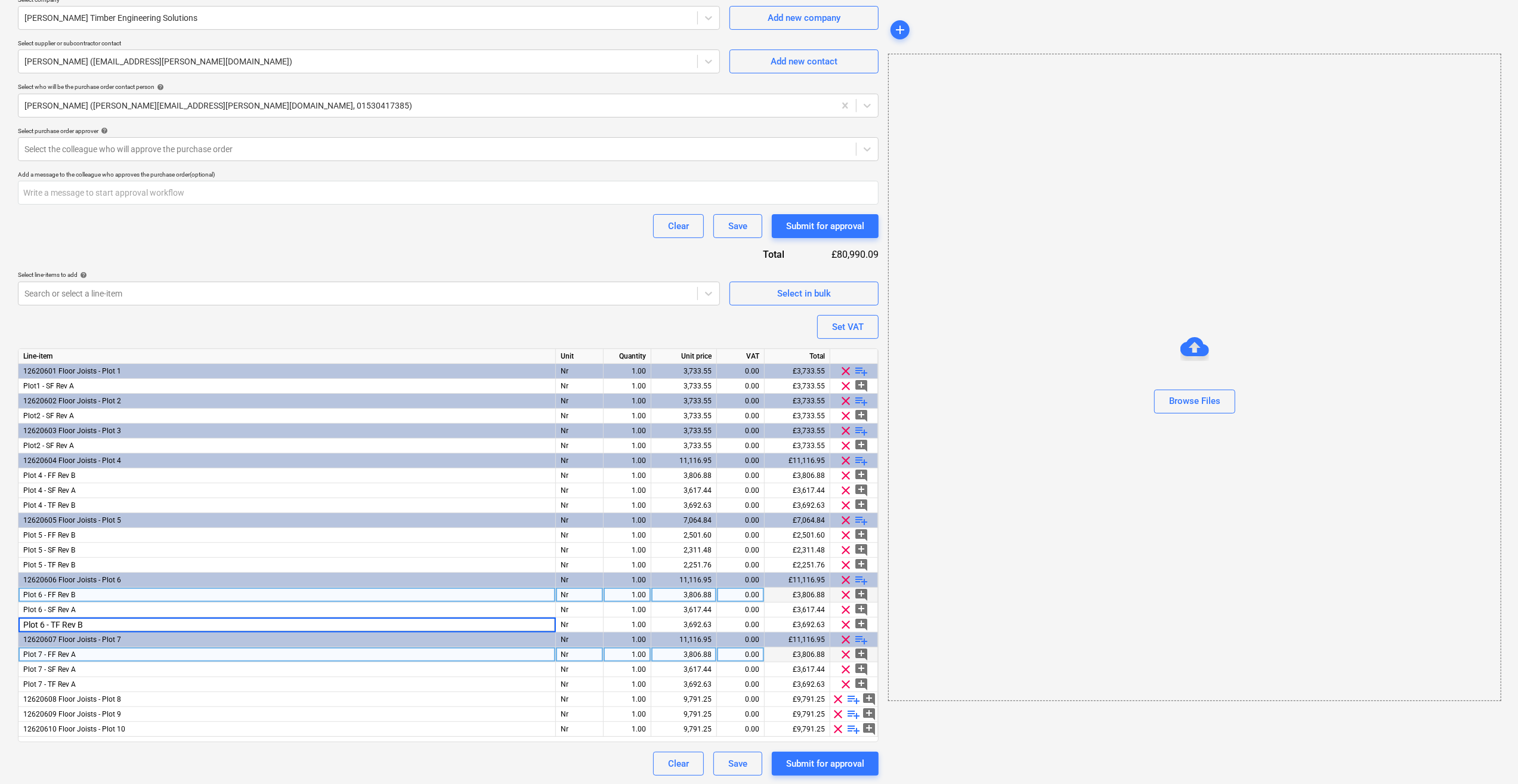
type textarea "x"
click at [91, 655] on div "Plot 7 - FF Rev A" at bounding box center [287, 654] width 537 height 15
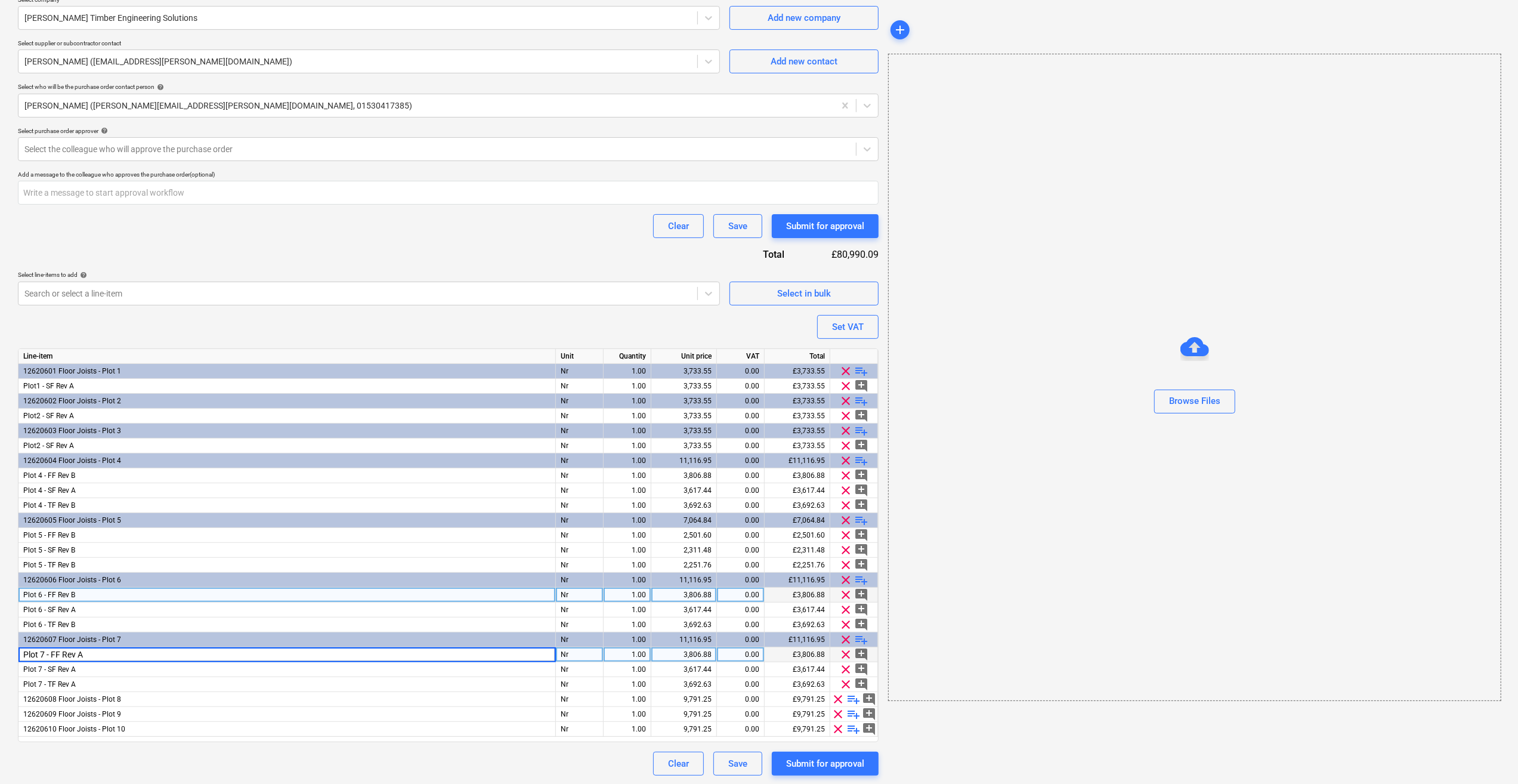
click at [91, 655] on input "Plot 7 - FF Rev A" at bounding box center [287, 654] width 536 height 14
type input "Plot 7 - FF Rev B"
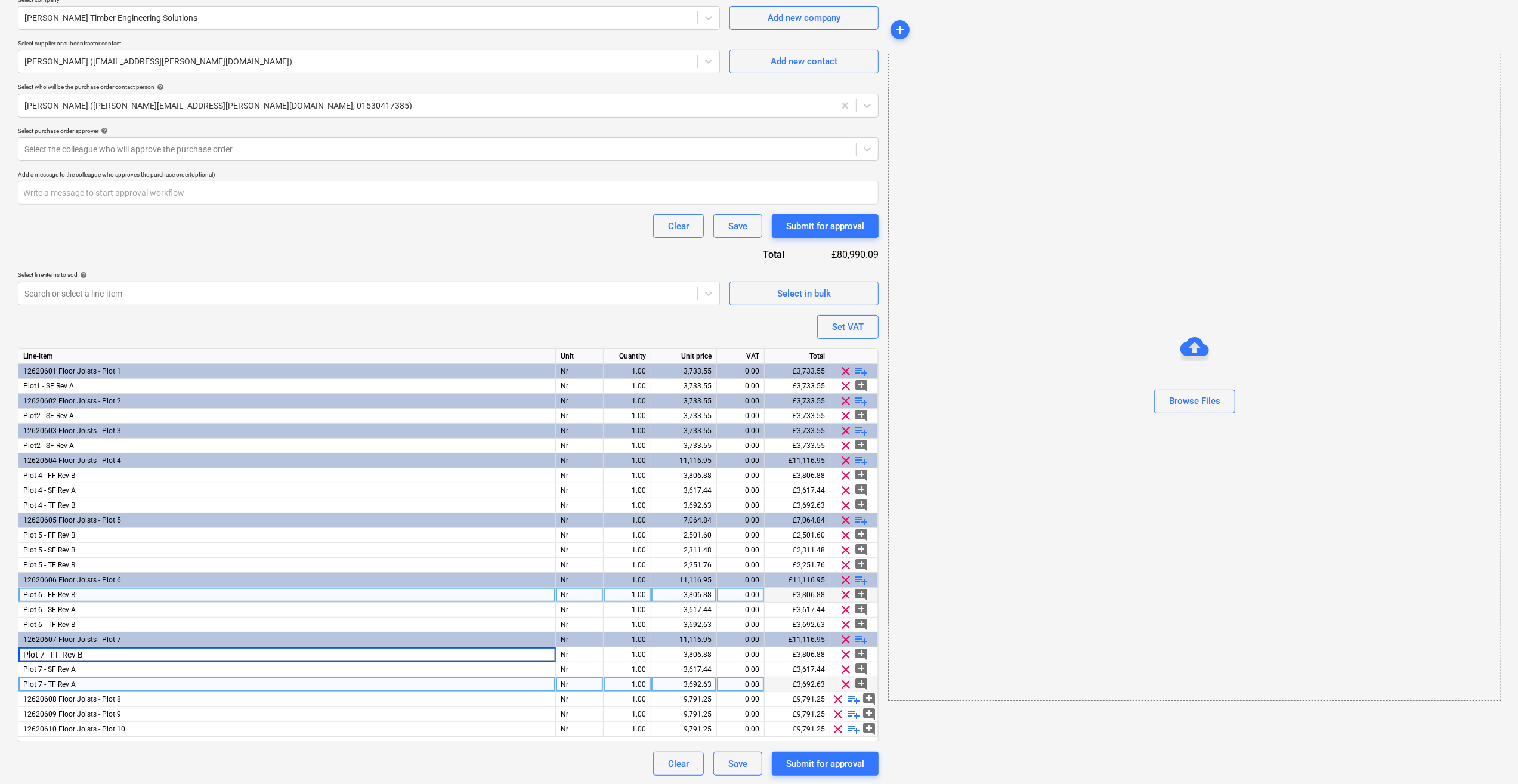
type textarea "x"
click at [87, 681] on div "Plot 7 - TF Rev A" at bounding box center [287, 684] width 537 height 15
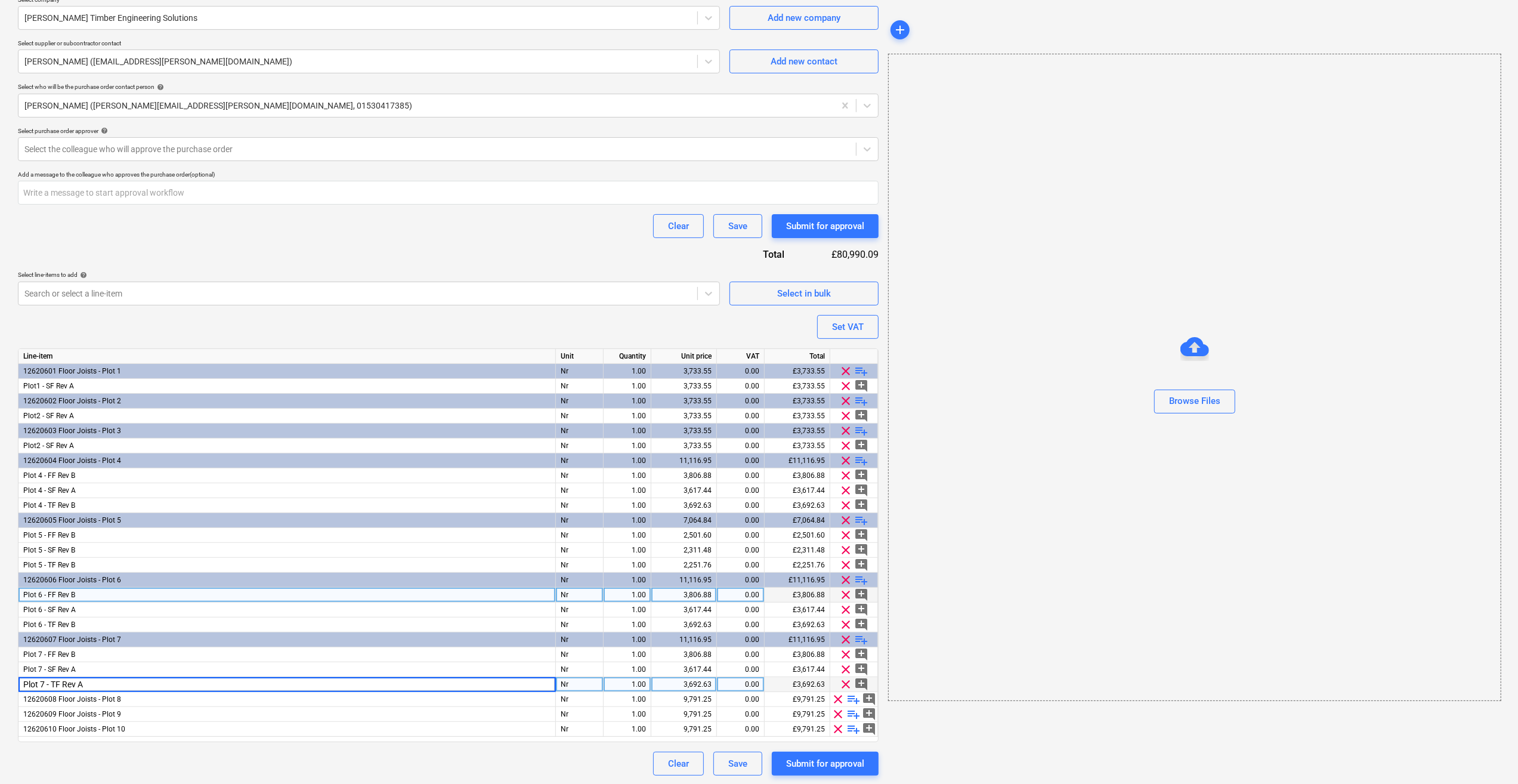
click at [87, 681] on input "Plot 7 - TF Rev A" at bounding box center [287, 684] width 536 height 14
type input "Plot 7 - TF Rev B"
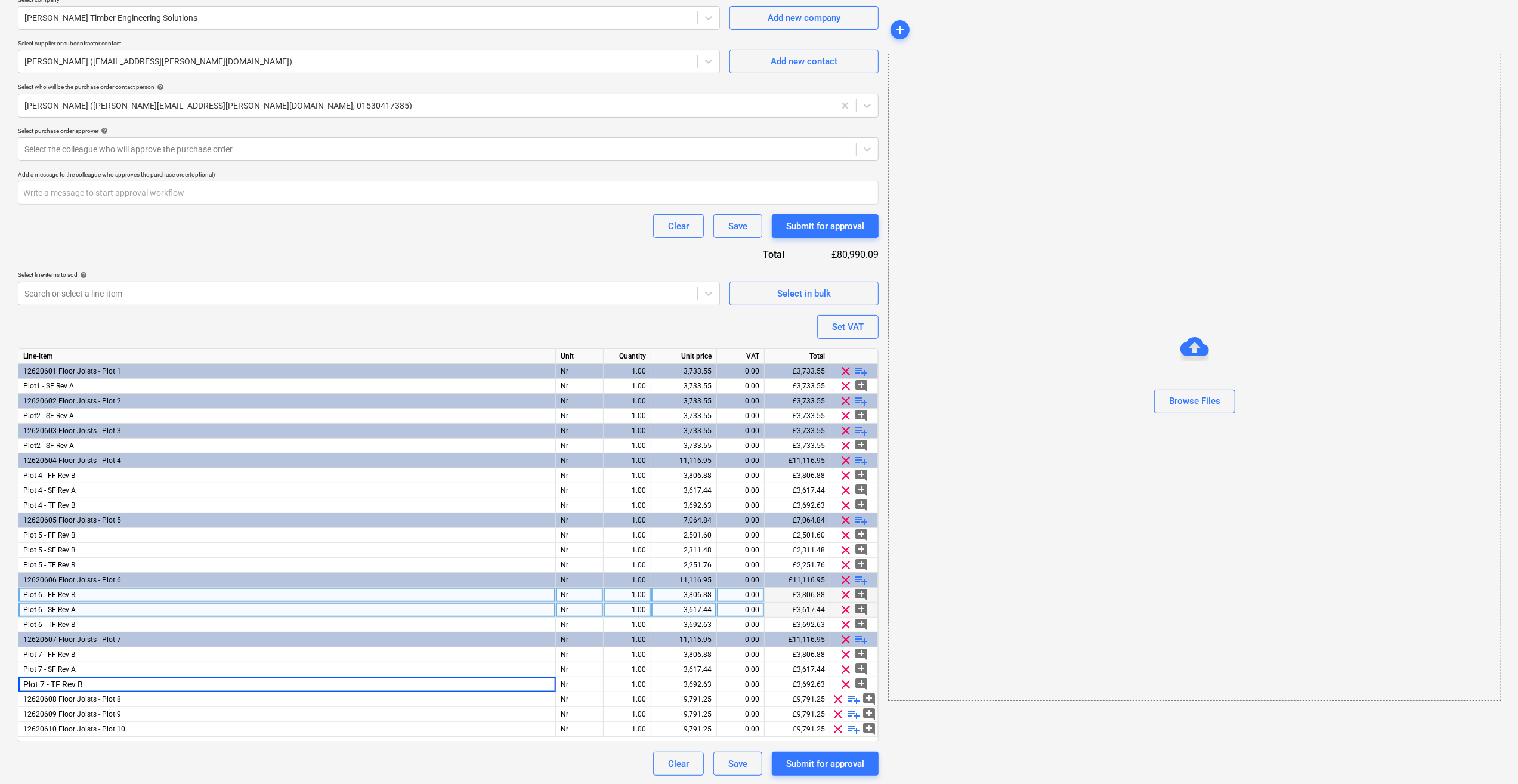
click at [290, 613] on div "Plot 6 - SF Rev A" at bounding box center [287, 610] width 537 height 15
click at [857, 700] on span "playlist_add" at bounding box center [854, 699] width 14 height 14
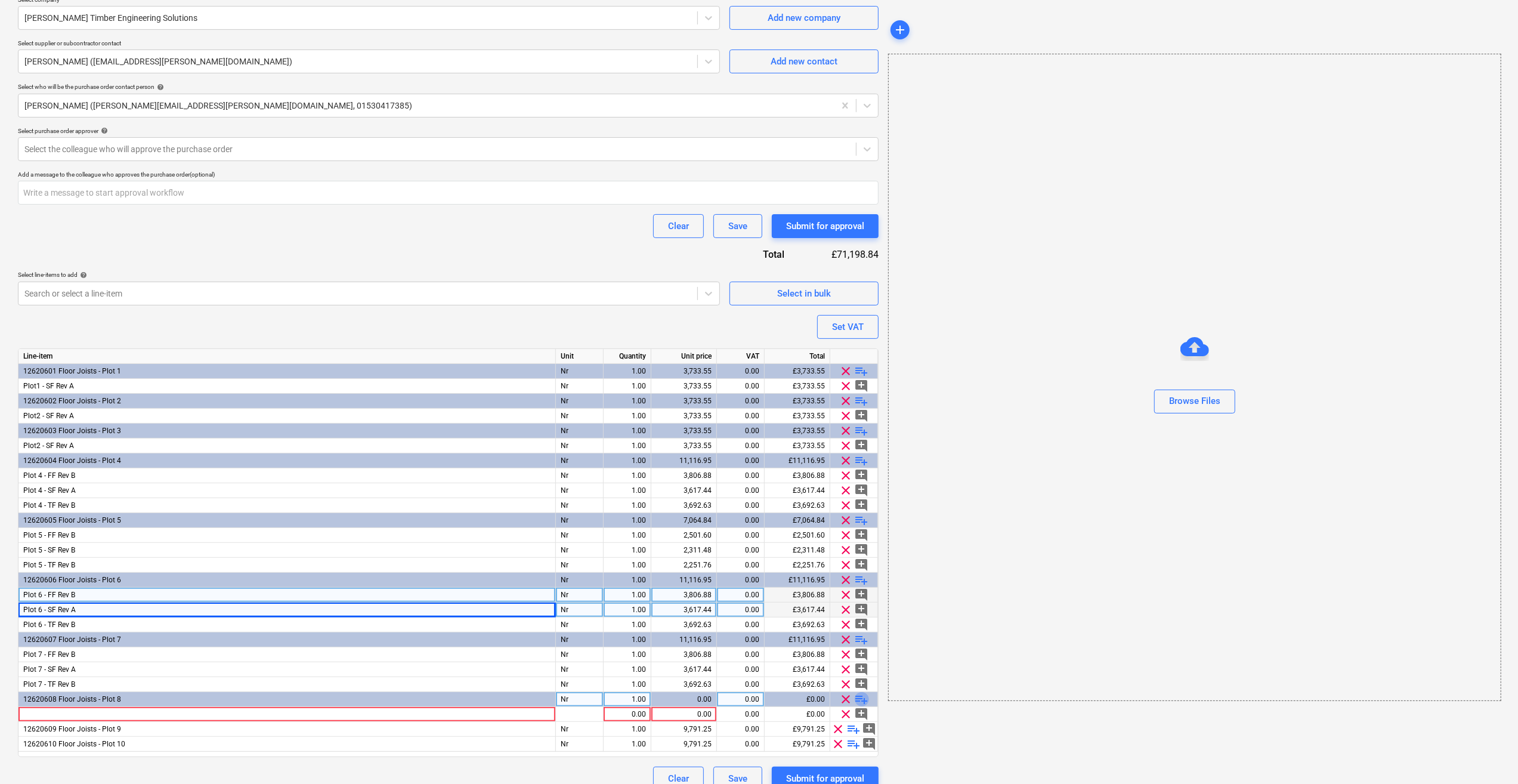
click at [864, 699] on span "playlist_add" at bounding box center [862, 699] width 14 height 14
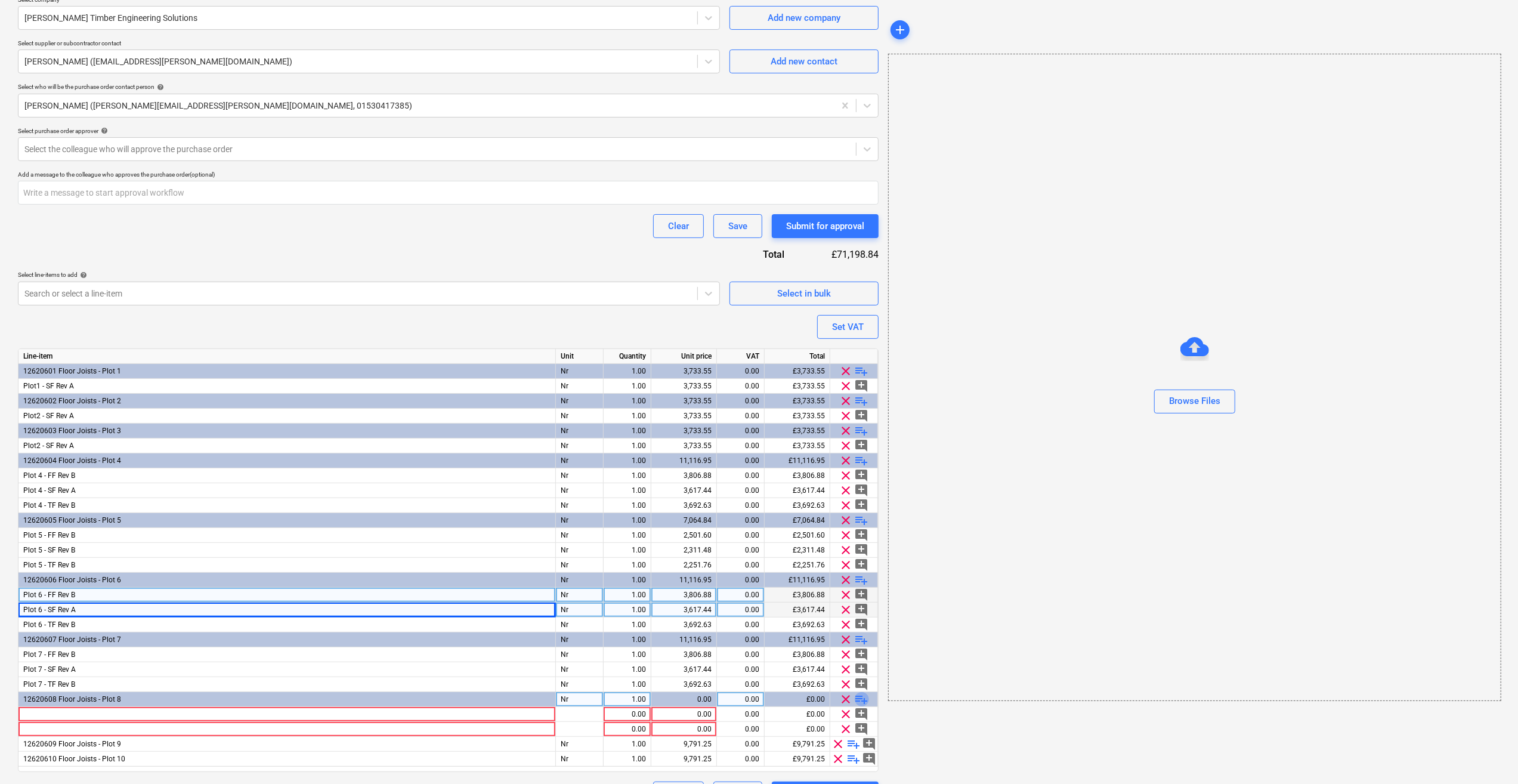
click at [864, 699] on span "playlist_add" at bounding box center [862, 699] width 14 height 14
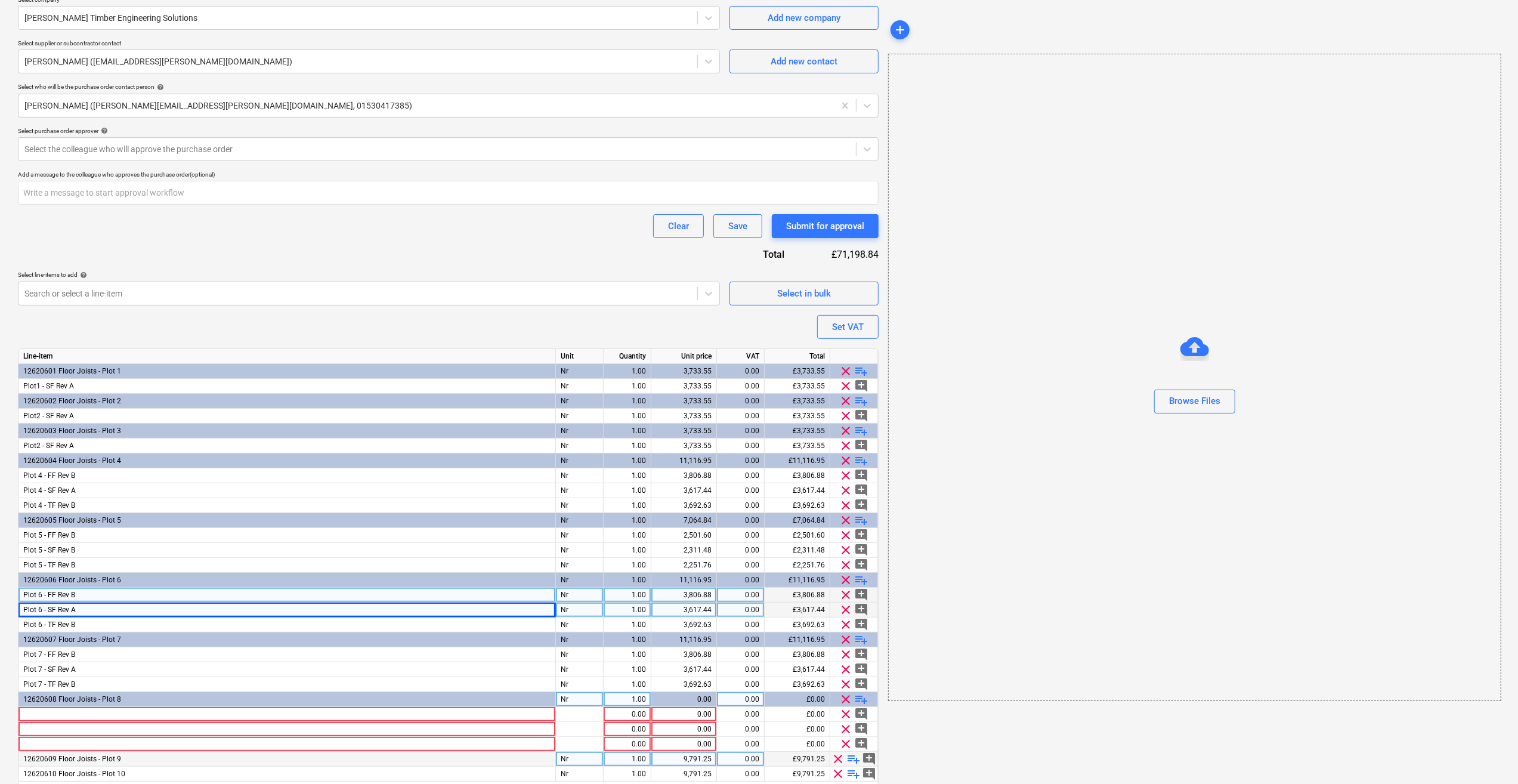
click at [856, 757] on span "playlist_add" at bounding box center [854, 759] width 14 height 14
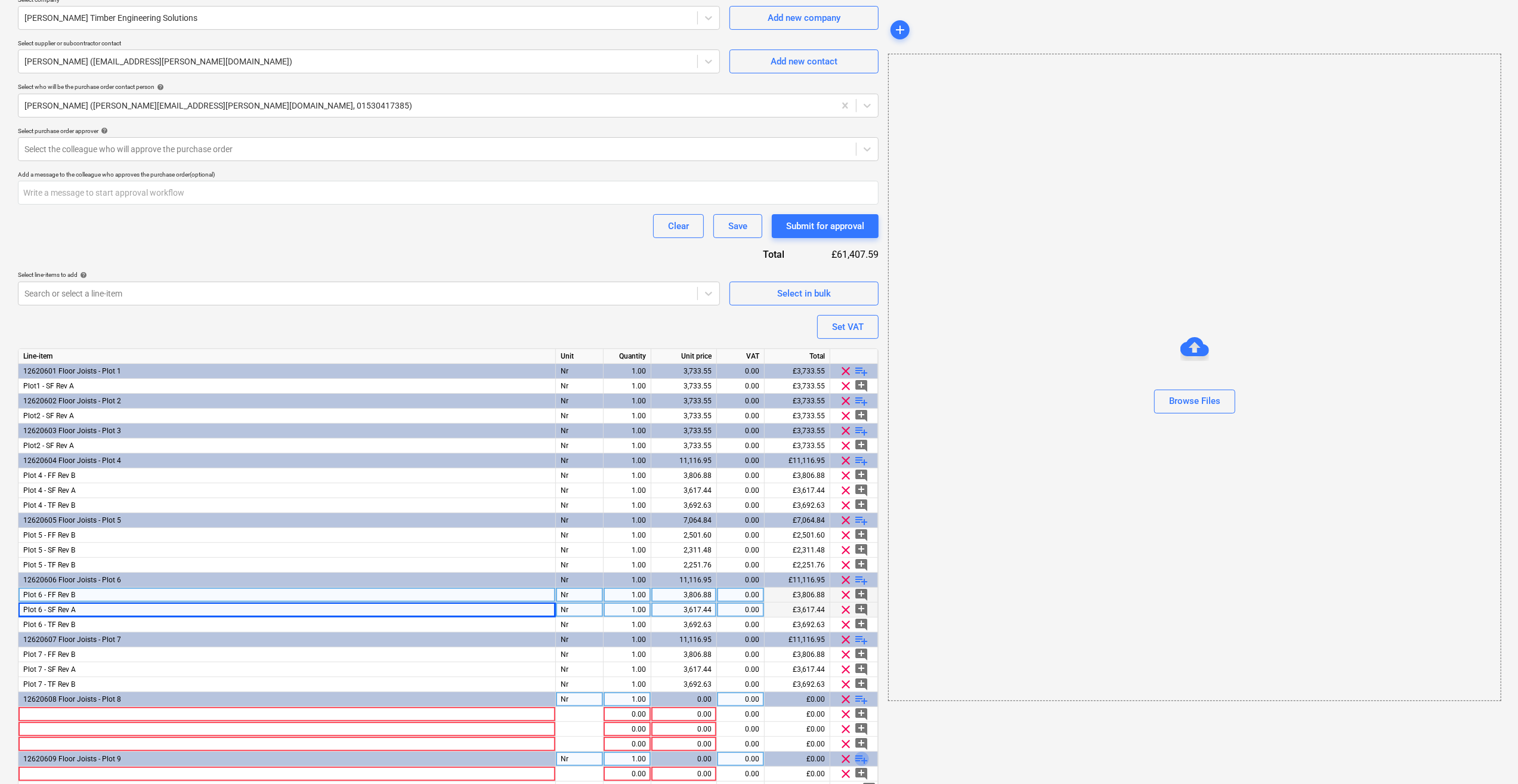
click at [856, 757] on span "playlist_add" at bounding box center [862, 759] width 14 height 14
click at [864, 761] on span "playlist_add" at bounding box center [862, 759] width 14 height 14
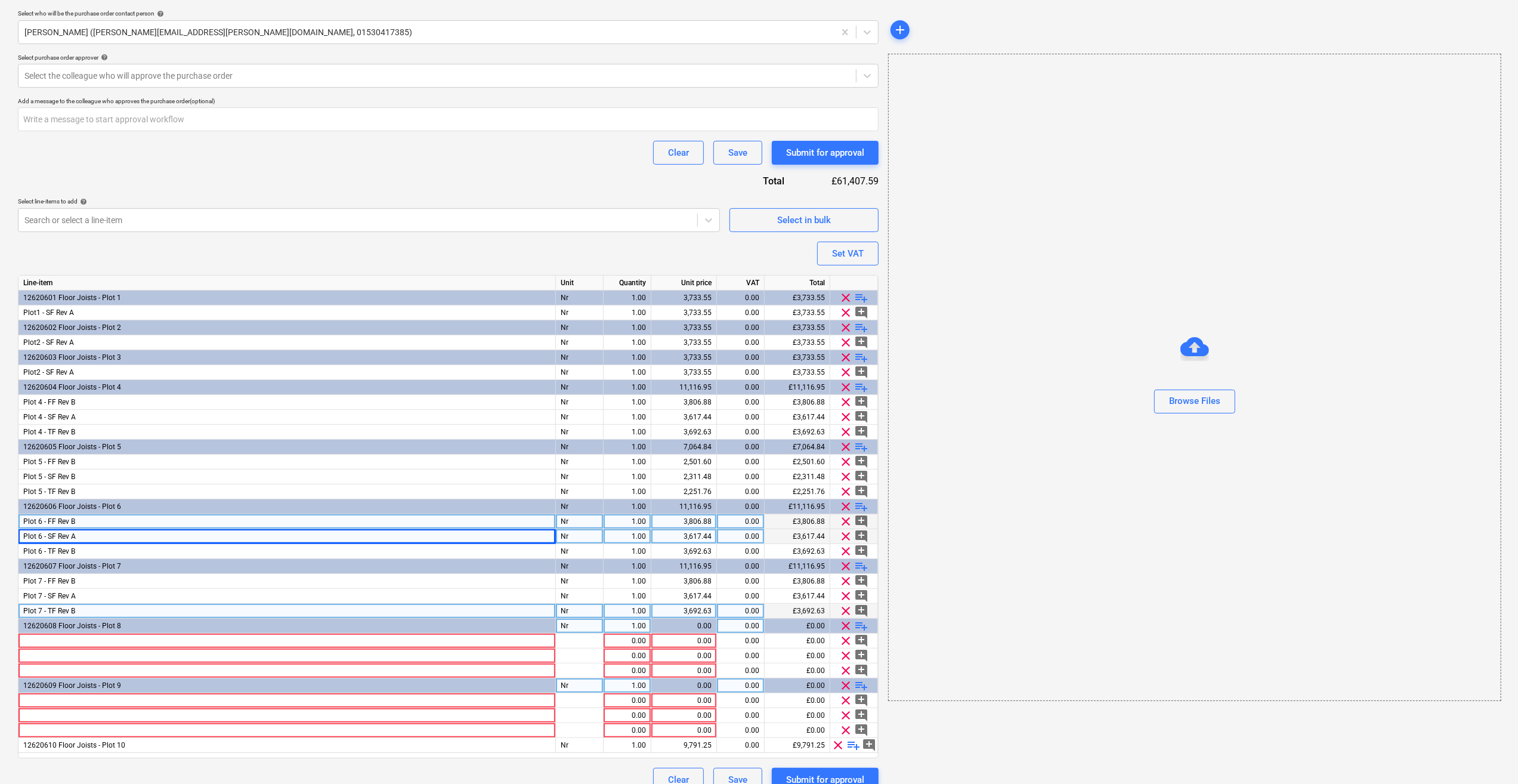
scroll to position [360, 0]
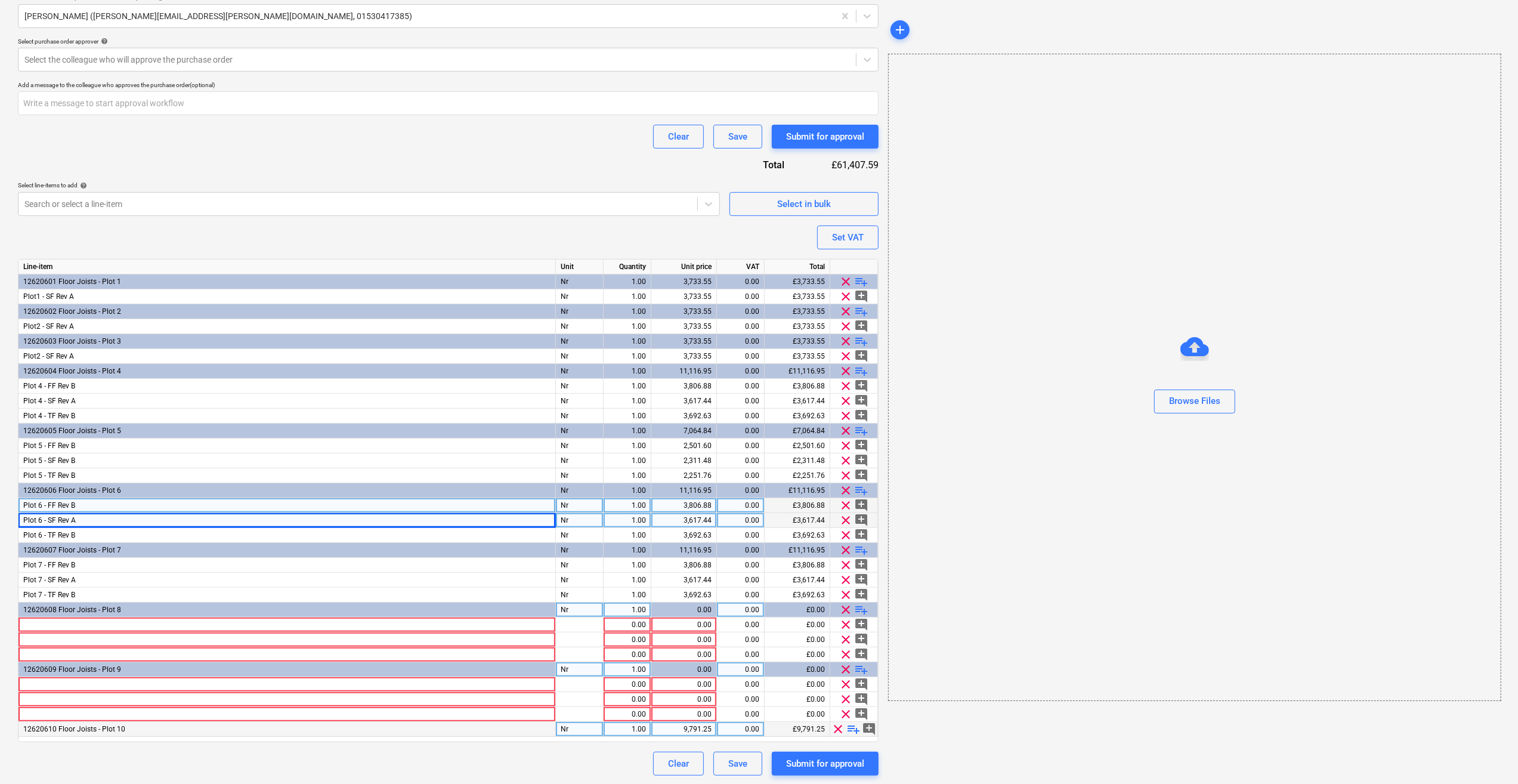
click at [857, 732] on span "playlist_add" at bounding box center [854, 729] width 14 height 14
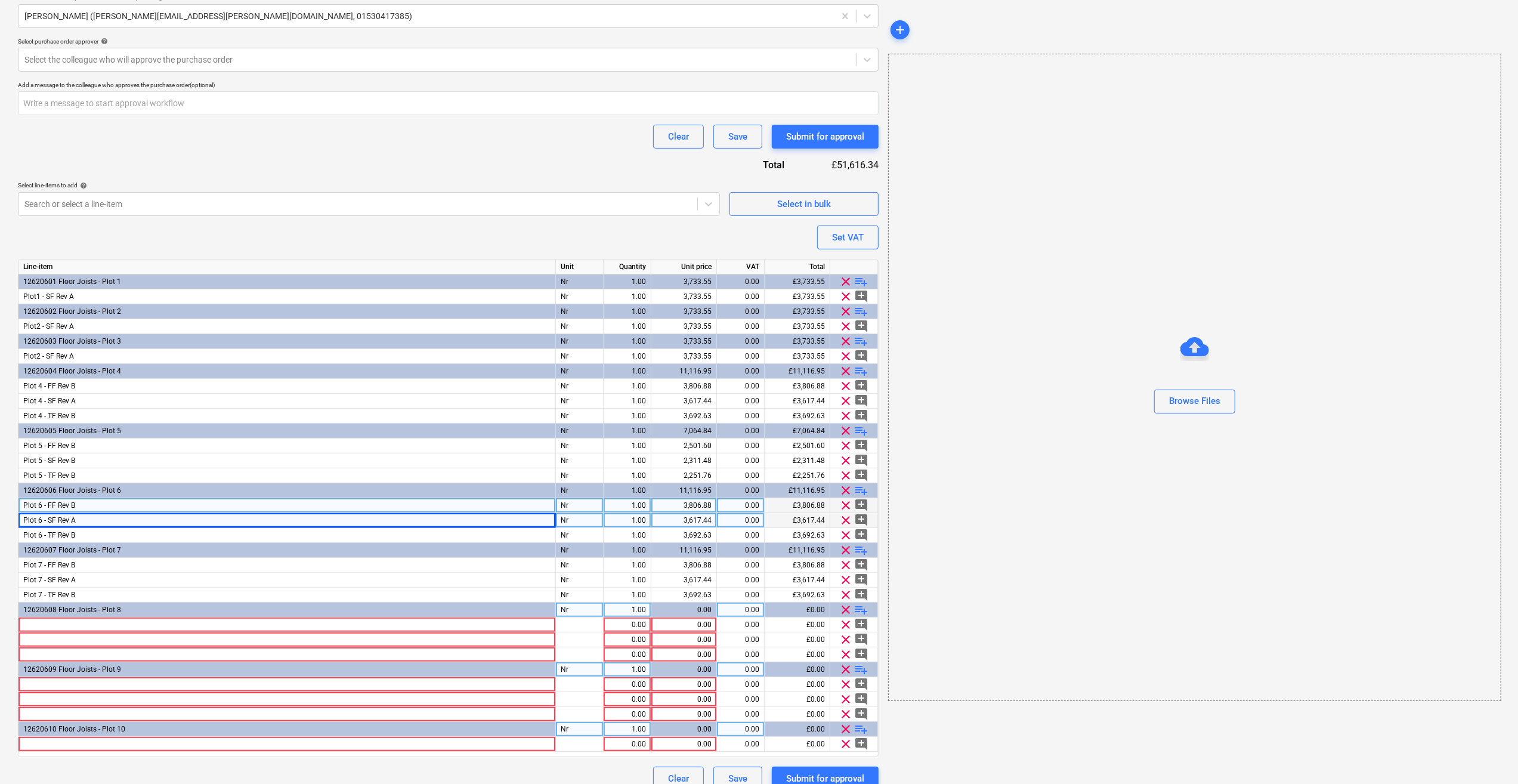
click at [857, 732] on span "playlist_add" at bounding box center [862, 729] width 14 height 14
type textarea "x"
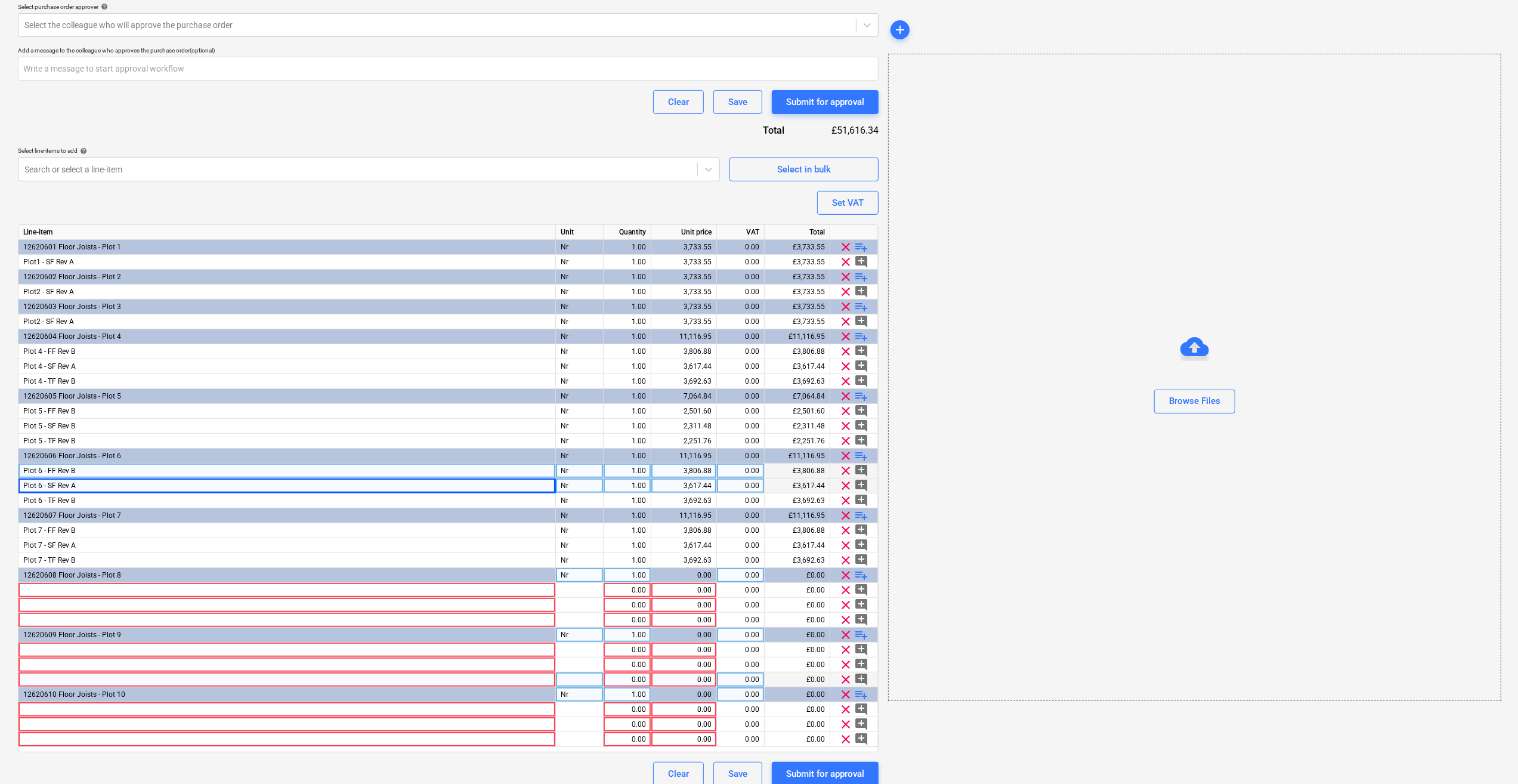
scroll to position [405, 0]
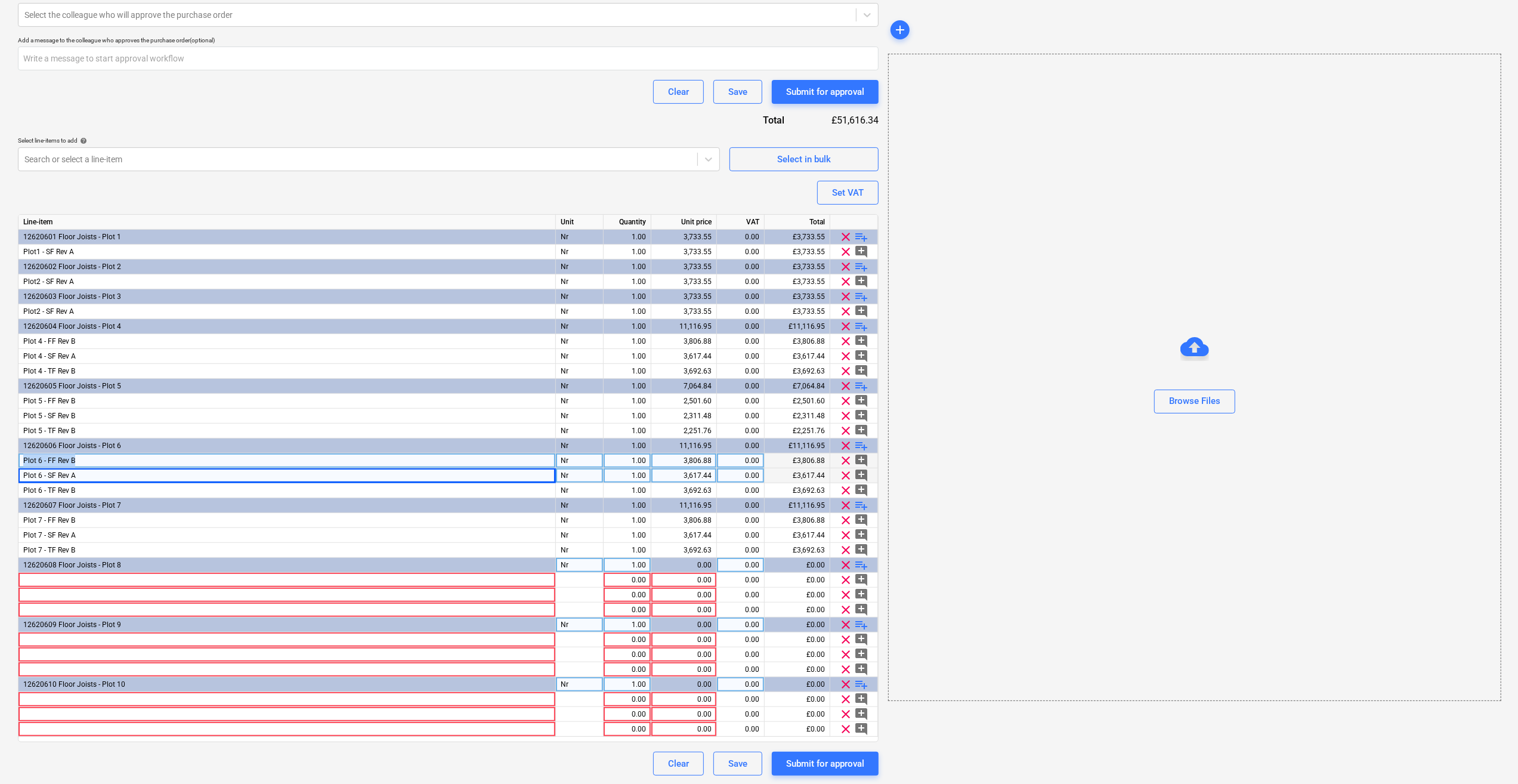
drag, startPoint x: 24, startPoint y: 461, endPoint x: 79, endPoint y: 461, distance: 55.0
click at [79, 461] on div "Plot 6 - FF Rev B" at bounding box center [287, 460] width 537 height 15
click at [27, 576] on div at bounding box center [287, 579] width 537 height 15
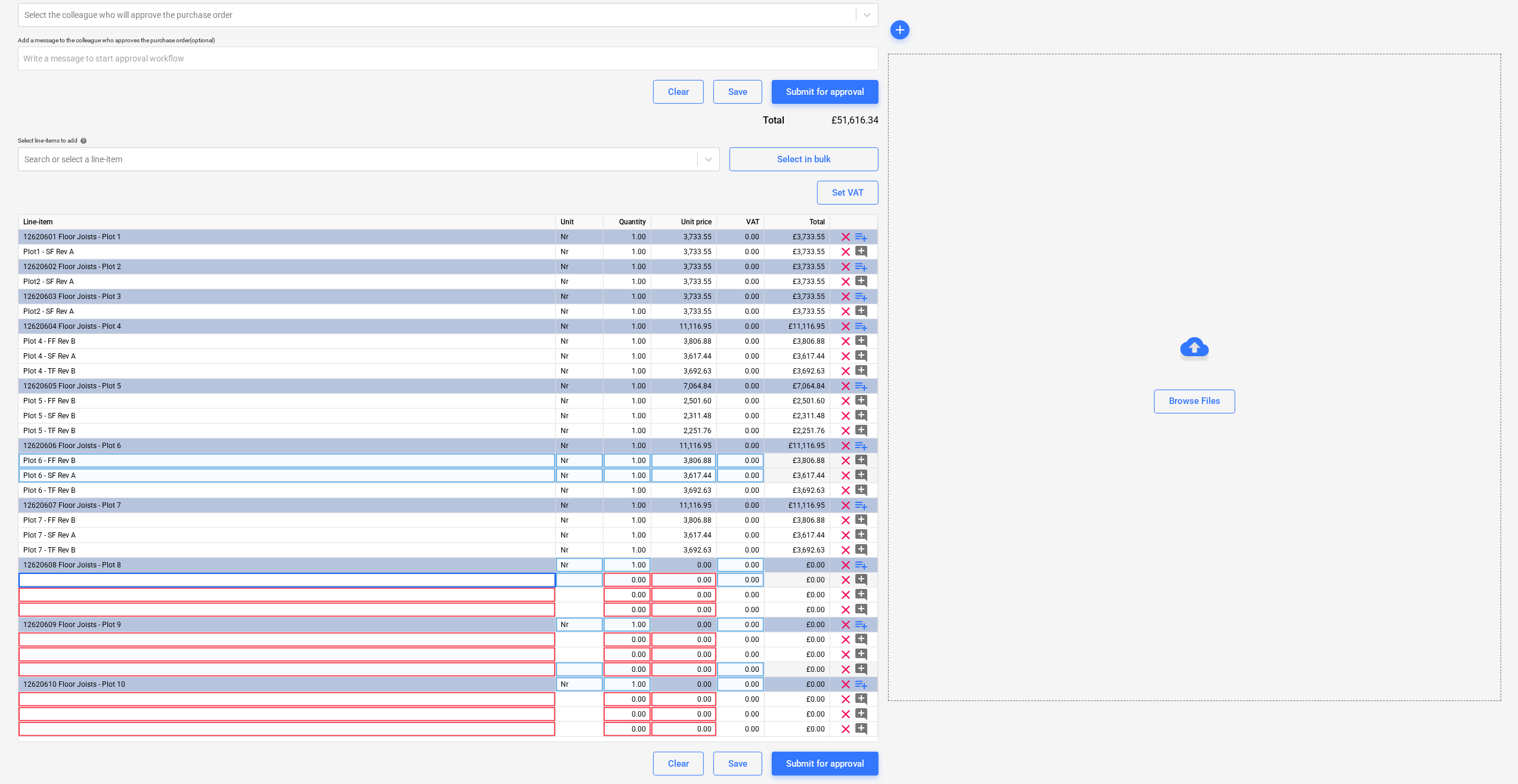
type input "Plot 6 - FF Rev B"
click at [41, 590] on div at bounding box center [287, 594] width 537 height 15
type textarea "x"
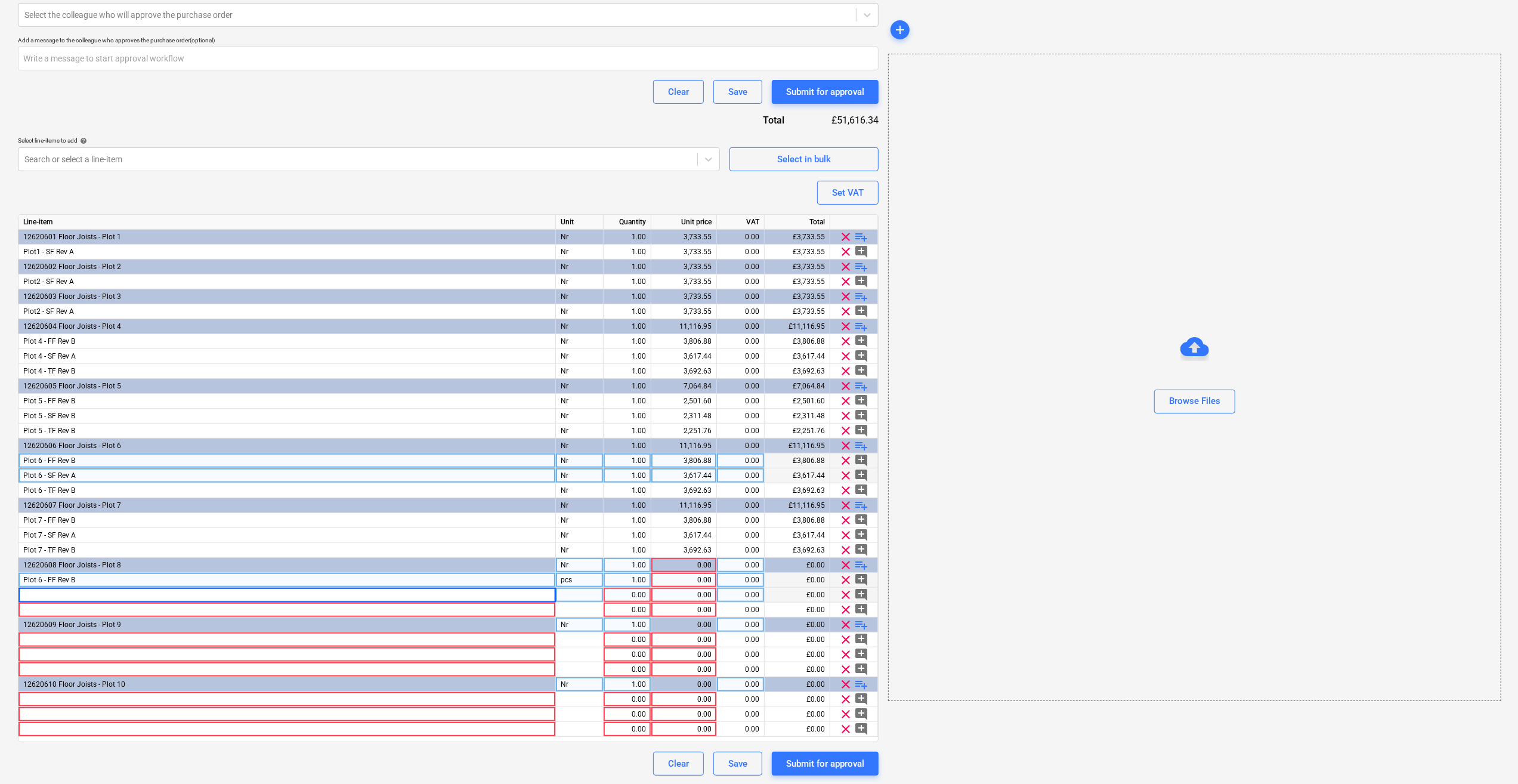
type input "Plot 6 - FF Rev B"
click at [34, 604] on div at bounding box center [287, 610] width 537 height 15
type textarea "x"
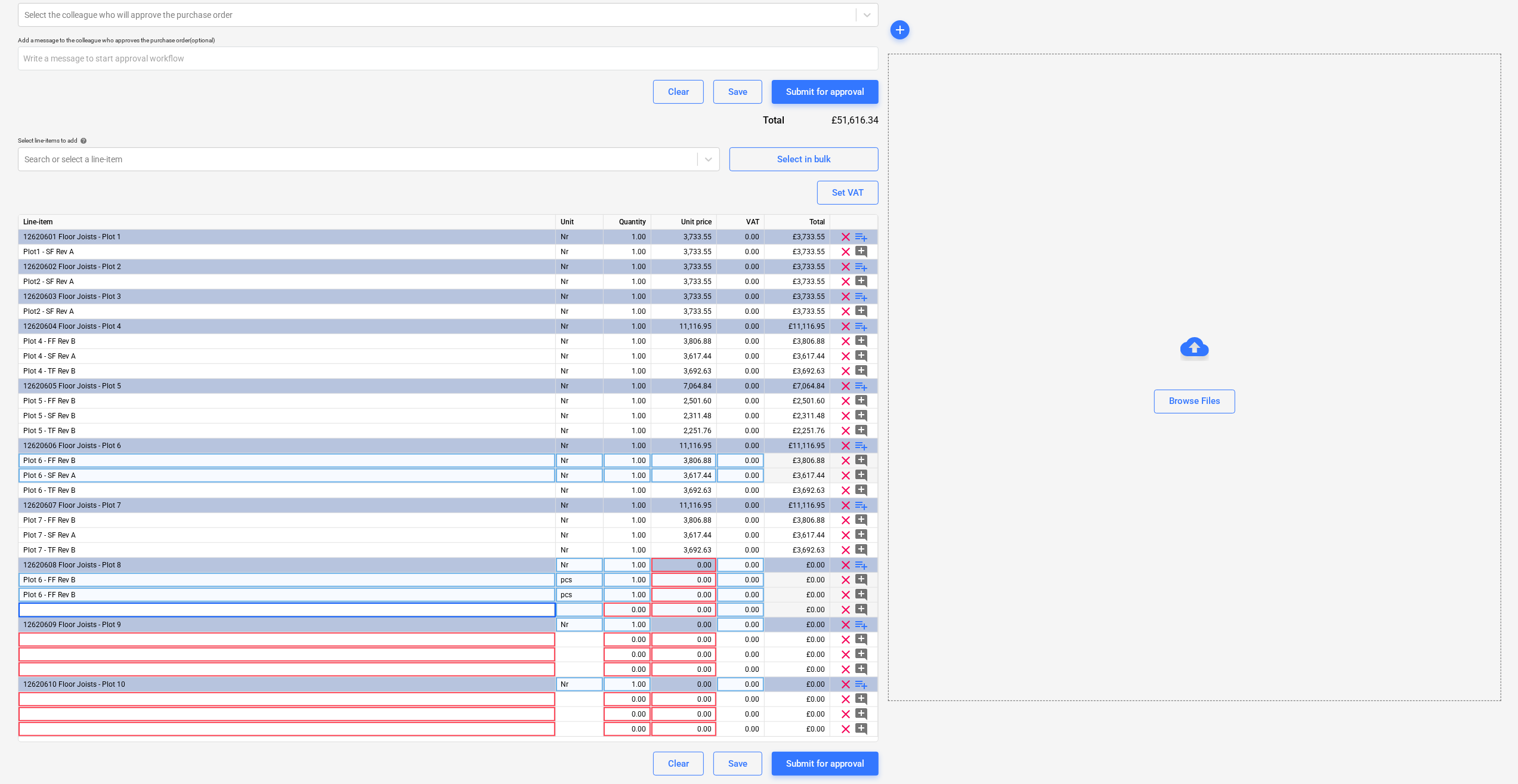
type input "Plot 6 - FF Rev B"
click at [24, 638] on div at bounding box center [287, 639] width 537 height 15
type textarea "x"
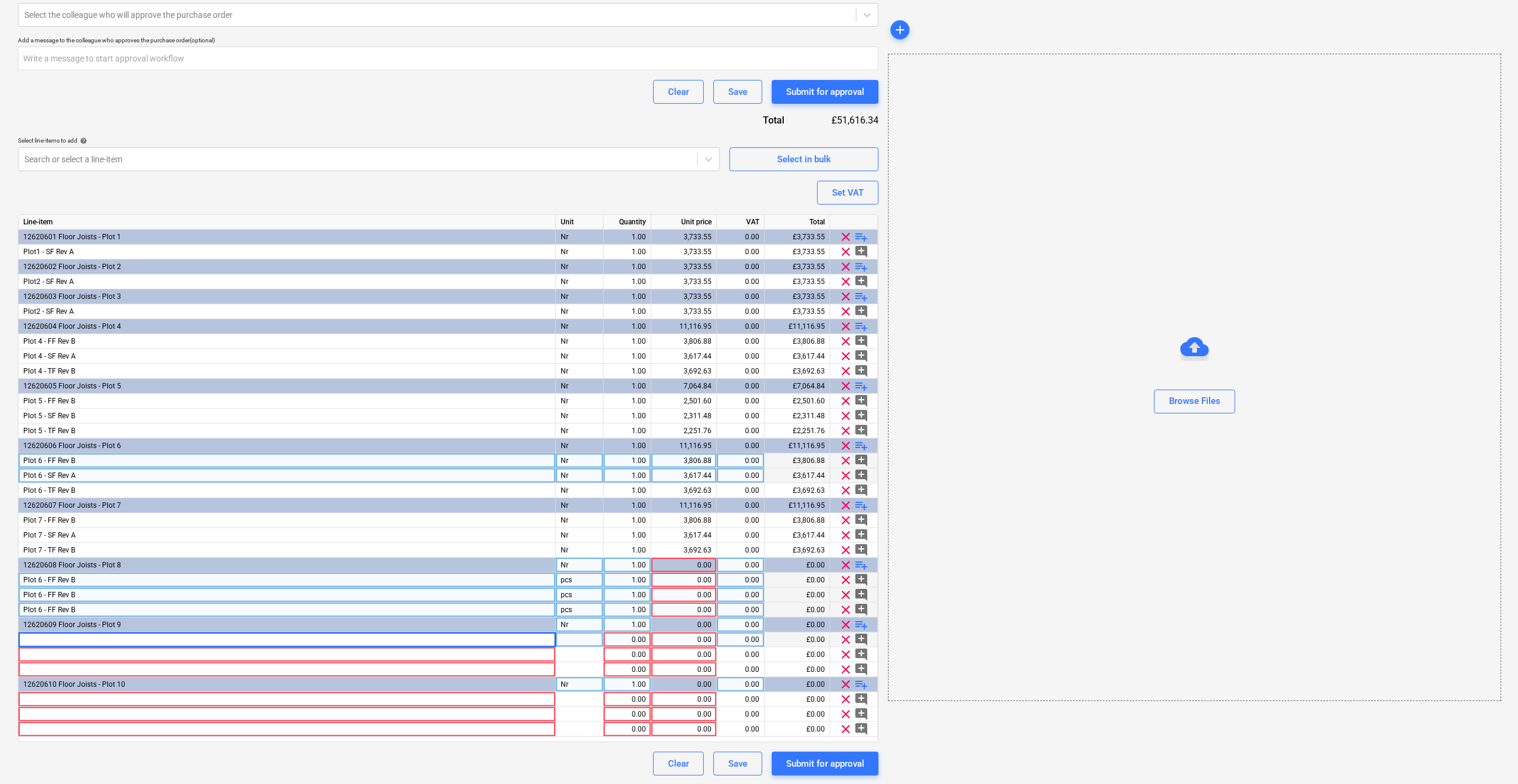
type input "Plot 6 - FF Rev B"
type textarea "x"
click at [35, 655] on div at bounding box center [287, 654] width 537 height 15
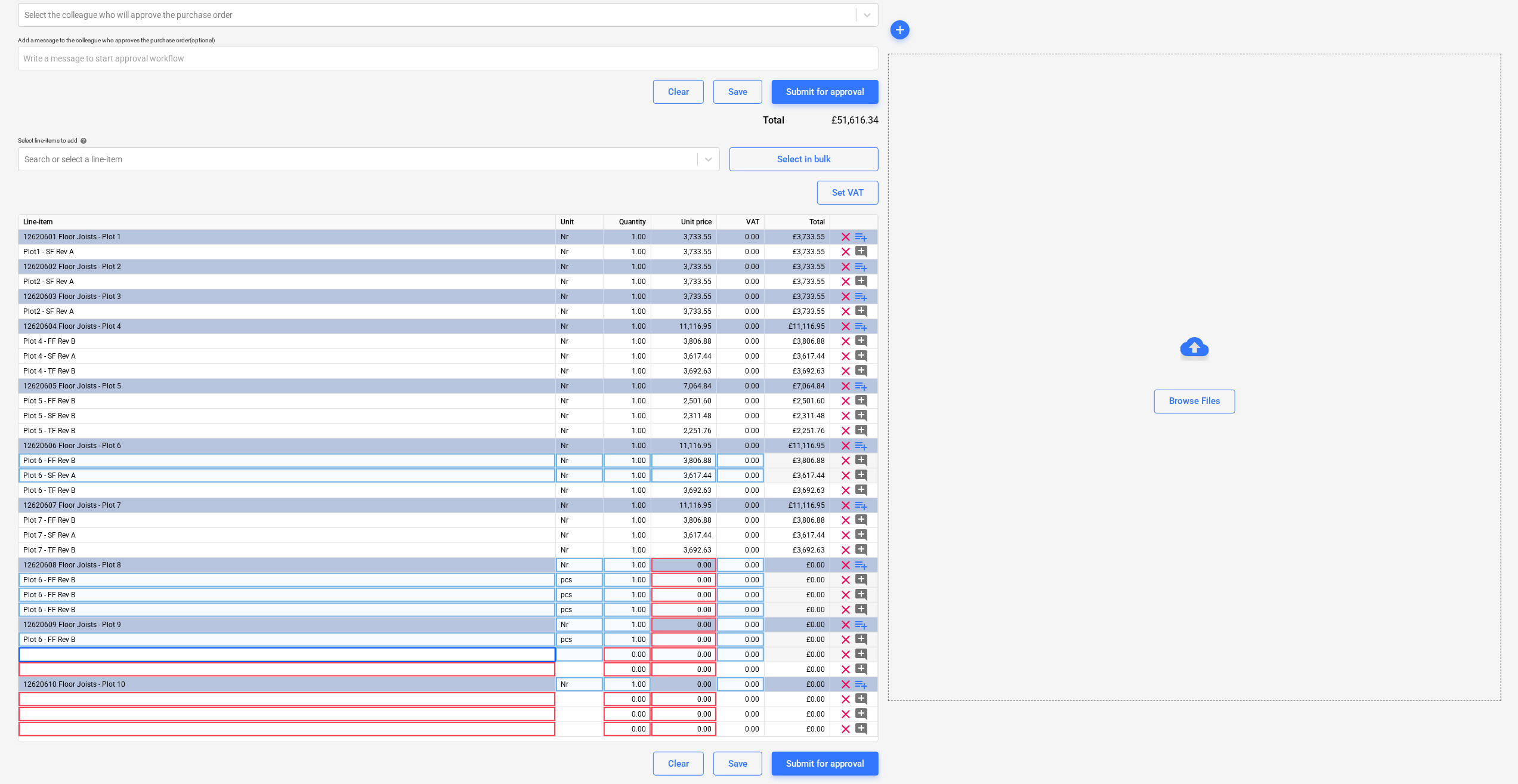
type input "Plot 6 - FF Rev B"
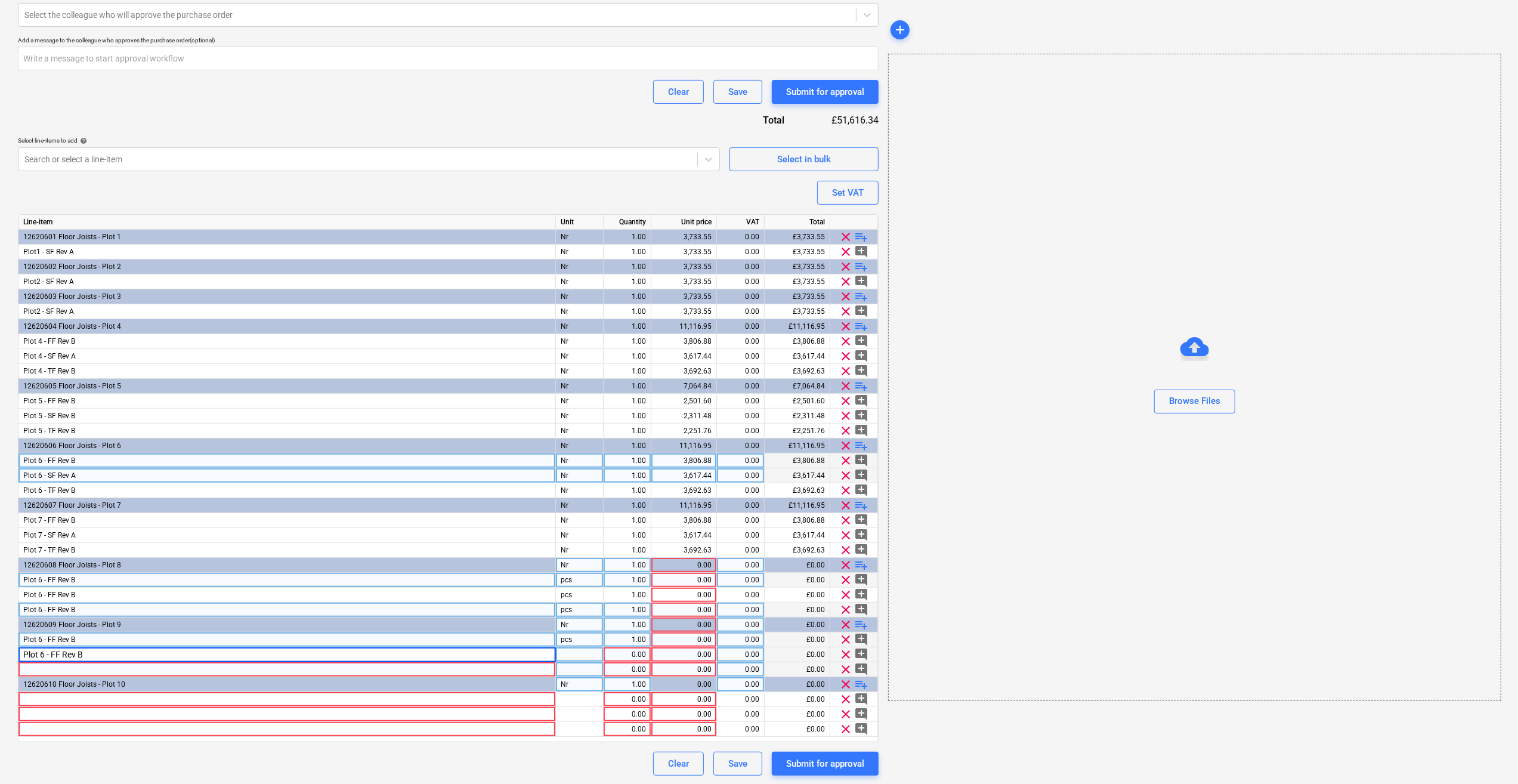
type textarea "x"
click at [35, 666] on div at bounding box center [287, 670] width 537 height 15
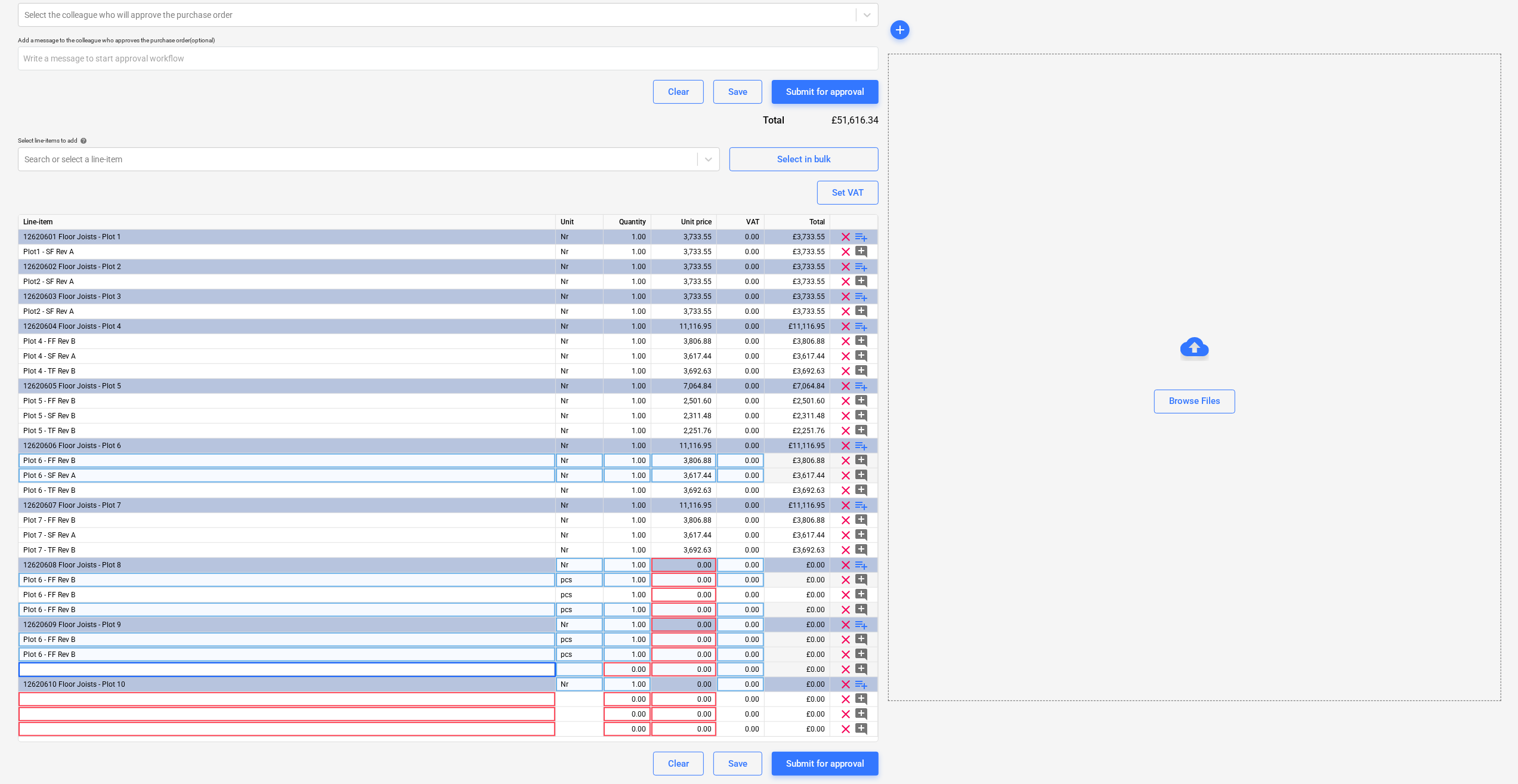
type input "Plot 6 - FF Rev B"
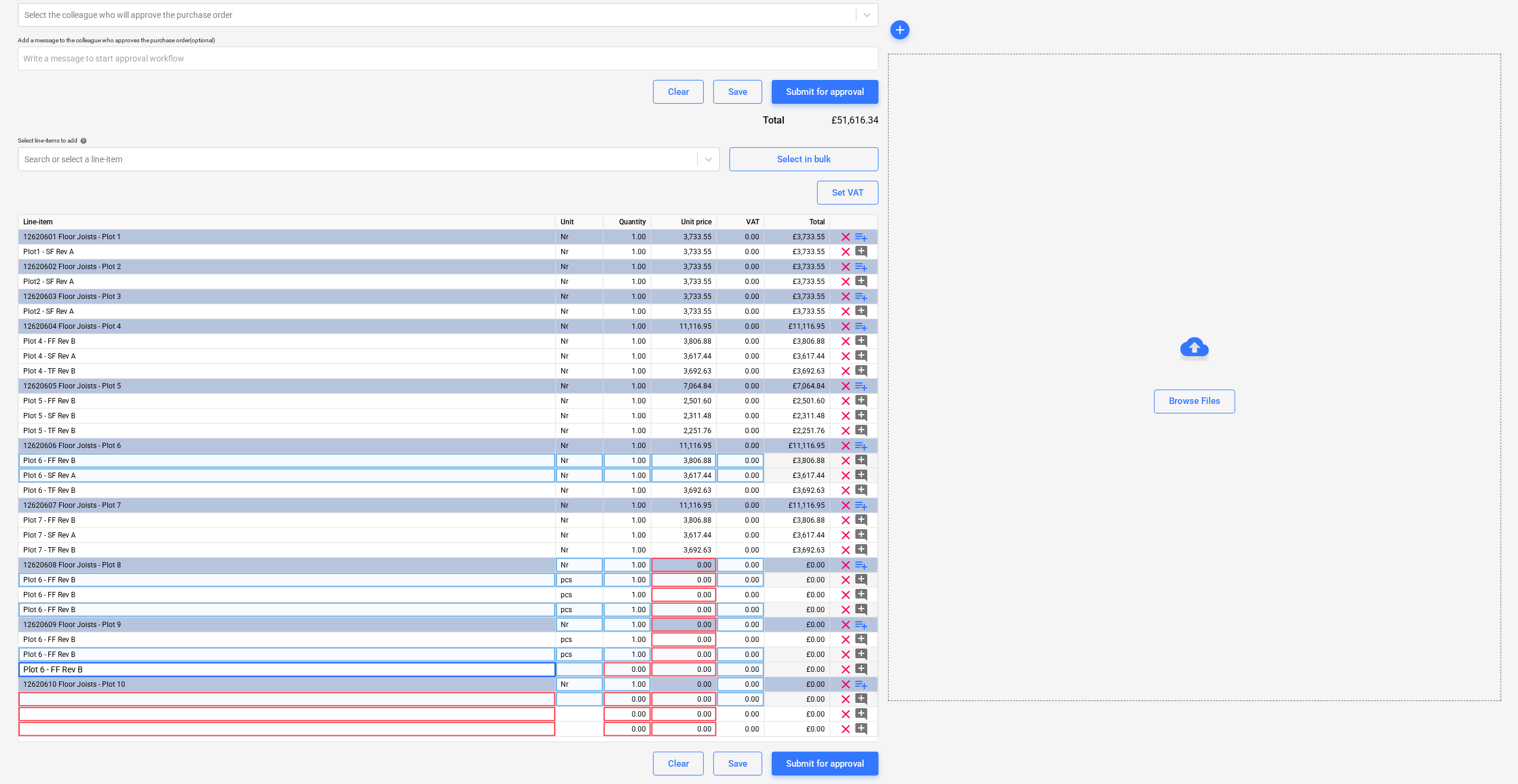
type textarea "x"
click at [26, 696] on div at bounding box center [287, 699] width 537 height 15
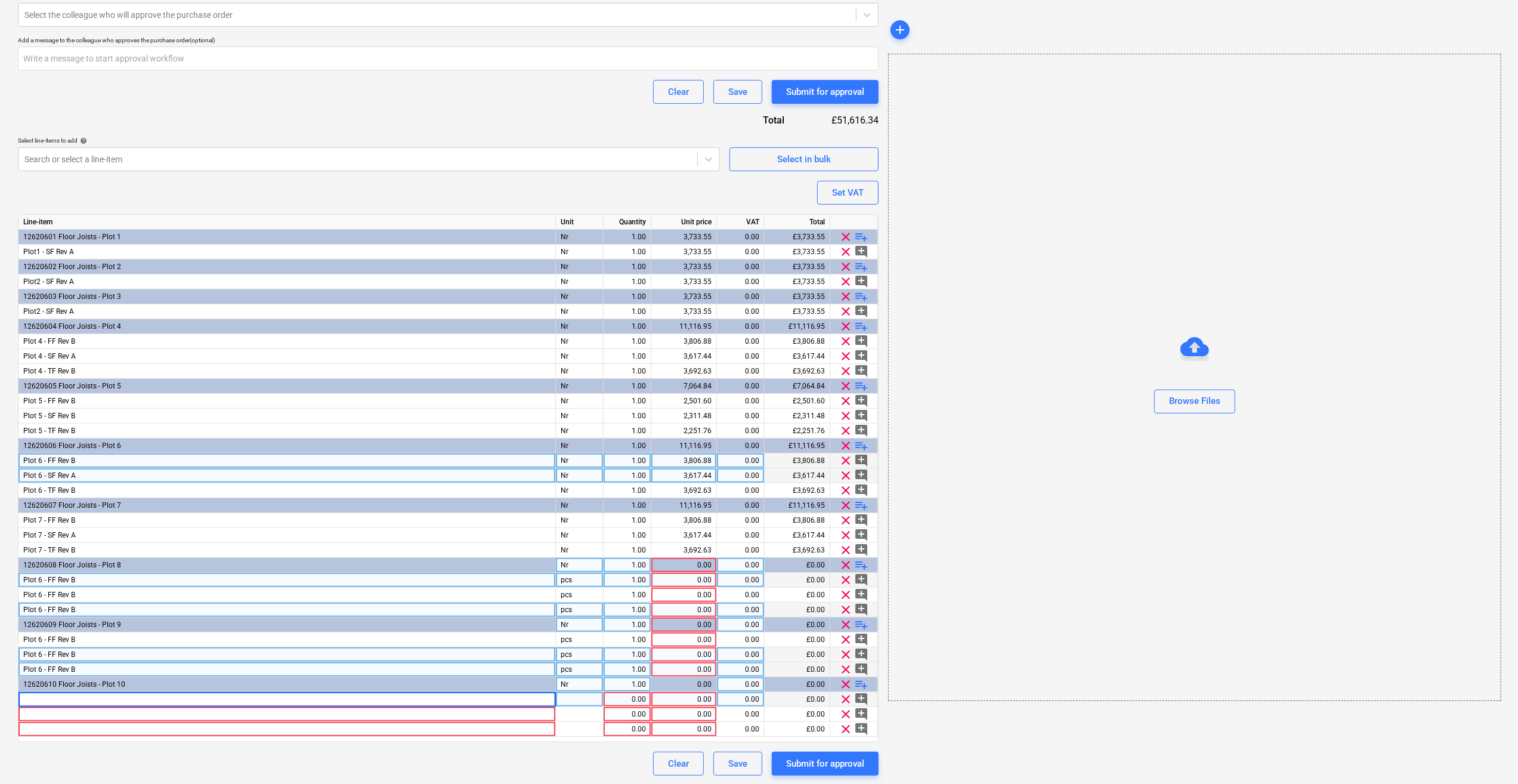
type input "Plot 6 - FF Rev B"
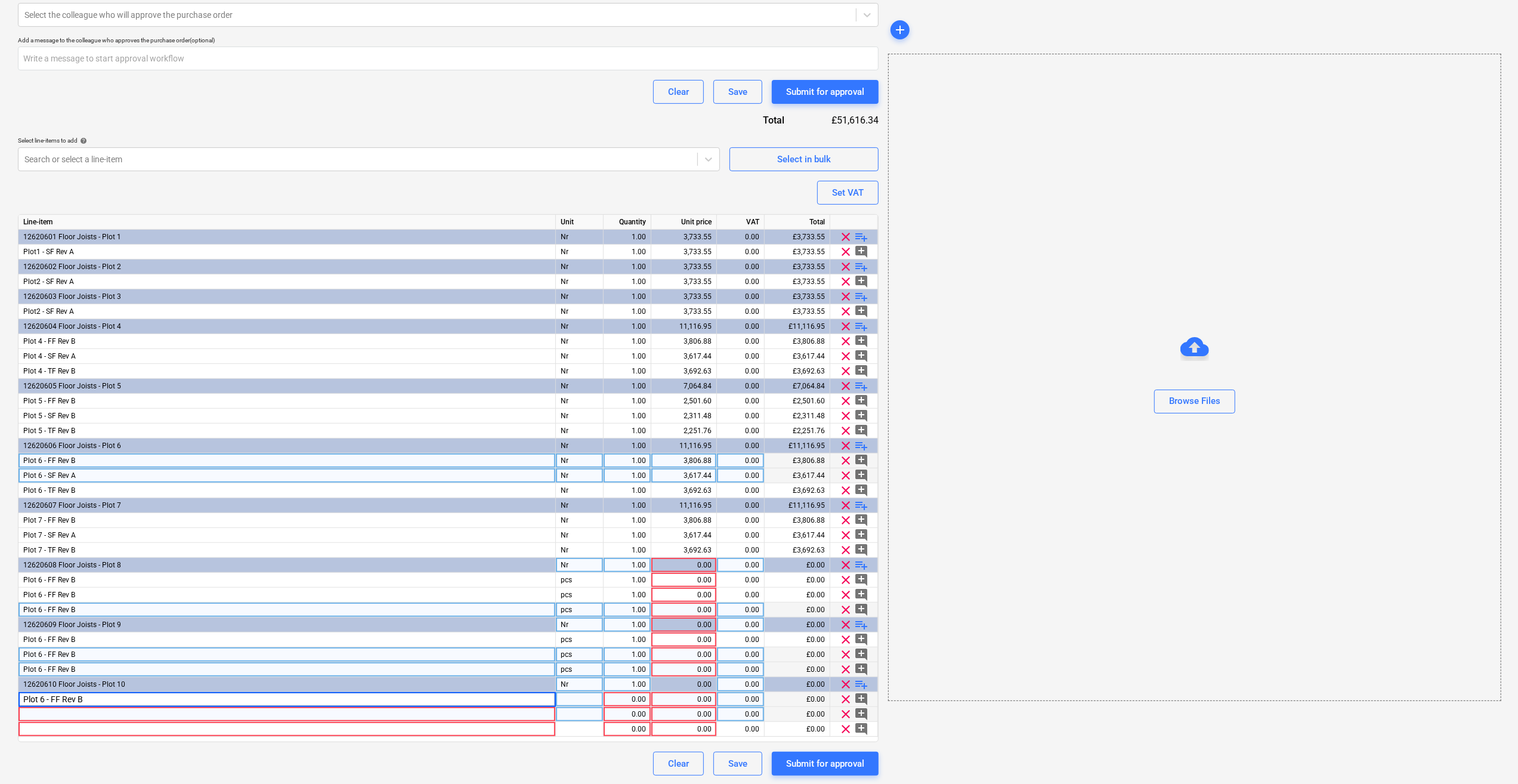
click at [37, 712] on div at bounding box center [287, 714] width 537 height 15
type textarea "x"
type input "Plot 6 - FF Rev B"
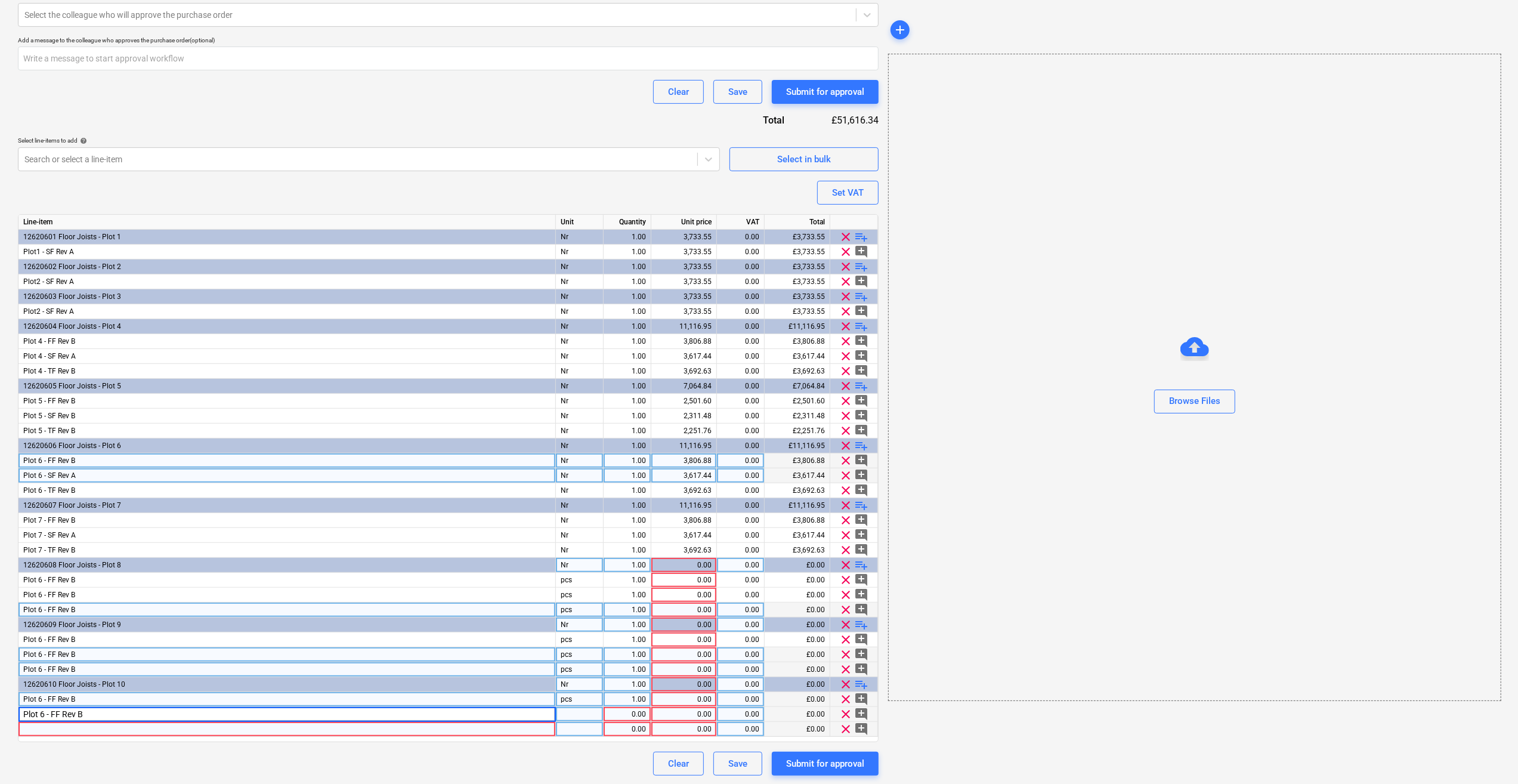
click at [40, 730] on div at bounding box center [287, 729] width 537 height 15
type textarea "x"
type input "Plot 6 - FF Rev B"
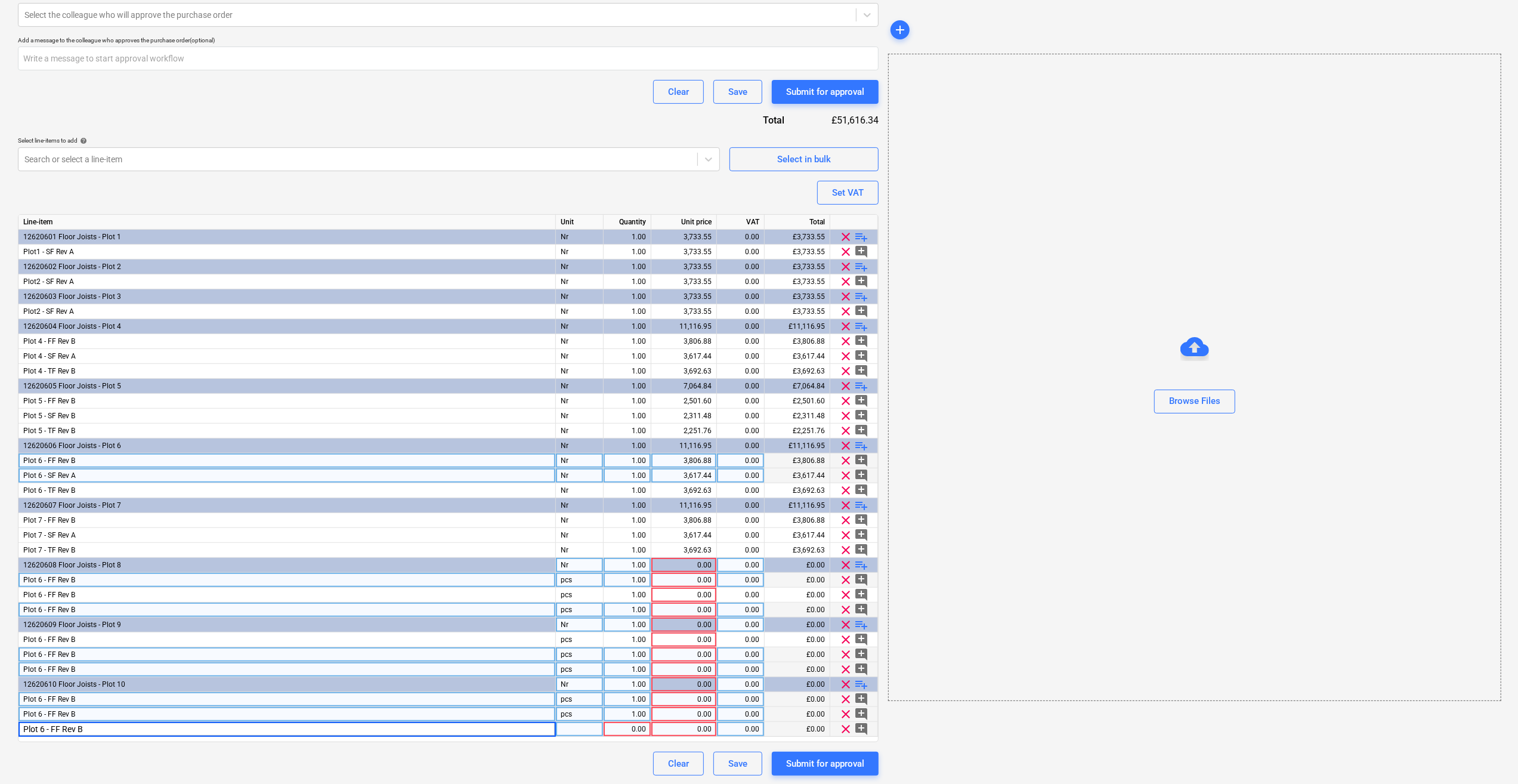
type textarea "x"
click at [43, 578] on span "Plot 6 - FF Rev B" at bounding box center [49, 579] width 52 height 8
drag, startPoint x: 42, startPoint y: 581, endPoint x: 51, endPoint y: 583, distance: 9.2
click at [42, 581] on input "Plot 6 - FF Rev B" at bounding box center [287, 579] width 536 height 14
type input "Plot 8 - FF Rev B"
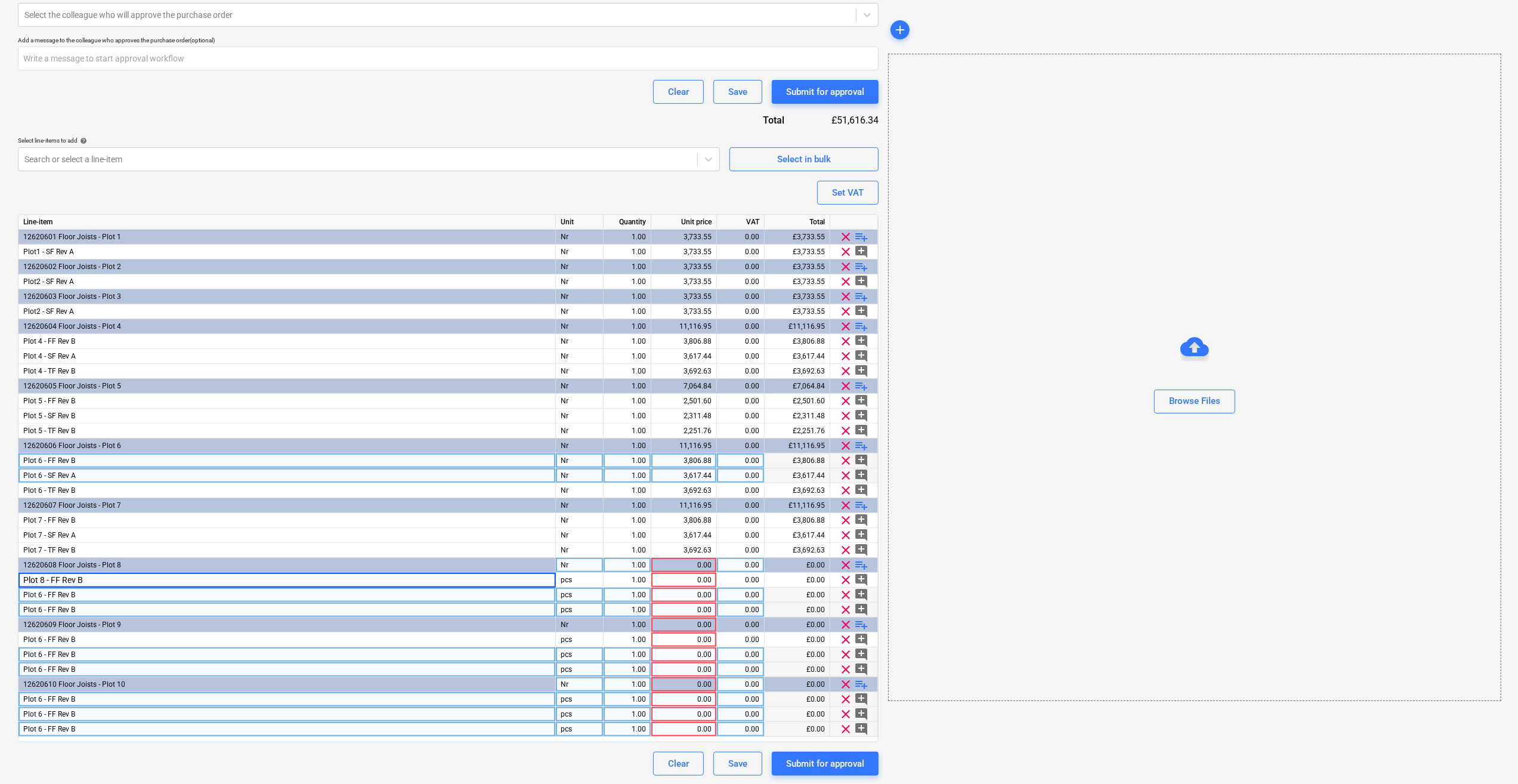
type textarea "x"
click at [42, 592] on span "Plot 6 - FF Rev B" at bounding box center [49, 594] width 52 height 8
drag, startPoint x: 44, startPoint y: 593, endPoint x: 46, endPoint y: 600, distance: 7.3
click at [44, 593] on input "Plot 6 - FF Rev B" at bounding box center [287, 594] width 536 height 14
click at [44, 592] on input "Plot 6 - FF Rev B" at bounding box center [287, 594] width 536 height 14
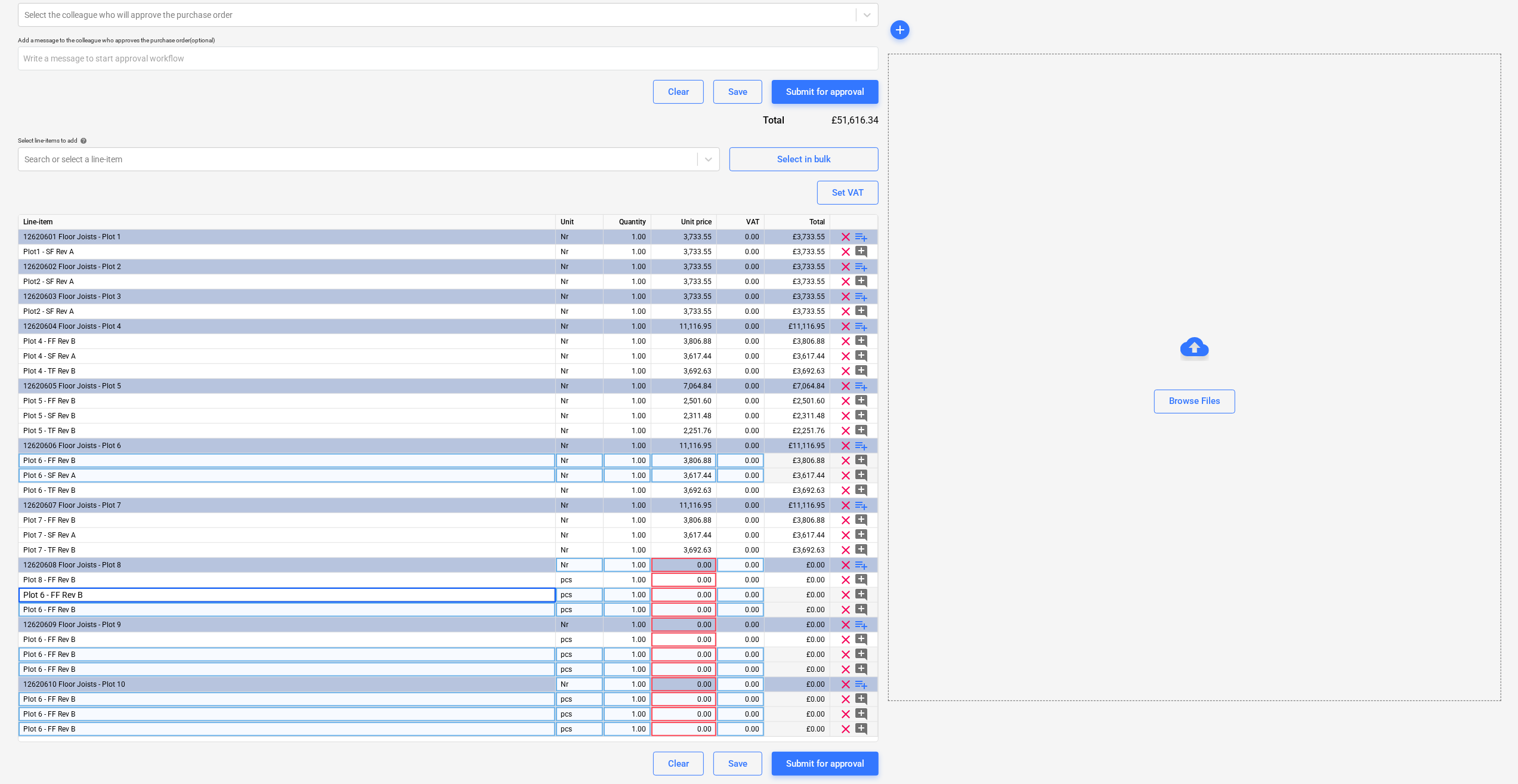
click at [115, 590] on input "Plot 6 - FF Rev B" at bounding box center [287, 594] width 536 height 14
click at [46, 595] on input "Plot 6 - FF Rev B" at bounding box center [287, 594] width 536 height 14
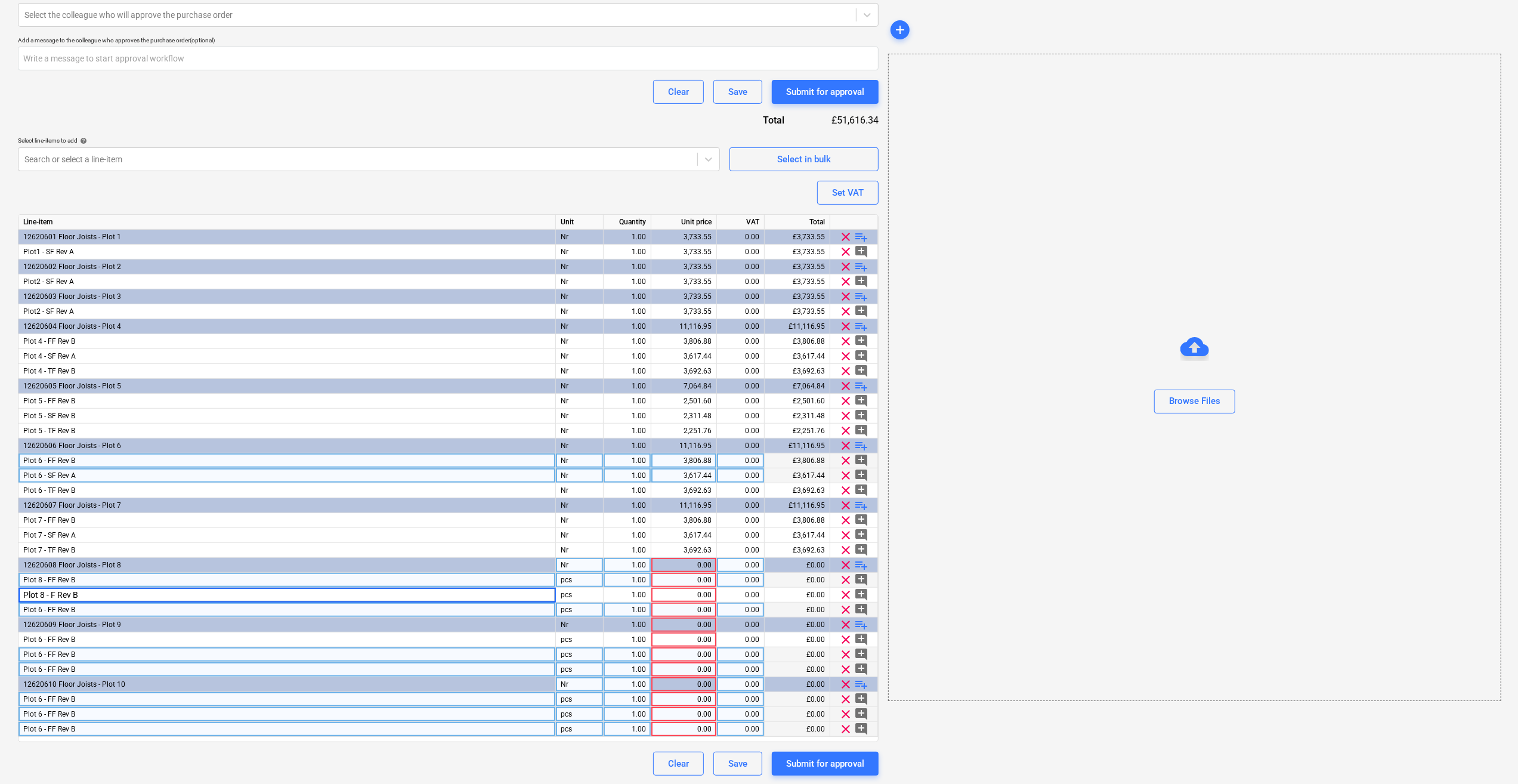
type input "Plot 8 - SF Rev B"
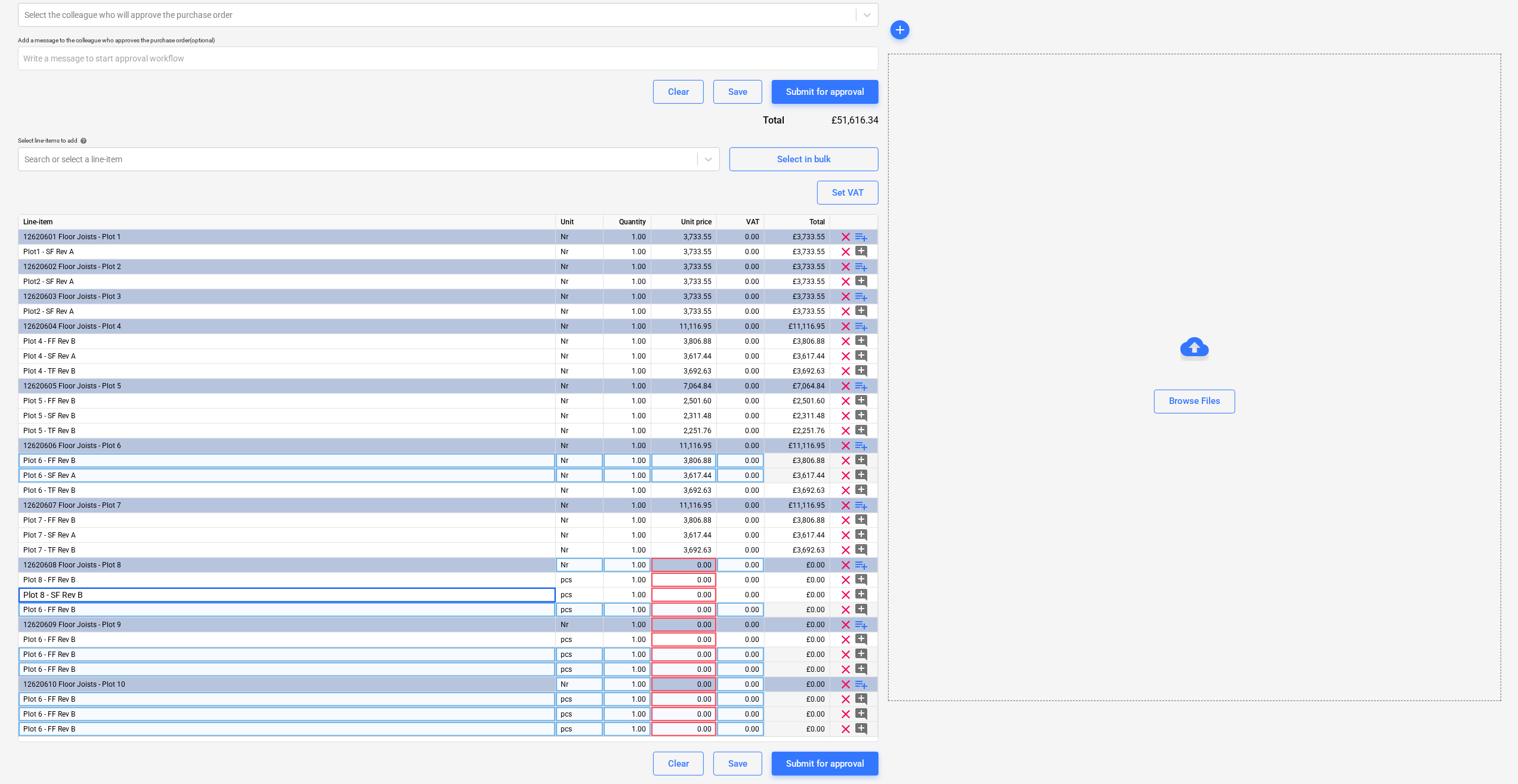
type textarea "x"
click at [40, 608] on span "Plot 6 - FF Rev B" at bounding box center [49, 609] width 52 height 8
click at [46, 603] on input "Plot 6 - FF Rev B" at bounding box center [287, 610] width 536 height 14
click at [56, 609] on input "Plot 8 - FF Rev B" at bounding box center [287, 610] width 536 height 14
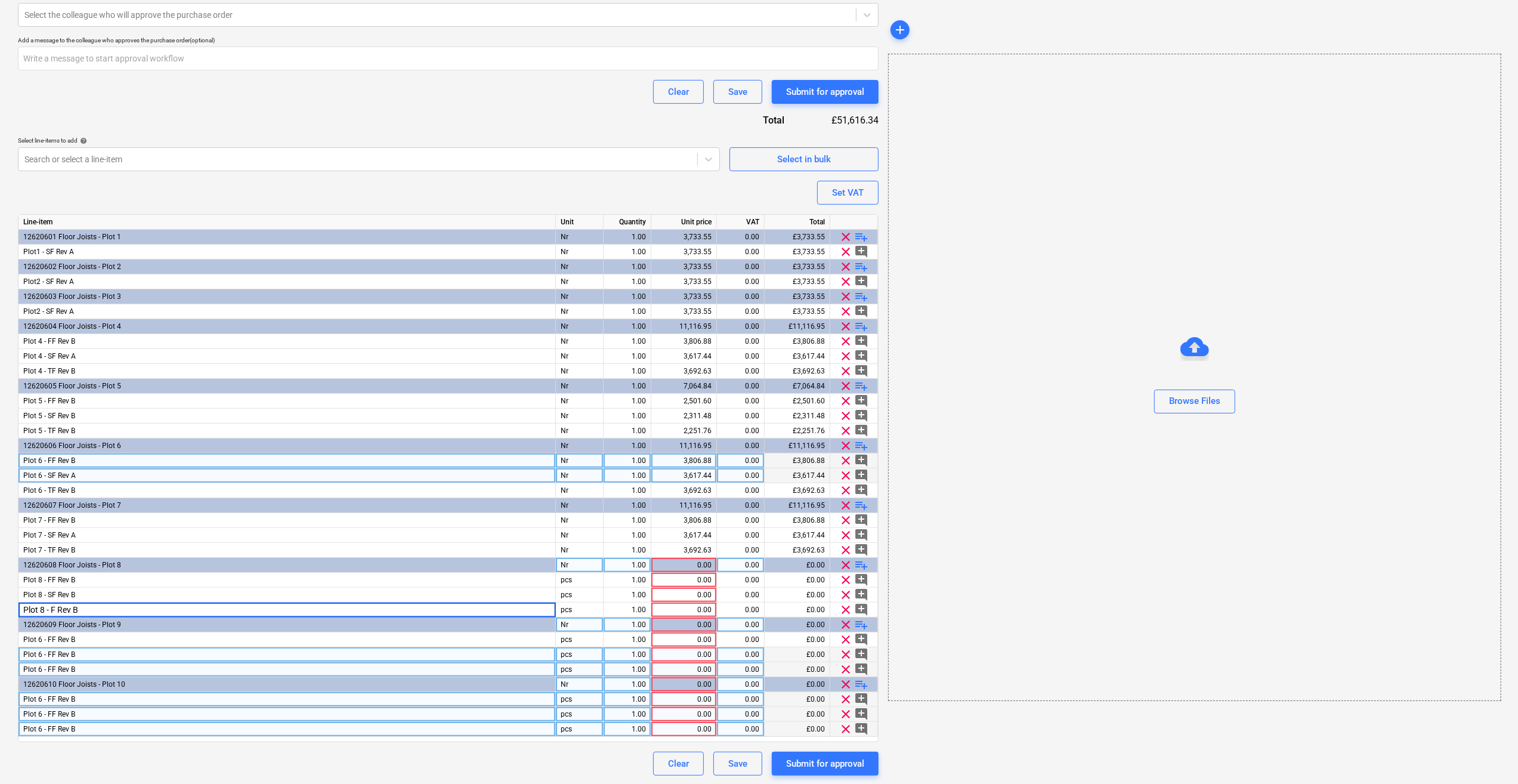
type input "Plot 8 - TF Rev B"
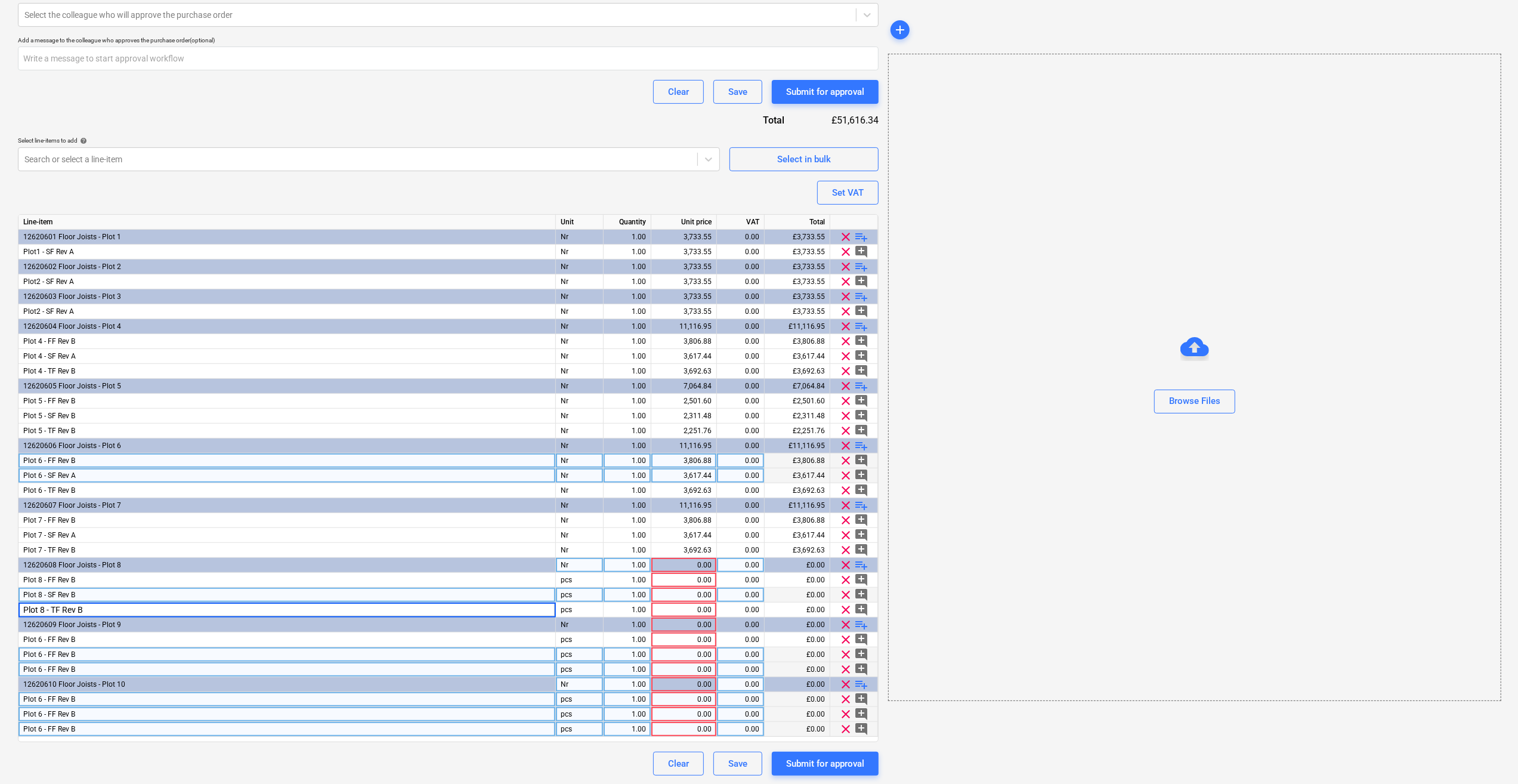
type textarea "x"
click at [79, 591] on div "Plot 8 - SF Rev B" at bounding box center [287, 594] width 537 height 15
click at [94, 593] on input "Plot 8 - SF Rev B" at bounding box center [287, 594] width 536 height 14
type input "Plot 8 - SF Rev A"
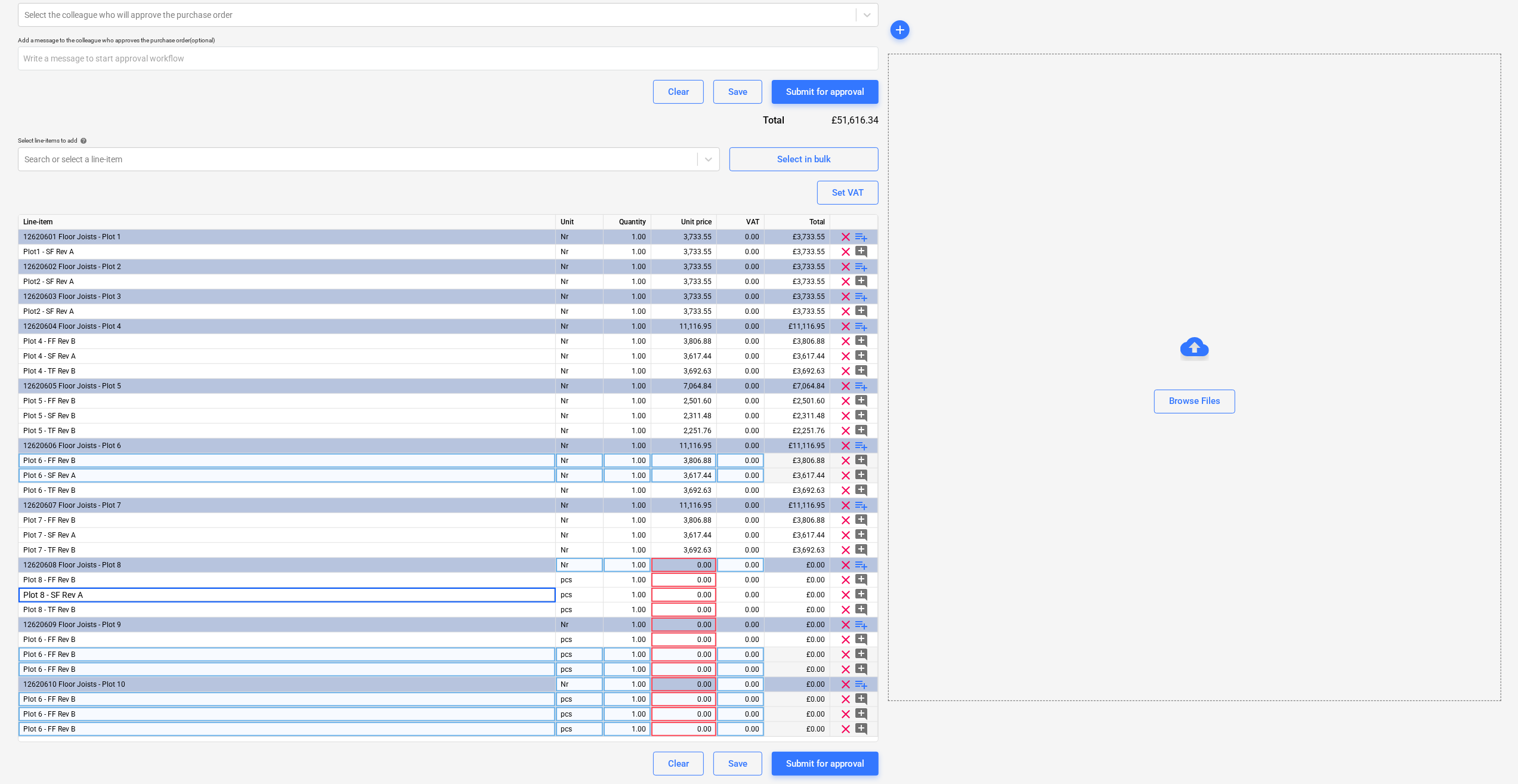
type textarea "x"
click at [147, 655] on div "Plot 6 - FF Rev B" at bounding box center [287, 654] width 537 height 15
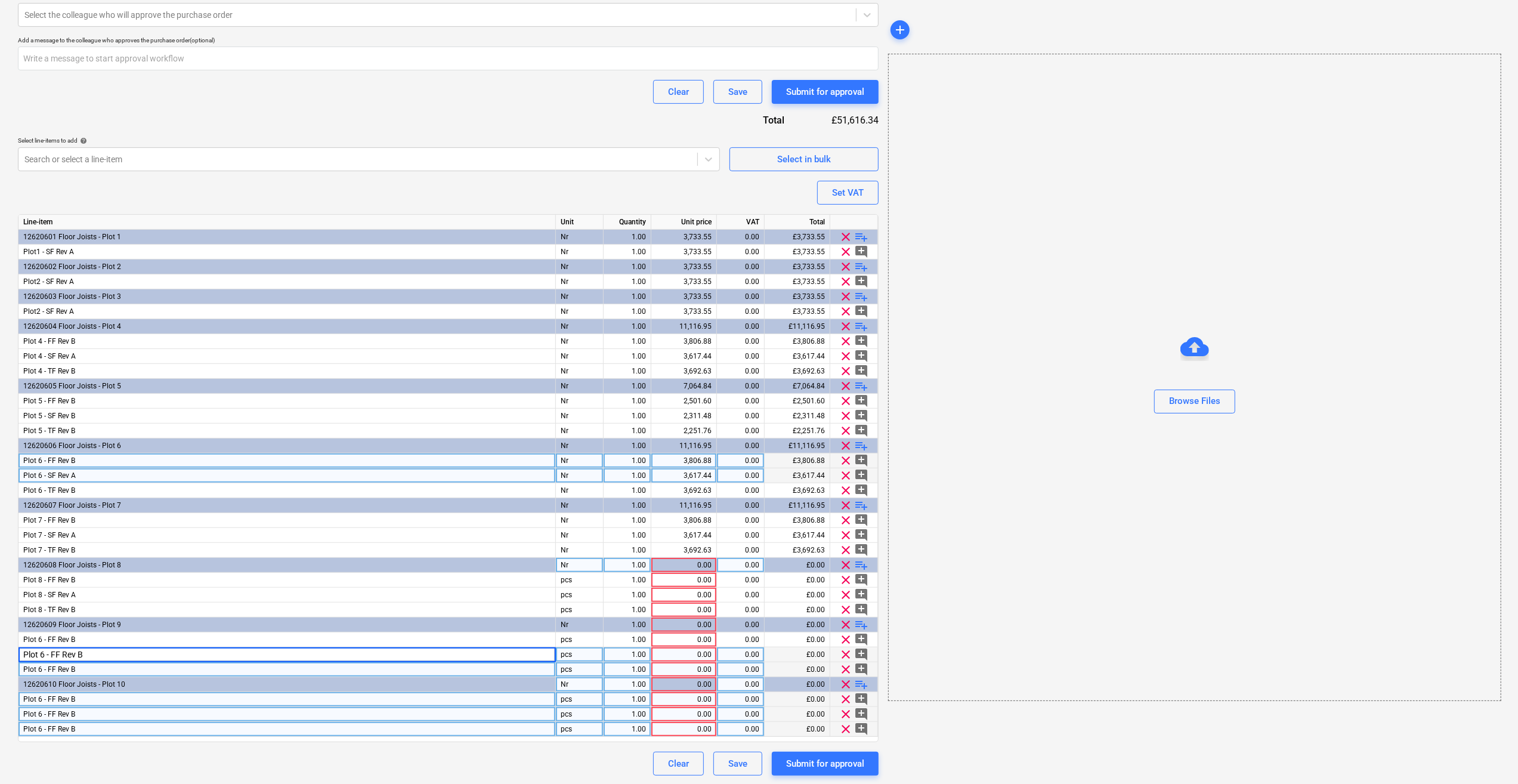
click at [44, 654] on input "Plot 6 - FF Rev B" at bounding box center [287, 654] width 536 height 14
type input "Plot 9 - FF Rev B"
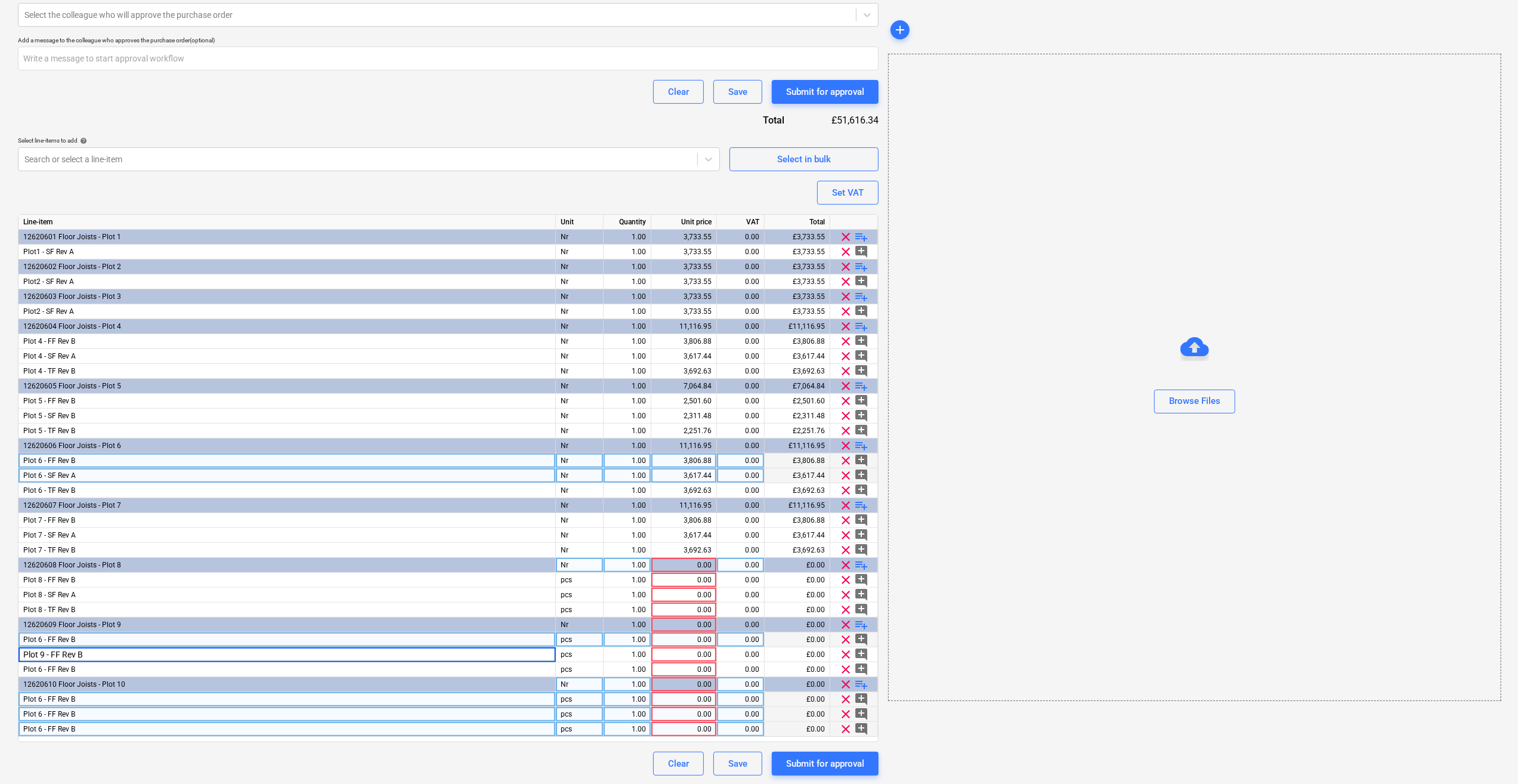
click at [40, 639] on span "Plot 6 - FF Rev B" at bounding box center [49, 639] width 52 height 8
type textarea "x"
click at [46, 643] on input "Plot 6 - FF Rev B" at bounding box center [287, 639] width 536 height 14
type input "Plot 9 - FF Rev B"
click at [56, 637] on input "Plot 9 - FF Rev B" at bounding box center [287, 639] width 536 height 14
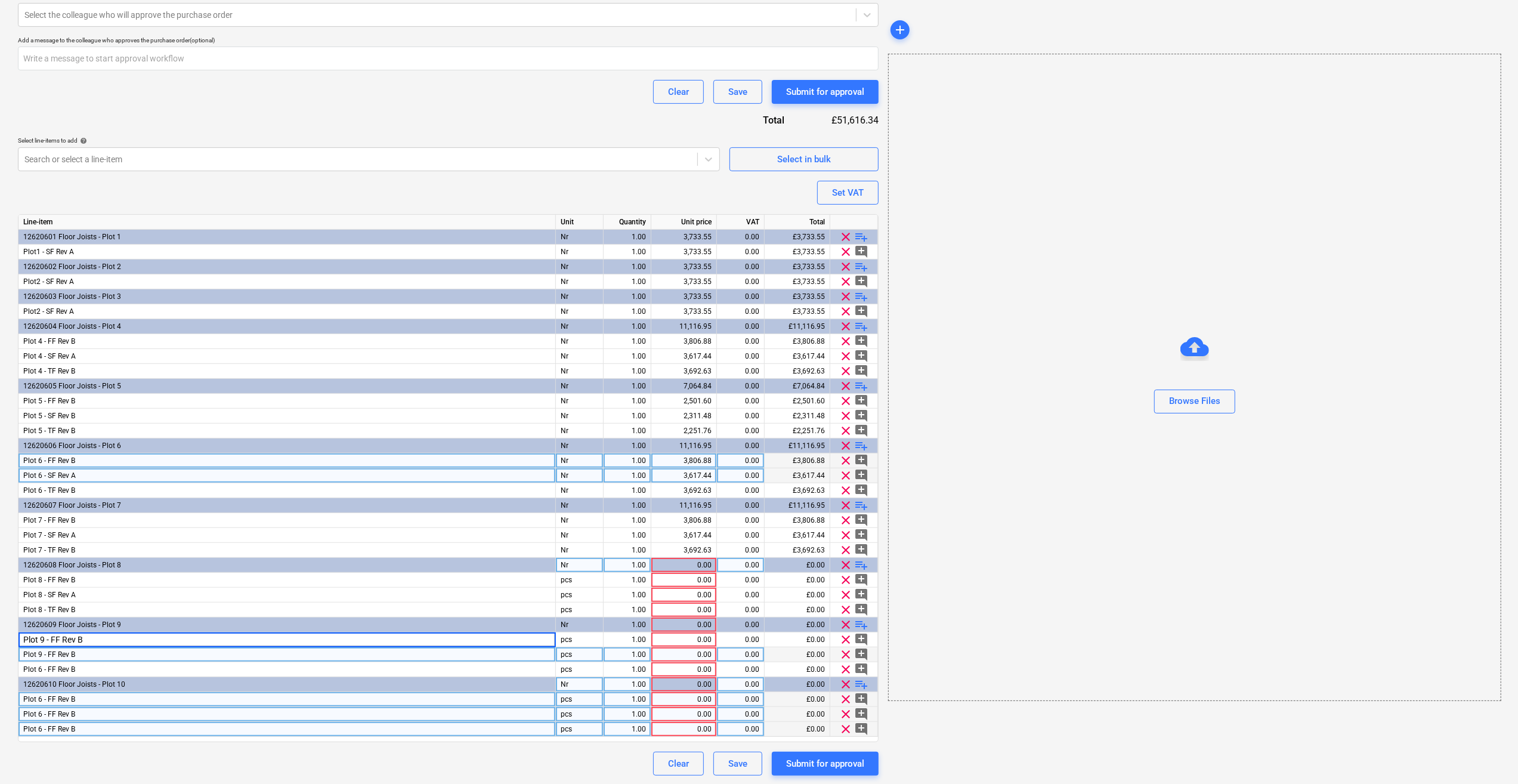
click at [310, 657] on div "Plot 9 - FF Rev B" at bounding box center [287, 654] width 537 height 15
type textarea "x"
click at [54, 653] on input "Plot 9 - FF Rev B" at bounding box center [287, 654] width 536 height 14
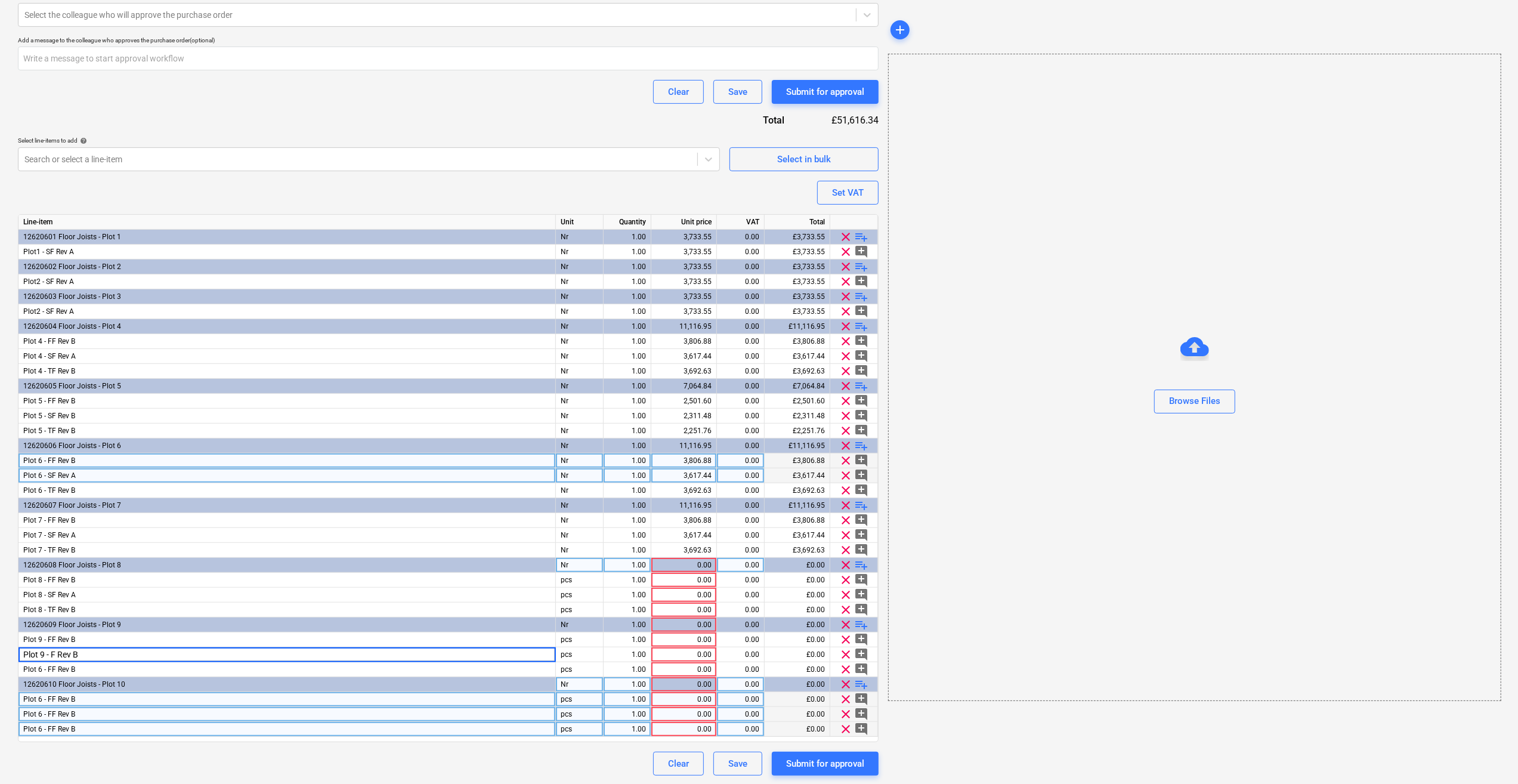
type input "Plot 9 - SF Rev B"
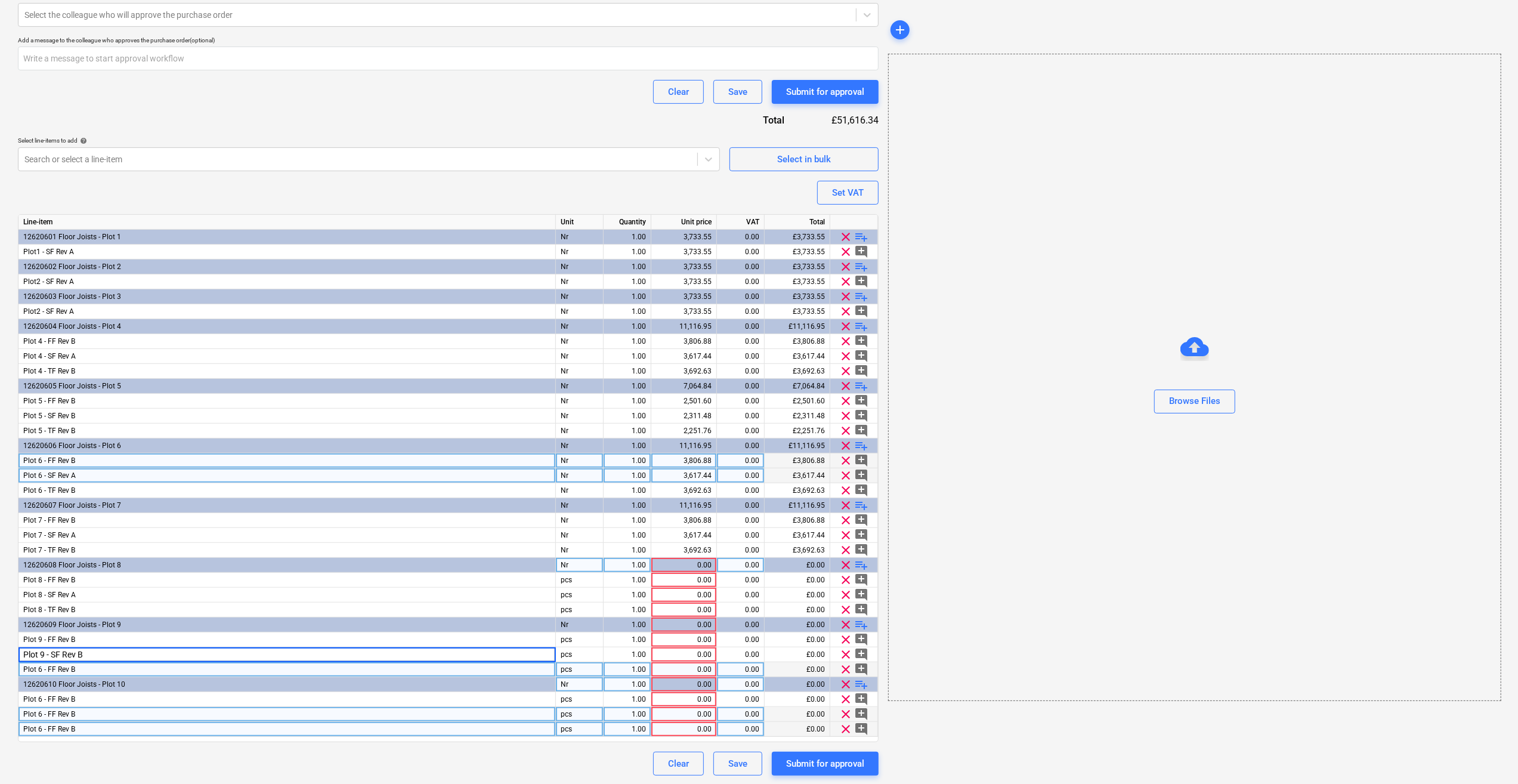
type textarea "x"
click at [40, 667] on span "Plot 6 - FF Rev B" at bounding box center [49, 669] width 52 height 8
click at [46, 668] on input "Plot 6 - FF Rev B" at bounding box center [287, 670] width 536 height 14
click at [55, 668] on input "Plot 9 - FF Rev B" at bounding box center [287, 670] width 536 height 14
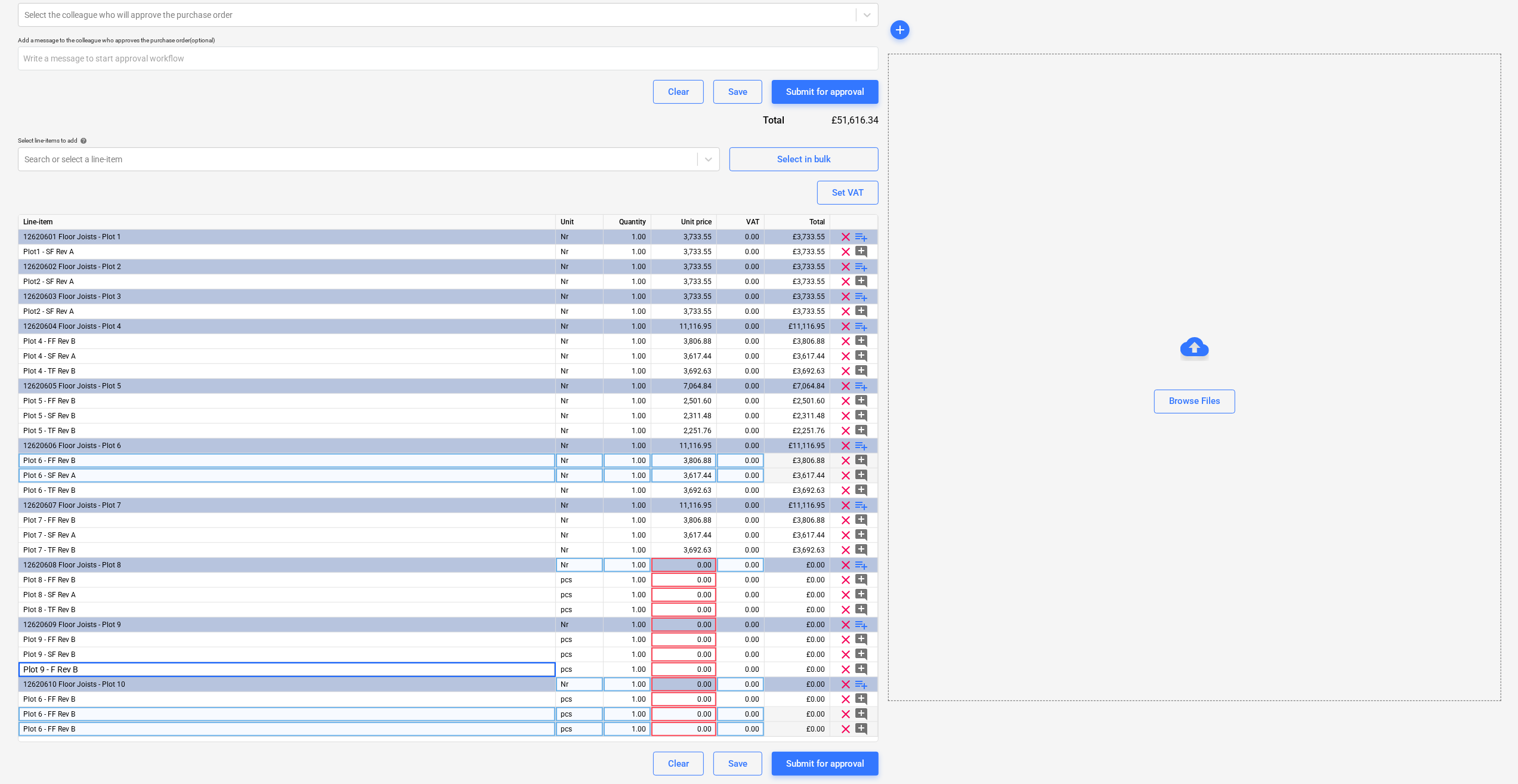
type input "Plot 9 - TF Rev B"
click at [164, 707] on div "Plot 6 - FF Rev B" at bounding box center [287, 714] width 537 height 15
type textarea "x"
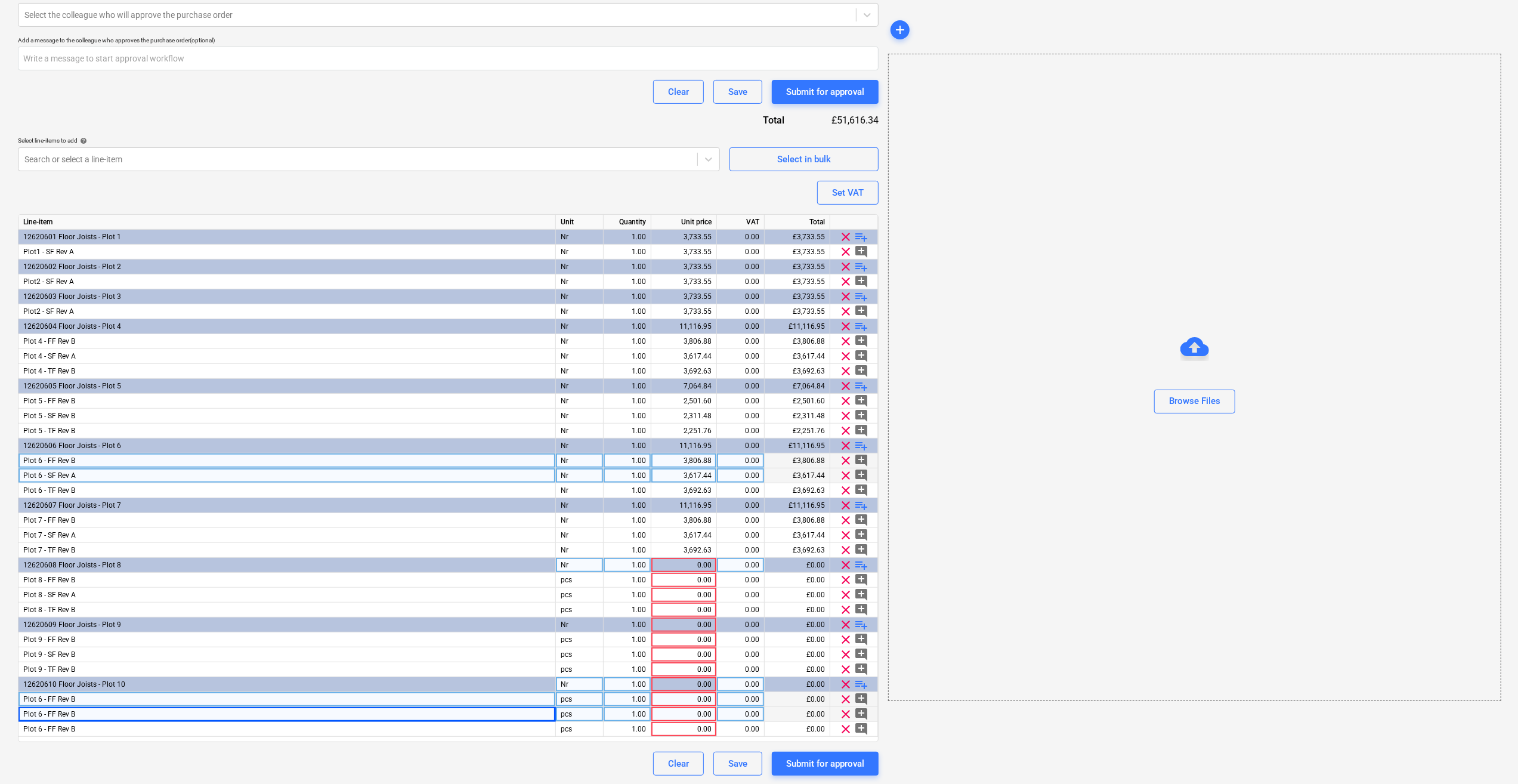
click at [40, 699] on span "Plot 6 - FF Rev B" at bounding box center [49, 698] width 52 height 8
click at [45, 695] on input "Plot 6 - FF Rev B" at bounding box center [287, 699] width 536 height 14
type input "Plot 10 - FF Rev B"
type textarea "x"
click at [87, 716] on div "Plot 6 - FF Rev B" at bounding box center [287, 714] width 537 height 15
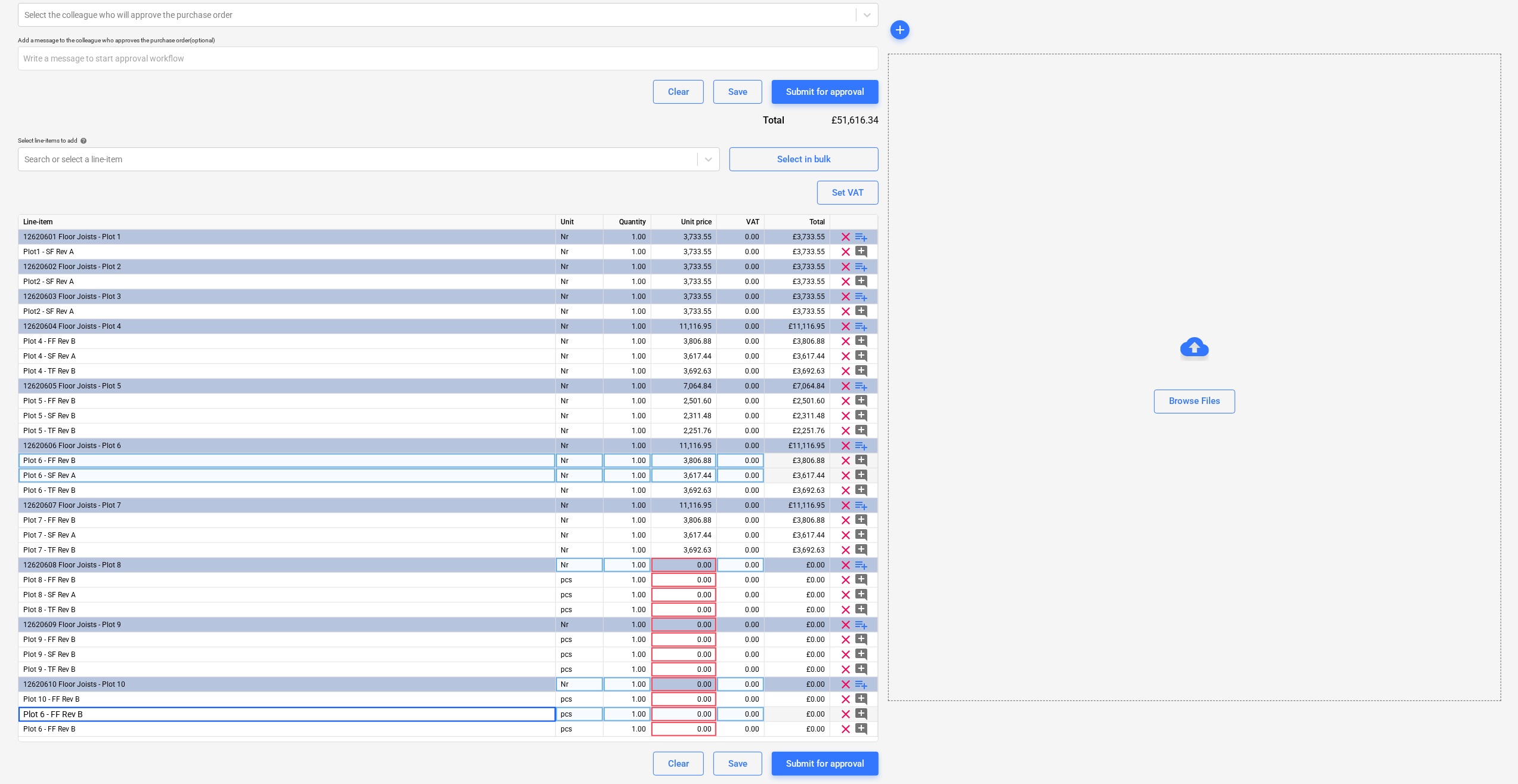
click at [46, 714] on input "Plot 6 - FF Rev B" at bounding box center [287, 714] width 536 height 14
click at [62, 714] on input "Plot 10 - FF Rev B" at bounding box center [287, 714] width 536 height 14
click at [105, 713] on input "Plot 10 - SF Rev B" at bounding box center [287, 714] width 536 height 14
type input "Plot 10 - SF Rev A"
click at [42, 728] on span "Plot 6 - FF Rev B" at bounding box center [49, 729] width 52 height 8
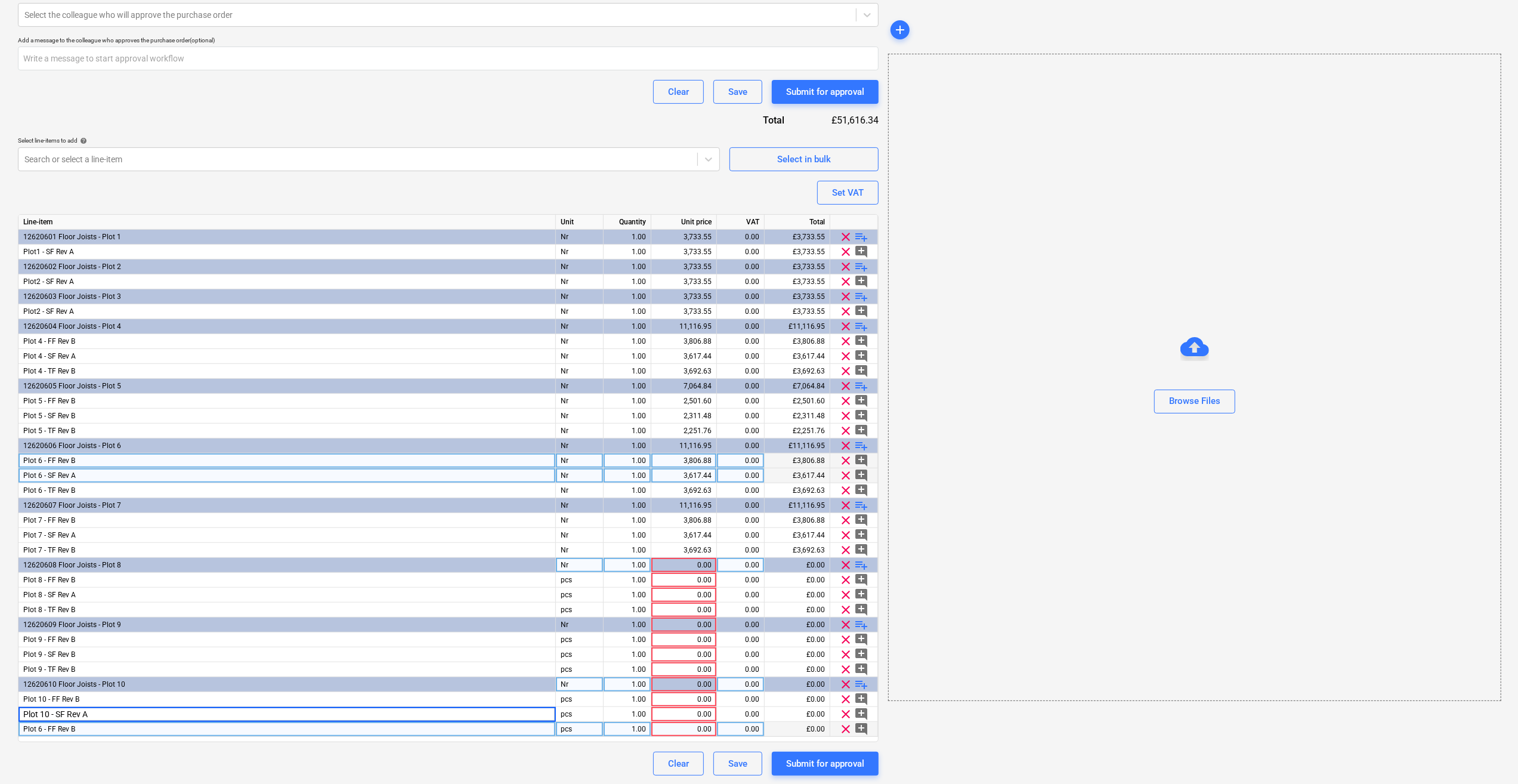
type textarea "x"
click at [46, 725] on input "Plot 6 - FF Rev B" at bounding box center [287, 729] width 536 height 14
drag, startPoint x: 61, startPoint y: 730, endPoint x: 61, endPoint y: 746, distance: 16.0
click at [62, 730] on input "Plot 10 - FF Rev B" at bounding box center [287, 729] width 536 height 14
type input "Plot 10 - TF Rev B"
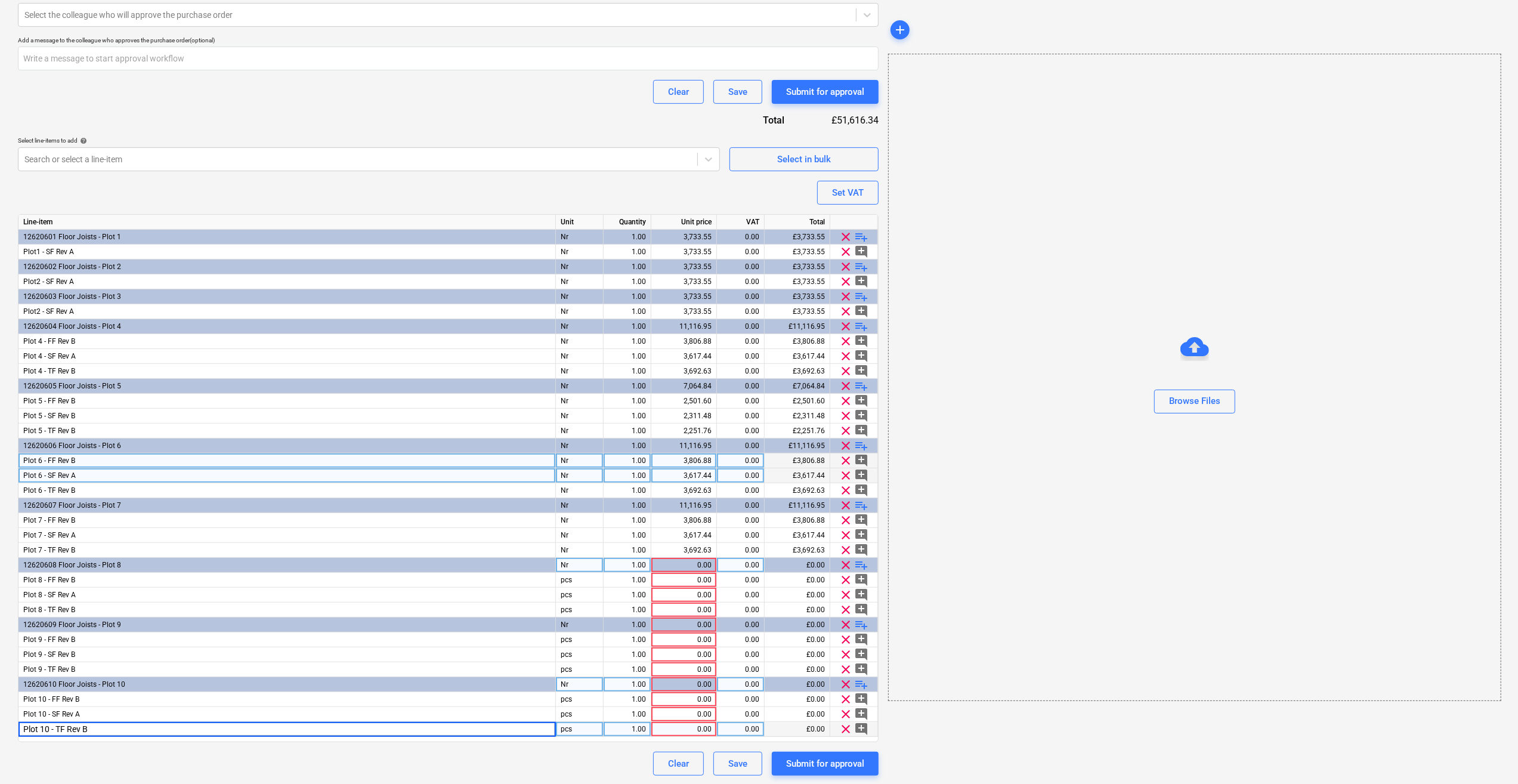
click at [94, 729] on input "Plot 10 - TF Rev B" at bounding box center [287, 729] width 536 height 14
click at [301, 754] on div "Clear Save Submit for approval" at bounding box center [448, 763] width 861 height 24
type textarea "x"
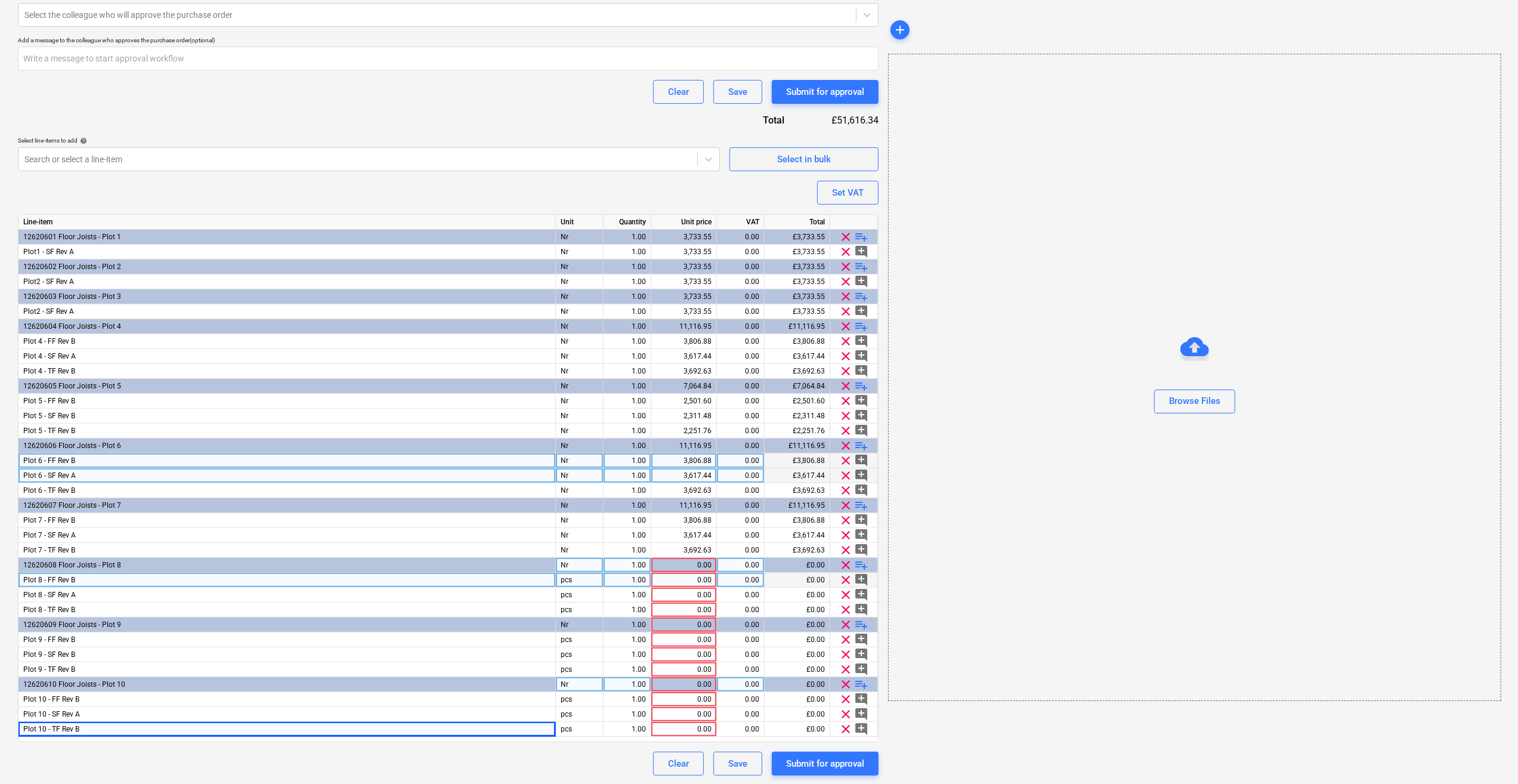
click at [574, 581] on div "pcs" at bounding box center [579, 579] width 47 height 15
type input "Nr"
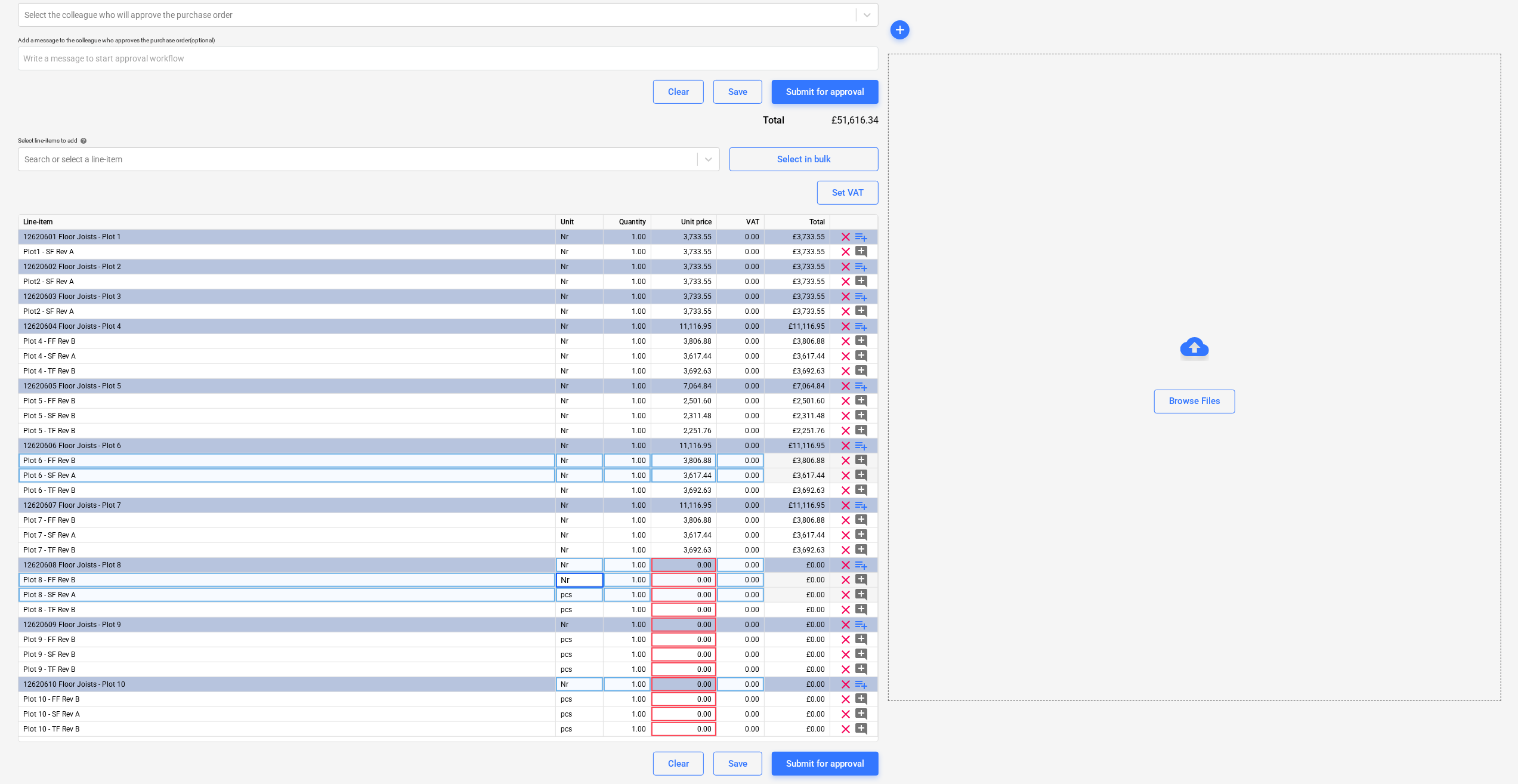
click at [583, 587] on div "pcs" at bounding box center [579, 594] width 47 height 15
type textarea "x"
type input "Nr"
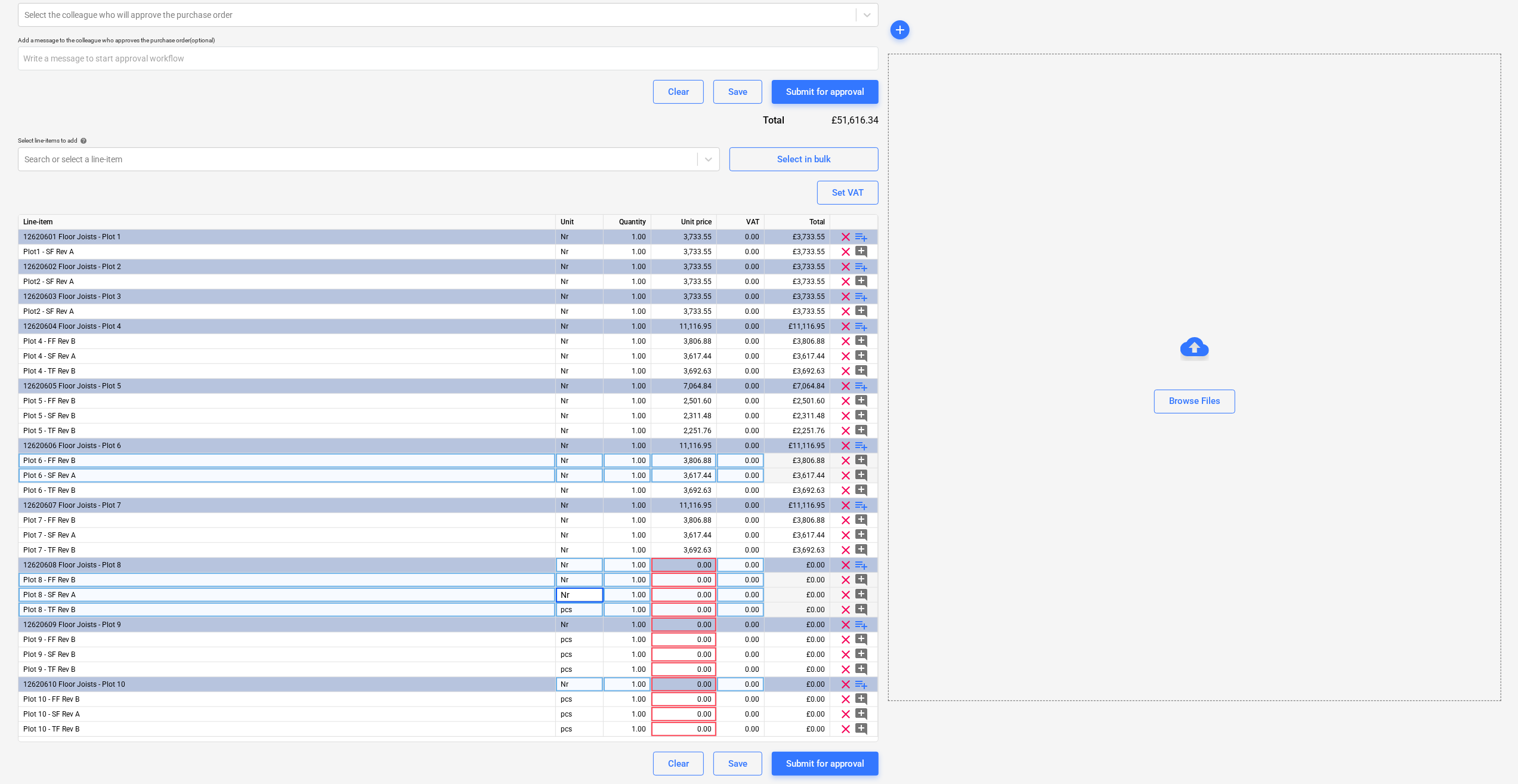
click at [561, 607] on div "pcs" at bounding box center [579, 610] width 47 height 15
type textarea "x"
type input "Nr"
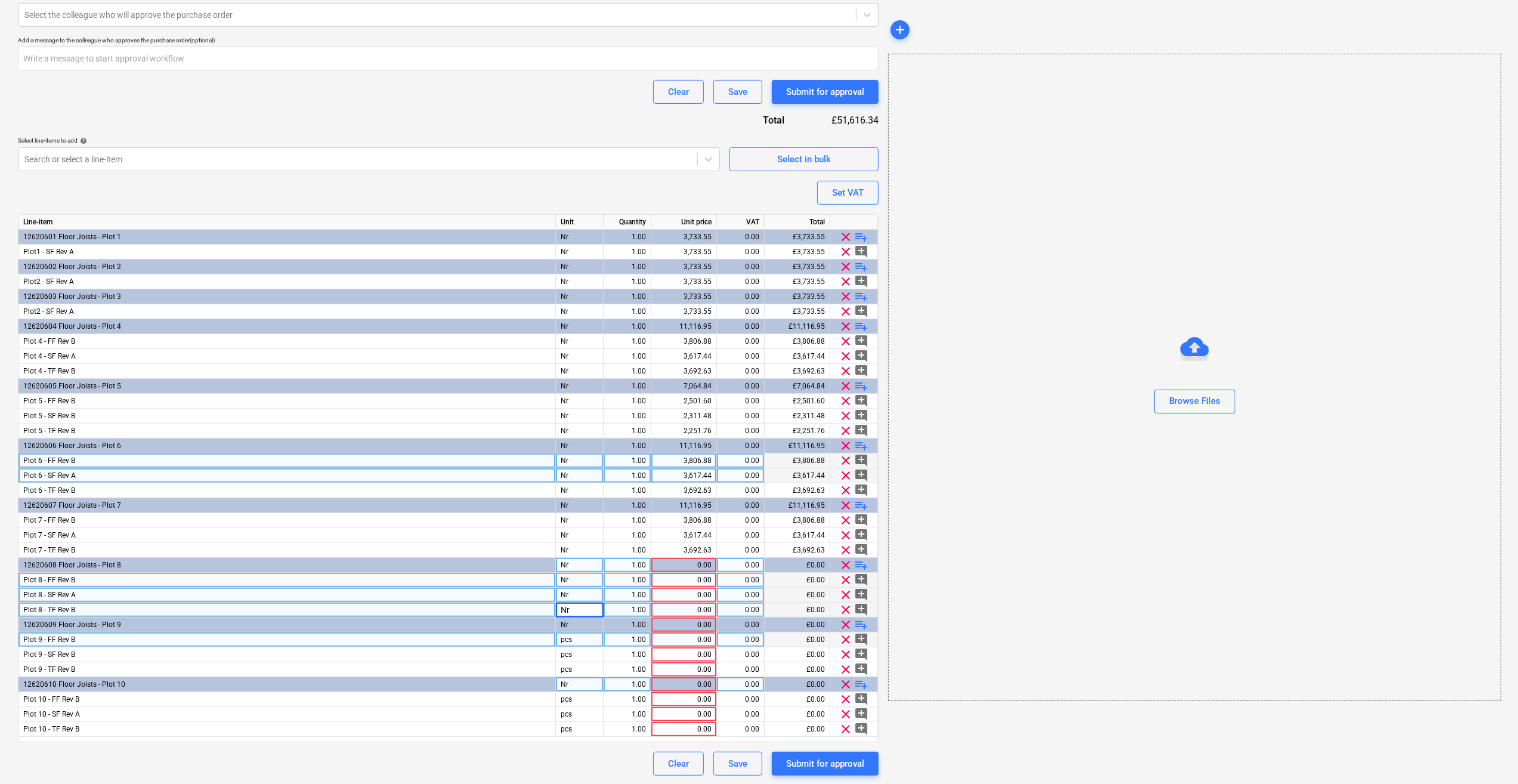
click at [560, 641] on div "pcs" at bounding box center [579, 639] width 47 height 15
type textarea "x"
type input "Nr"
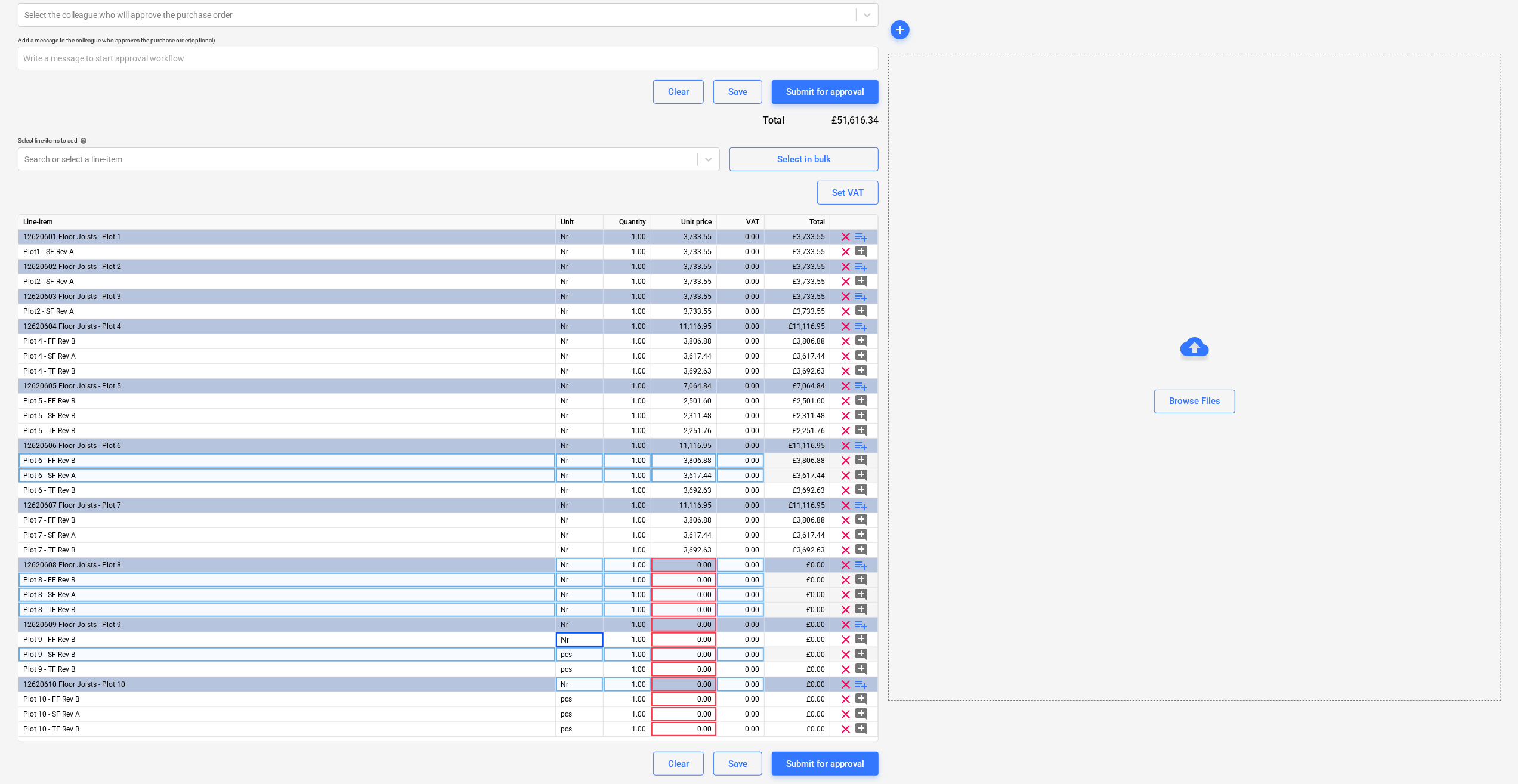
type textarea "x"
click at [573, 655] on div "pcs" at bounding box center [579, 654] width 47 height 15
type input "B"
type input "Nr"
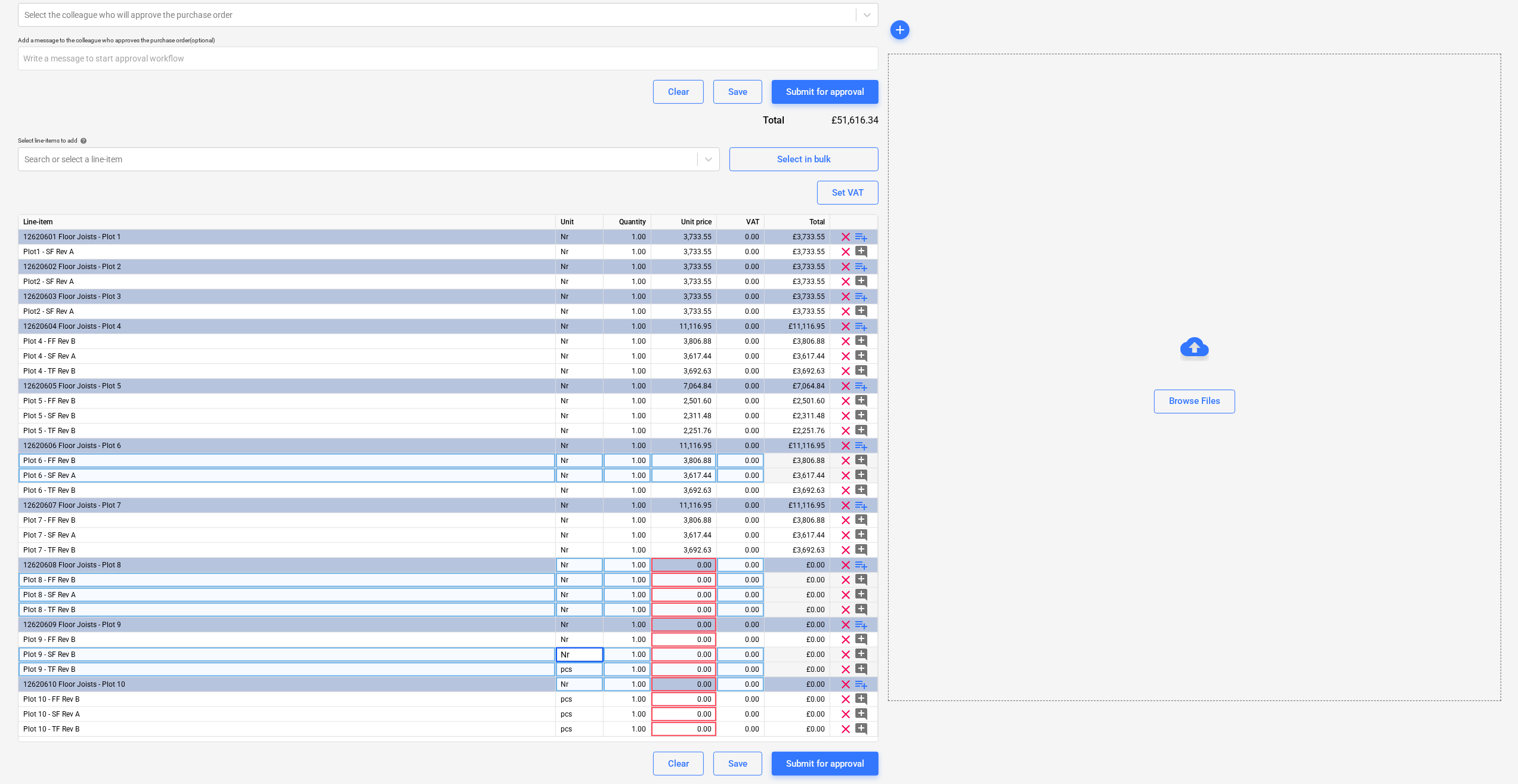
type textarea "x"
click at [574, 662] on div "pcs" at bounding box center [579, 670] width 47 height 15
type input "Nr"
type textarea "x"
click at [578, 695] on div "pcs" at bounding box center [579, 699] width 47 height 15
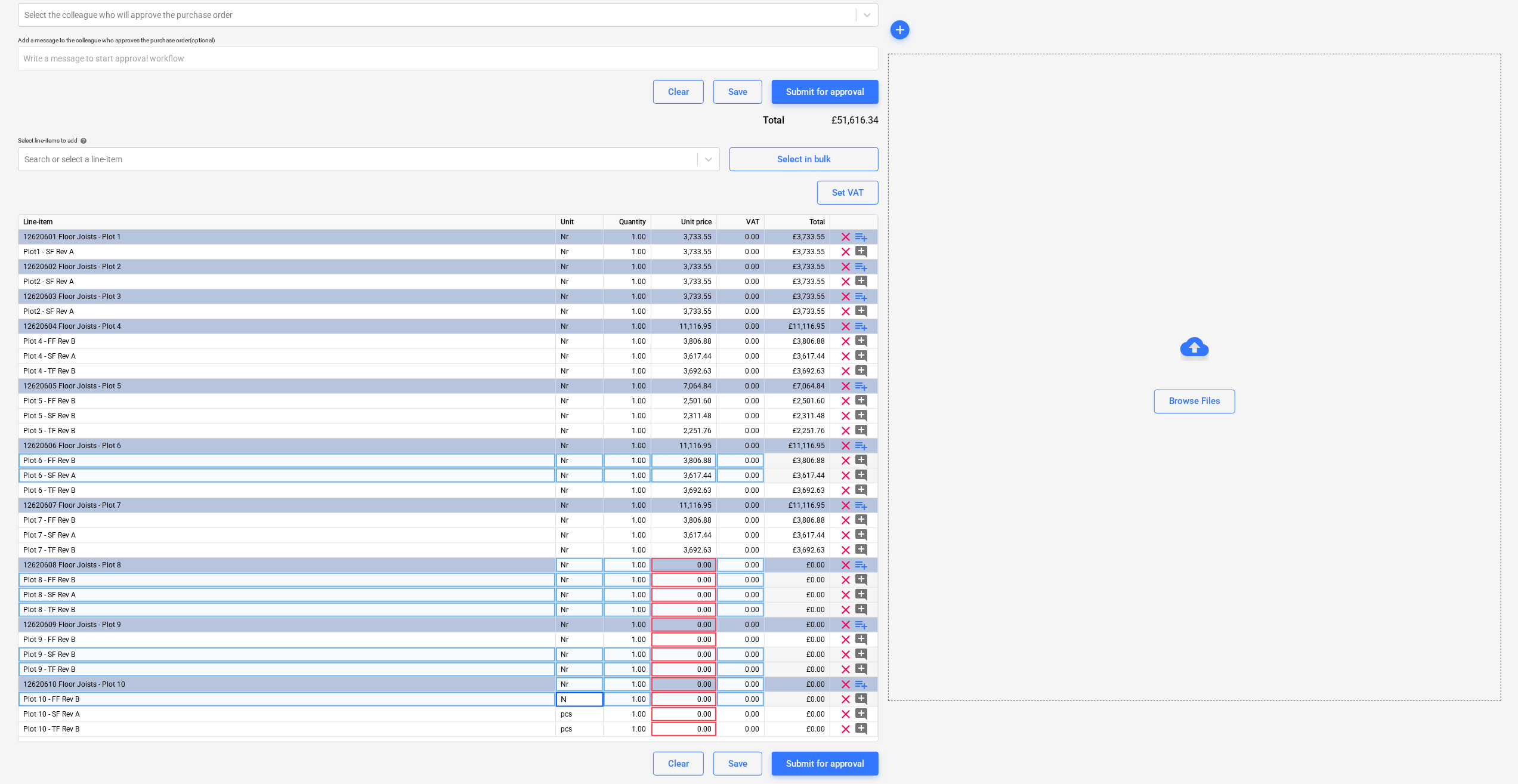
type input "Nr"
click at [580, 712] on div "pcs" at bounding box center [579, 714] width 47 height 15
type textarea "x"
type input "Nr"
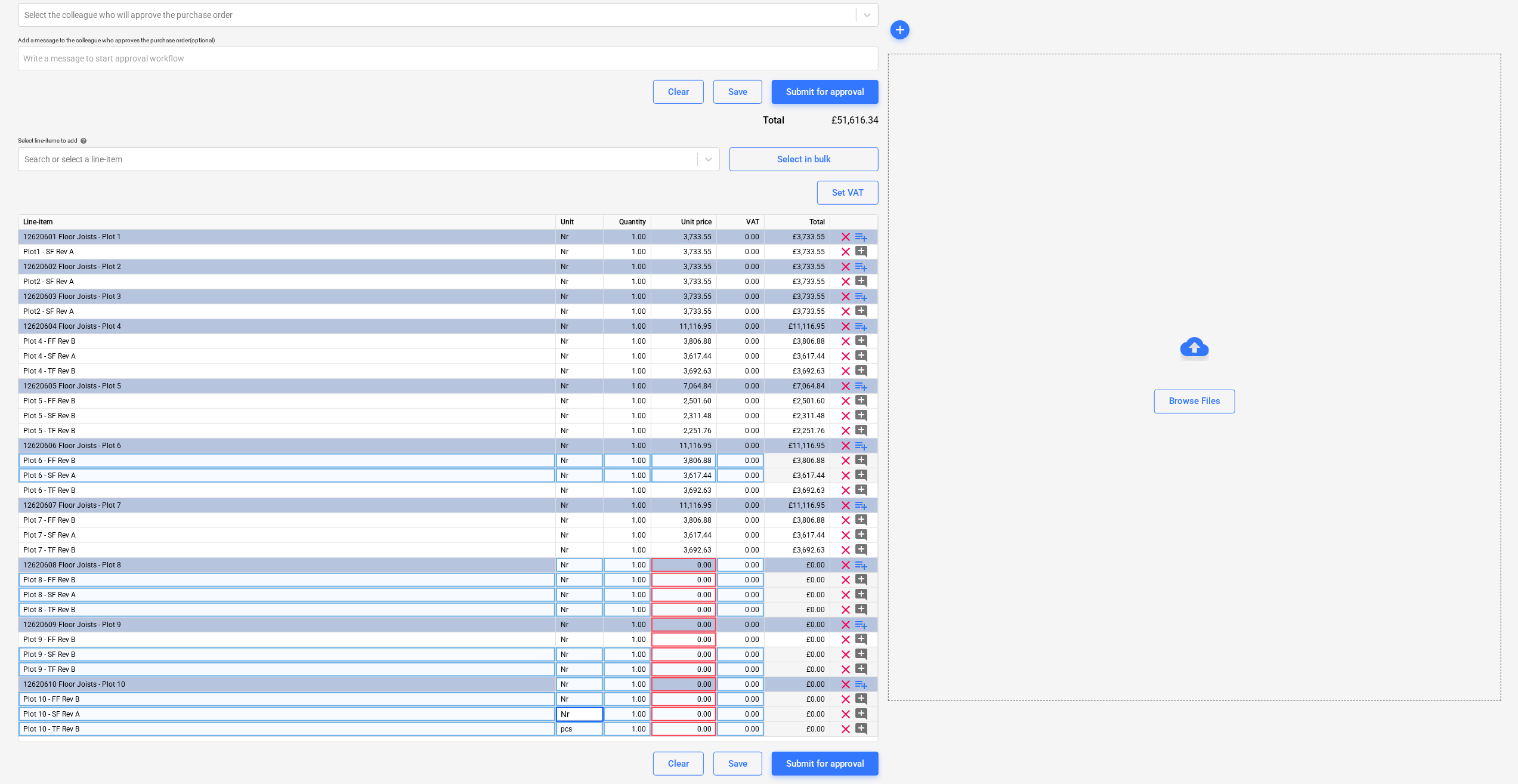
type textarea "x"
click at [581, 725] on div "pcs" at bounding box center [579, 729] width 47 height 15
type input "Nr"
type textarea "x"
click at [712, 579] on div "0.00" at bounding box center [684, 579] width 65 height 15
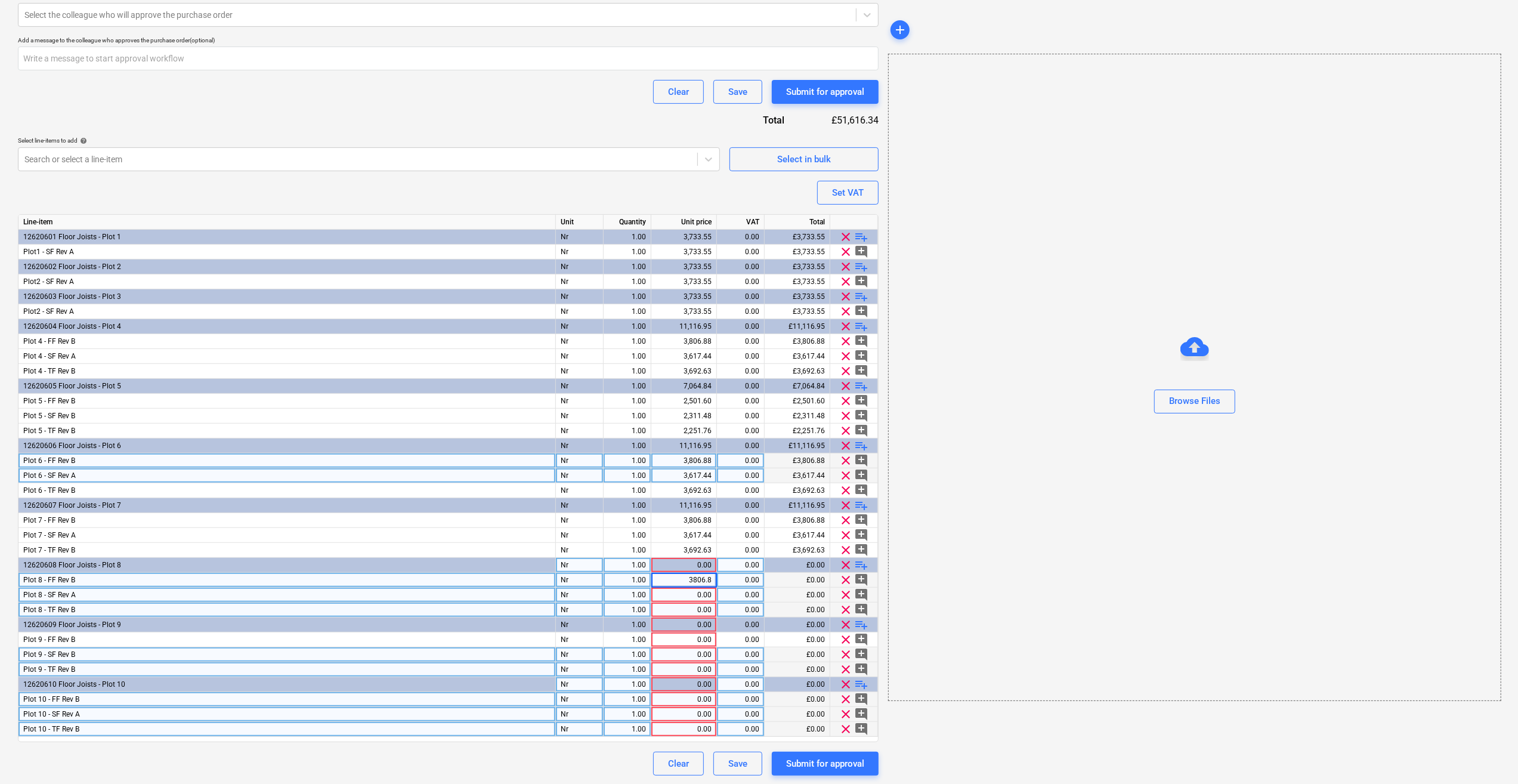
type input "3806.88"
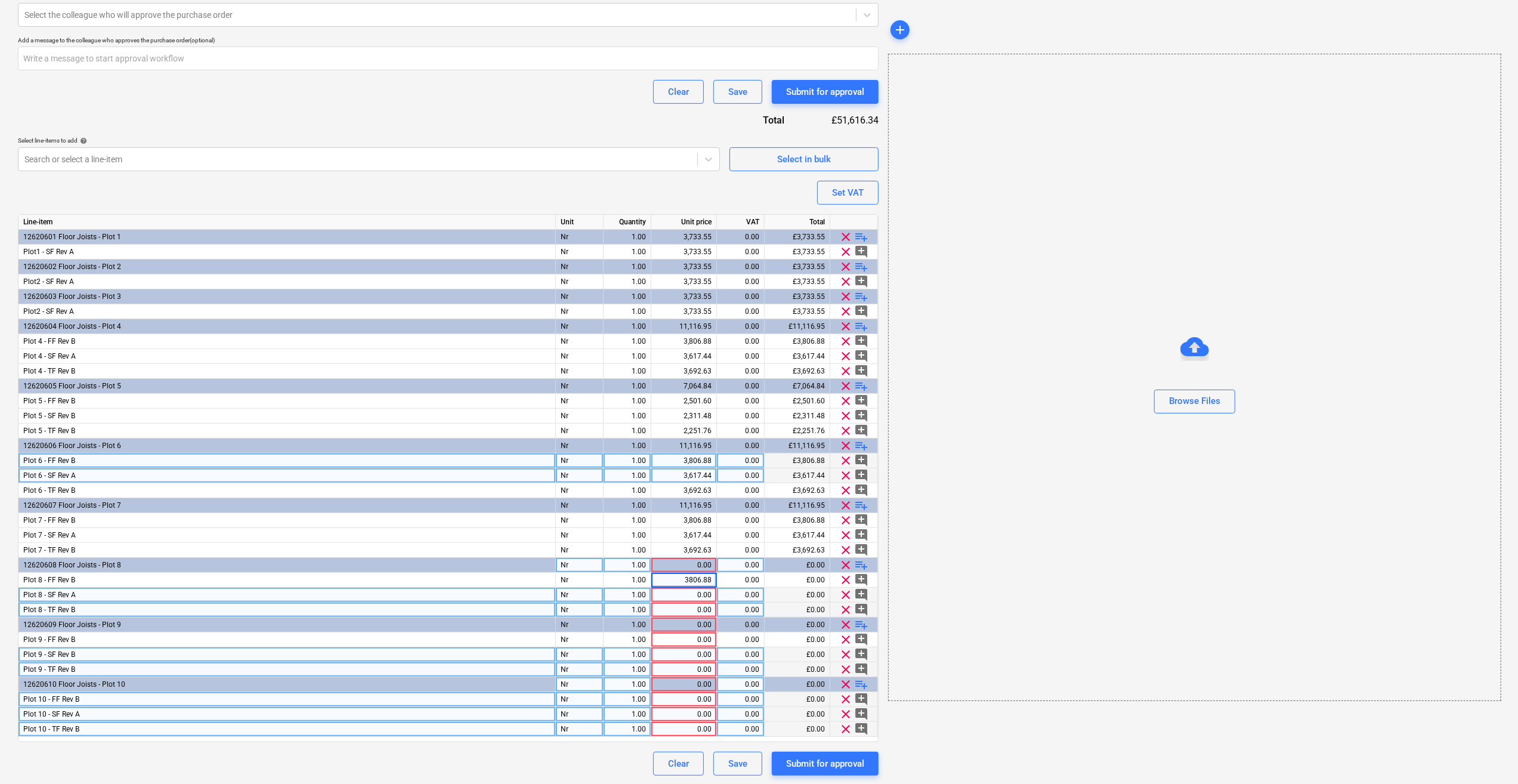
type textarea "x"
click at [705, 595] on div "0.00" at bounding box center [684, 594] width 55 height 15
type input "3617.44"
click at [693, 609] on div "0.00" at bounding box center [684, 610] width 55 height 15
type textarea "x"
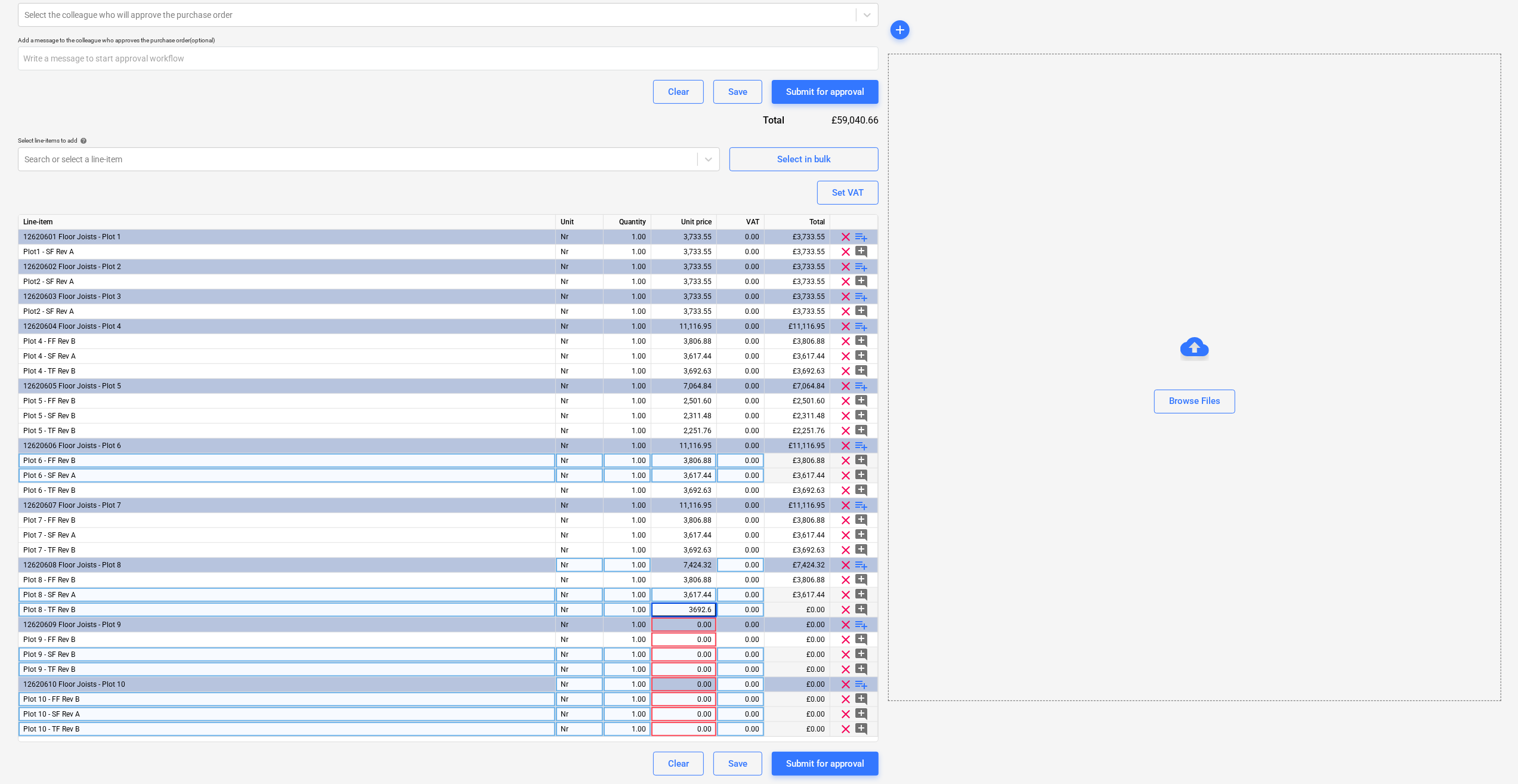
type input "3692.63"
drag, startPoint x: 1034, startPoint y: 735, endPoint x: 1008, endPoint y: 729, distance: 26.7
click at [1031, 734] on div "add Browse Files" at bounding box center [1193, 217] width 621 height 1125
type textarea "x"
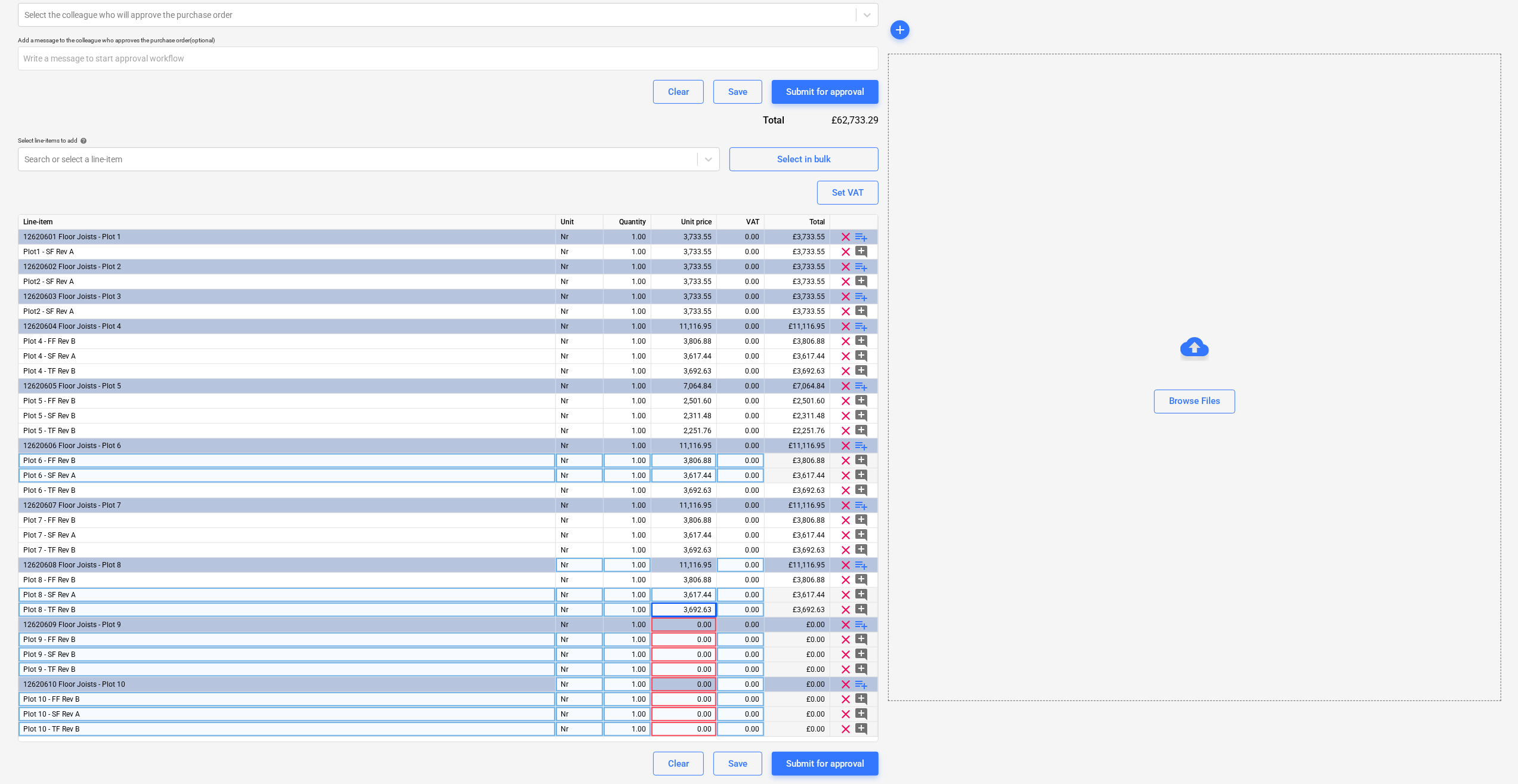
click at [669, 639] on div "0.00" at bounding box center [684, 639] width 55 height 15
type input "2501.6"
type textarea "x"
click at [671, 655] on div "0.00" at bounding box center [684, 654] width 55 height 15
type input "2311.48"
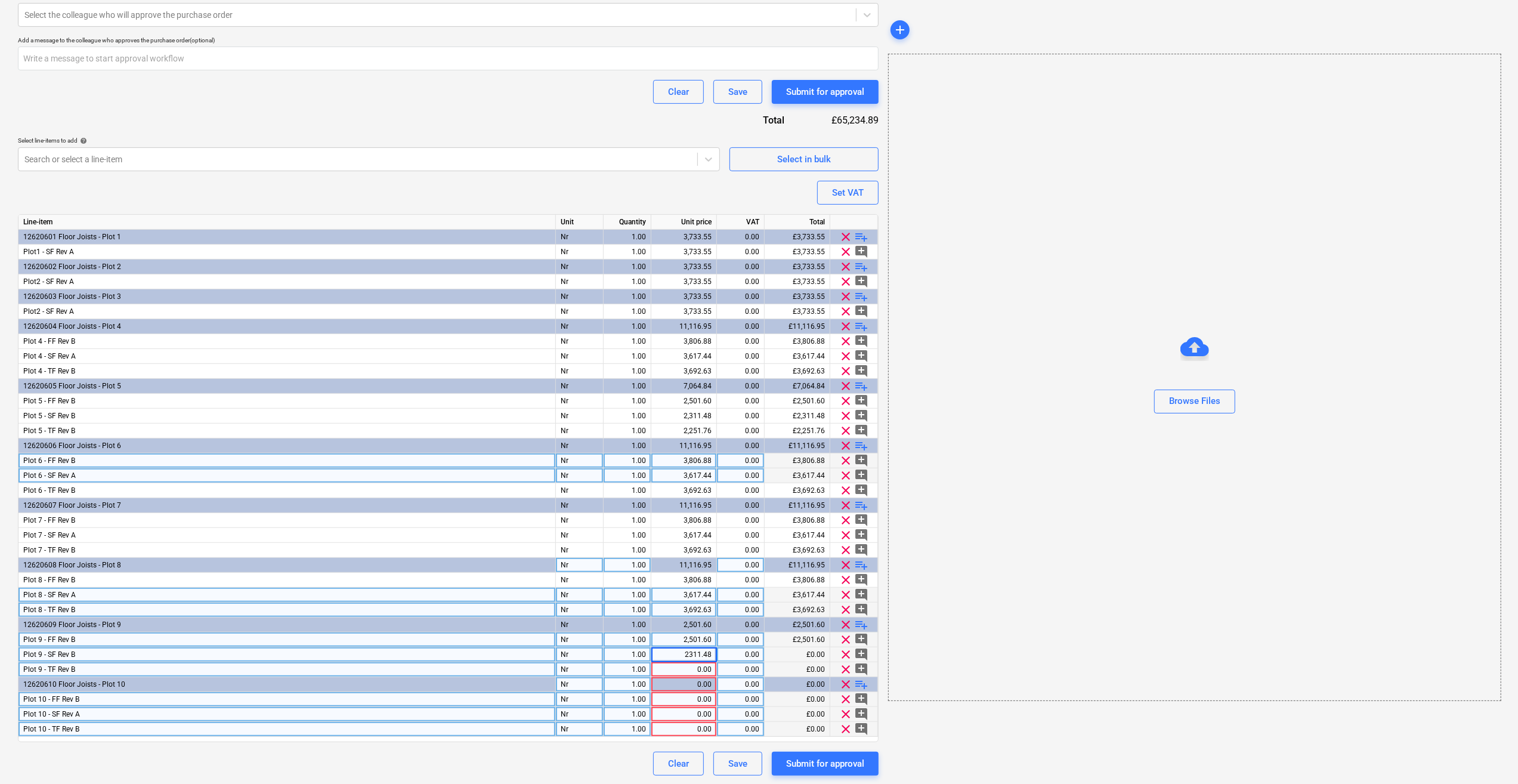
type textarea "x"
click at [680, 670] on div "0.00" at bounding box center [684, 670] width 55 height 15
type input "2251.76"
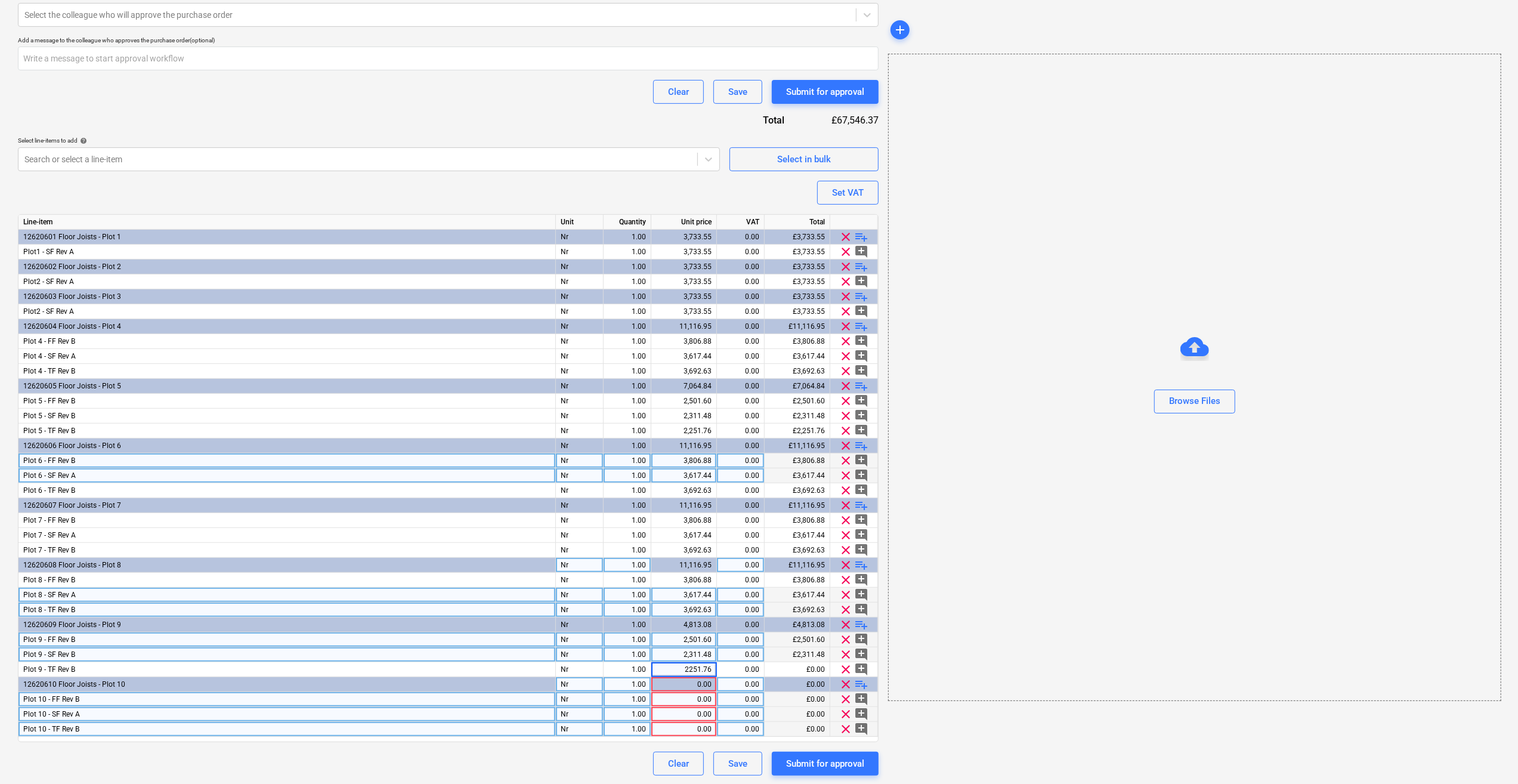
type textarea "x"
click at [699, 696] on div "0.00" at bounding box center [684, 699] width 55 height 15
type input "3806.88"
click at [698, 711] on div "0.00" at bounding box center [684, 714] width 55 height 15
type textarea "x"
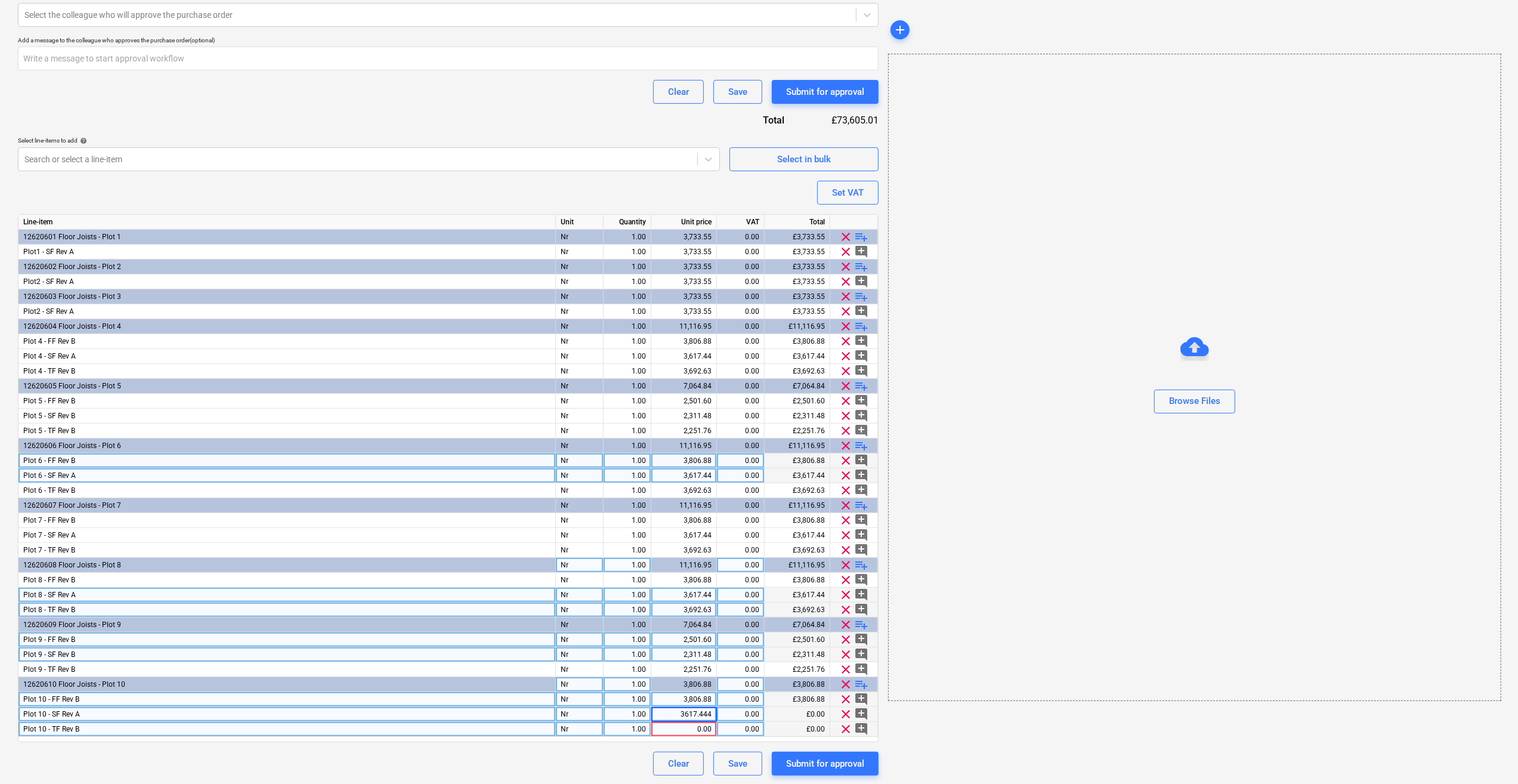
type input "3617.44"
click at [700, 726] on div "0.00" at bounding box center [684, 729] width 55 height 15
type textarea "x"
type input "3692.03"
click at [604, 760] on div "Clear Save Submit for approval" at bounding box center [448, 763] width 861 height 24
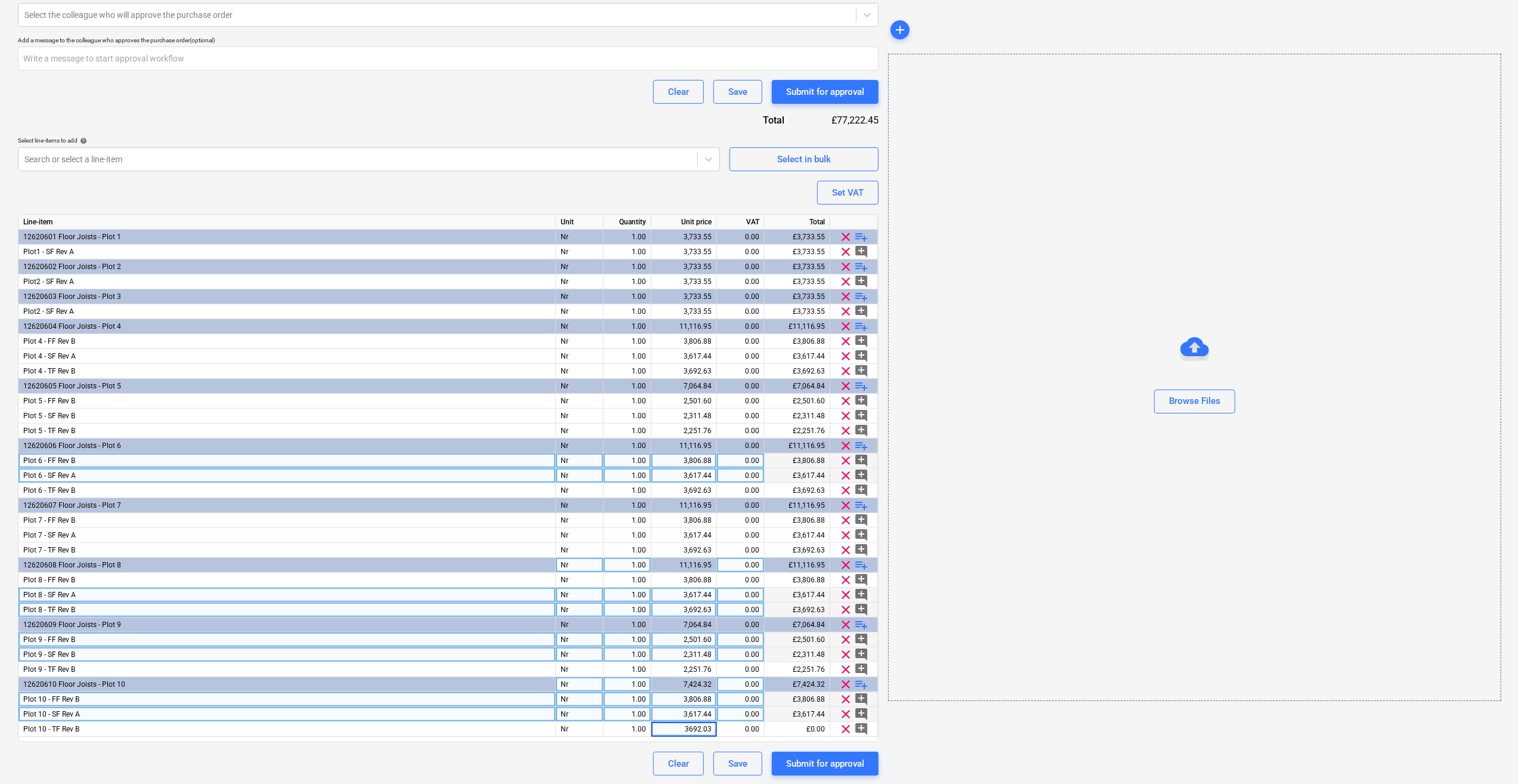
type textarea "x"
click at [601, 760] on div "Clear Save Submit for approval" at bounding box center [448, 763] width 861 height 24
click at [709, 728] on div "3,692.03" at bounding box center [684, 729] width 55 height 15
drag, startPoint x: 707, startPoint y: 727, endPoint x: 709, endPoint y: 735, distance: 8.2
click at [707, 727] on input "3692.03" at bounding box center [684, 729] width 65 height 14
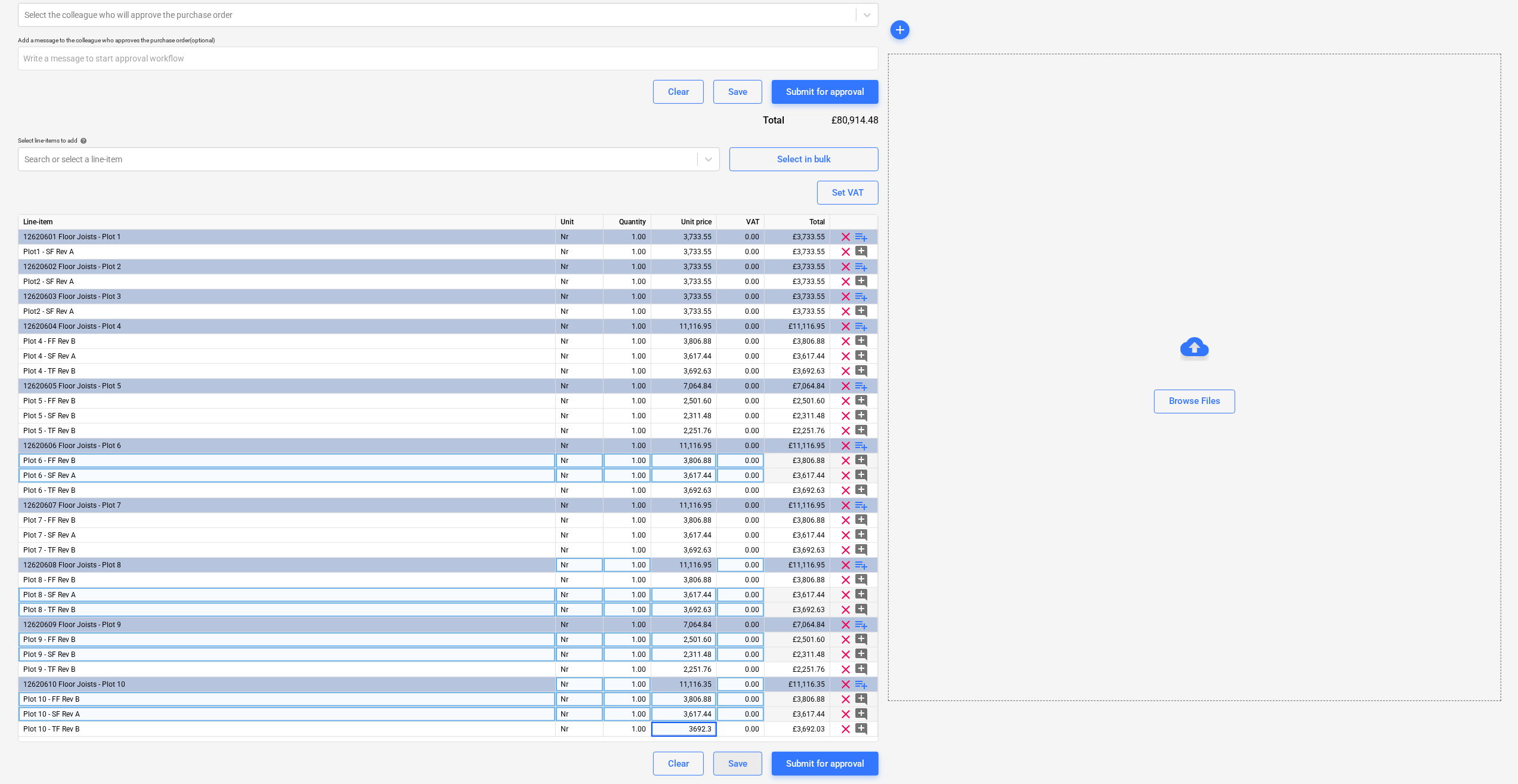
type input "3692.63"
click at [591, 743] on div "Purchase order name help Floor & Flat Roof Purchase order Purchase order refere…" at bounding box center [448, 233] width 861 height 1083
click at [1194, 402] on div "Browse Files" at bounding box center [1194, 400] width 51 height 15
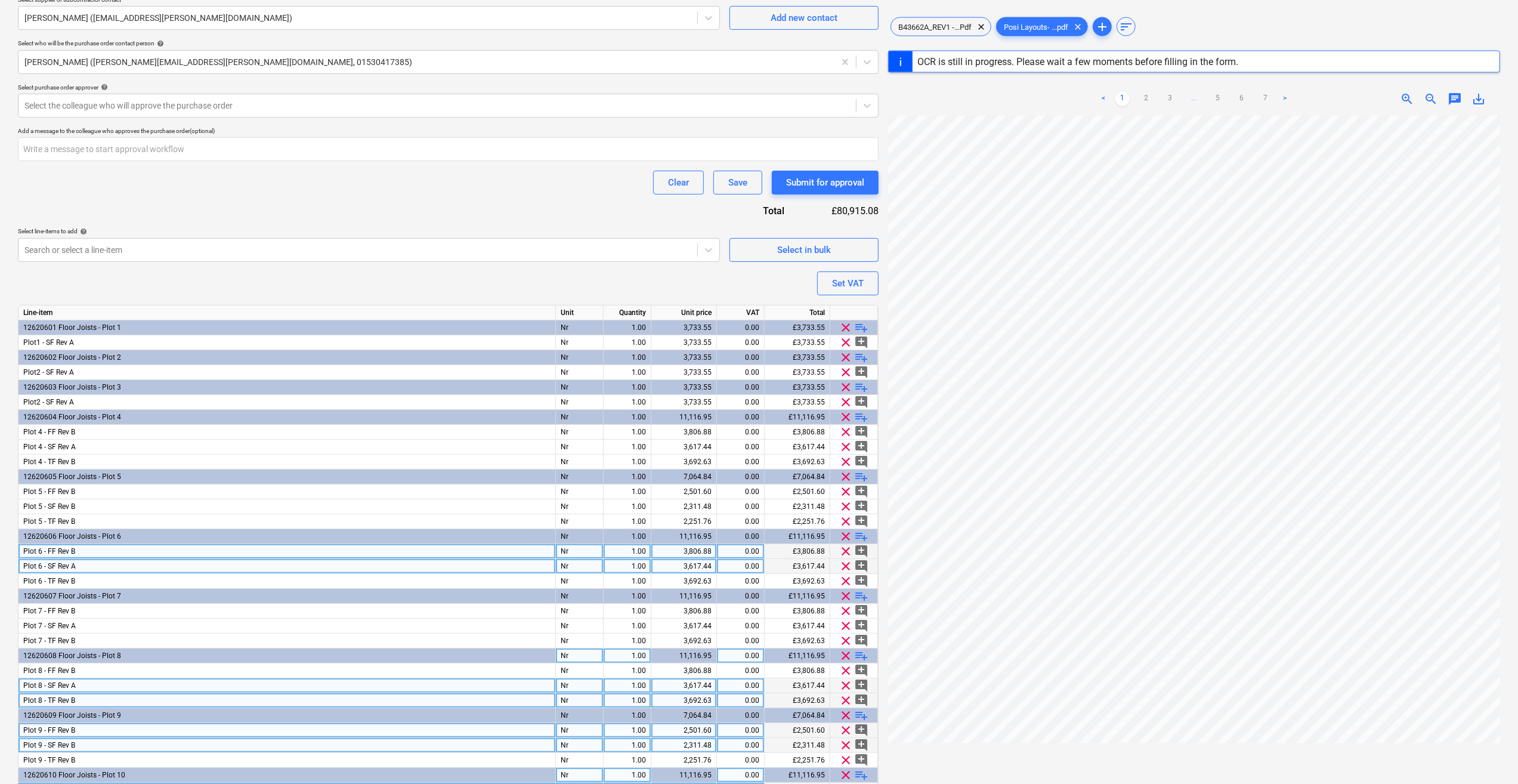
scroll to position [286, 0]
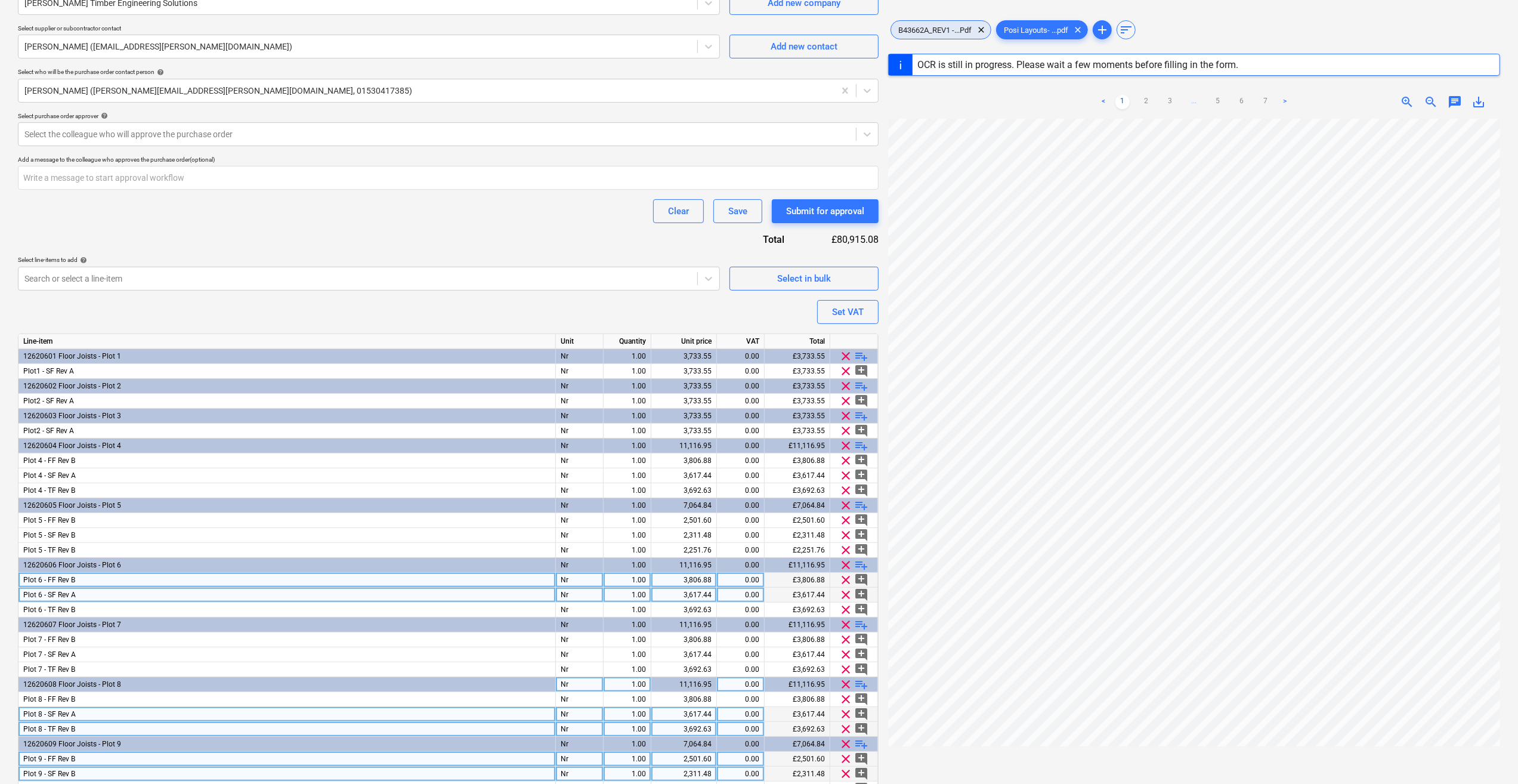
click at [952, 24] on div "B43662A_REV1 -...Pdf clear" at bounding box center [940, 30] width 101 height 19
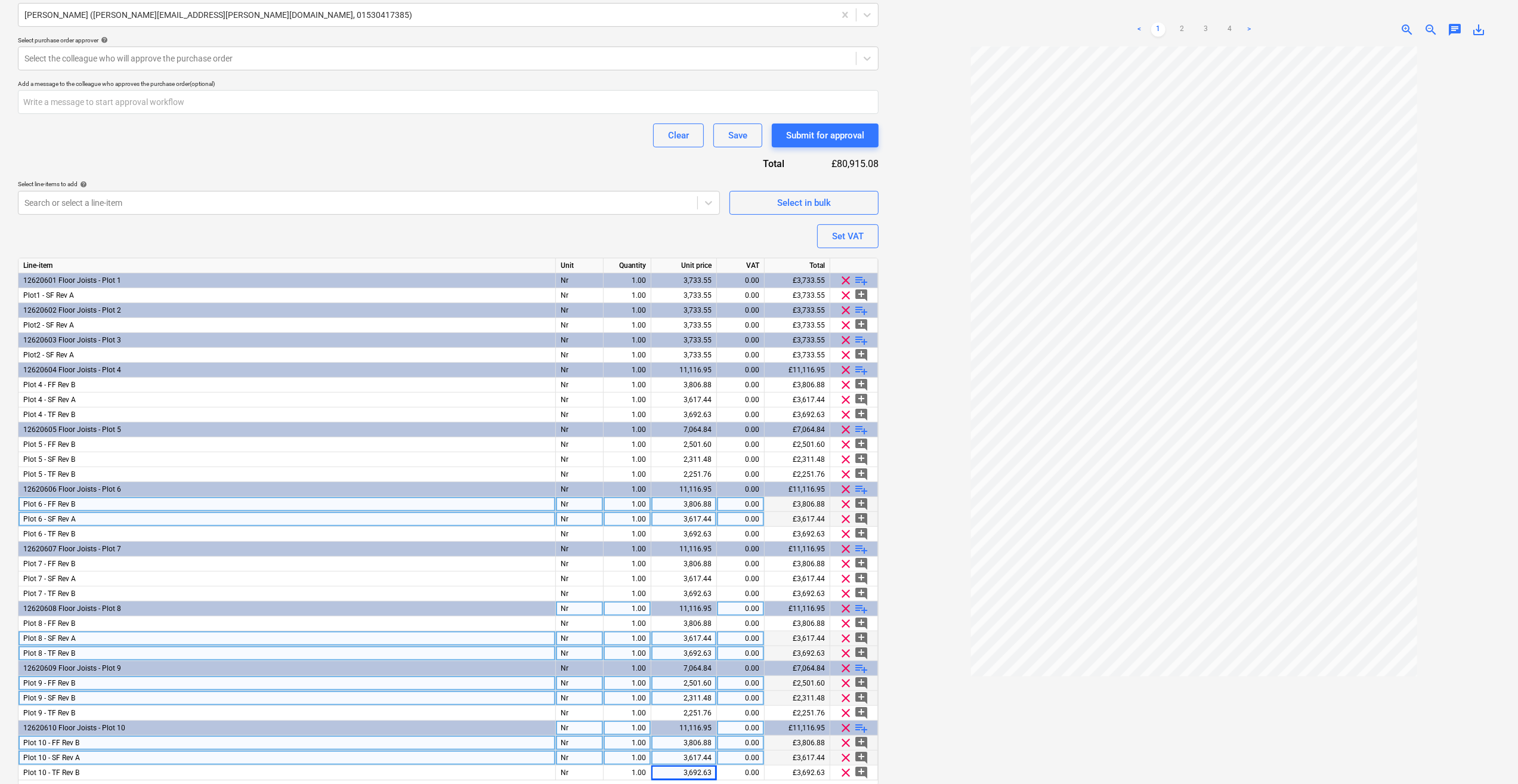
scroll to position [405, 0]
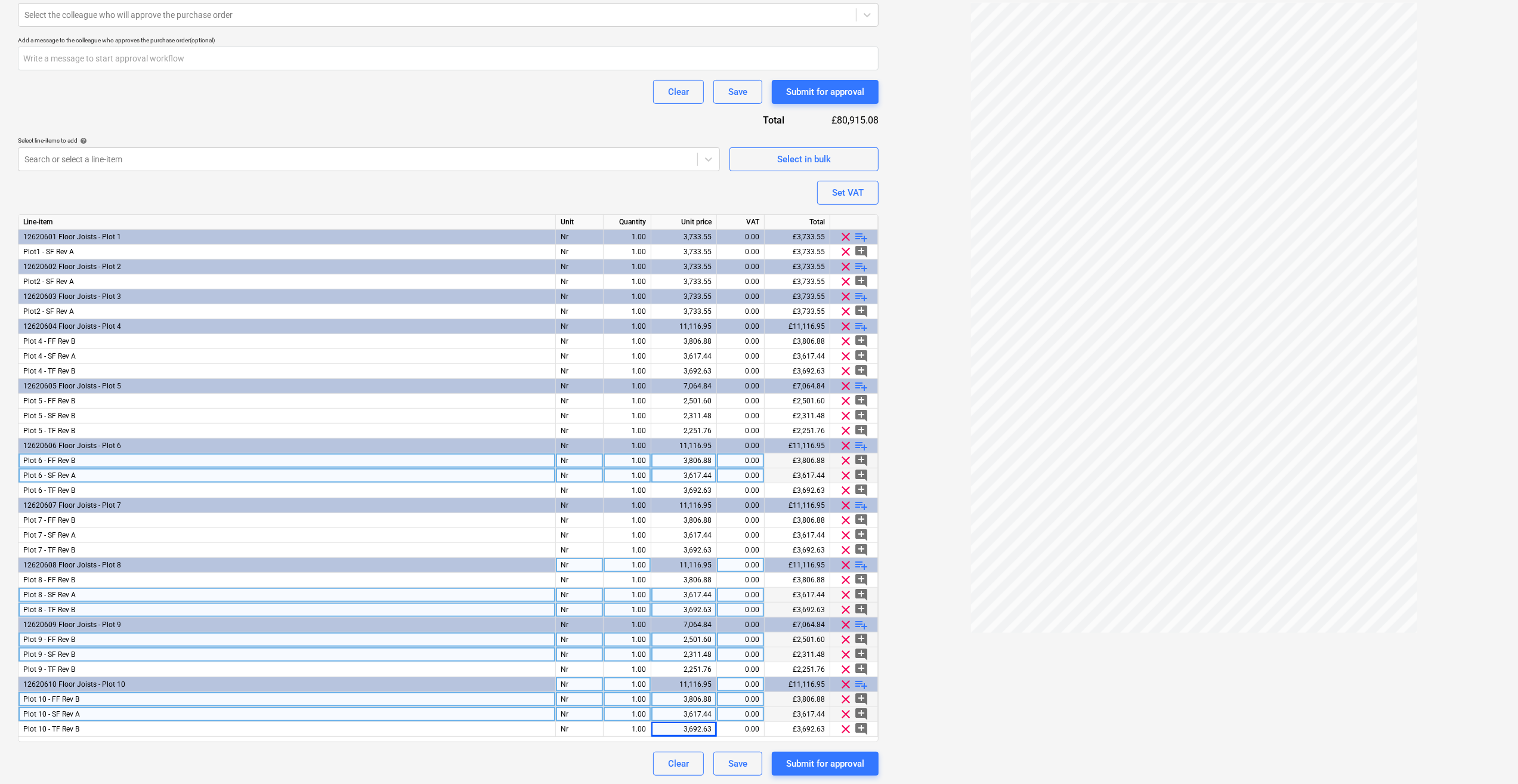
type textarea "x"
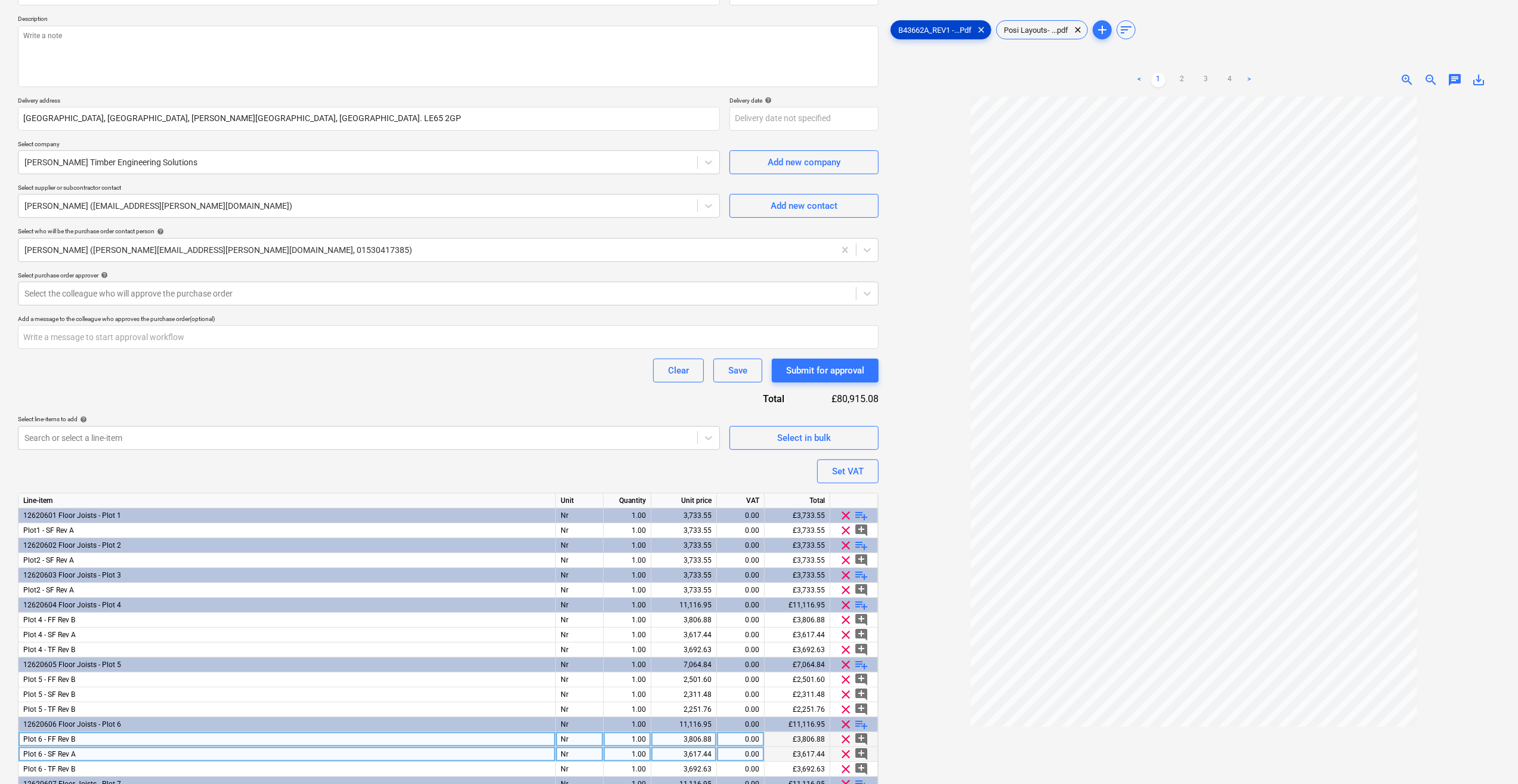
scroll to position [47, 0]
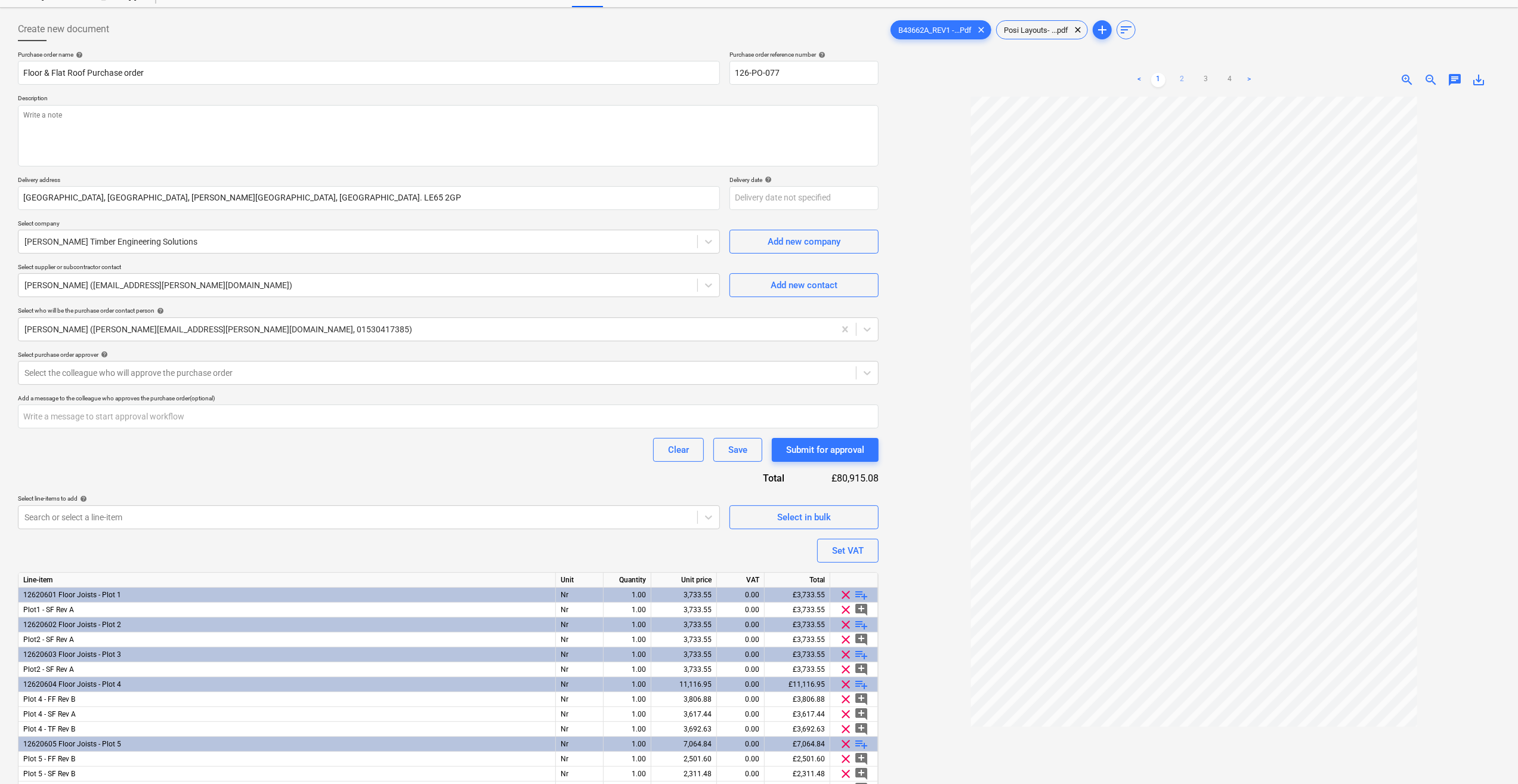
click at [1180, 83] on link "2" at bounding box center [1182, 80] width 14 height 14
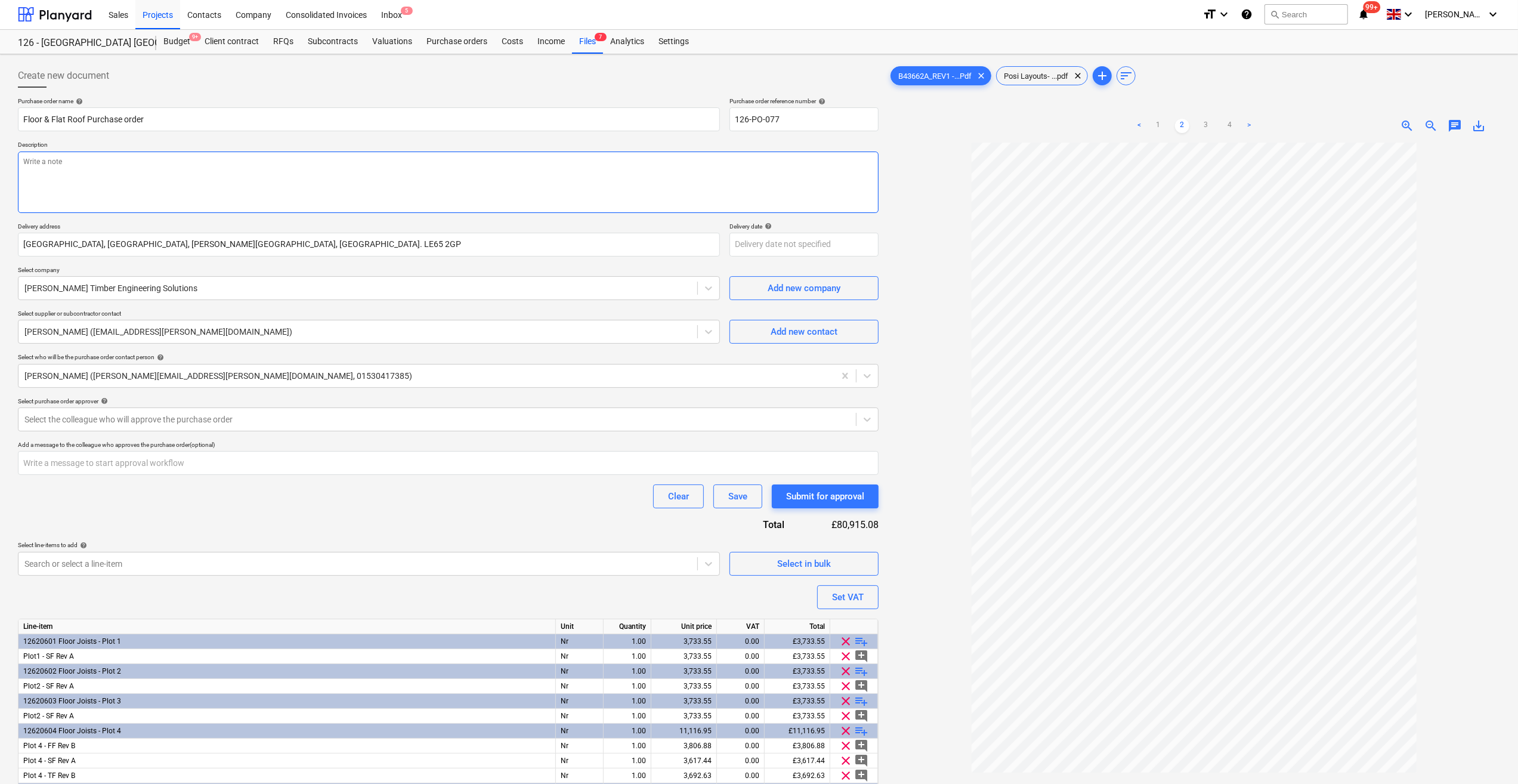
scroll to position [0, 0]
drag, startPoint x: 74, startPoint y: 161, endPoint x: 39, endPoint y: 165, distance: 35.2
click at [39, 165] on textarea at bounding box center [448, 182] width 861 height 62
type textarea "A"
type textarea "x"
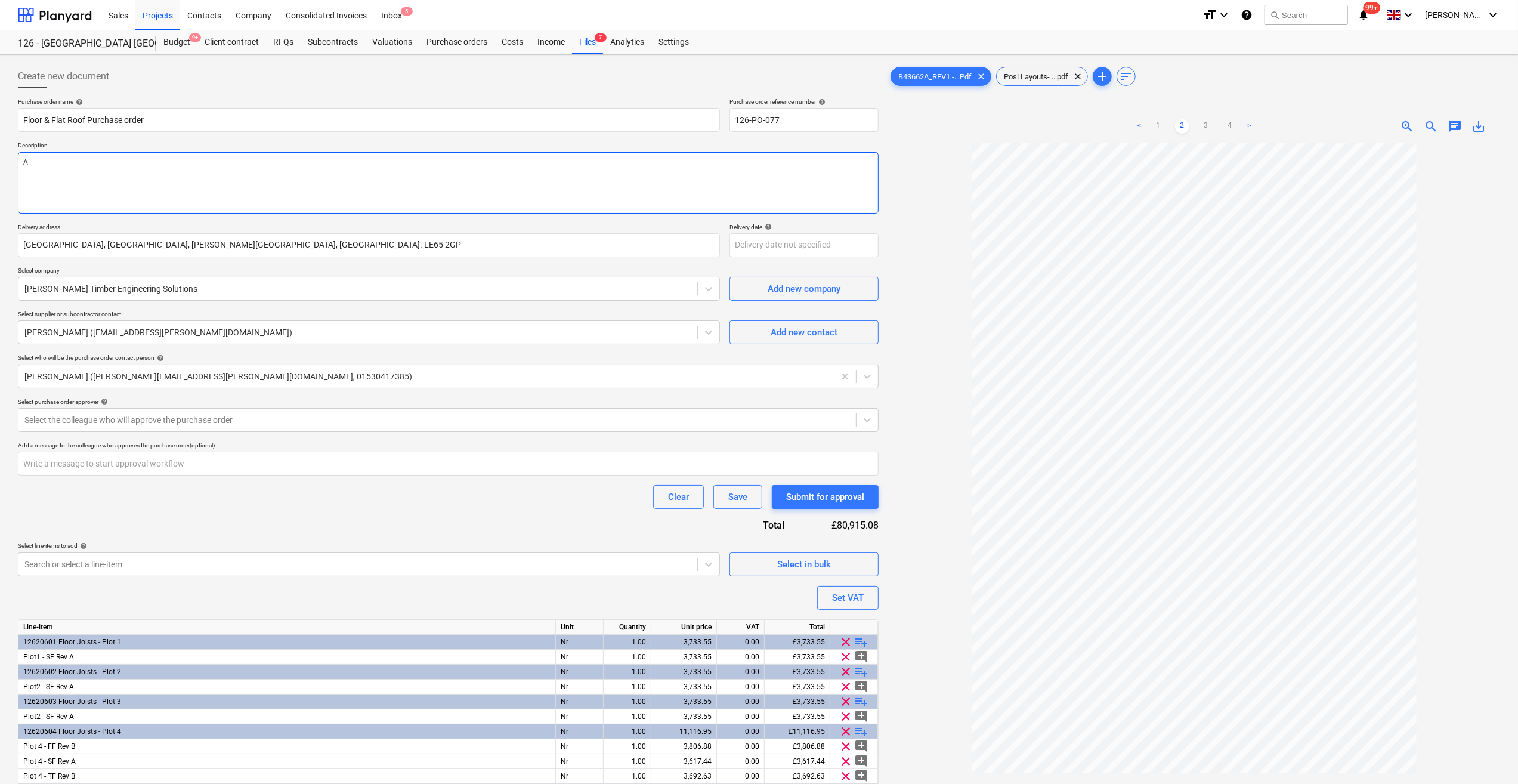
type textarea "As"
type textarea "x"
type textarea "As"
type textarea "x"
type textarea "As H"
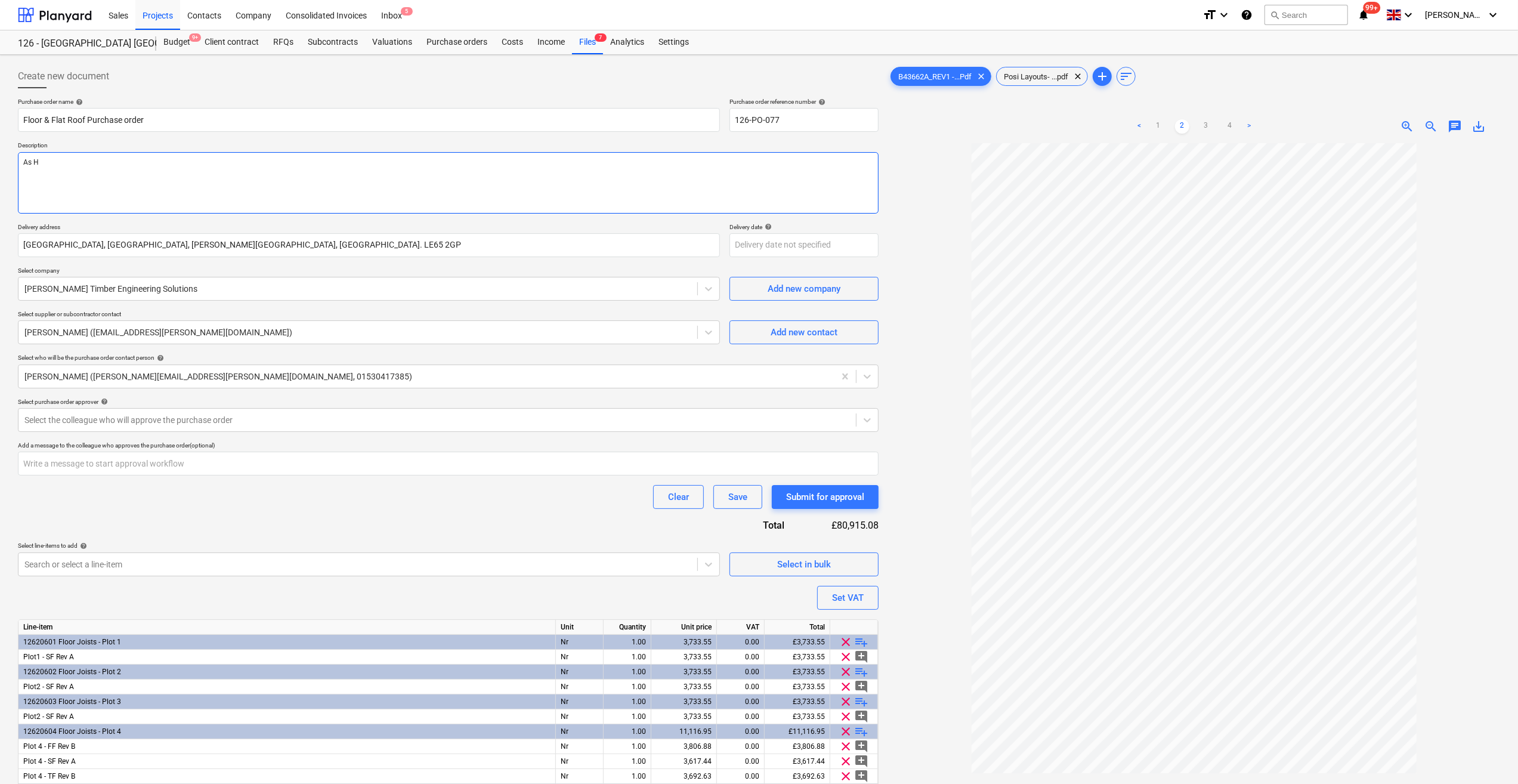
type textarea "x"
type textarea "As Ho"
type textarea "x"
type textarea "As How"
type textarea "x"
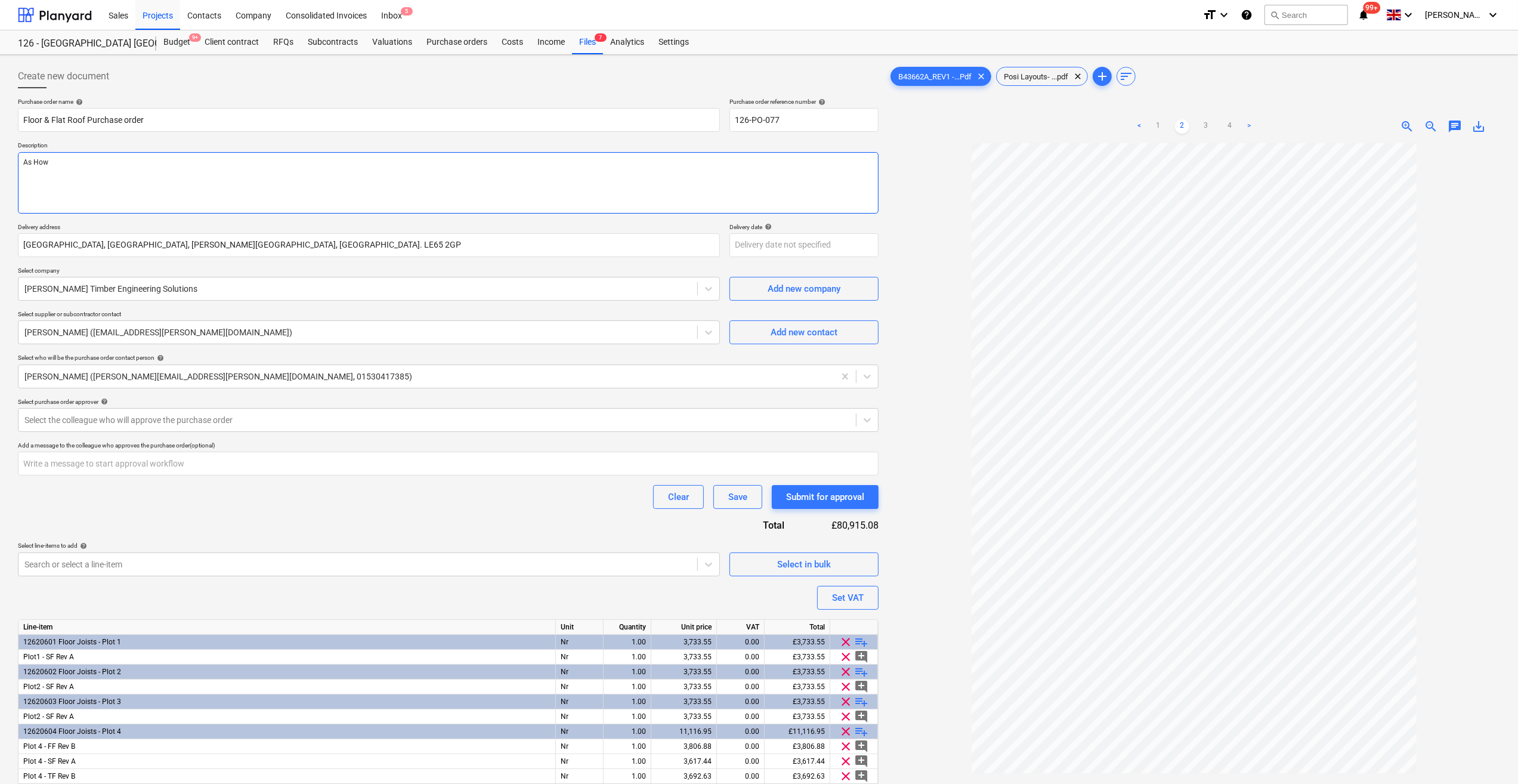
type textarea "As Howa"
type textarea "x"
type textarea "As Howar"
type textarea "x"
type textarea "As Howart"
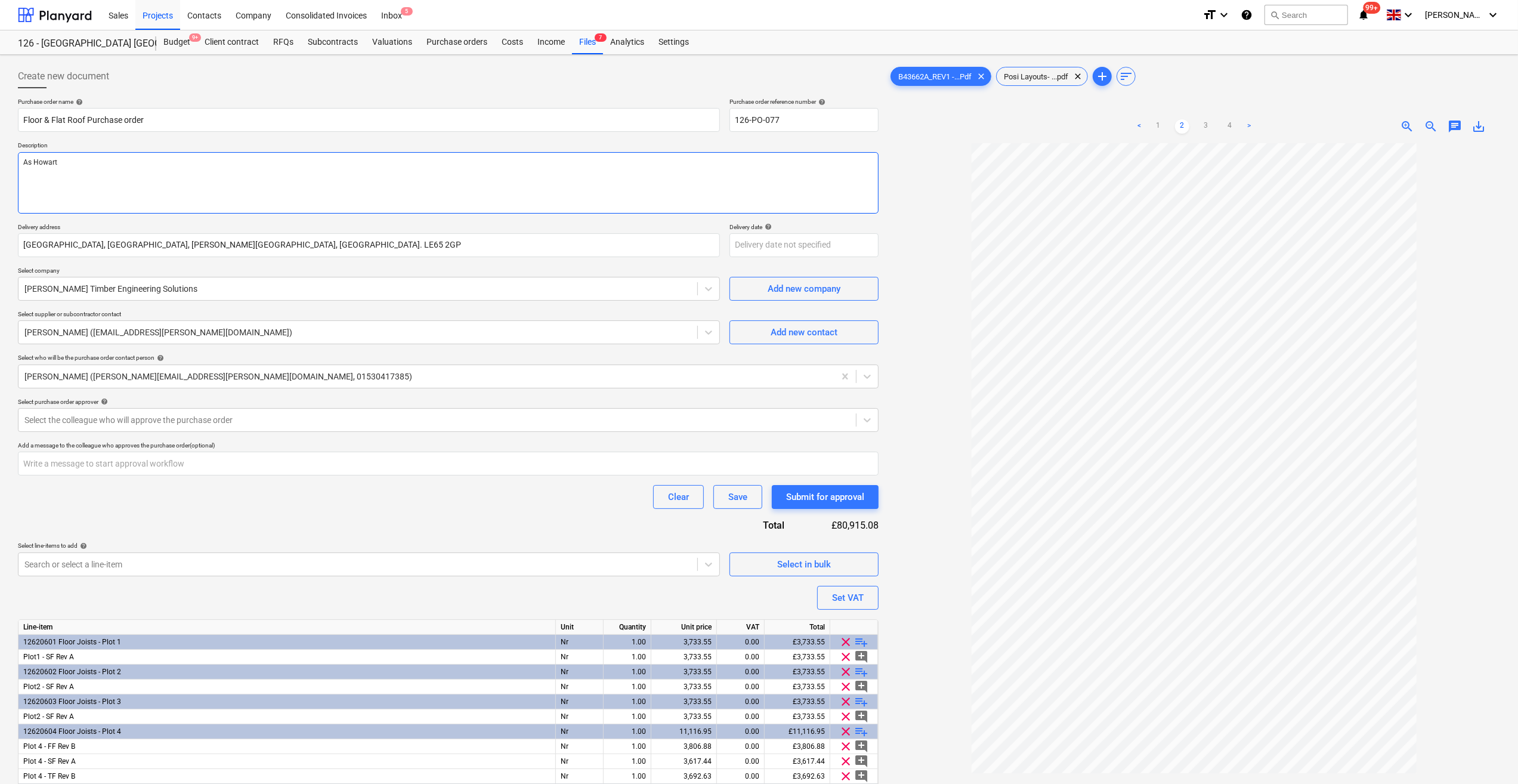
type textarea "x"
type textarea "As [PERSON_NAME]"
type textarea "x"
type textarea "As [PERSON_NAME] T"
type textarea "x"
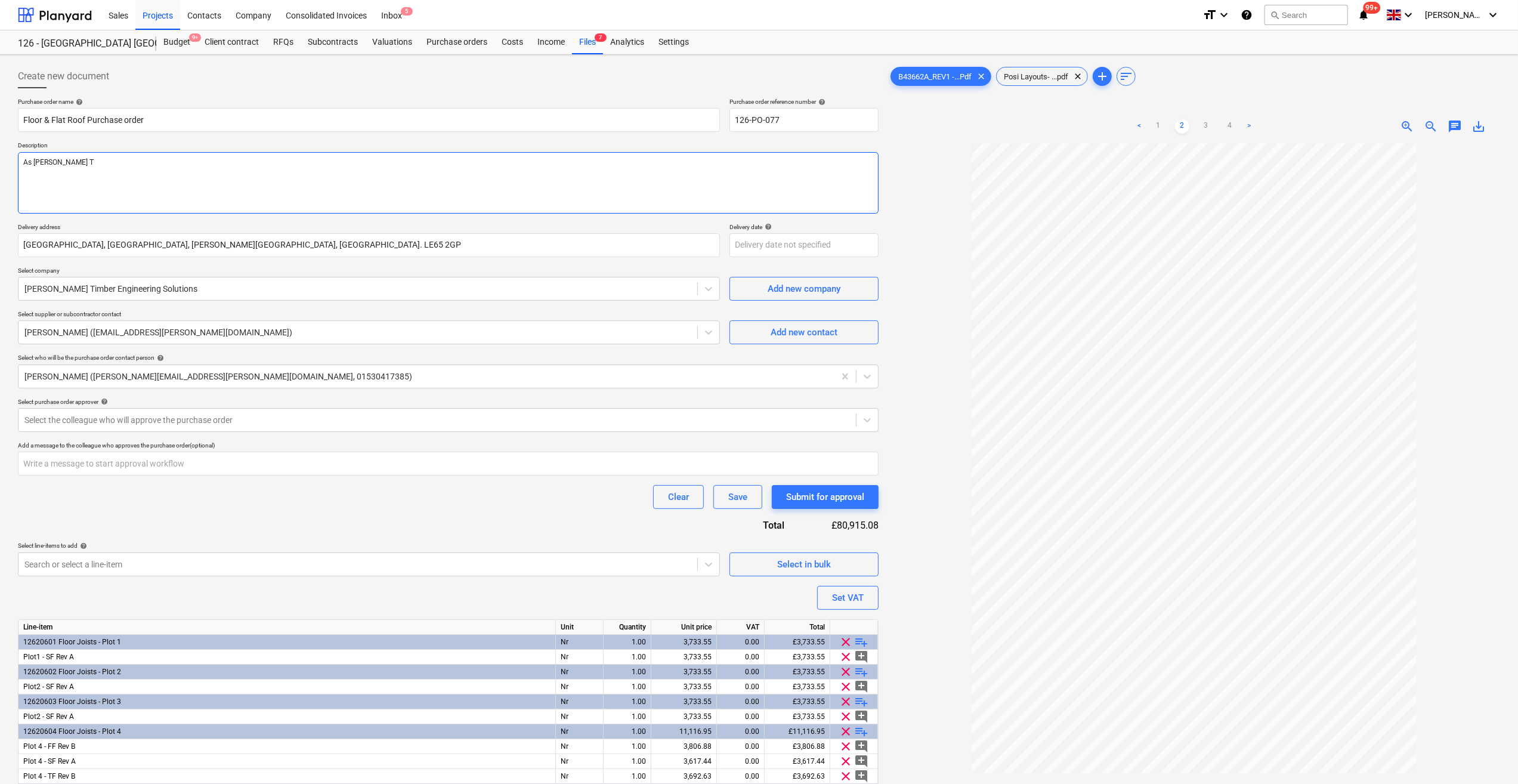
type textarea "As [PERSON_NAME] Ti"
type textarea "x"
type textarea "As [PERSON_NAME]"
type textarea "x"
type textarea "As [PERSON_NAME] Timb"
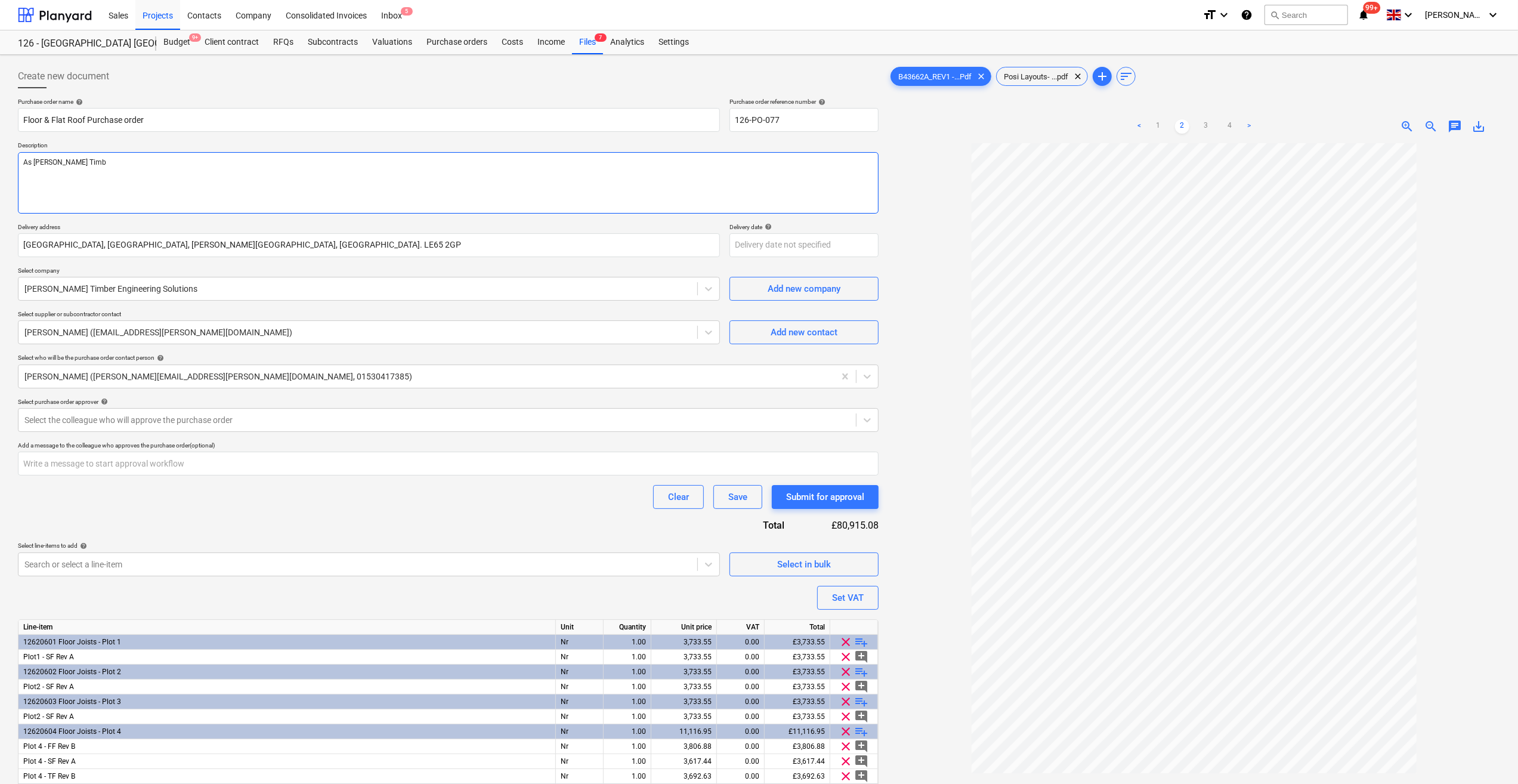
type textarea "x"
type textarea "As [PERSON_NAME] Timbe"
type textarea "x"
type textarea "As [PERSON_NAME] Timber"
type textarea "x"
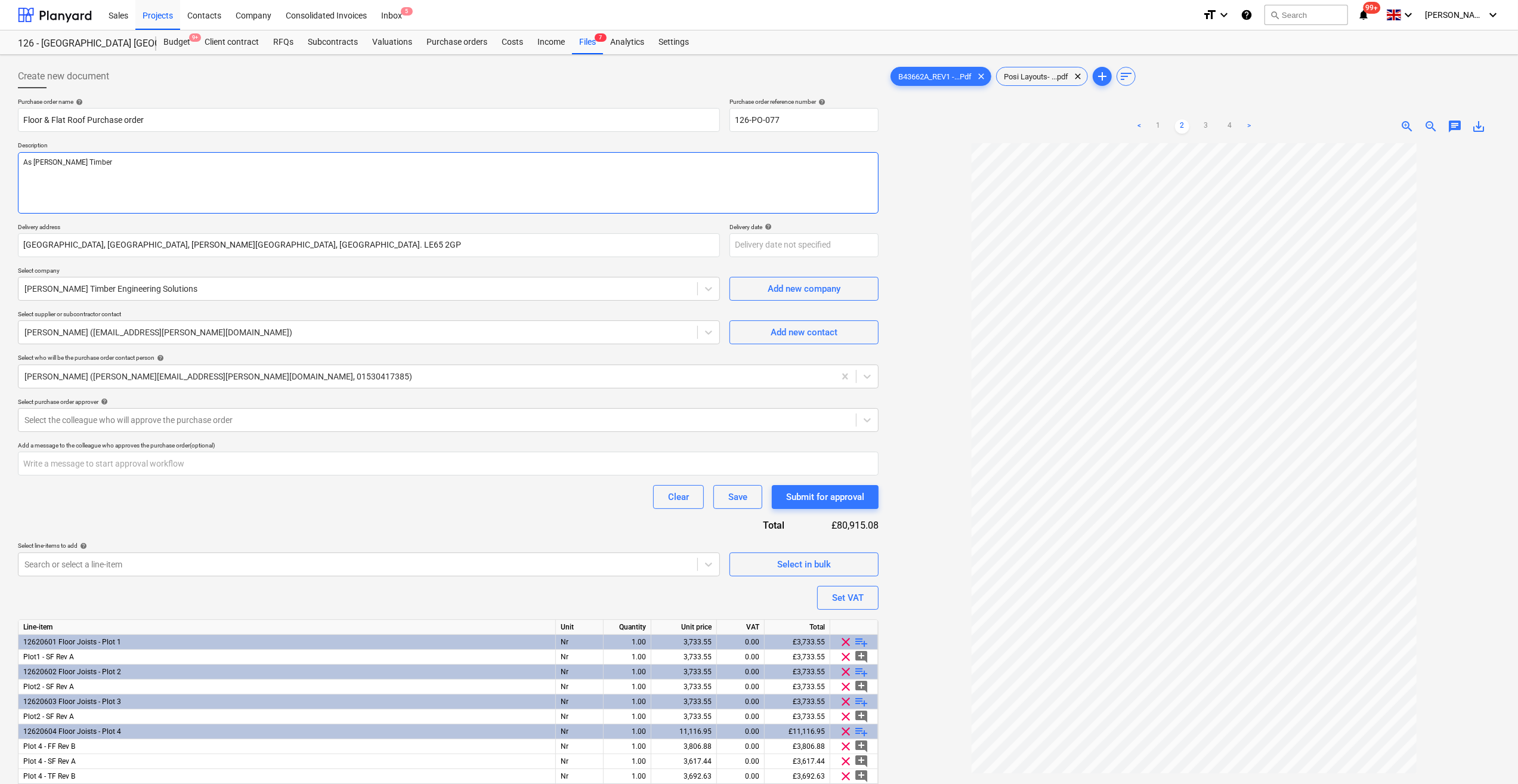
type textarea "As [PERSON_NAME] Timber"
type textarea "x"
type textarea "As [PERSON_NAME] Timber E"
type textarea "x"
type textarea "As [PERSON_NAME] Timber En"
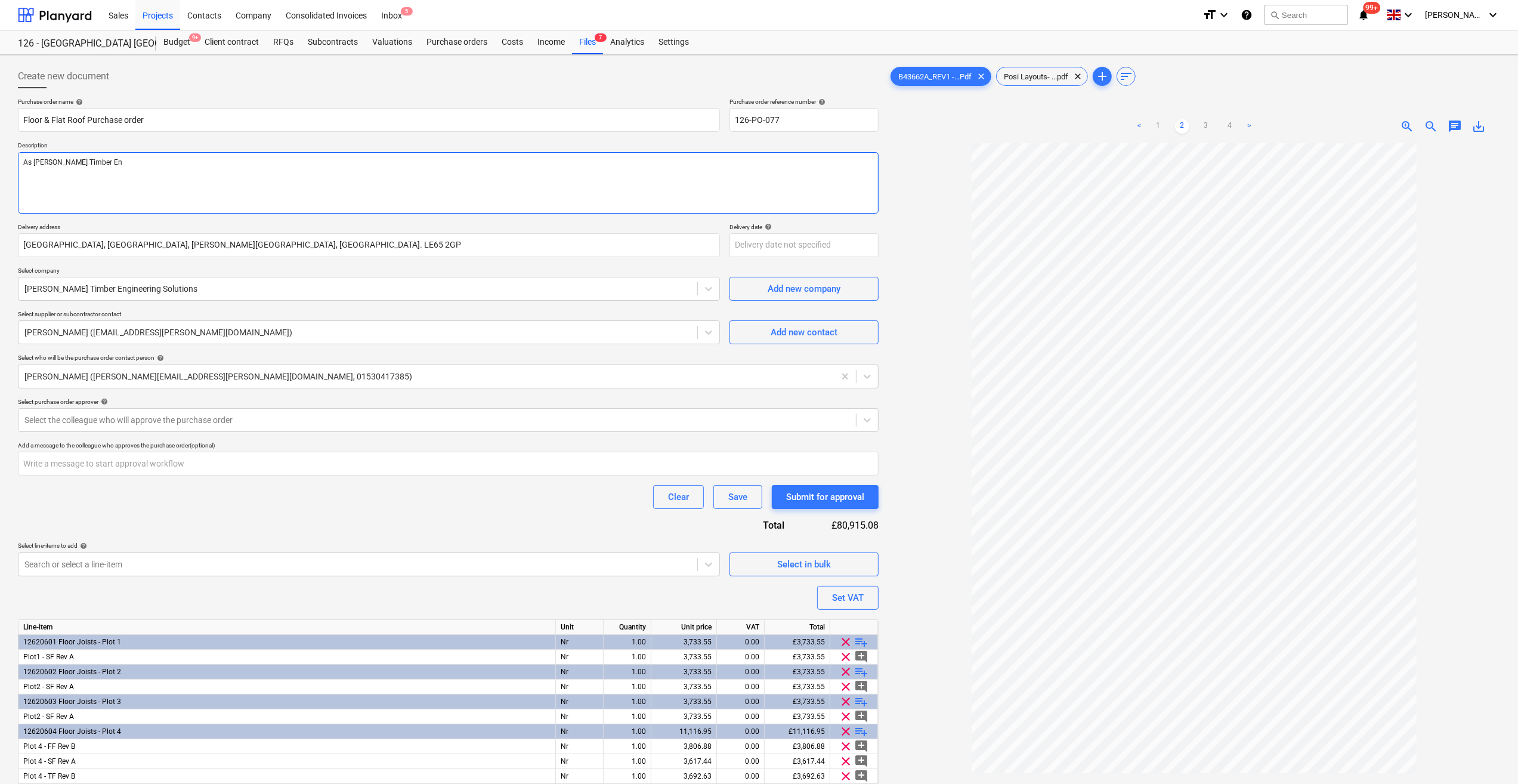
type textarea "x"
type textarea "As [PERSON_NAME] Timber Eng"
type textarea "x"
type textarea "As [PERSON_NAME] Timber Engg"
type textarea "x"
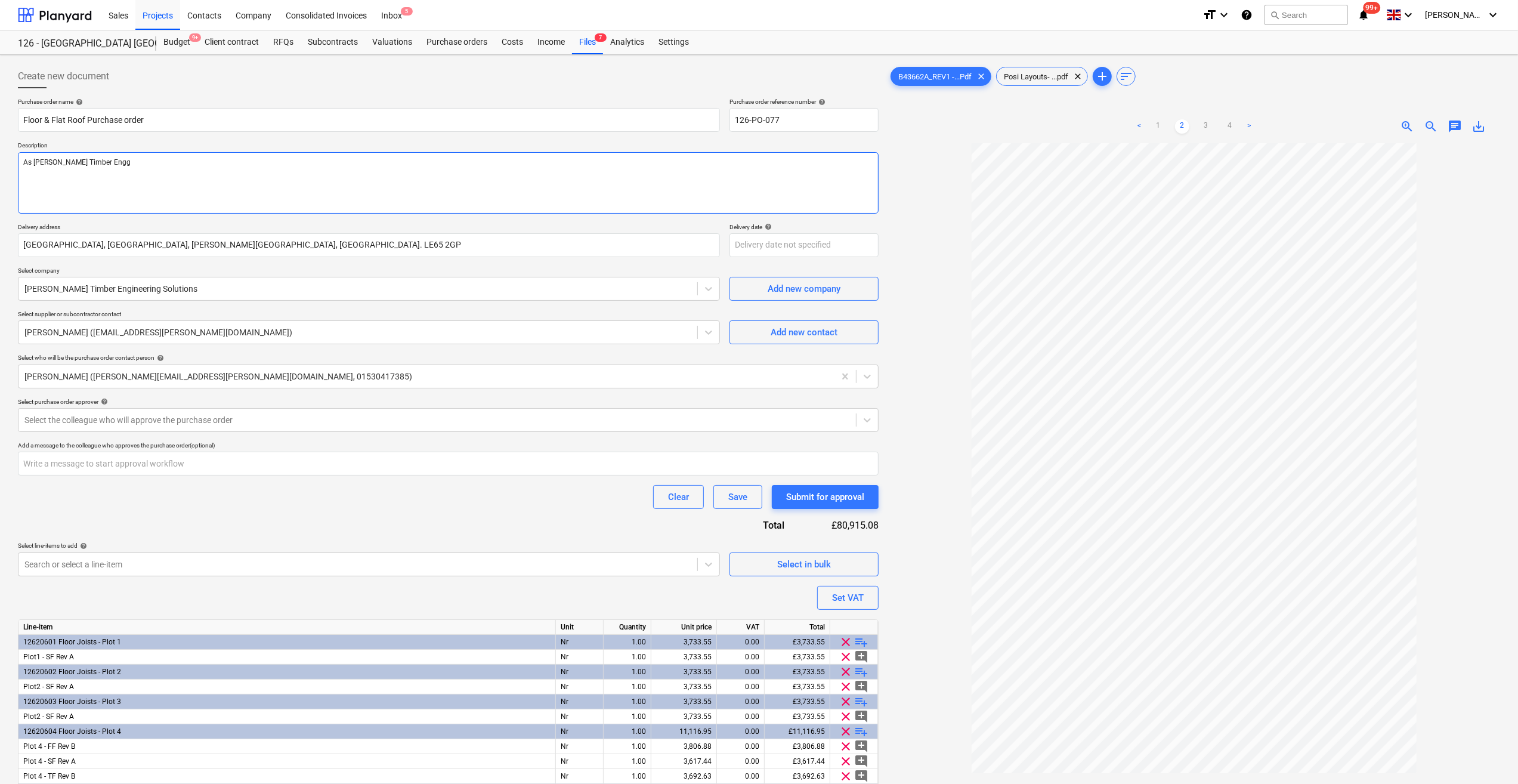
type textarea "As [PERSON_NAME] Timber Eng"
type textarea "x"
type textarea "As [PERSON_NAME] Timber Engi"
type textarea "x"
type textarea "As [PERSON_NAME] Timber Engin"
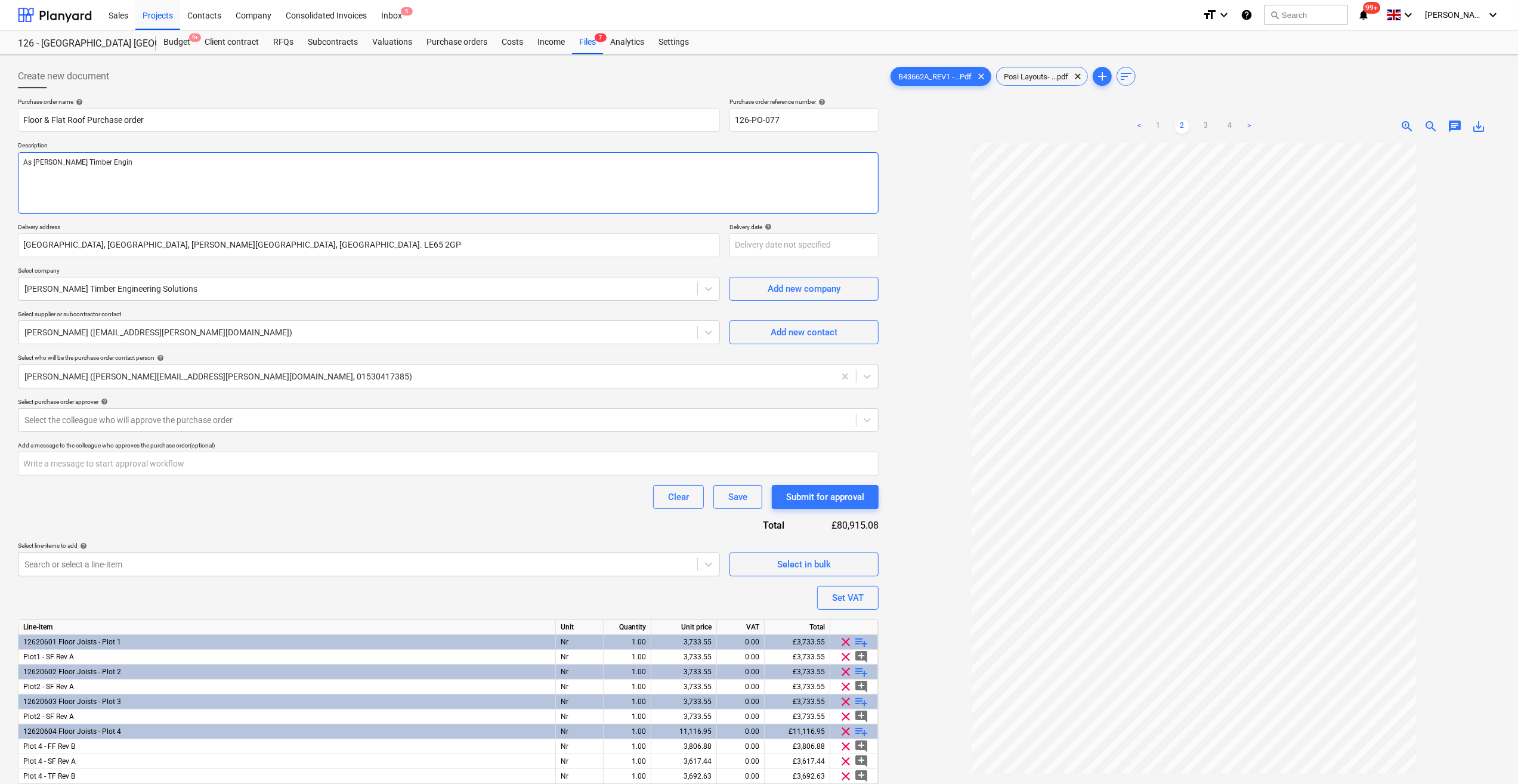
type textarea "x"
type textarea "As [PERSON_NAME] Timber Engine"
type textarea "x"
type textarea "As [PERSON_NAME] Timber Enginee"
type textarea "x"
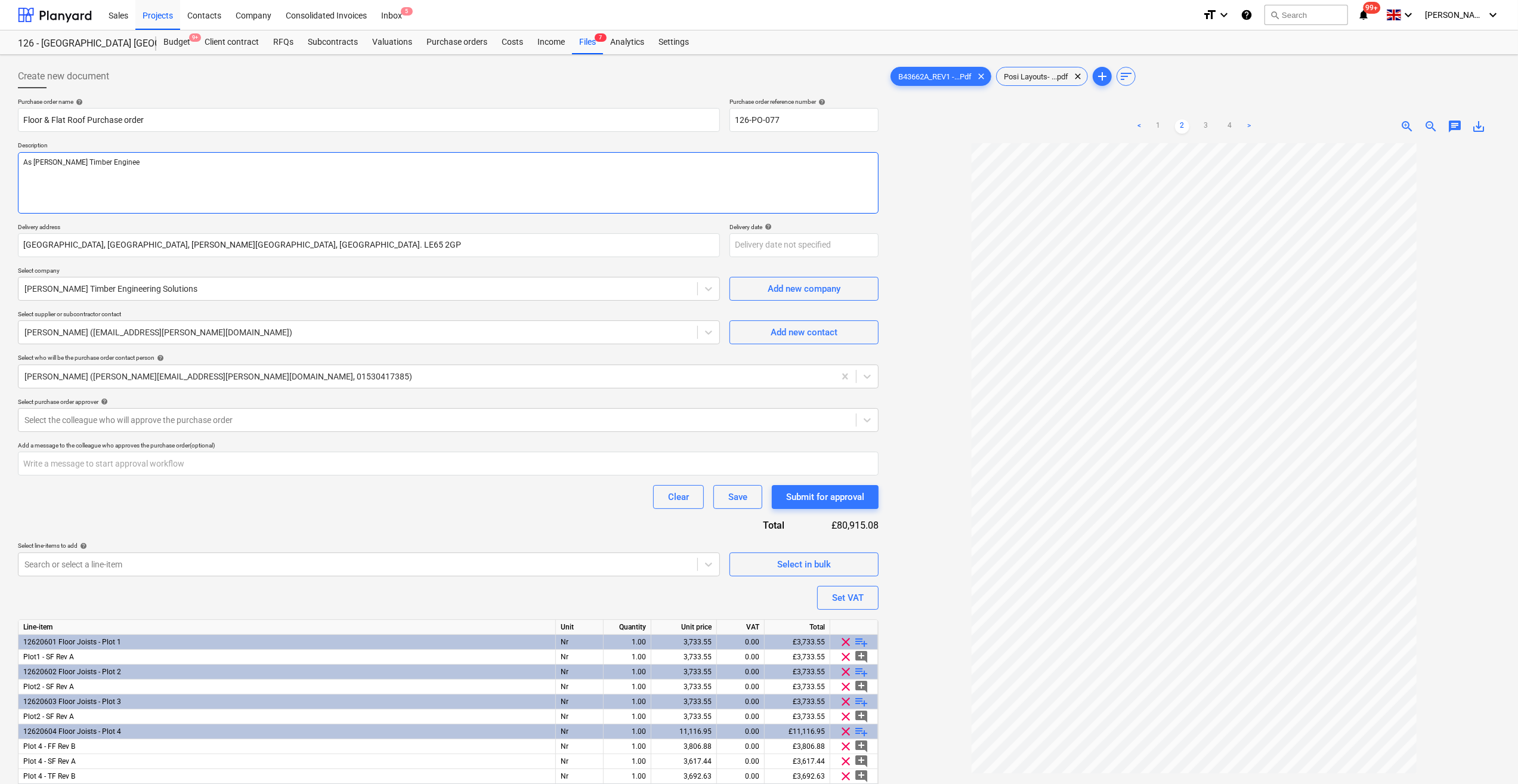
type textarea "As [PERSON_NAME] Timber Engineer"
type textarea "x"
type textarea "As [PERSON_NAME] Timber Engineere"
type textarea "x"
type textarea "As [PERSON_NAME] Timber Engineered"
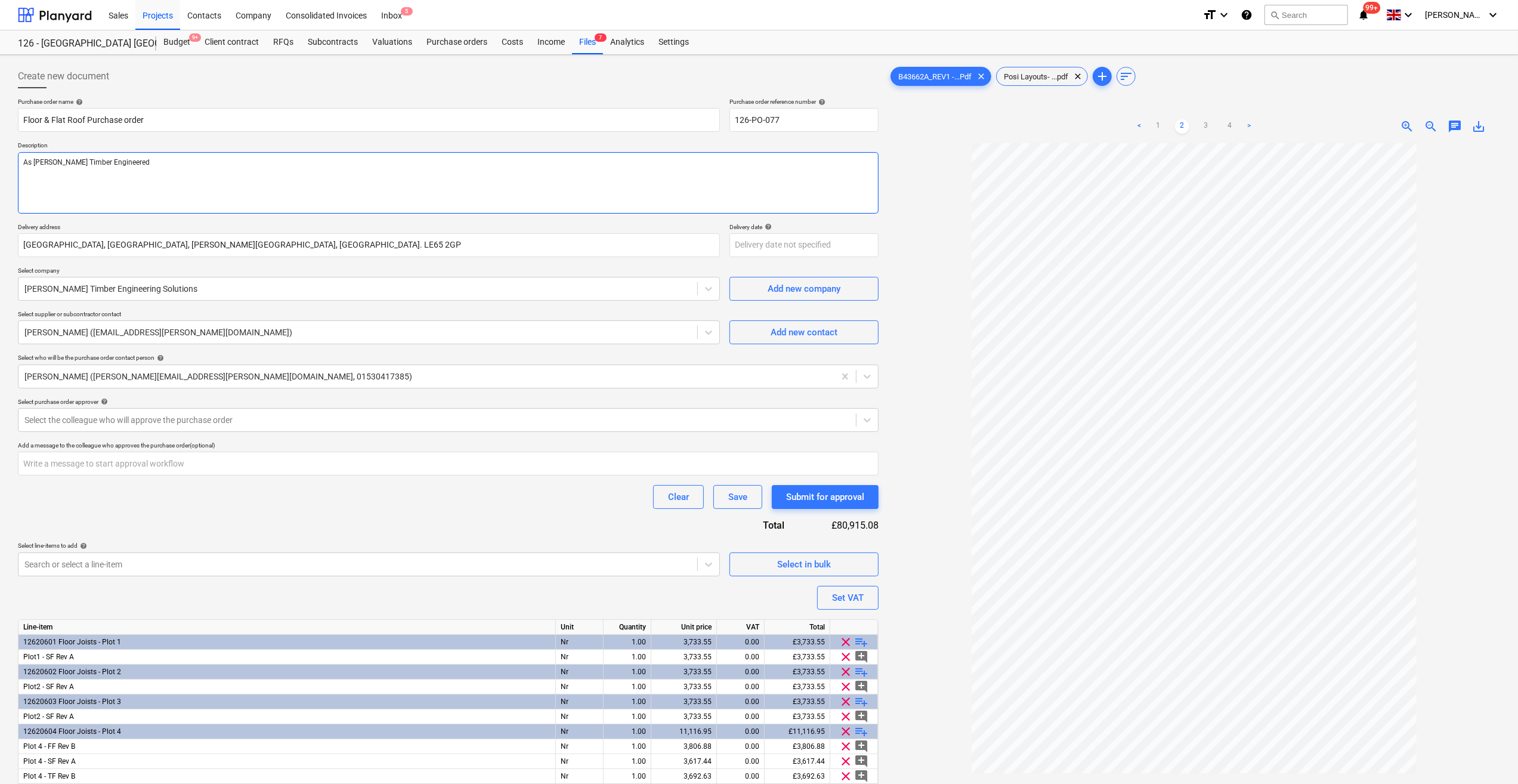
type textarea "x"
type textarea "As [PERSON_NAME] Timber Engineered"
type textarea "x"
type textarea "As [PERSON_NAME] Timber Engineered S"
type textarea "x"
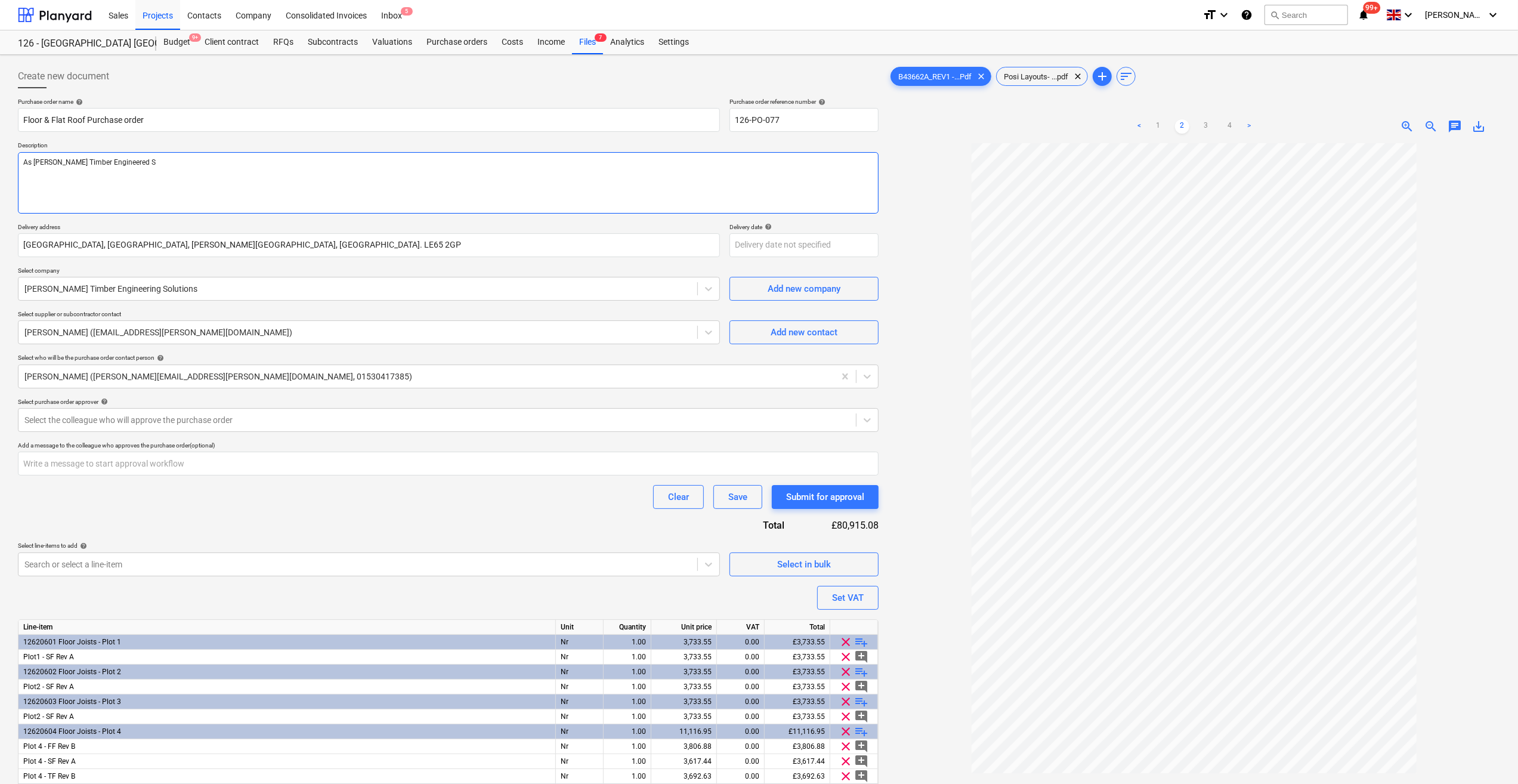
type textarea "As [PERSON_NAME] Timber Engineered So"
type textarea "x"
type textarea "As [PERSON_NAME] Timber Engineered Sol"
type textarea "x"
type textarea "As [PERSON_NAME] Timber Engineered Solu"
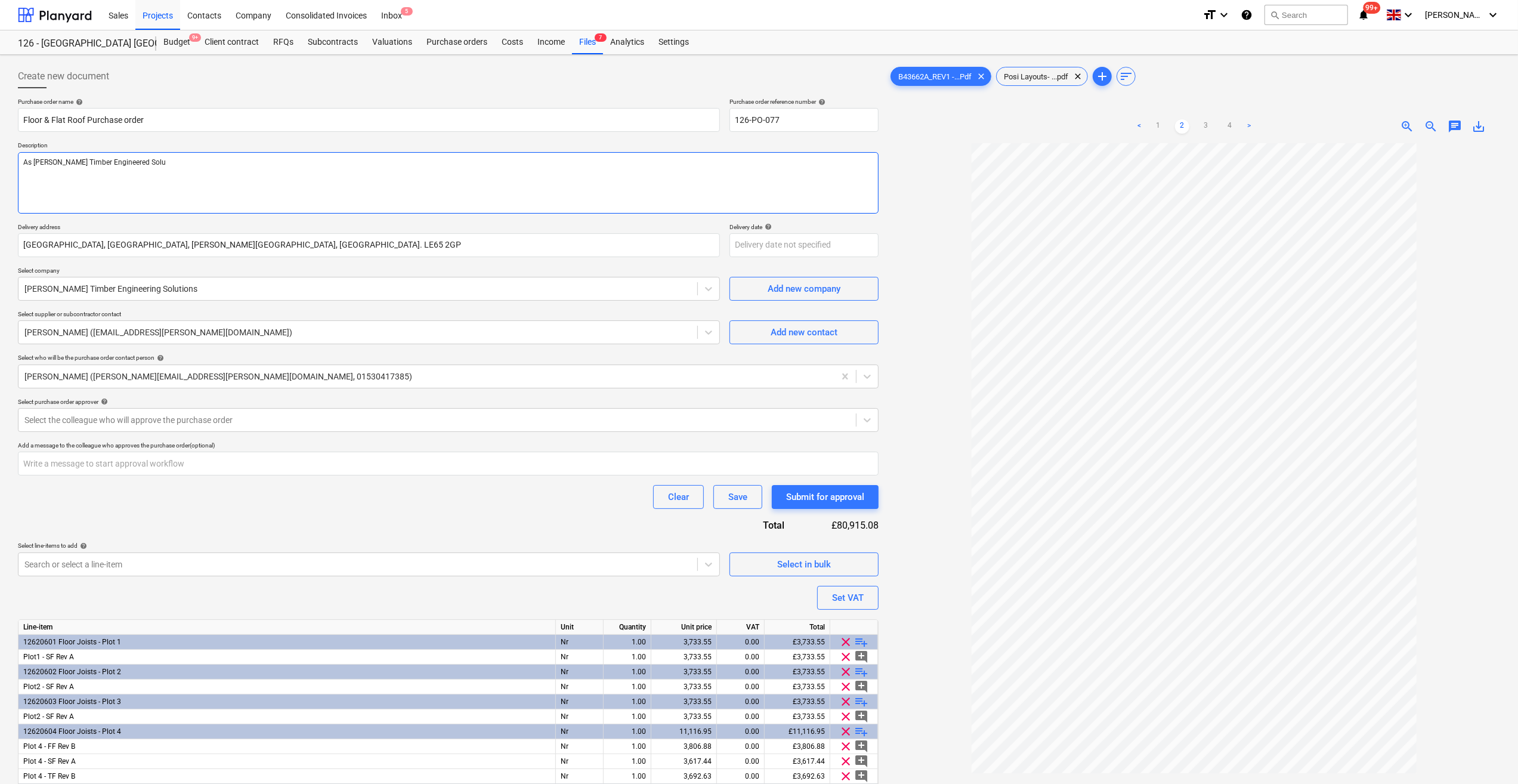
type textarea "x"
type textarea "As [PERSON_NAME] Timber Engineered Solut"
type textarea "x"
type textarea "As [PERSON_NAME] Timber Engineered Soluti"
type textarea "x"
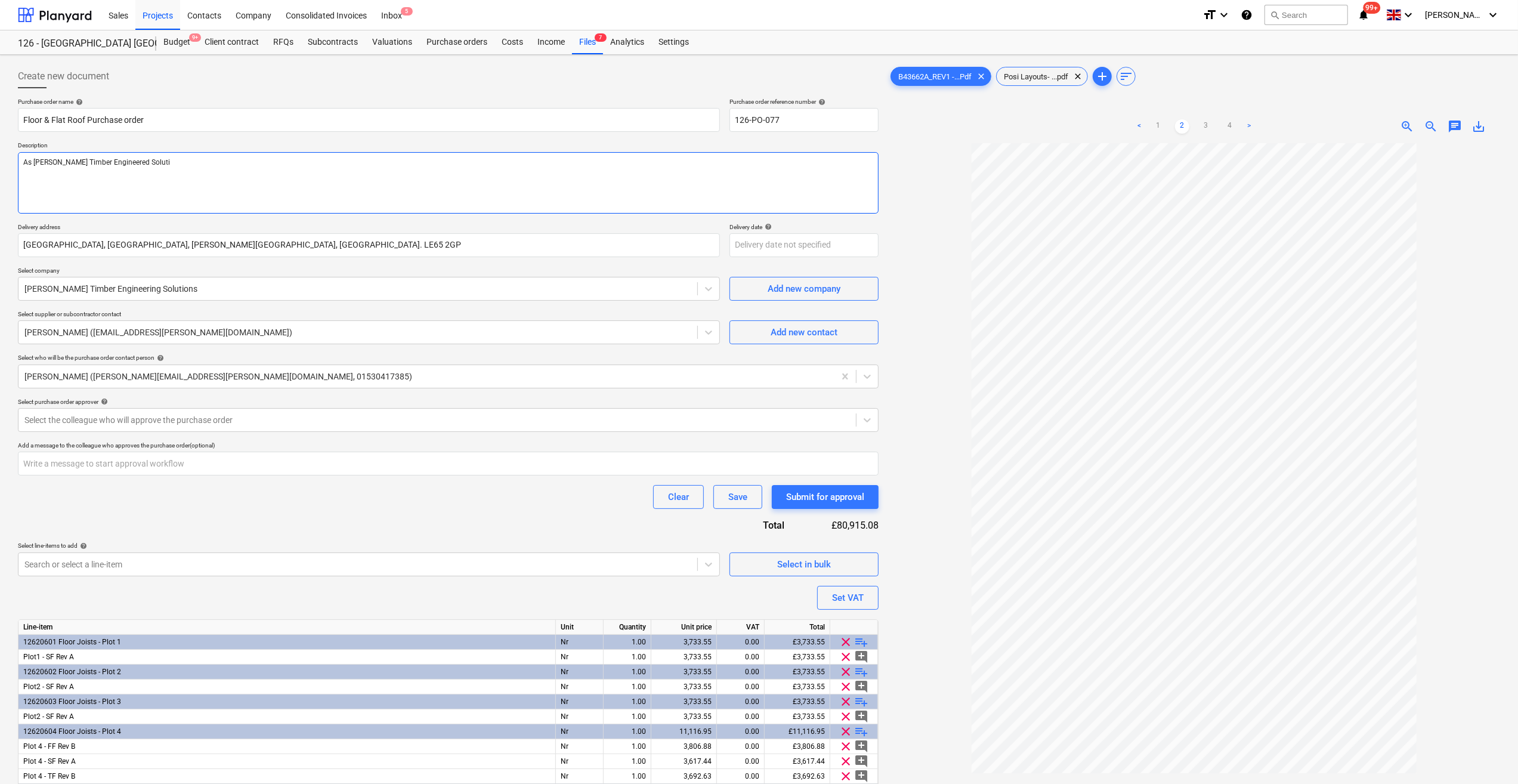
type textarea "As [PERSON_NAME] Timber Engineered Solutio"
type textarea "x"
type textarea "As [PERSON_NAME] Timber Engineered Solution"
type textarea "x"
type textarea "As [PERSON_NAME] Timber Engineered Solutions"
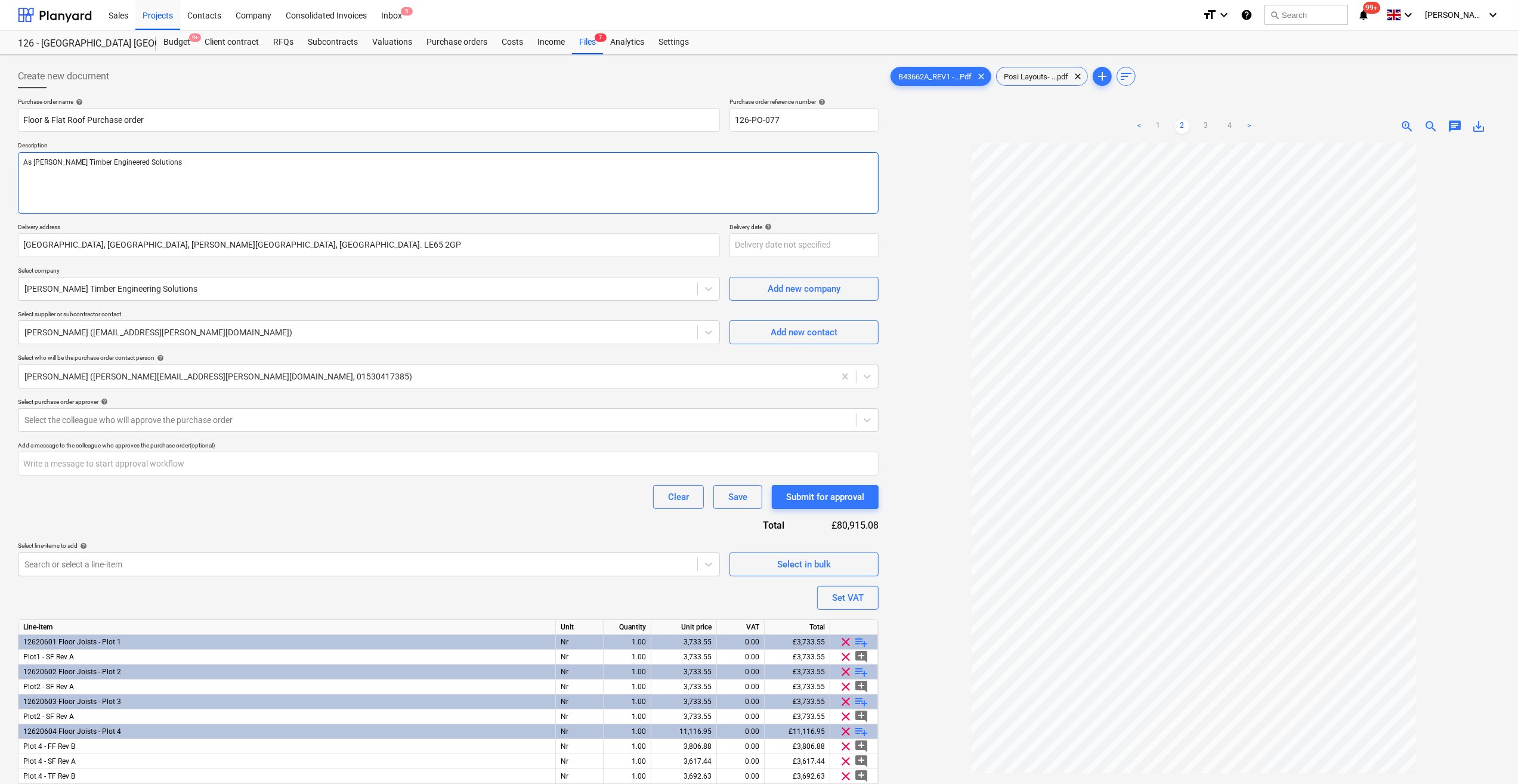
type textarea "x"
type textarea "As [PERSON_NAME] Timber Engineered Solutions"
type textarea "x"
type textarea "As [PERSON_NAME] Timber Engineered Solutions Q"
type textarea "x"
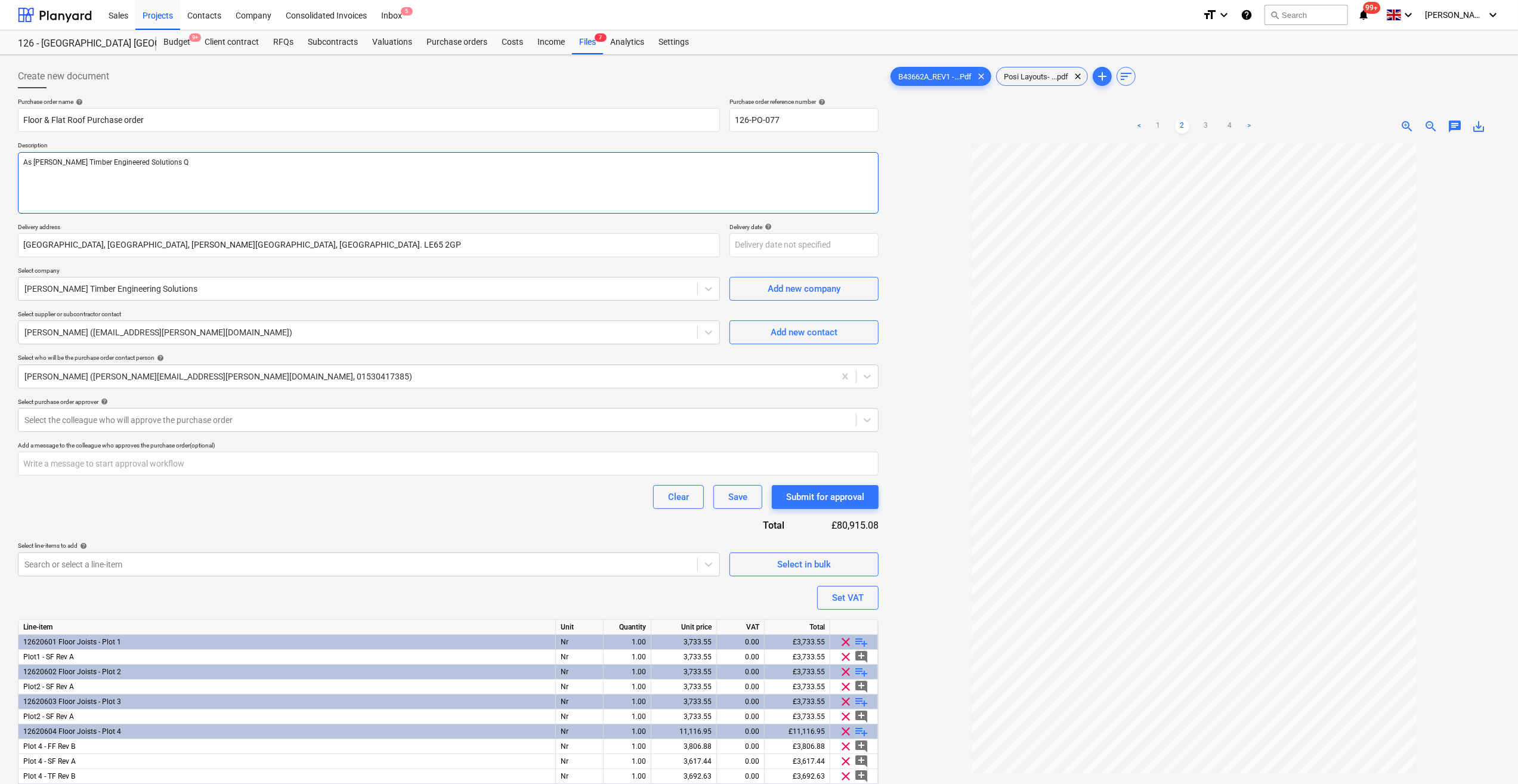
type textarea "As [PERSON_NAME] Timber Engineered Solutions Qu"
type textarea "x"
type textarea "As [PERSON_NAME] Timber Engineered Solutions Quo"
type textarea "x"
type textarea "As [PERSON_NAME] Timber Engineered Solutions Quoa"
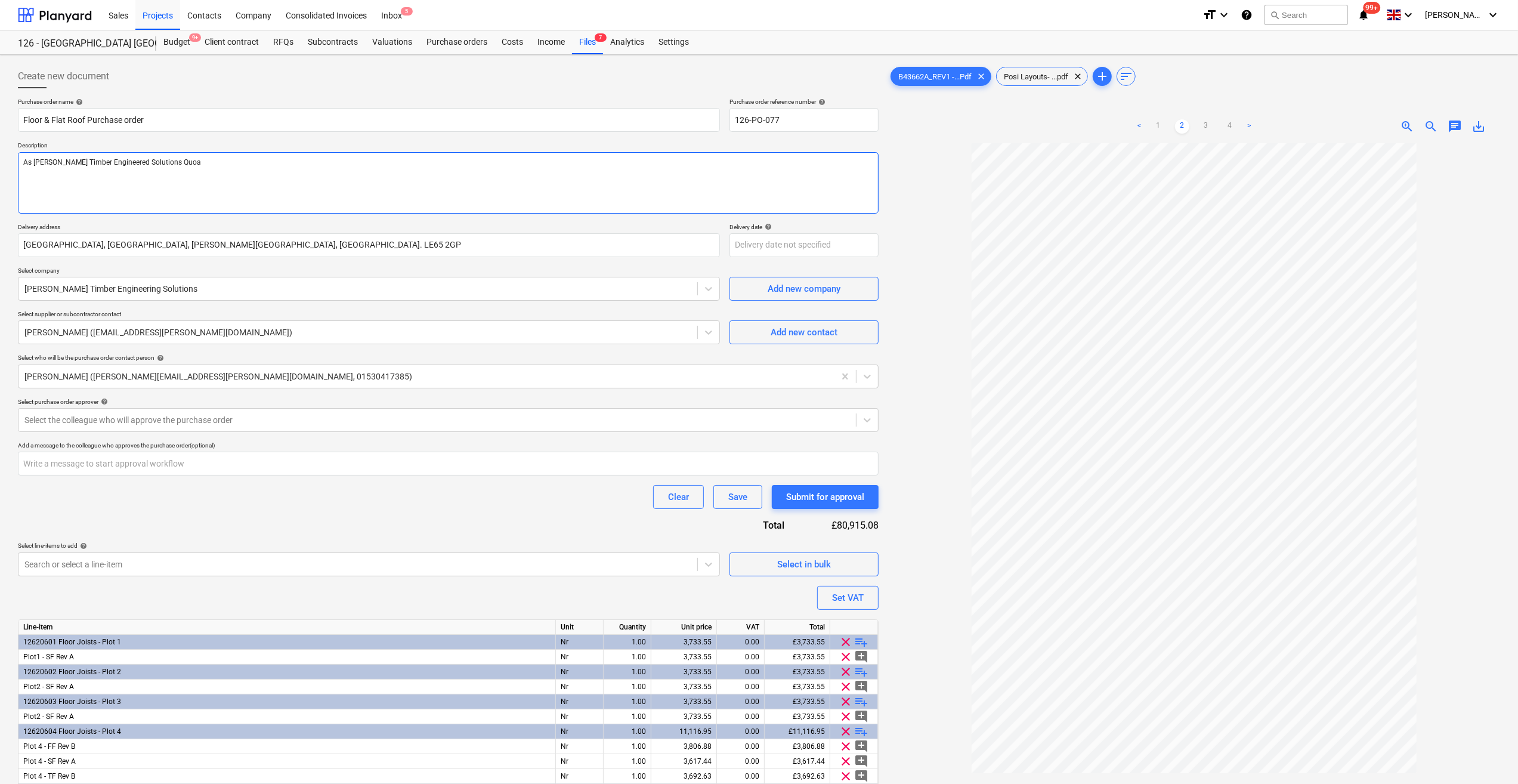
type textarea "x"
type textarea "As [PERSON_NAME] Timber Engineered Solutions Quoat"
type textarea "x"
type textarea "As [PERSON_NAME] Timber Engineered Solutions Quoati"
type textarea "x"
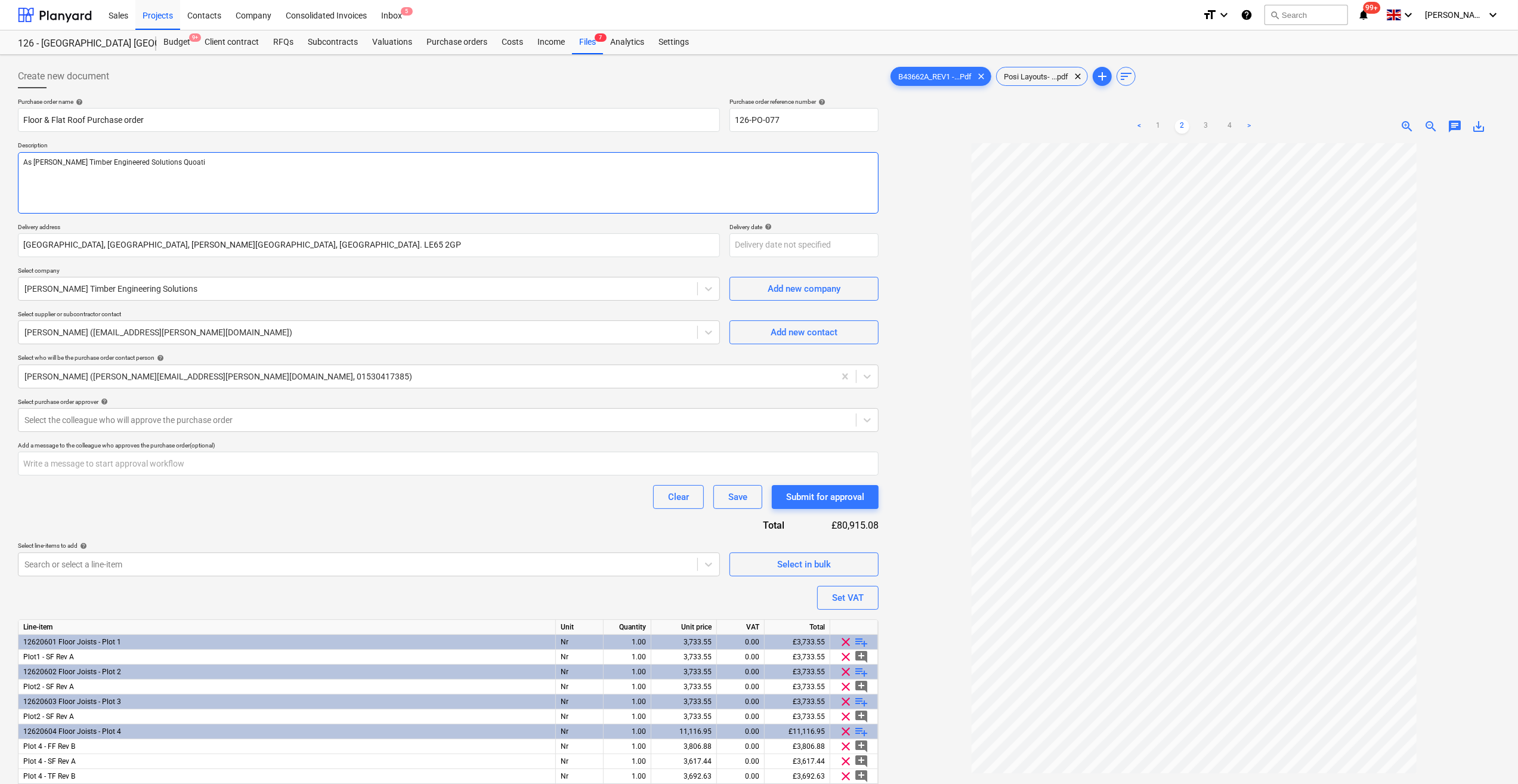
type textarea "As [PERSON_NAME] Timber Engineered Solutions Quoatio"
type textarea "x"
type textarea "As [PERSON_NAME] Timber Engineered Solutions Quoation"
type textarea "x"
type textarea "As [PERSON_NAME] Timber Engineered Solutions Quoation"
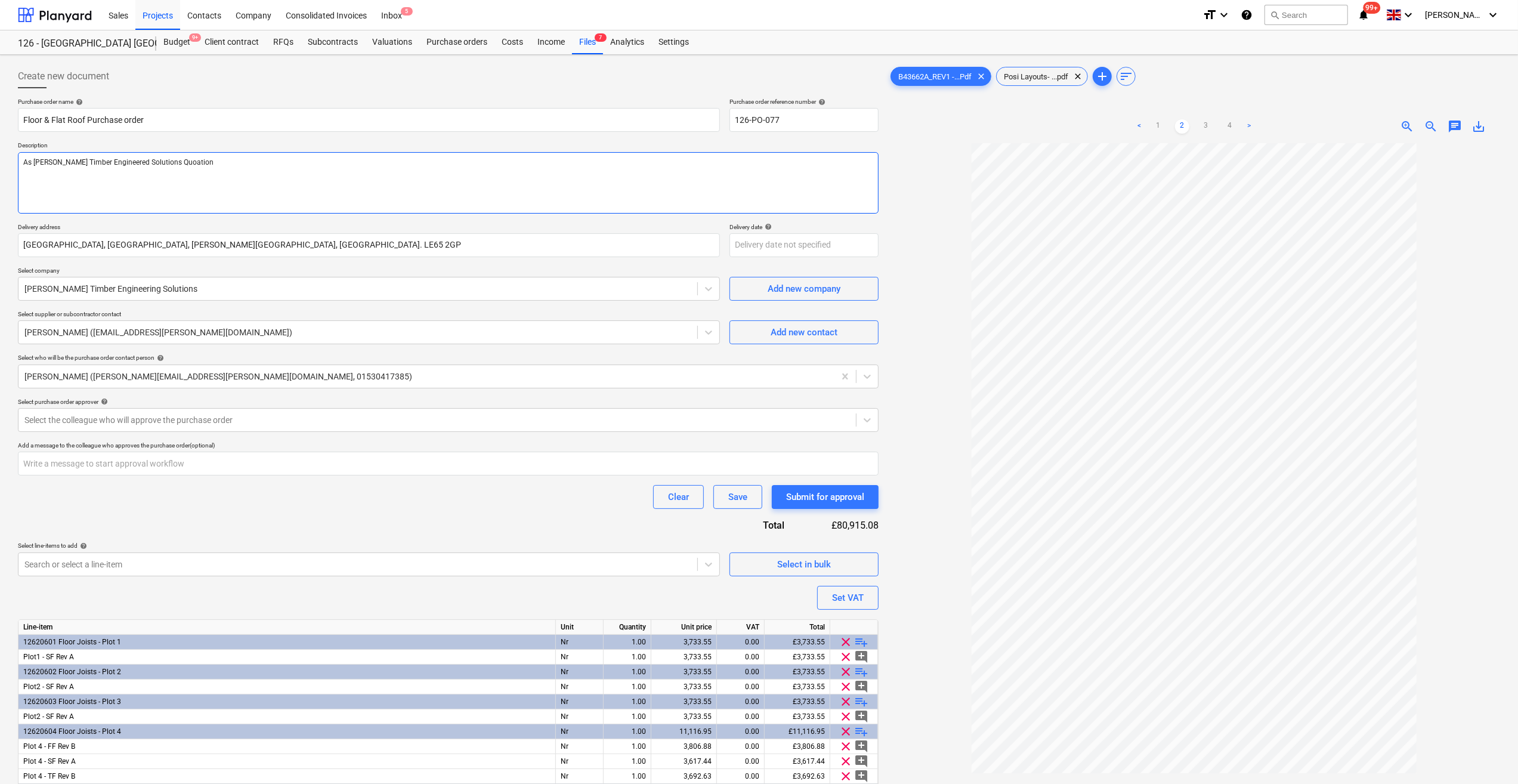
type textarea "x"
type textarea "As [PERSON_NAME] Timber Engineered Solutions Quoation B"
type textarea "x"
type textarea "As [PERSON_NAME] Timber Engineered Solutions Quoation B4"
type textarea "x"
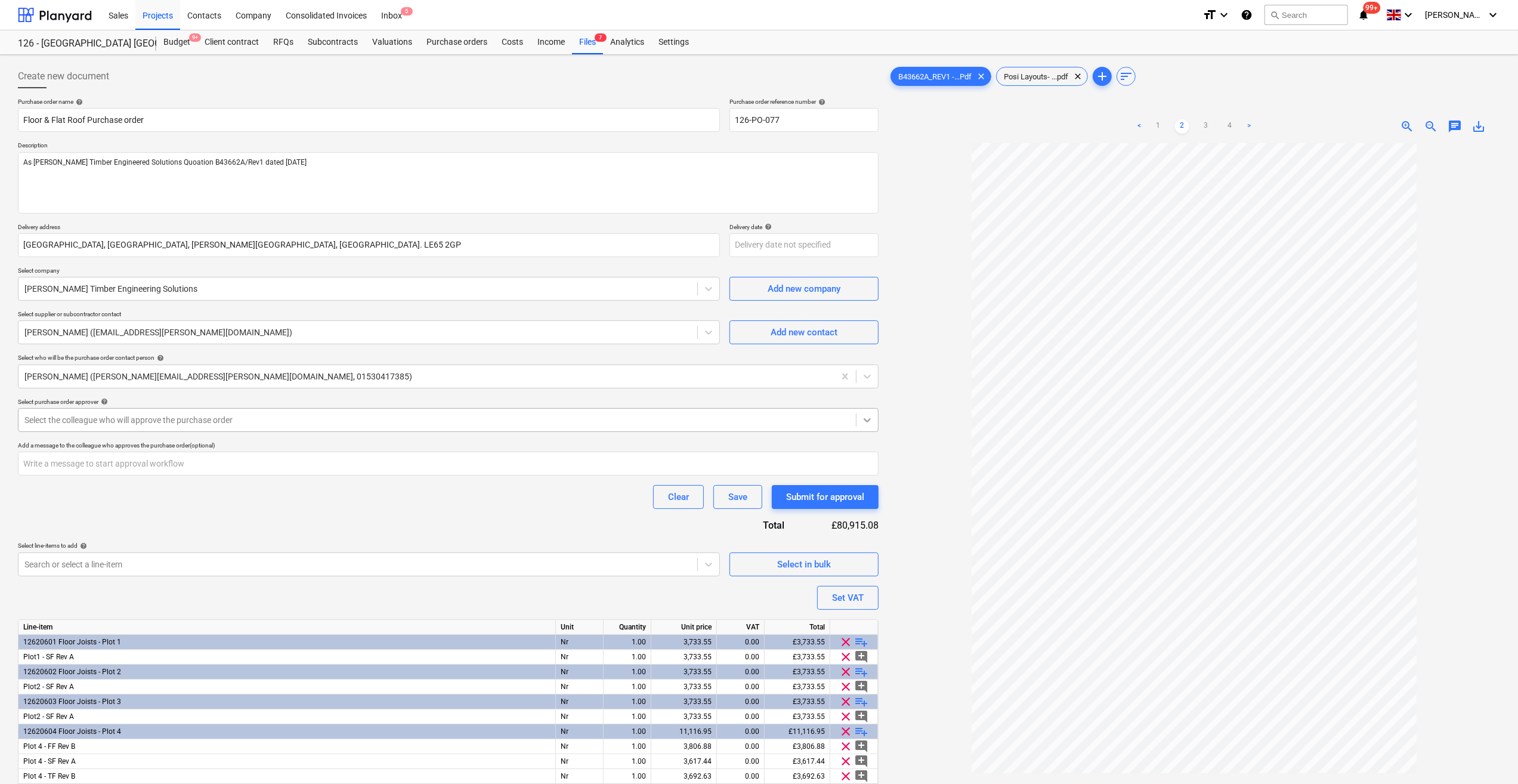
click at [863, 424] on icon at bounding box center [866, 419] width 12 height 12
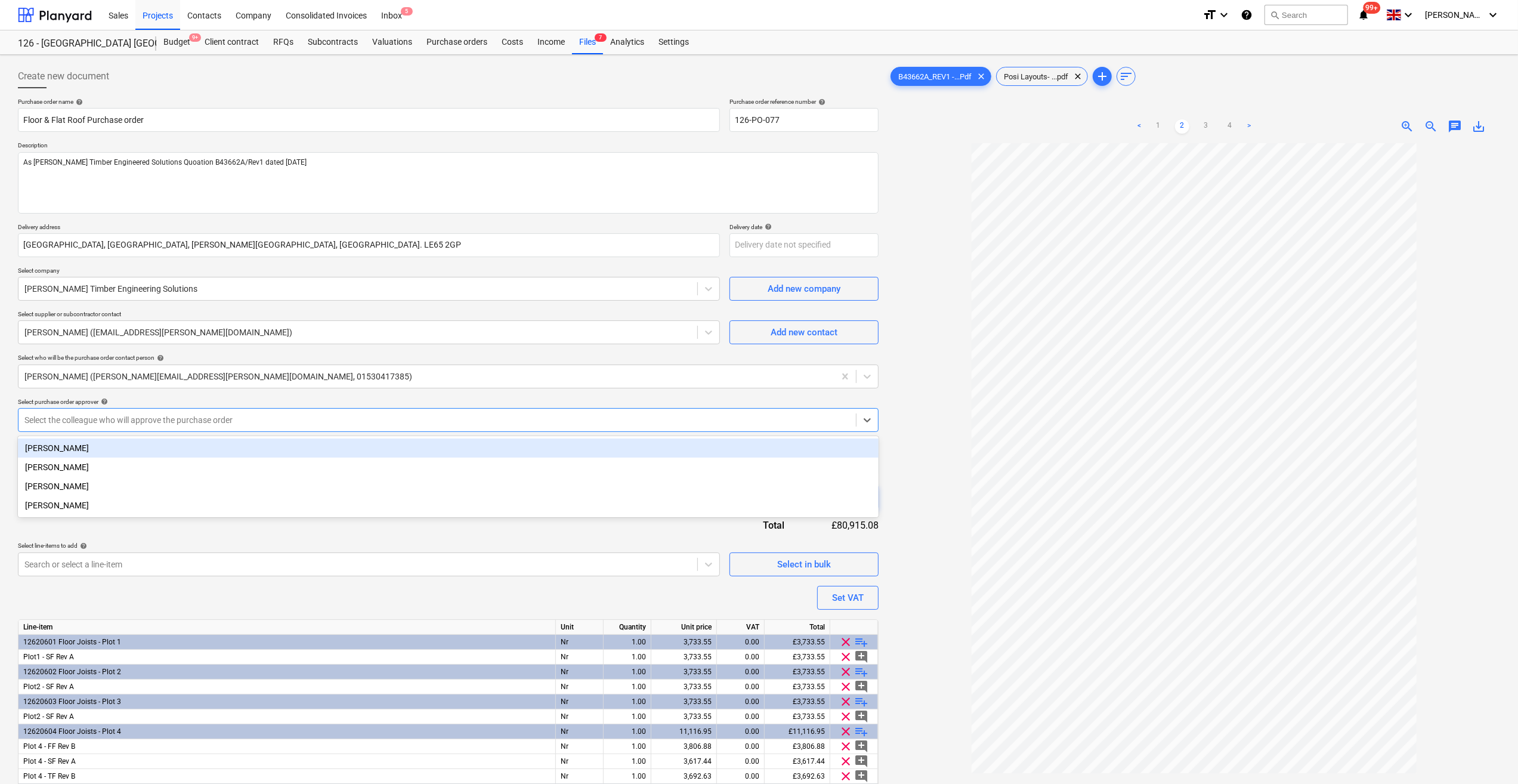
drag, startPoint x: 53, startPoint y: 438, endPoint x: 68, endPoint y: 443, distance: 15.8
click at [55, 438] on div "[PERSON_NAME] [PERSON_NAME] [PERSON_NAME] [PERSON_NAME]" at bounding box center [448, 476] width 861 height 81
click at [72, 443] on div "[PERSON_NAME]" at bounding box center [448, 447] width 861 height 19
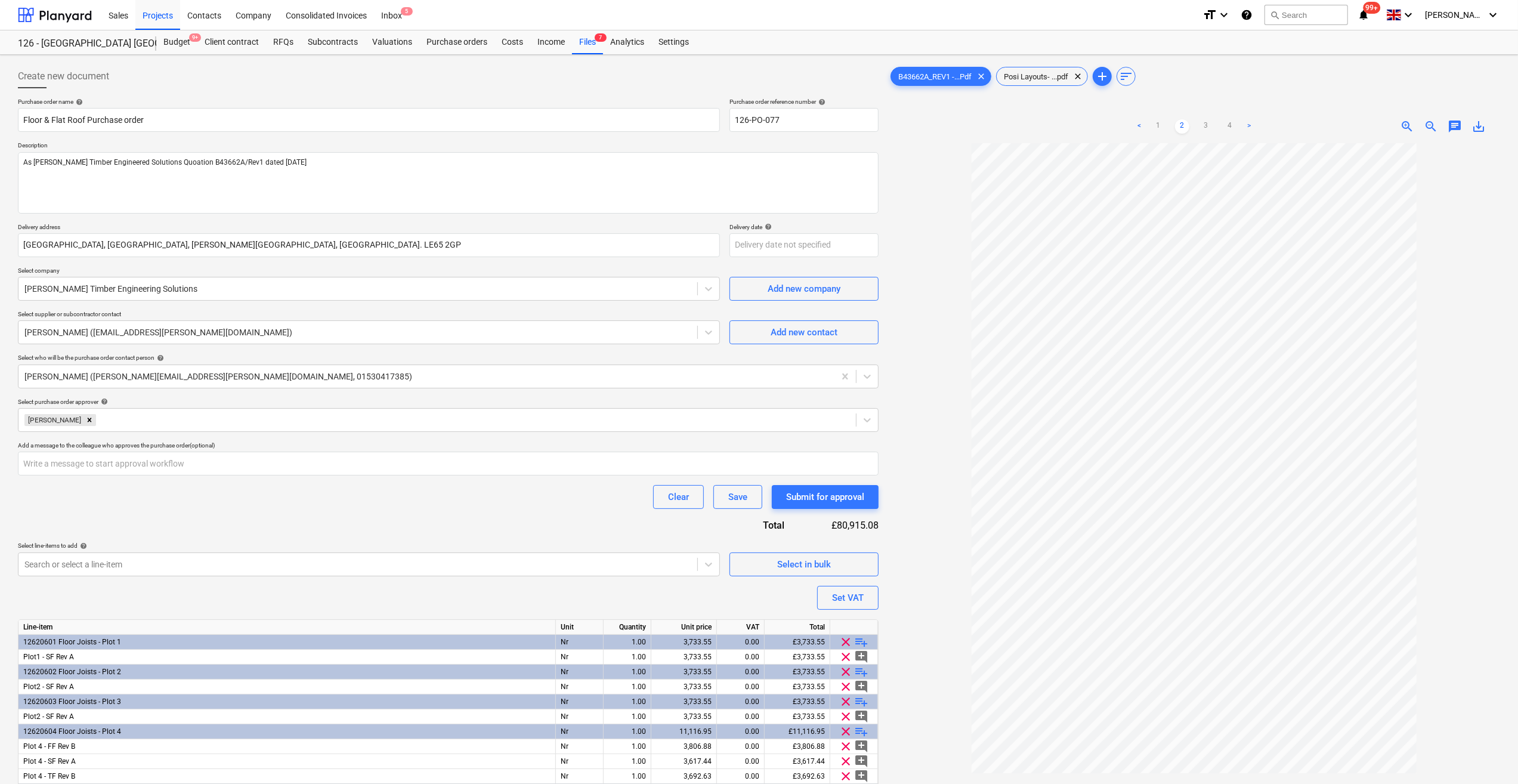
click at [301, 523] on div "Purchase order name help Floor & Flat Roof Purchase order Purchase order refere…" at bounding box center [448, 638] width 861 height 1083
click at [841, 601] on div "Set VAT" at bounding box center [848, 597] width 31 height 15
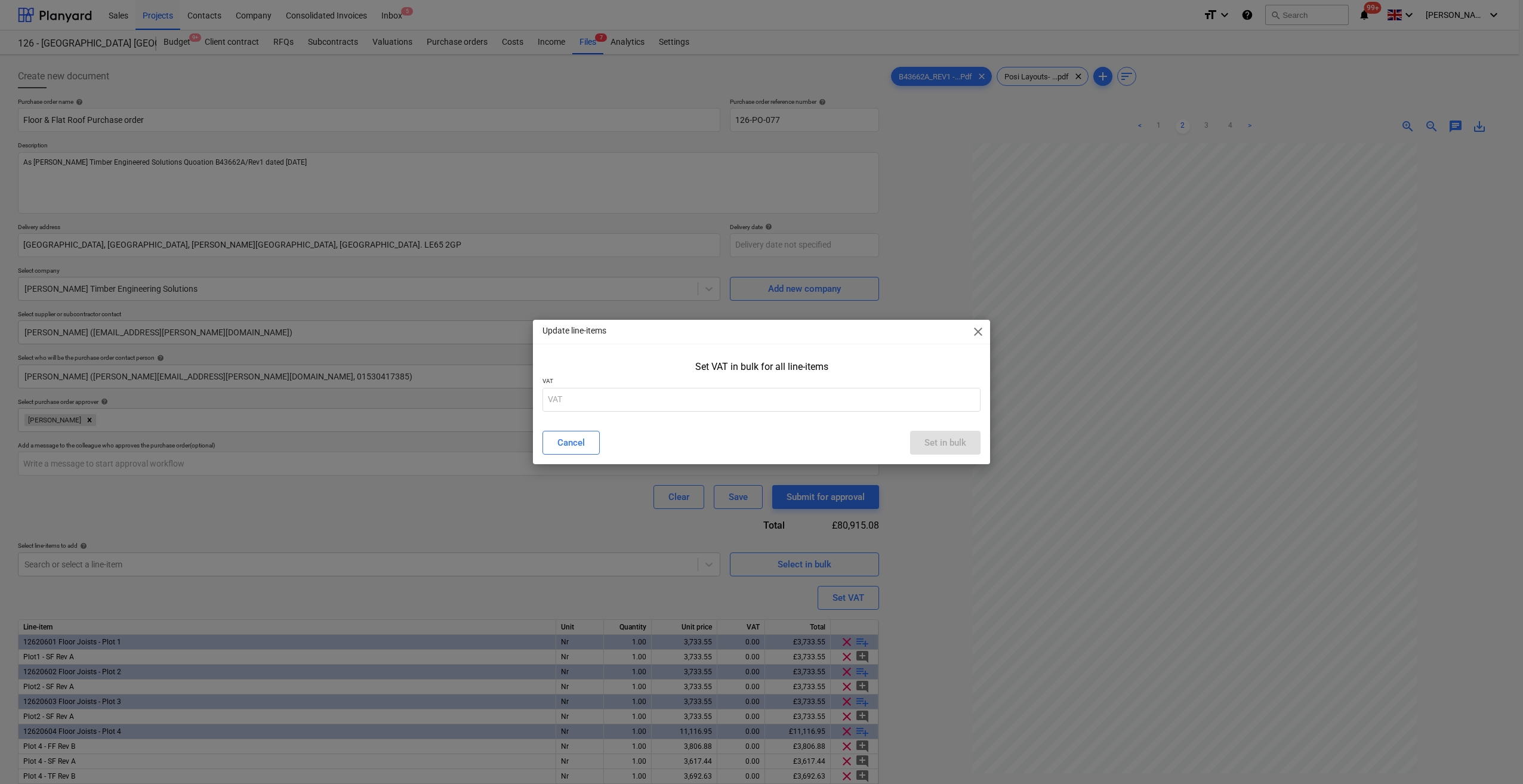
click at [979, 335] on span "close" at bounding box center [977, 332] width 14 height 14
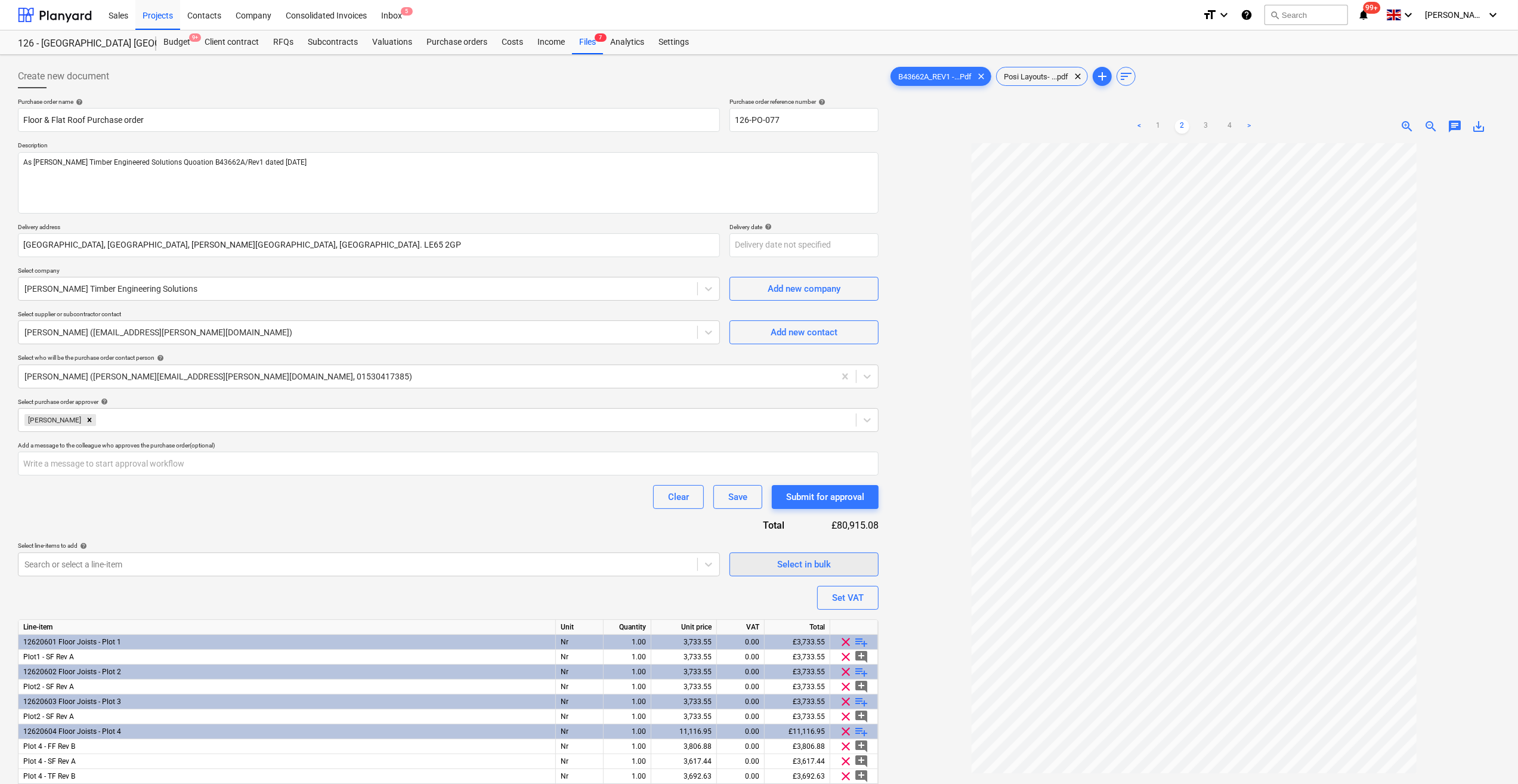
click at [810, 570] on div "Select in bulk" at bounding box center [804, 563] width 54 height 15
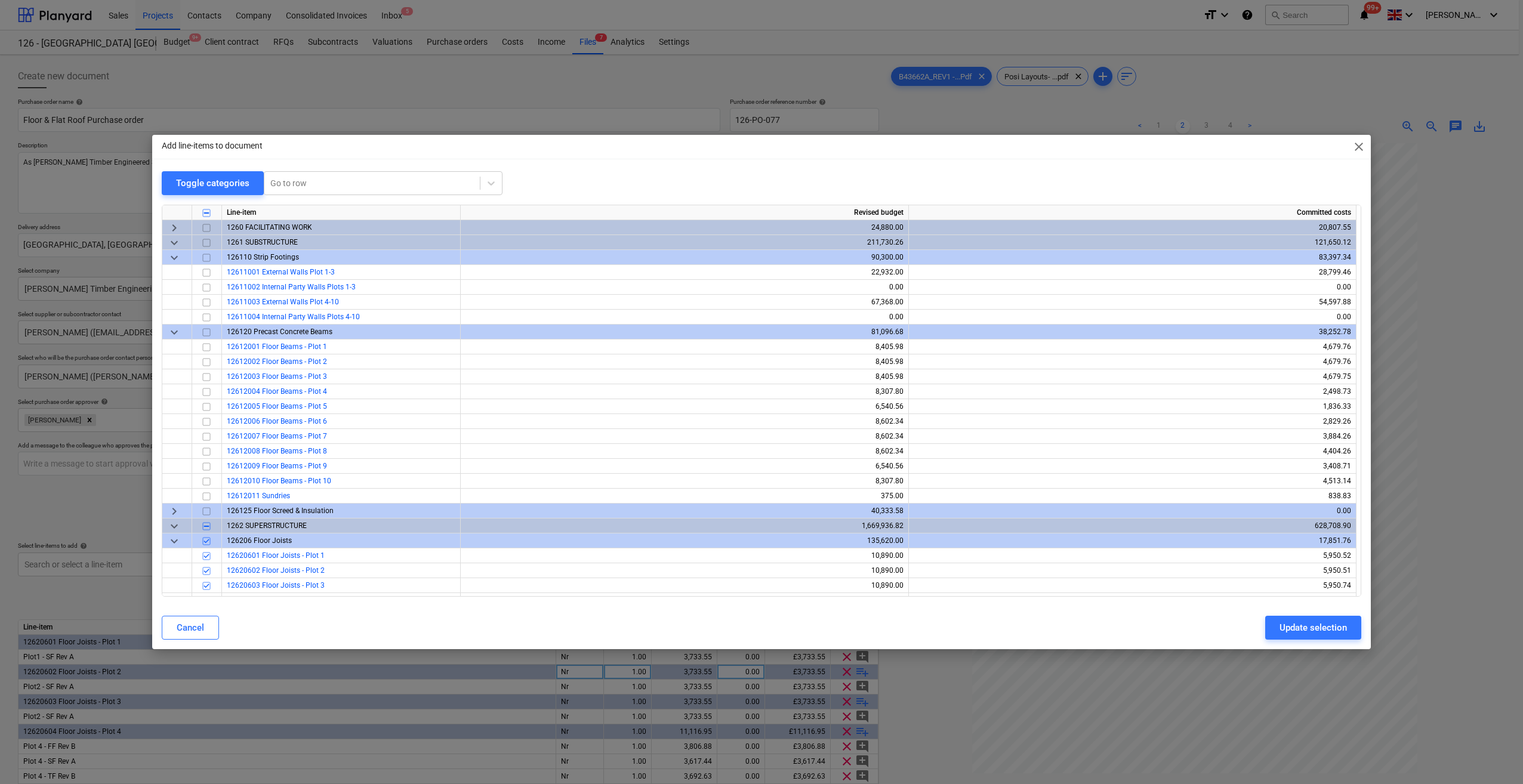
drag, startPoint x: 179, startPoint y: 632, endPoint x: 207, endPoint y: 670, distance: 47.2
click at [182, 632] on div "Cancel" at bounding box center [190, 627] width 28 height 15
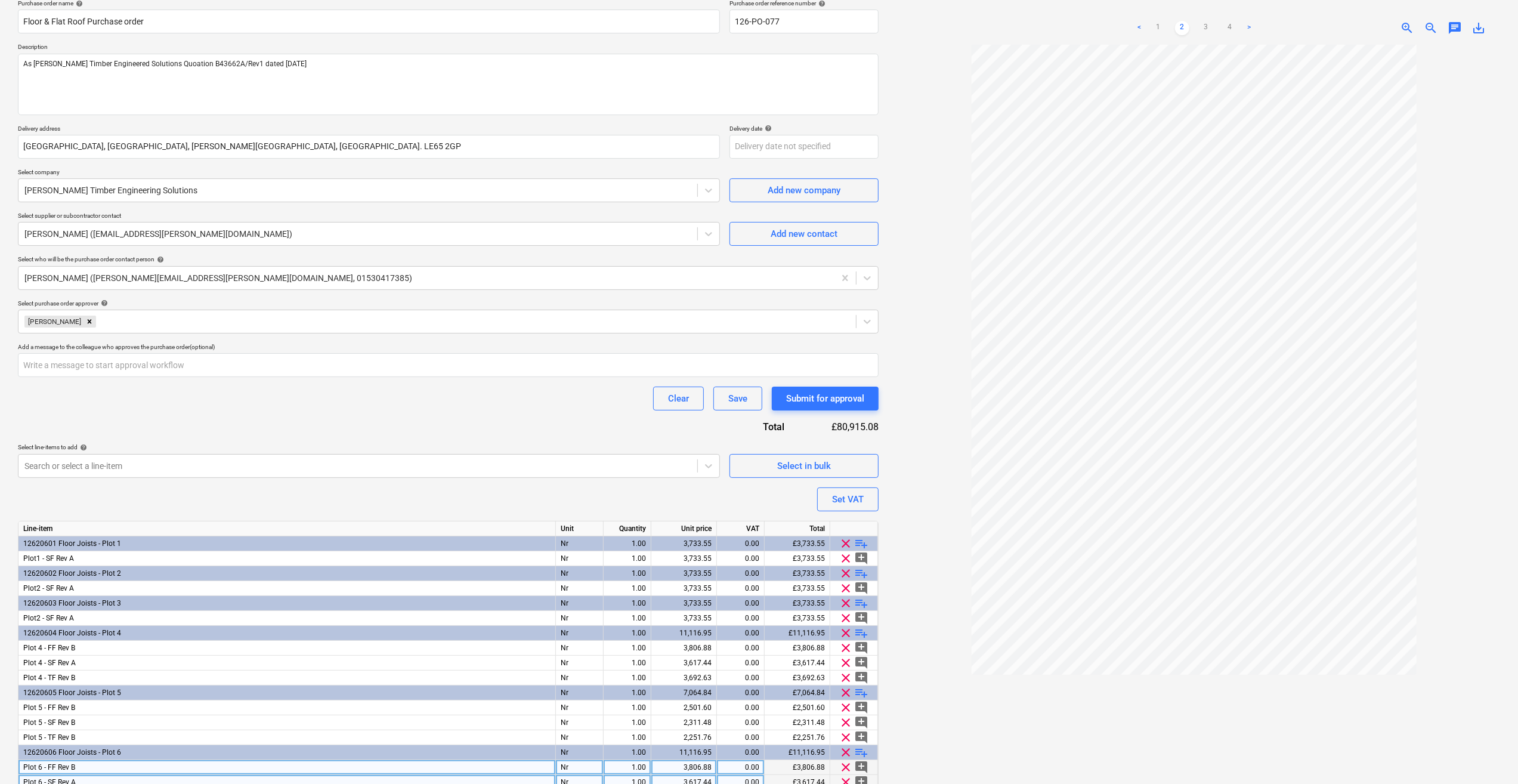
scroll to position [119, 0]
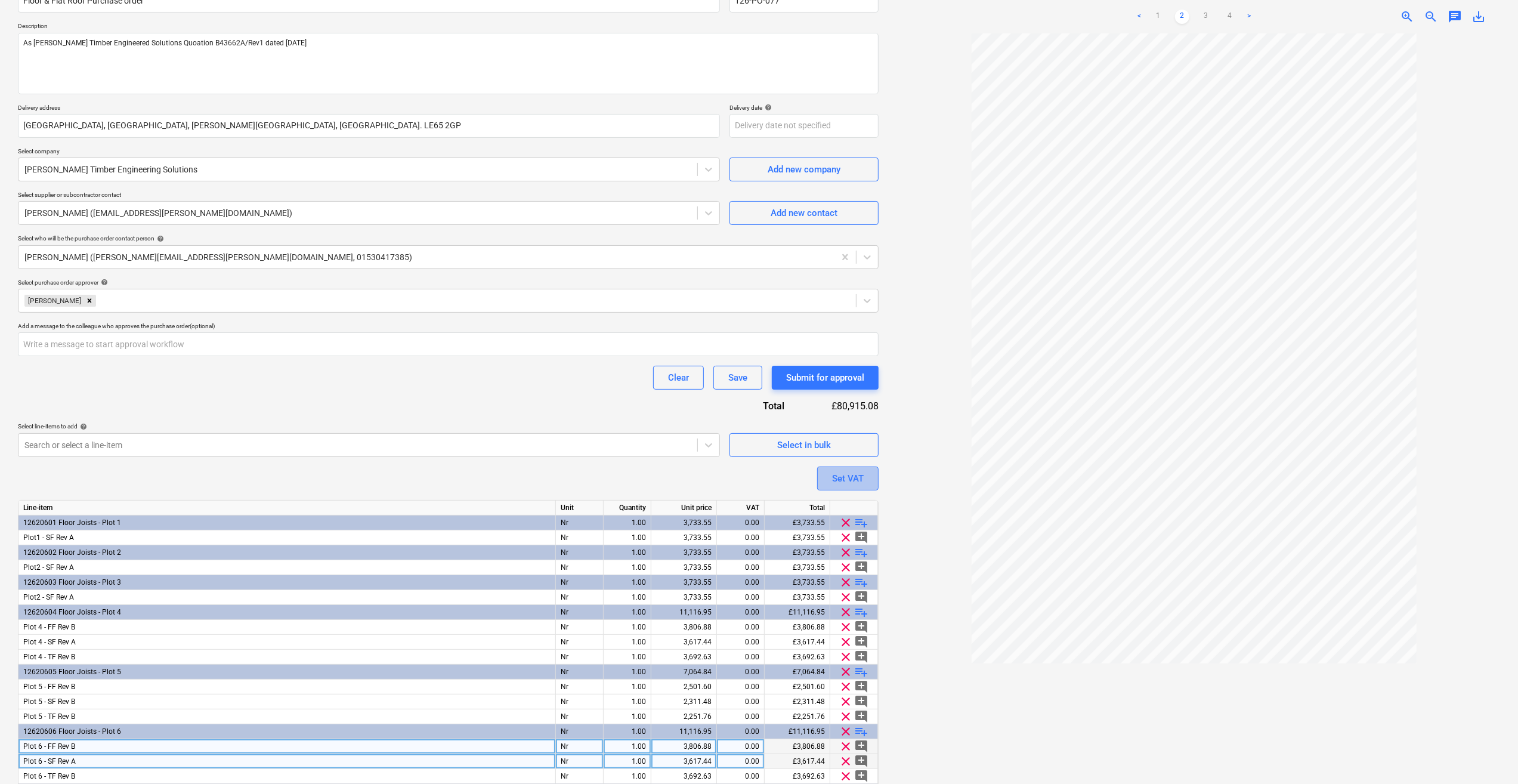
click at [840, 484] on div "Set VAT" at bounding box center [848, 477] width 31 height 15
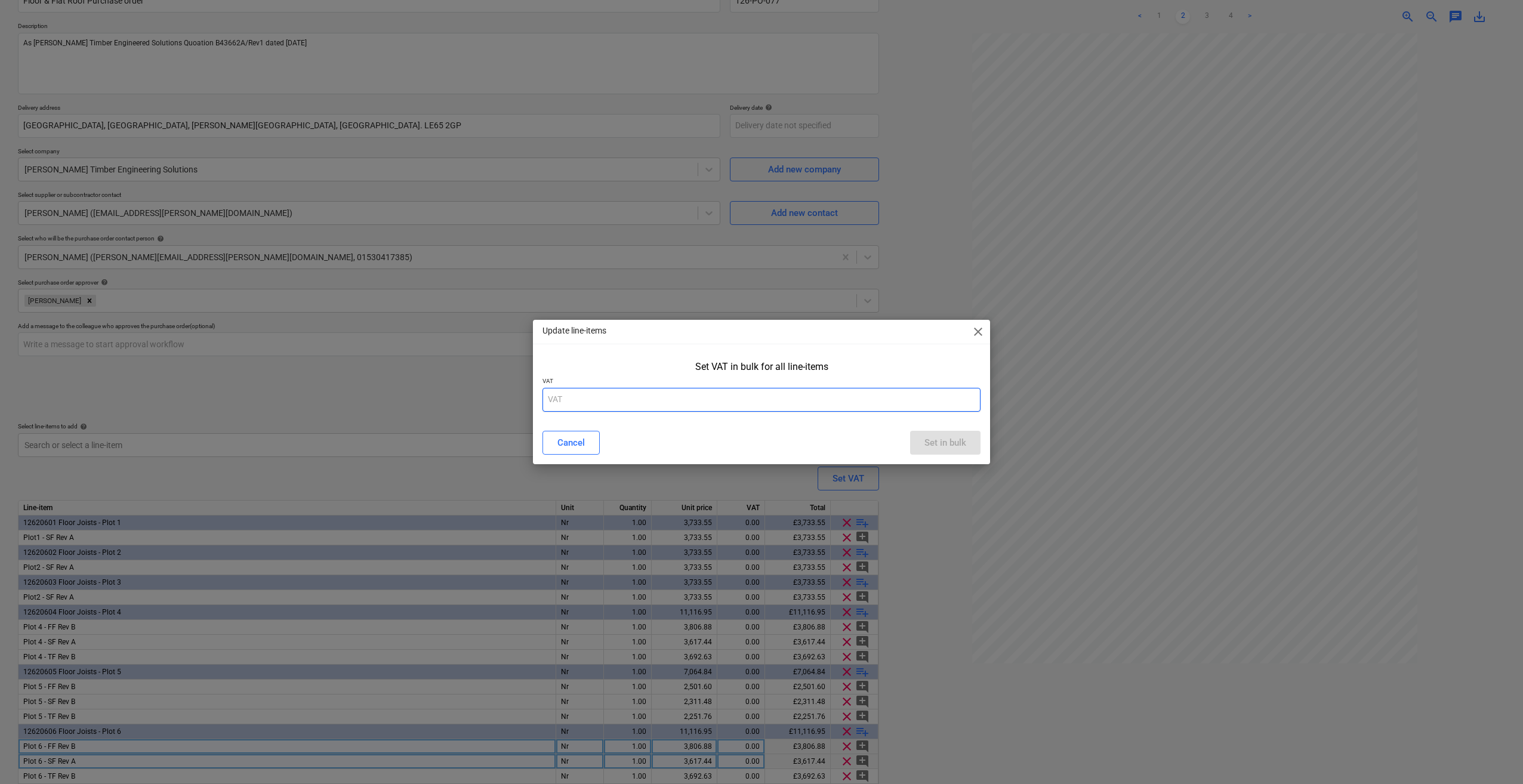
click at [560, 400] on input "text" at bounding box center [761, 400] width 438 height 24
click at [945, 448] on div "Set in bulk" at bounding box center [944, 442] width 42 height 15
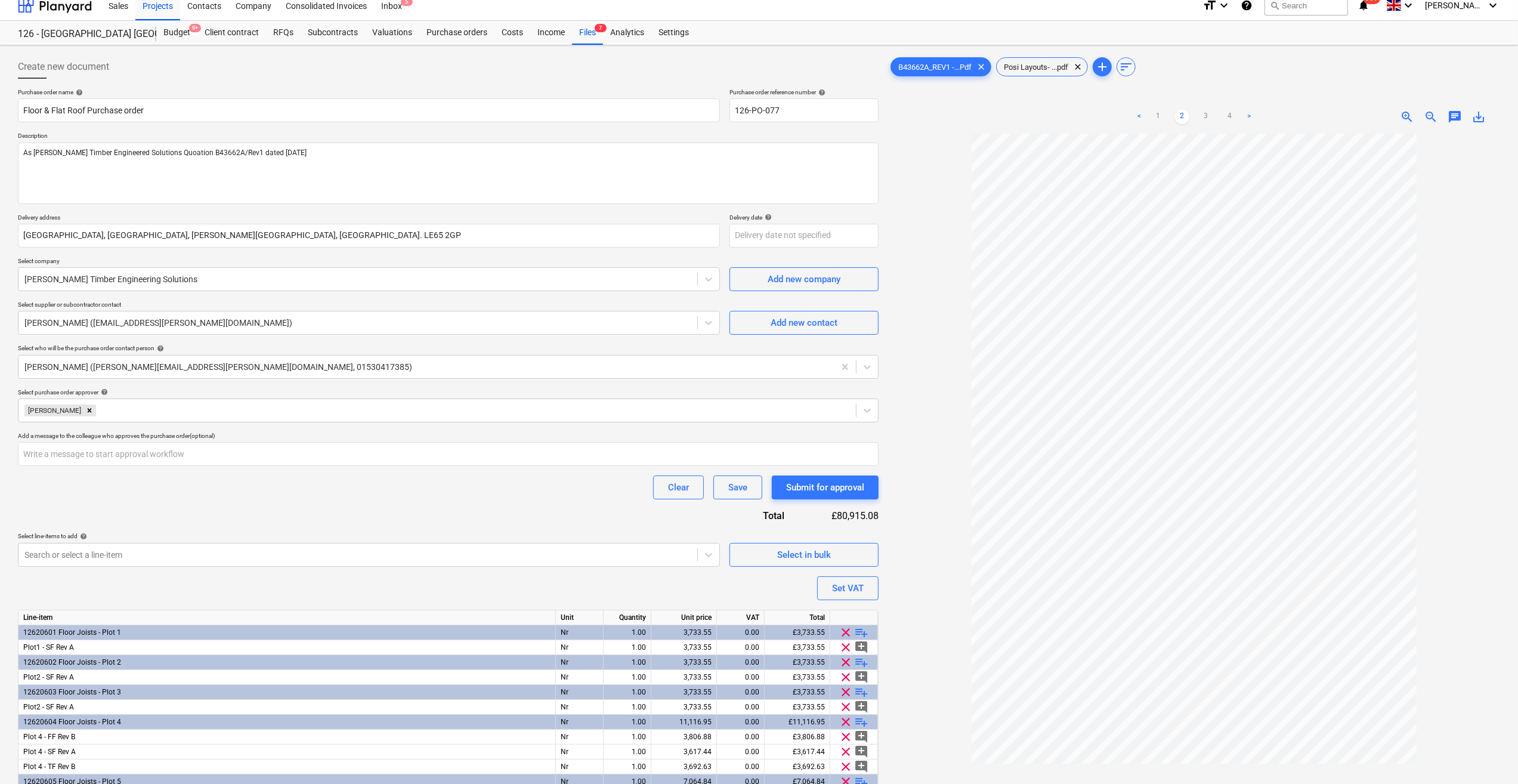
scroll to position [0, 0]
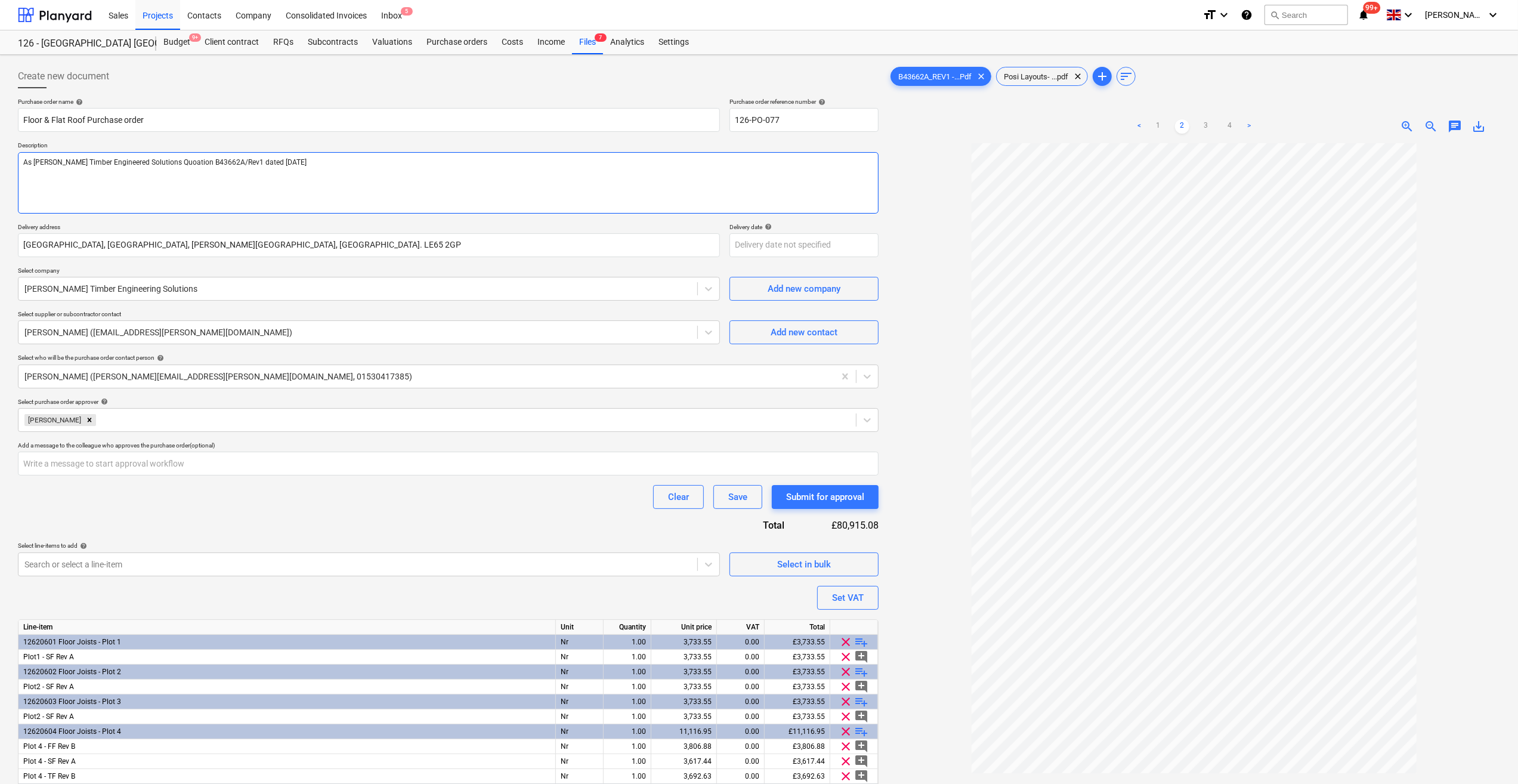
click at [298, 164] on textarea "As [PERSON_NAME] Timber Engineered Solutions Quoation B43662A/Rev1 dated [DATE]" at bounding box center [448, 182] width 861 height 62
click at [826, 496] on div "Submit for approval" at bounding box center [824, 496] width 78 height 15
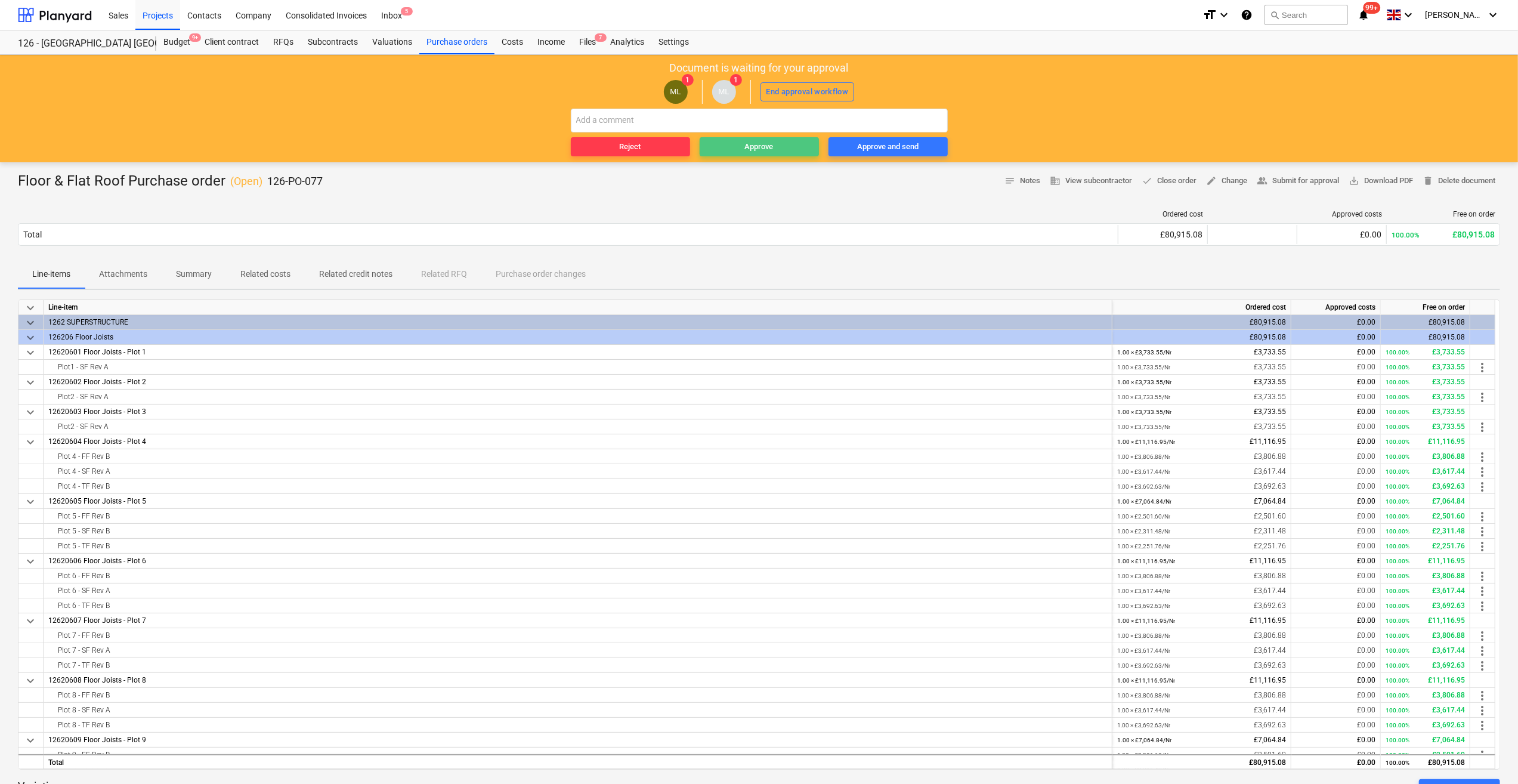
click at [748, 148] on div "Approve" at bounding box center [759, 147] width 29 height 13
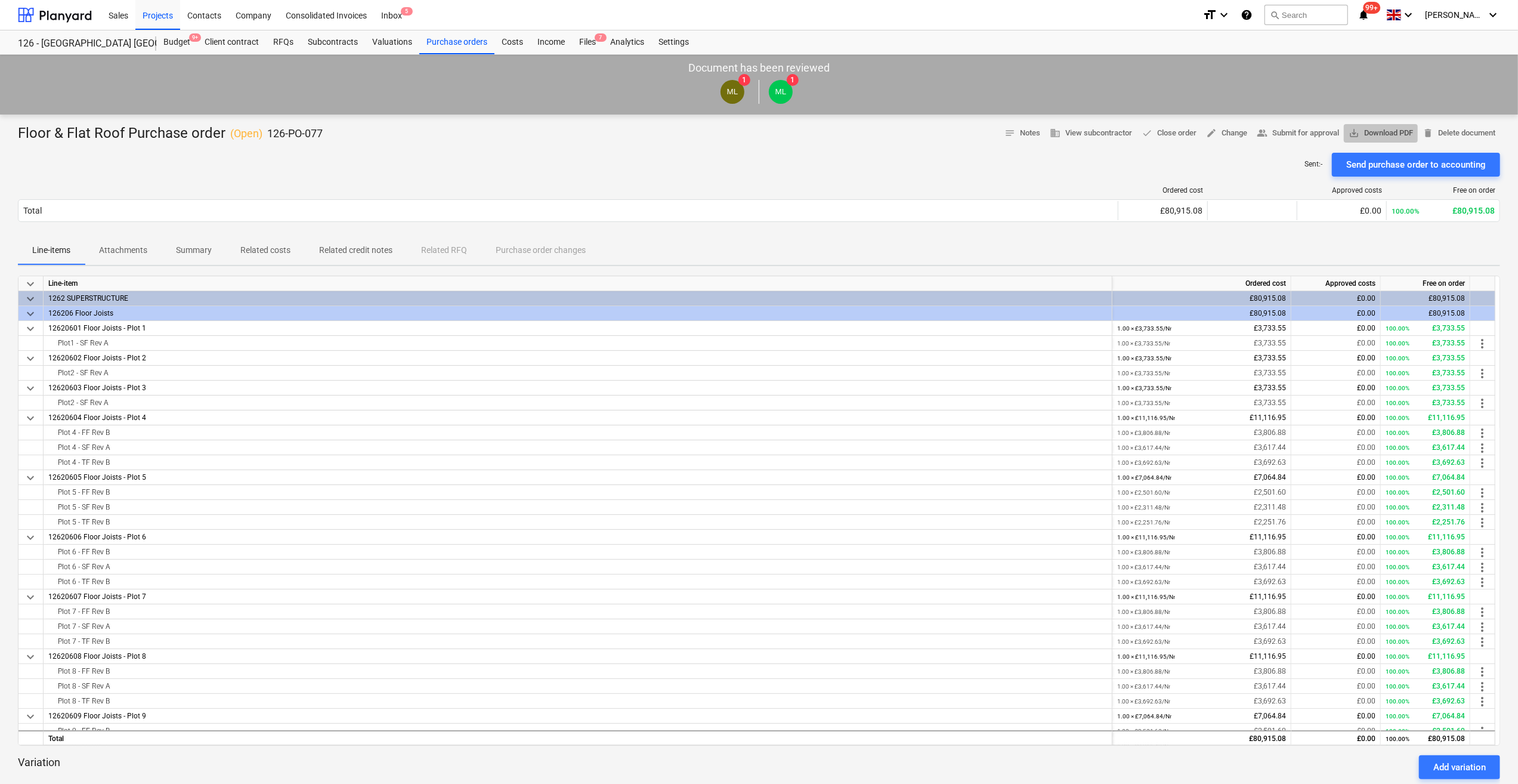
click at [1377, 130] on span "save_alt Download PDF" at bounding box center [1380, 132] width 64 height 13
click at [1395, 131] on span "save_alt Download PDF" at bounding box center [1380, 132] width 64 height 13
click at [443, 171] on div "Sent : - Send purchase order to accounting" at bounding box center [759, 164] width 1482 height 24
click at [179, 45] on div "Budget 9+" at bounding box center [177, 42] width 41 height 24
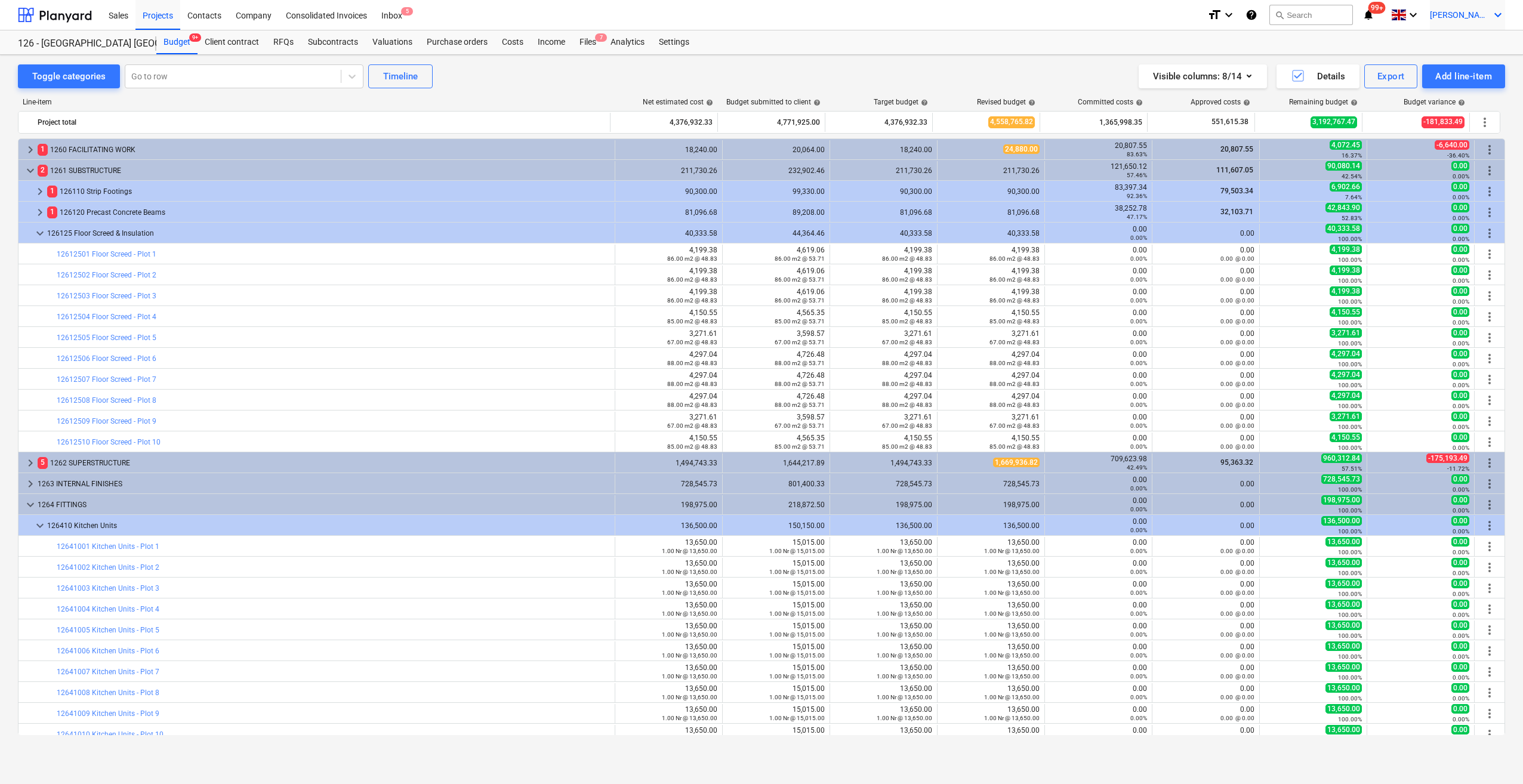
click at [1498, 14] on icon "keyboard_arrow_down" at bounding box center [1498, 15] width 14 height 14
click at [1468, 65] on div "Log out" at bounding box center [1469, 65] width 72 height 19
